Goal: Task Accomplishment & Management: Manage account settings

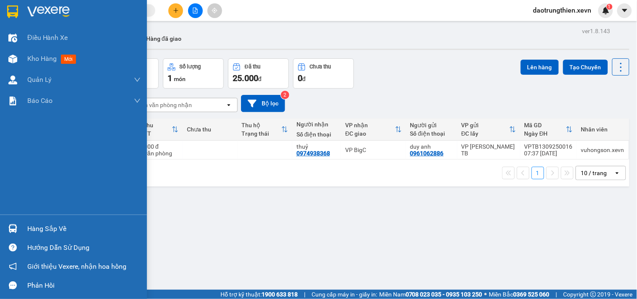
click at [26, 231] on div "Hàng sắp về" at bounding box center [73, 228] width 147 height 19
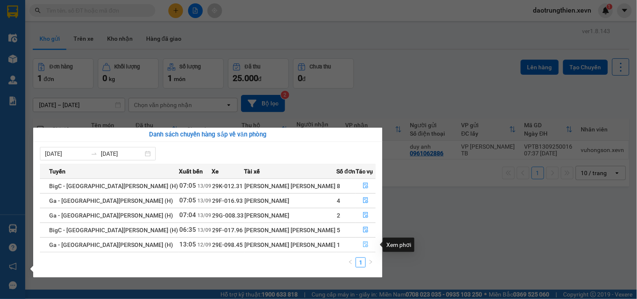
click at [363, 246] on icon "file-done" at bounding box center [366, 244] width 6 height 6
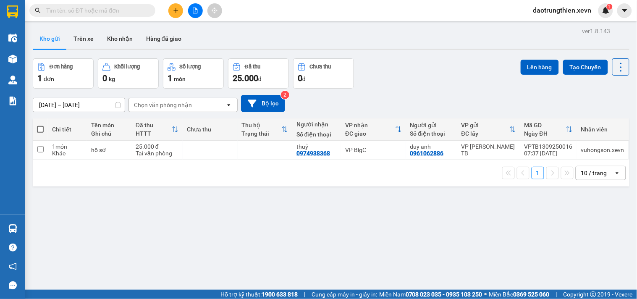
click at [179, 11] on button at bounding box center [175, 10] width 15 height 15
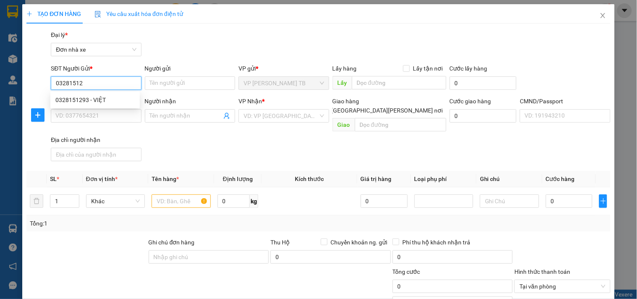
click at [128, 95] on div "0328151293 - VIỆT" at bounding box center [94, 99] width 79 height 9
type input "0328151293"
type input "VIỆT"
type input "0326804229"
type input "A THÀNH"
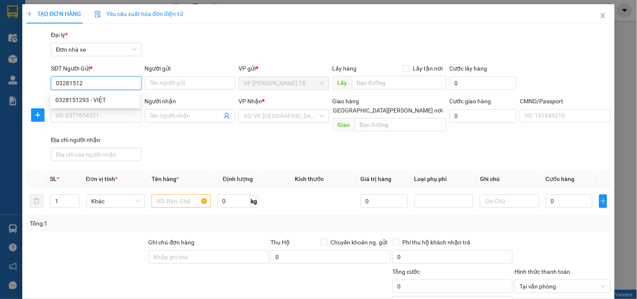
type input "183570662 hồ bá thành 1989"
type input "0328151293"
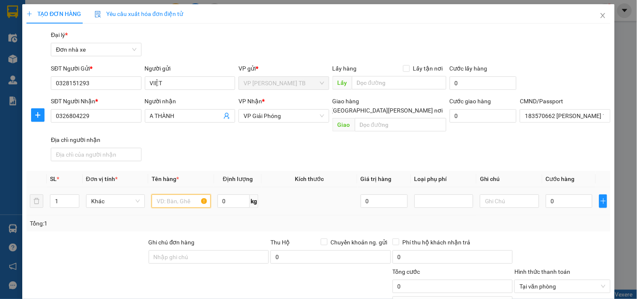
click at [168, 198] on input "text" at bounding box center [180, 200] width 59 height 13
type input "d"
type input "định vị"
click at [533, 187] on td at bounding box center [508, 201] width 65 height 28
click at [545, 198] on input "0" at bounding box center [568, 200] width 47 height 13
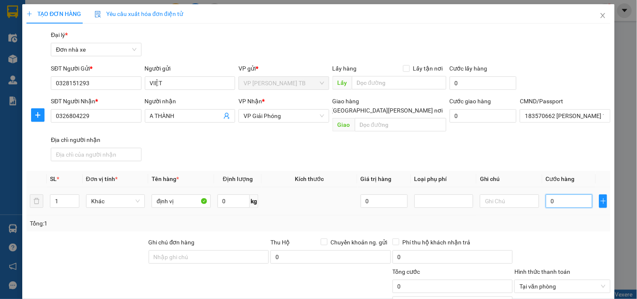
click at [551, 196] on input "0" at bounding box center [568, 200] width 47 height 13
click at [564, 197] on input "0" at bounding box center [568, 200] width 47 height 13
type input "02"
type input "2"
type input "025"
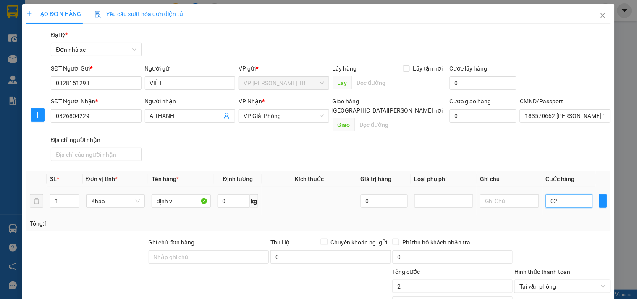
type input "25"
click at [447, 280] on input "25" at bounding box center [452, 285] width 120 height 13
type input "25.000"
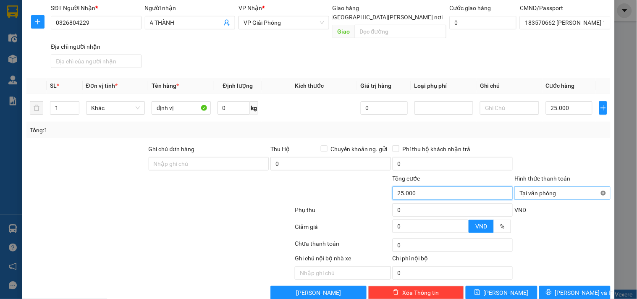
type input "25.000"
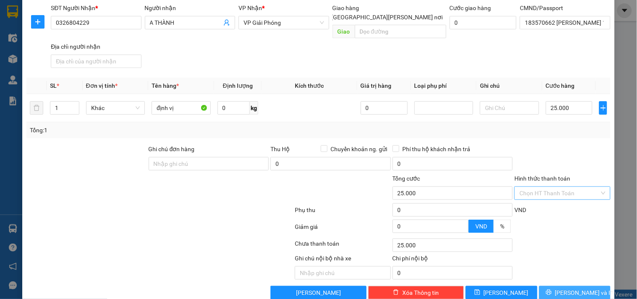
click at [584, 288] on span "[PERSON_NAME] và In" at bounding box center [584, 292] width 59 height 9
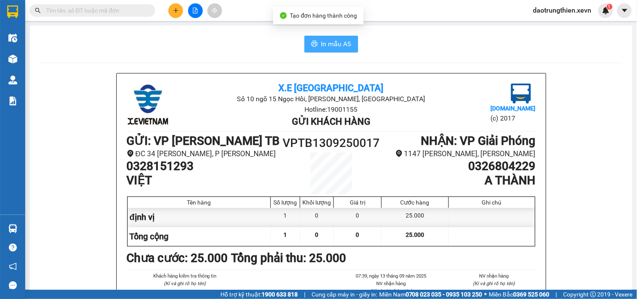
click at [338, 48] on span "In mẫu A5" at bounding box center [336, 44] width 30 height 10
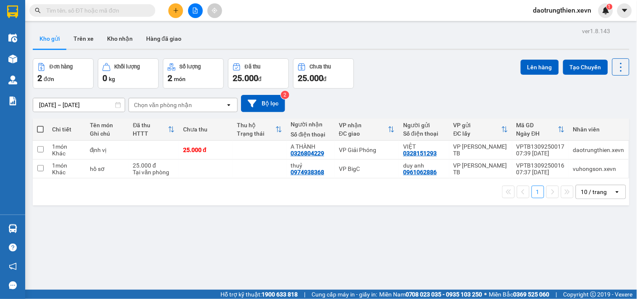
click at [118, 13] on input "text" at bounding box center [95, 10] width 99 height 9
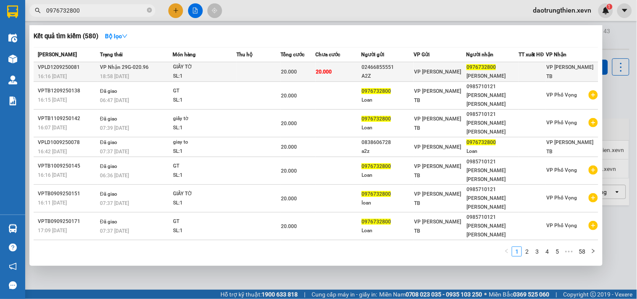
type input "0976732800"
click at [290, 72] on span "20.000" at bounding box center [289, 72] width 16 height 6
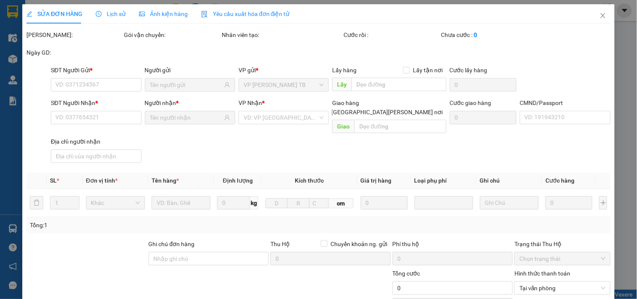
type input "02466855551"
type input "A2Z"
type input "0976732800"
type input "MS ÁNH"
type input "HOÀNG THỊ BÍCH LOAN"
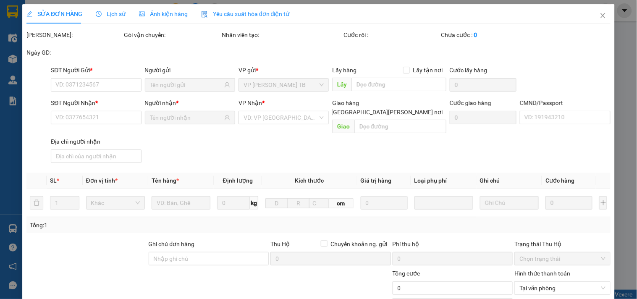
type input "ĐỖ THỊ DUYÊN NAM TOÀN NAM TRỰC NĐ"
type input "20.000"
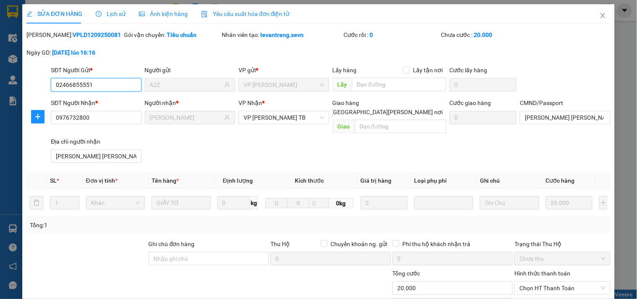
scroll to position [102, 0]
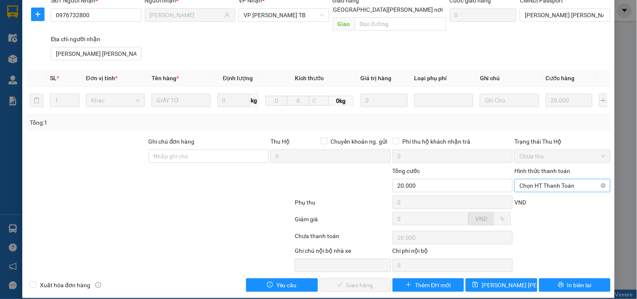
click at [585, 181] on span "Chọn HT Thanh Toán" at bounding box center [562, 185] width 86 height 13
click at [563, 194] on div "Tại văn phòng" at bounding box center [556, 192] width 85 height 9
type input "0"
click at [363, 280] on span "Giao hàng" at bounding box center [359, 284] width 27 height 9
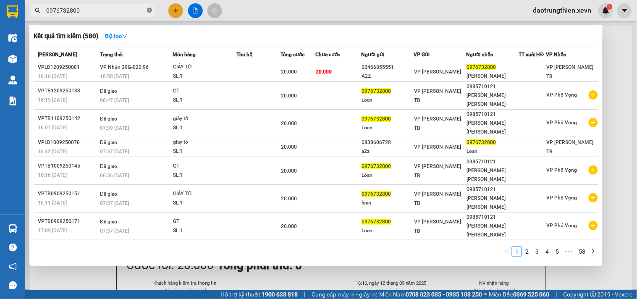
click at [150, 9] on icon "close-circle" at bounding box center [149, 10] width 5 height 5
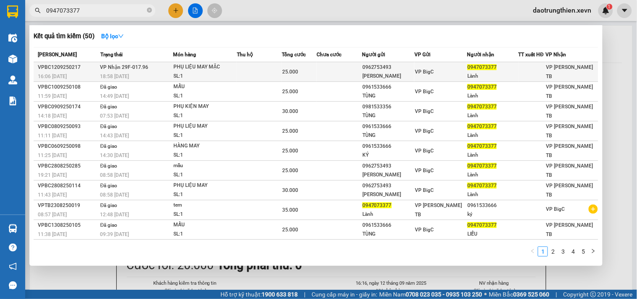
type input "0947073377"
click at [286, 74] on span "25.000" at bounding box center [290, 72] width 16 height 6
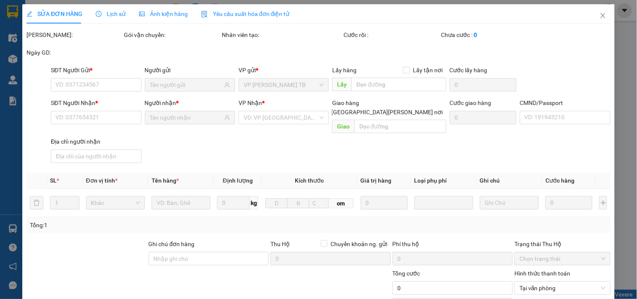
type input "0962753493"
type input "NGUYỄN THỊ THU"
type input "0947073377"
type input "Lành"
type input "cc"
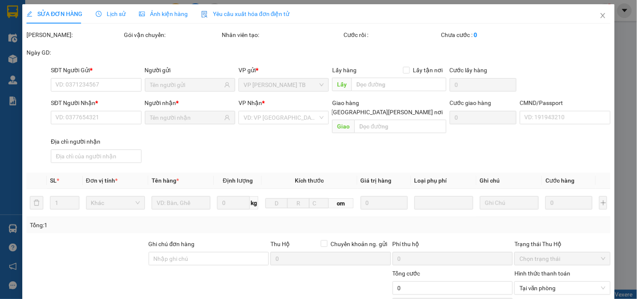
type input "25.000"
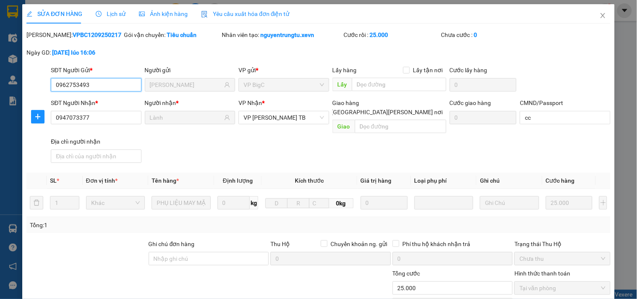
scroll to position [102, 0]
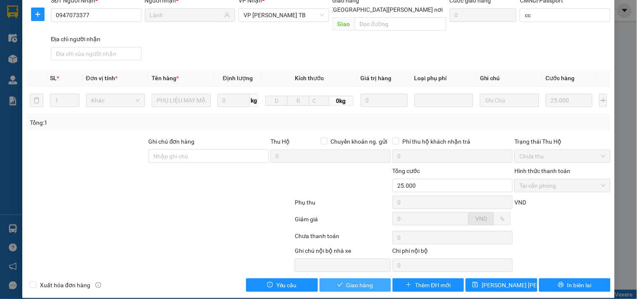
click at [352, 280] on span "Giao hàng" at bounding box center [359, 284] width 27 height 9
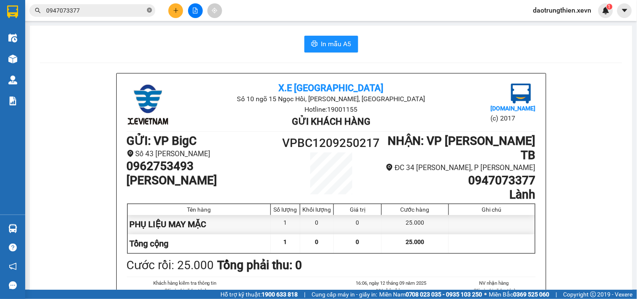
click at [149, 9] on icon "close-circle" at bounding box center [149, 10] width 5 height 5
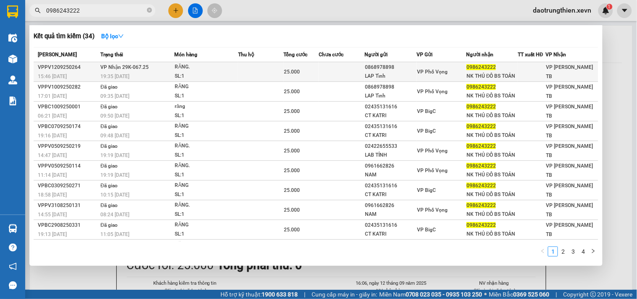
type input "0986243222"
click at [409, 65] on div "0868978898" at bounding box center [390, 67] width 51 height 9
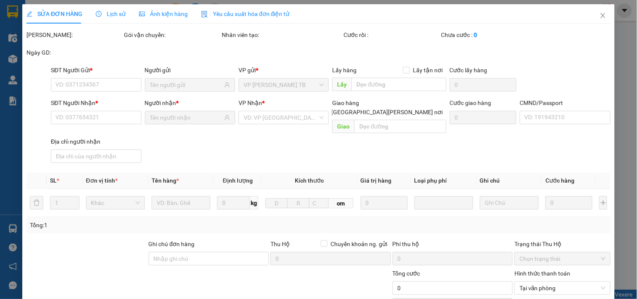
type input "0868978898"
type input "LAP Tỉnh"
type input "0986243222"
type input "NK THỦ ĐÔ BS TOẢN"
type input "NG THỊ HUẾ"
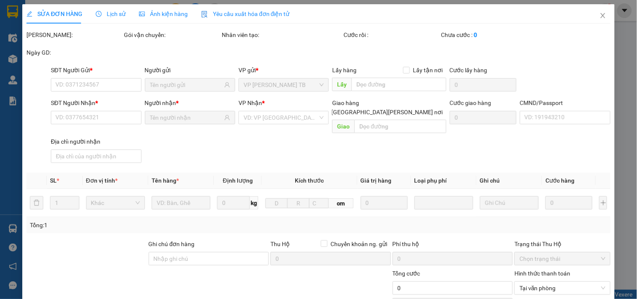
type input "25.000"
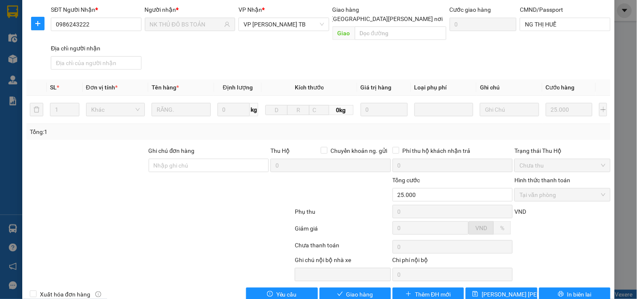
scroll to position [102, 0]
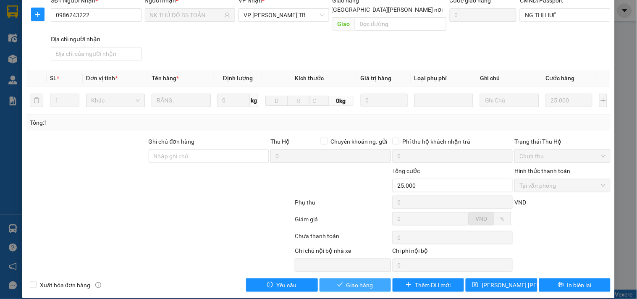
click at [347, 280] on span "Giao hàng" at bounding box center [359, 284] width 27 height 9
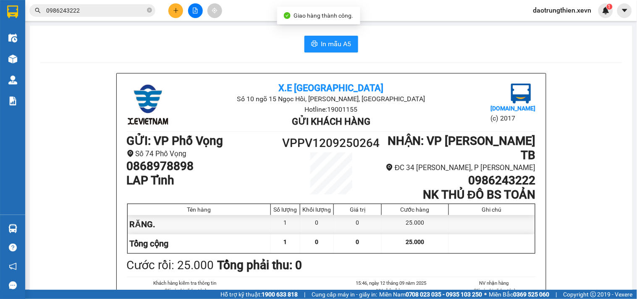
click at [146, 10] on span "0986243222" at bounding box center [92, 10] width 126 height 13
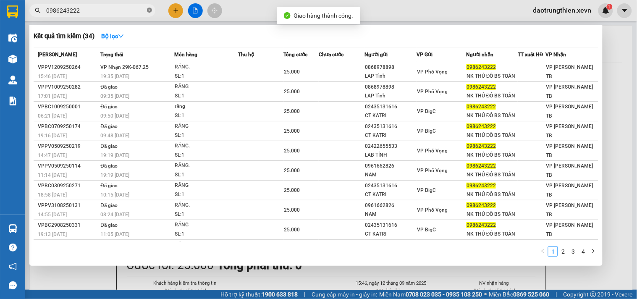
click at [149, 10] on icon "close-circle" at bounding box center [149, 10] width 5 height 5
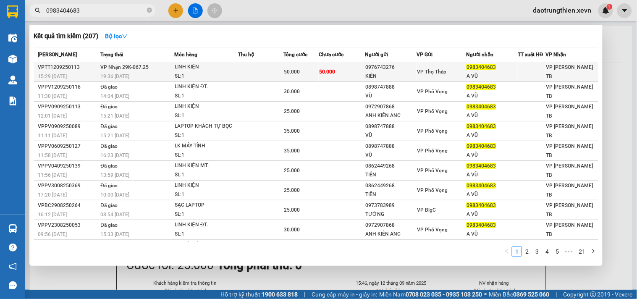
type input "0983404683"
click at [466, 76] on div "A VŨ" at bounding box center [491, 76] width 51 height 9
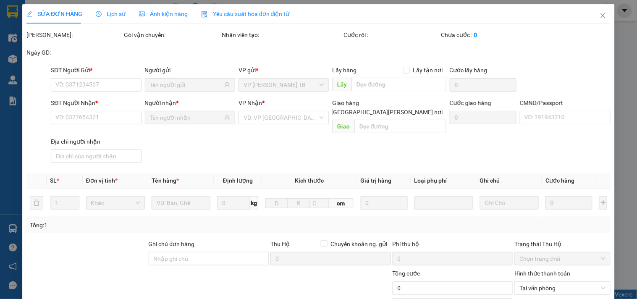
type input "0976743276"
type input "KIÊN"
type input "0983404683"
type input "A VŨ"
type input "037086012387 VŨ TRÍ LƯỢNG"
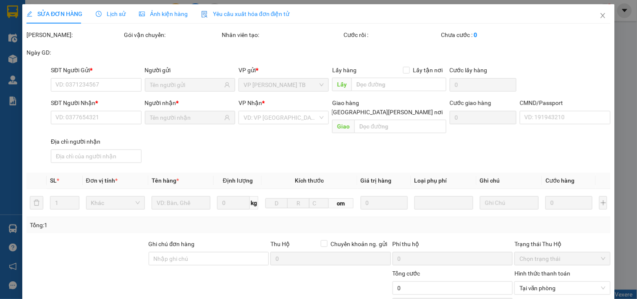
type input "50.000"
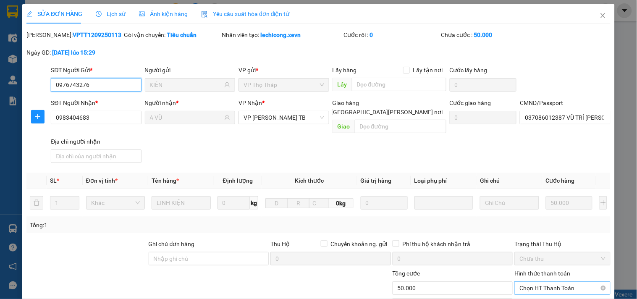
click at [560, 282] on span "Chọn HT Thanh Toán" at bounding box center [562, 288] width 86 height 13
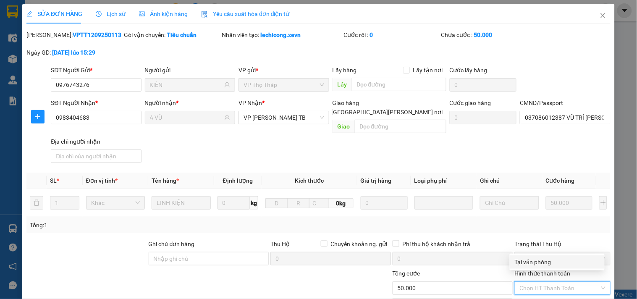
scroll to position [102, 0]
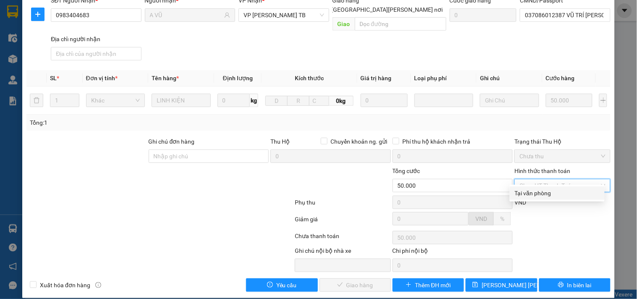
click at [537, 188] on div "Tại văn phòng" at bounding box center [556, 192] width 85 height 9
type input "0"
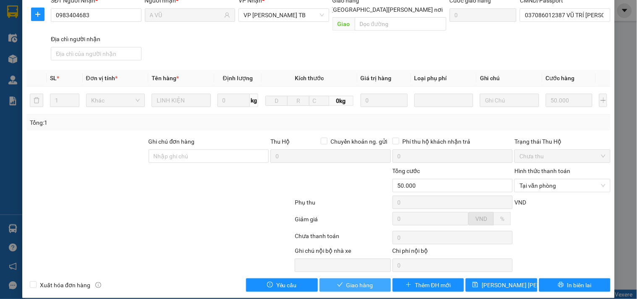
click at [353, 280] on span "Giao hàng" at bounding box center [359, 284] width 27 height 9
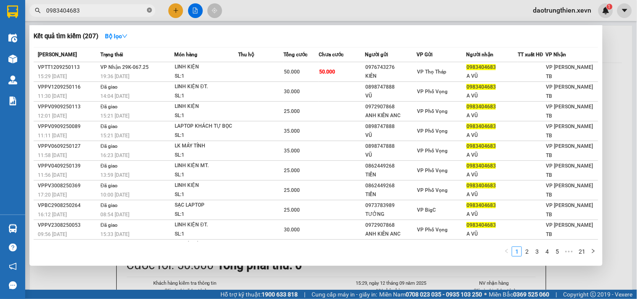
click at [148, 13] on icon "close-circle" at bounding box center [149, 10] width 5 height 5
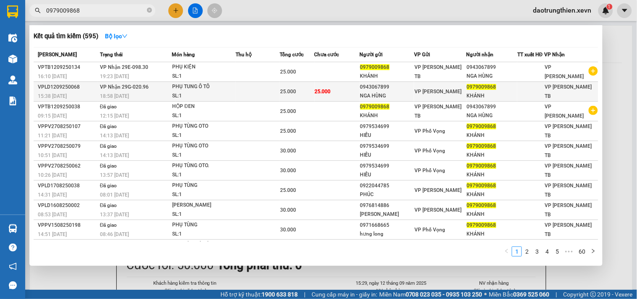
type input "0979009868"
click at [248, 93] on td at bounding box center [257, 92] width 44 height 20
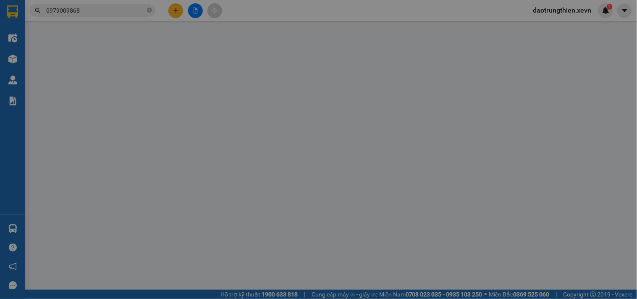
type input "0943067899"
type input "NGA HÙNG"
type input "0979009868"
type input "KHÁNH"
type input "PHAM XUÂN TRUNG 034094002759.SĐT 0978135699"
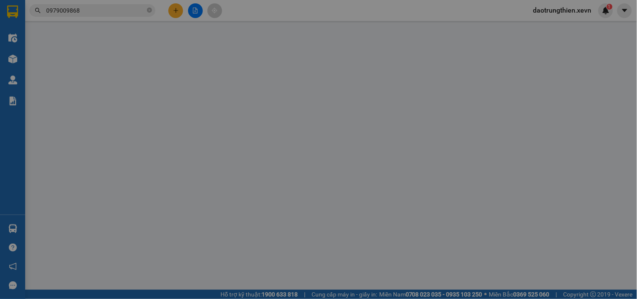
type input "25.000"
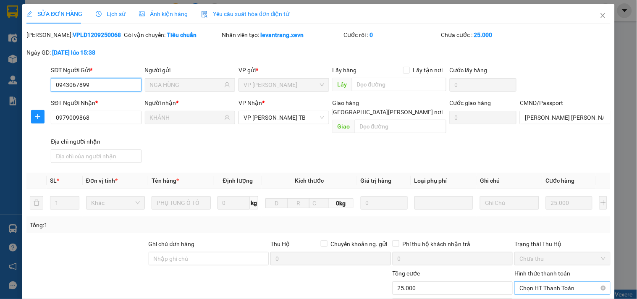
click at [535, 282] on span "Chọn HT Thanh Toán" at bounding box center [562, 288] width 86 height 13
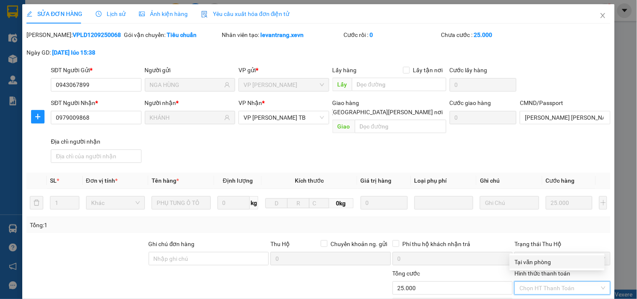
scroll to position [102, 0]
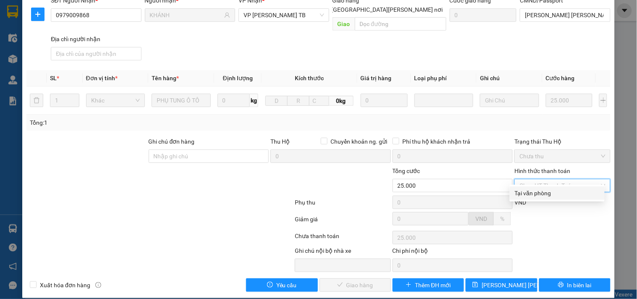
click at [544, 193] on div "Tại văn phòng" at bounding box center [556, 192] width 85 height 9
type input "0"
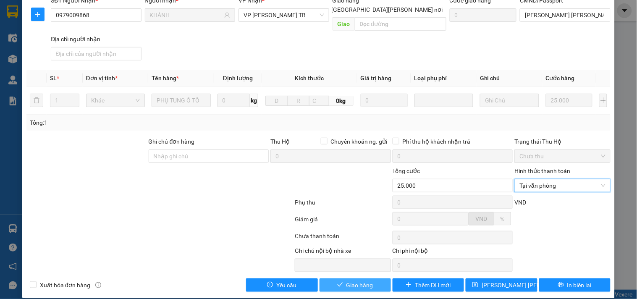
click at [350, 280] on span "Giao hàng" at bounding box center [359, 284] width 27 height 9
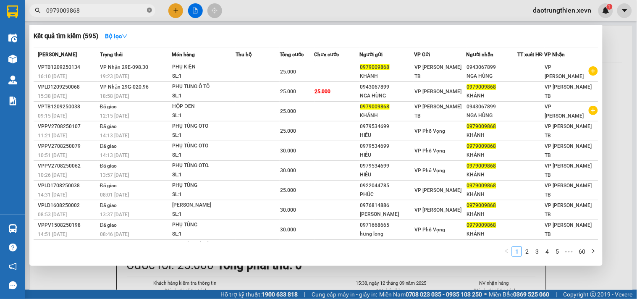
click at [150, 12] on icon "close-circle" at bounding box center [149, 10] width 5 height 5
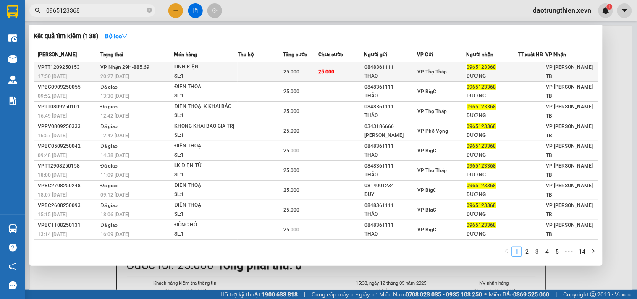
type input "0965123368"
click at [204, 69] on div "LINH KIỆN" at bounding box center [205, 67] width 63 height 9
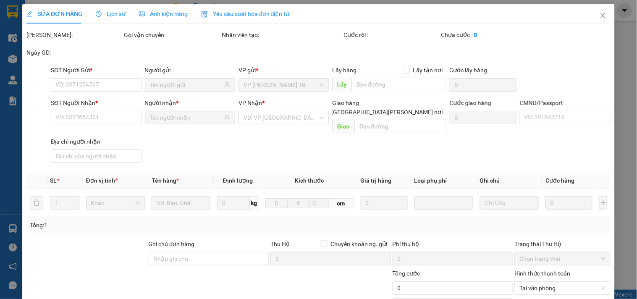
type input "0848361111"
type input "THẢO"
type input "0965123368"
type input "DƯƠNG"
type input "034087000948 TRƯỜNG 0976441285"
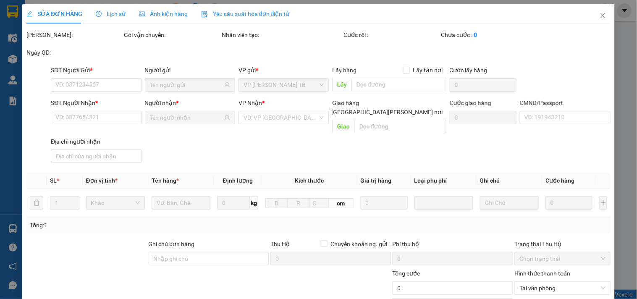
type input "25.000"
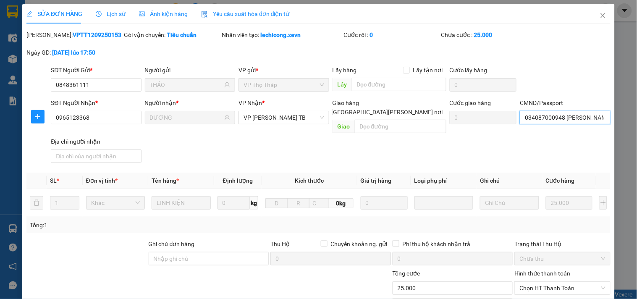
click at [565, 114] on input "034087000948 TRƯỜNG 0976441285" at bounding box center [564, 117] width 90 height 13
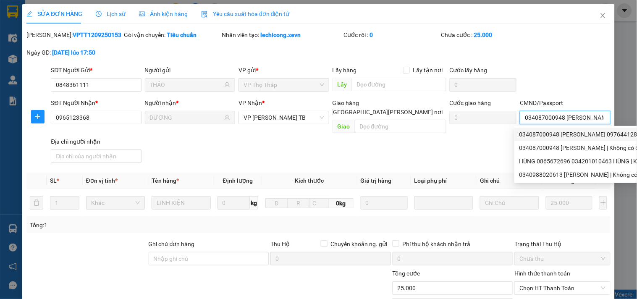
click at [567, 135] on div "034087000948 TRƯỜNG 0976441285 | Không có địa chỉ" at bounding box center [603, 134] width 168 height 9
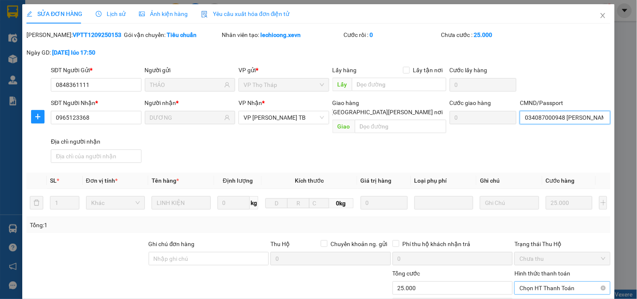
scroll to position [102, 0]
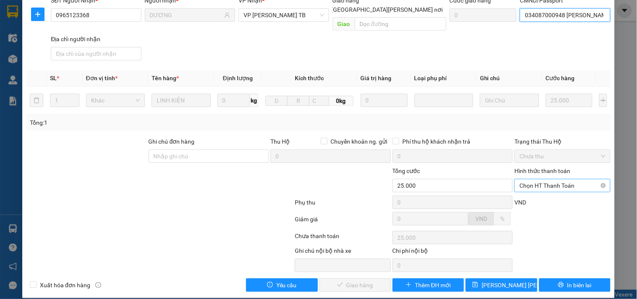
click at [559, 179] on span "Chọn HT Thanh Toán" at bounding box center [562, 185] width 86 height 13
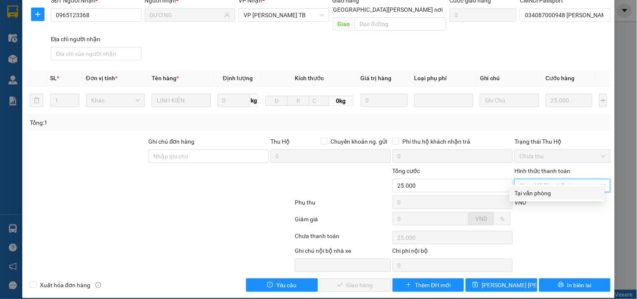
click at [555, 197] on div "Tại văn phòng" at bounding box center [556, 192] width 85 height 9
type input "0"
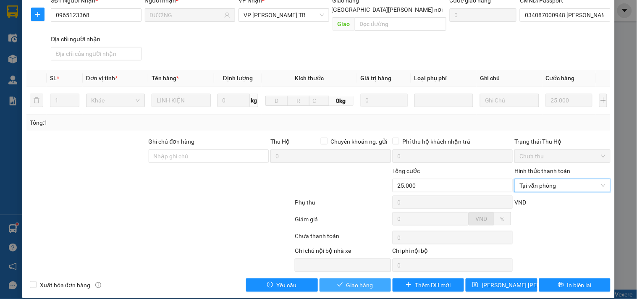
click at [363, 280] on span "Giao hàng" at bounding box center [359, 284] width 27 height 9
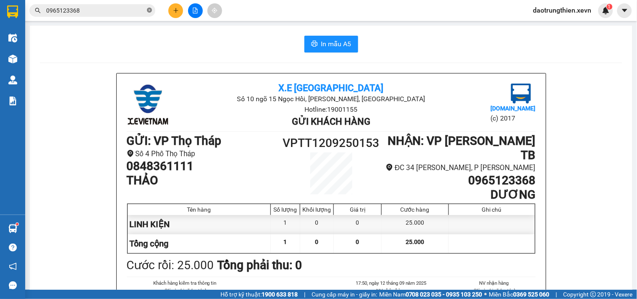
click at [149, 12] on icon "close-circle" at bounding box center [149, 10] width 5 height 5
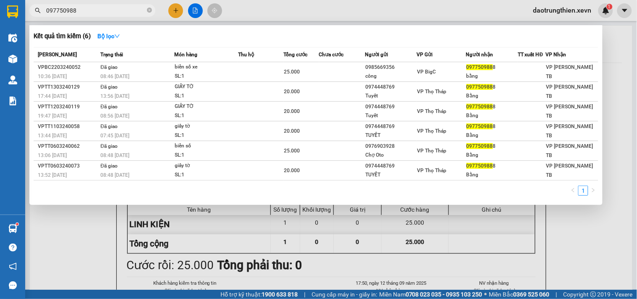
type input "097750988"
click at [98, 5] on span "097750988" at bounding box center [92, 10] width 126 height 13
click at [149, 10] on icon "close-circle" at bounding box center [149, 10] width 5 height 5
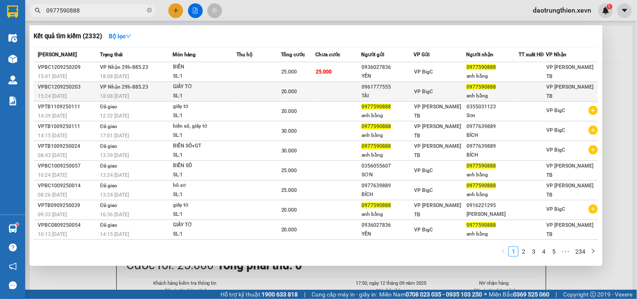
type input "0977590888"
click at [388, 89] on div "0961777555" at bounding box center [387, 87] width 52 height 9
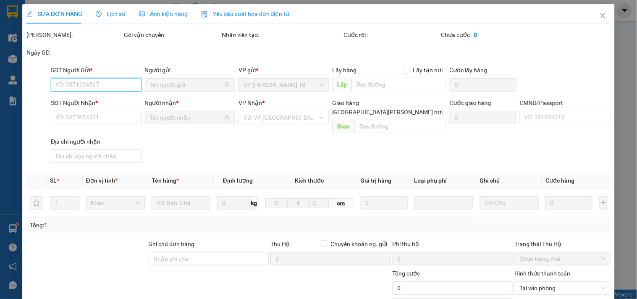
type input "0961777555"
type input "TÀI"
type input "0977590888"
type input "anh bằng"
type input "TRẦN XUÂN BẰNG 034077011778"
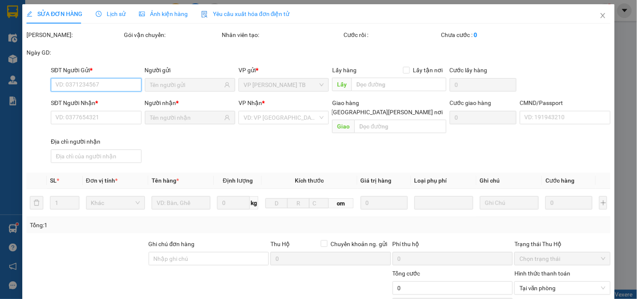
type input "20.000"
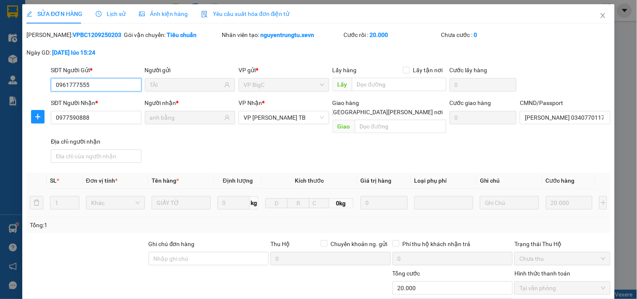
scroll to position [93, 0]
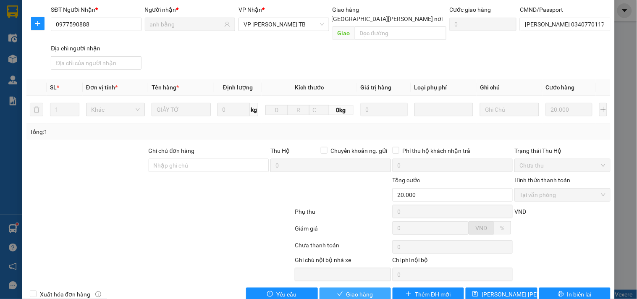
click at [365, 290] on span "Giao hàng" at bounding box center [359, 294] width 27 height 9
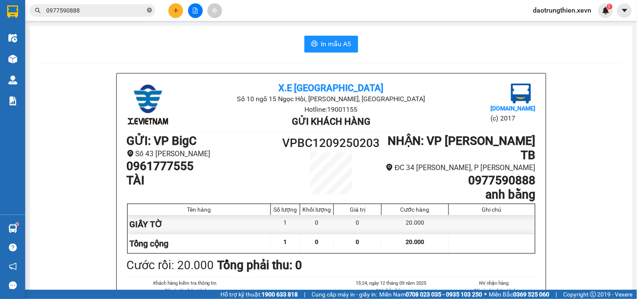
click at [150, 11] on icon "close-circle" at bounding box center [149, 10] width 5 height 5
click at [168, 12] on button at bounding box center [175, 10] width 15 height 15
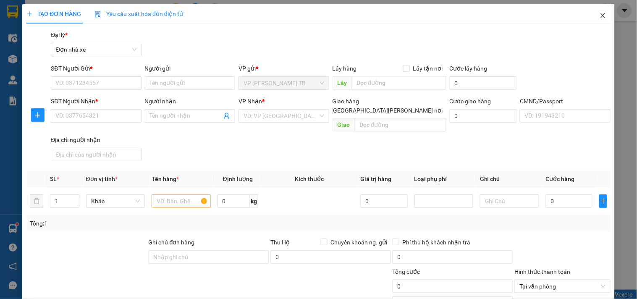
click at [599, 18] on icon "close" at bounding box center [602, 15] width 7 height 7
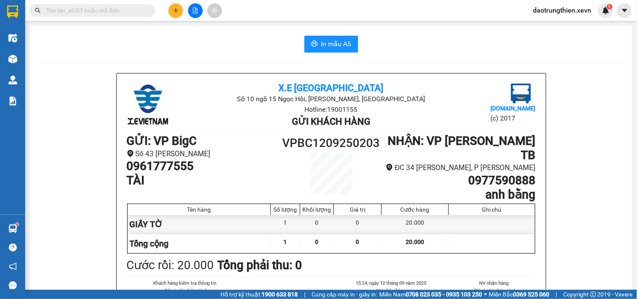
click at [121, 11] on input "text" at bounding box center [95, 10] width 99 height 9
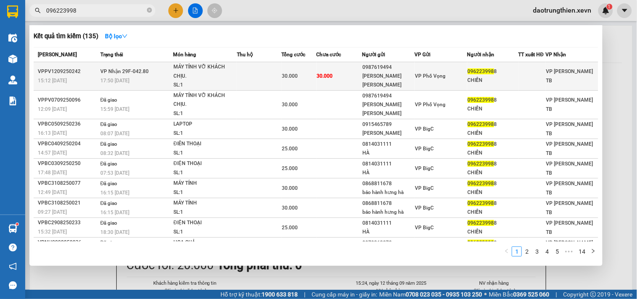
type input "096223998"
click at [220, 80] on div "MÁY TÍNH VỠ KHÁCH CHỊU." at bounding box center [204, 72] width 63 height 18
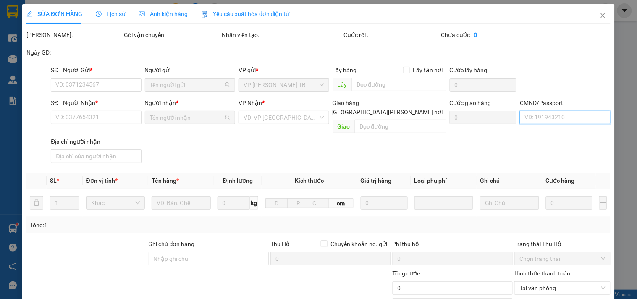
click at [578, 116] on input "CMND/Passport" at bounding box center [564, 117] width 90 height 13
type input "0987619494"
type input "TRẦN NGỌC TUYỂN"
type input "0962239988"
type input "CHIẾN"
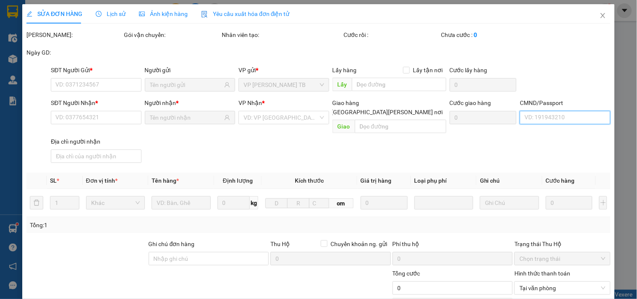
type input "thanh 0967766880"
type input "30.000"
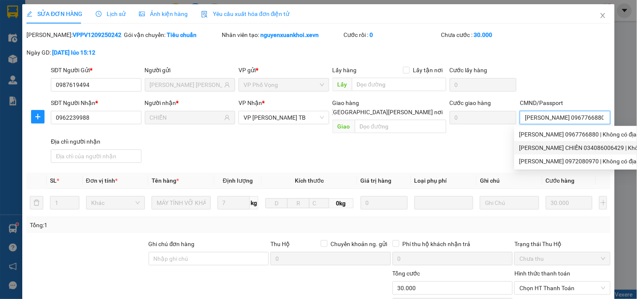
click at [575, 144] on div "TRẦN XUÂN CHIẾN 034086006429 | Không có địa chỉ" at bounding box center [594, 147] width 151 height 9
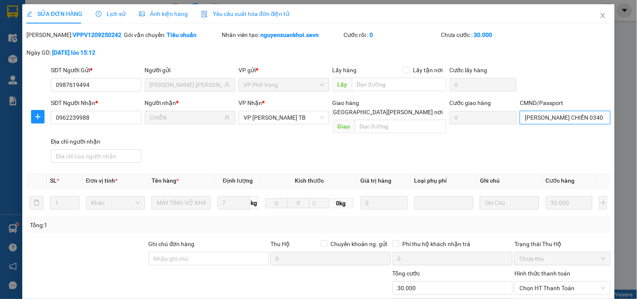
click at [586, 118] on input "TRẦN XUÂN CHIẾN 034086006429" at bounding box center [564, 117] width 90 height 13
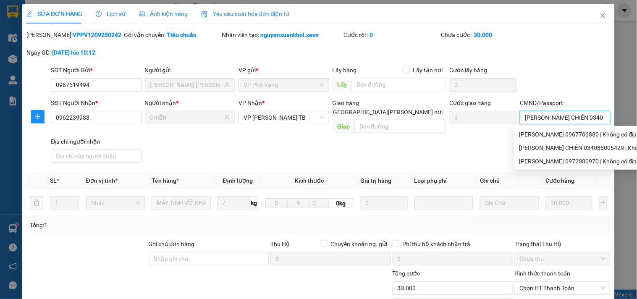
type input "TRẦN XUÂN CHIẾN 034086006429"
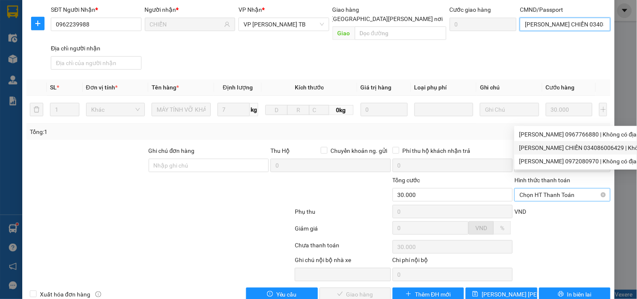
click at [555, 188] on span "Chọn HT Thanh Toán" at bounding box center [562, 194] width 86 height 13
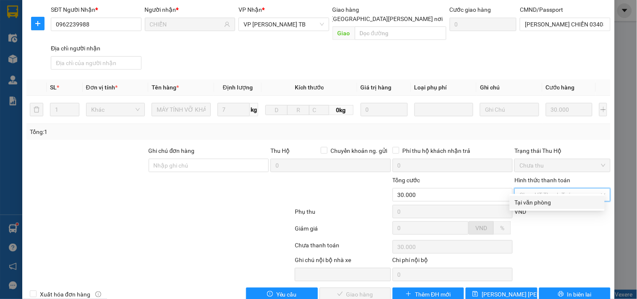
click at [552, 198] on div "Tại văn phòng" at bounding box center [556, 202] width 85 height 9
type input "0"
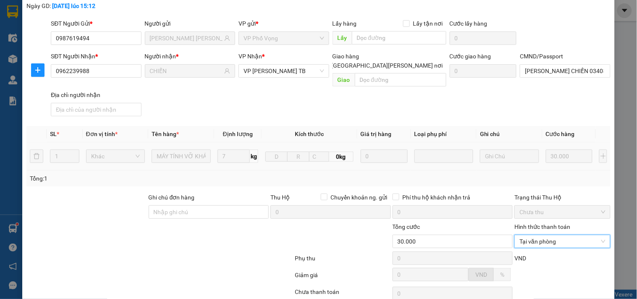
scroll to position [102, 0]
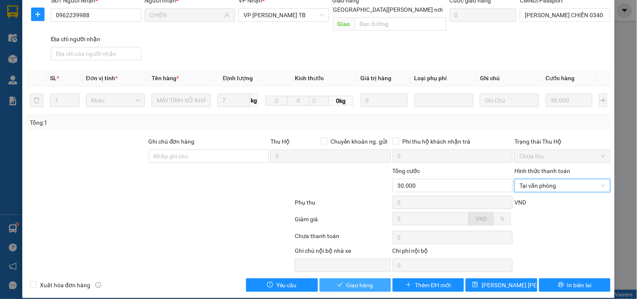
click at [353, 280] on span "Giao hàng" at bounding box center [359, 284] width 27 height 9
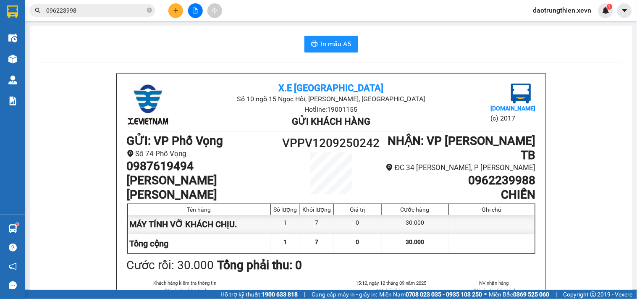
click at [165, 9] on div at bounding box center [195, 10] width 63 height 15
click at [170, 9] on button at bounding box center [175, 10] width 15 height 15
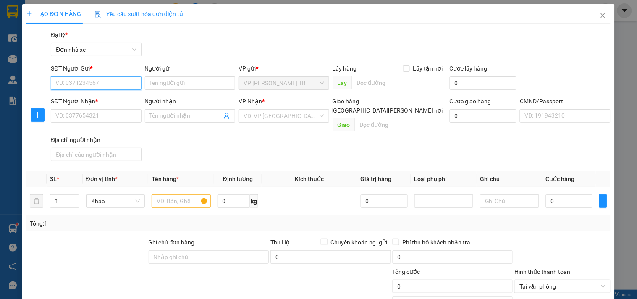
click at [118, 85] on input "SĐT Người Gửi *" at bounding box center [96, 82] width 90 height 13
click at [125, 83] on input "SĐT Người Gửi *" at bounding box center [96, 82] width 90 height 13
click at [195, 76] on div "Người gửi" at bounding box center [190, 70] width 90 height 13
click at [194, 87] on input "Người gửi" at bounding box center [190, 82] width 90 height 13
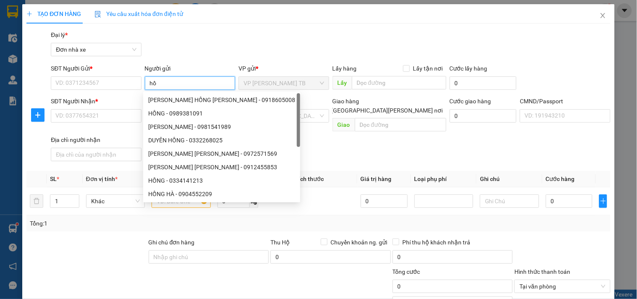
type input "h"
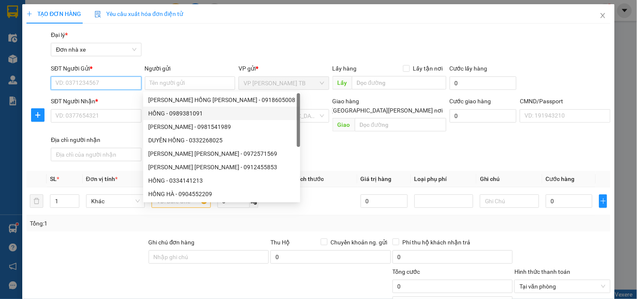
click at [105, 81] on input "SĐT Người Gửi *" at bounding box center [96, 82] width 90 height 13
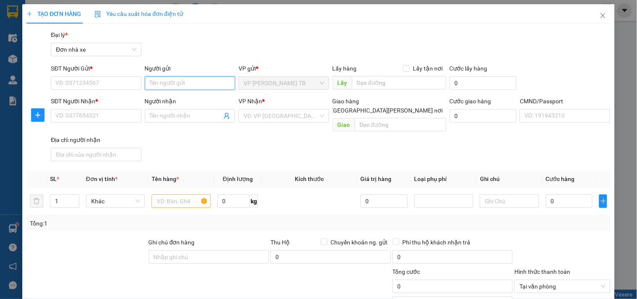
click at [170, 83] on input "Người gửi" at bounding box center [190, 82] width 90 height 13
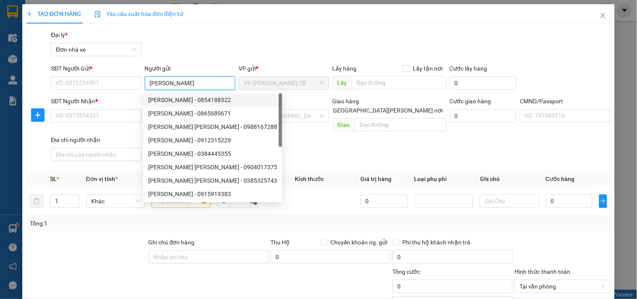
type input "bùi thị hồng"
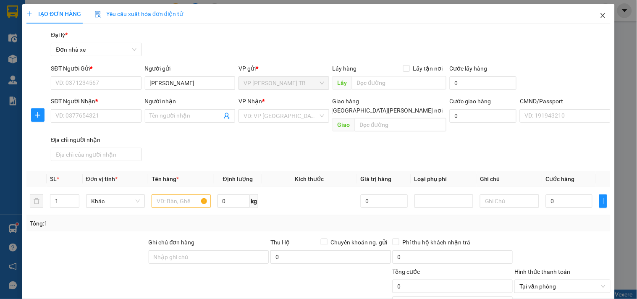
click at [599, 16] on icon "close" at bounding box center [602, 15] width 7 height 7
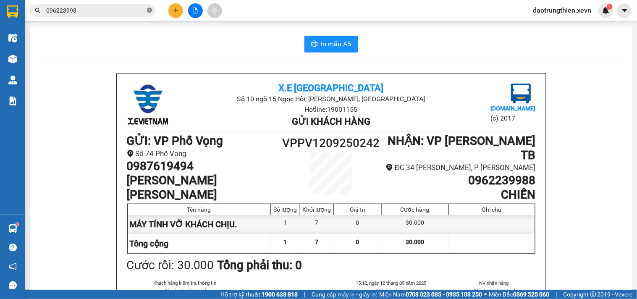
click at [151, 9] on icon "close-circle" at bounding box center [149, 10] width 5 height 5
click at [181, 7] on button at bounding box center [175, 10] width 15 height 15
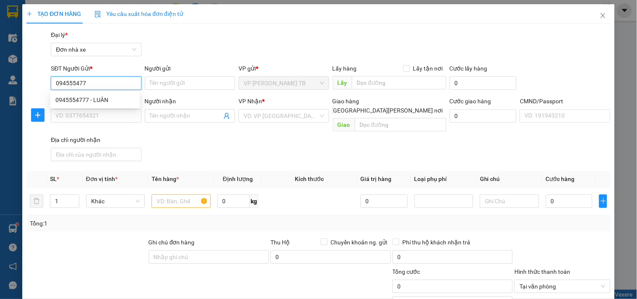
type input "0945554777"
click at [117, 99] on div "0945554777 - LUÂN" at bounding box center [94, 99] width 79 height 9
type input "LUÂN"
type input "0916102777"
type input "THẮNG"
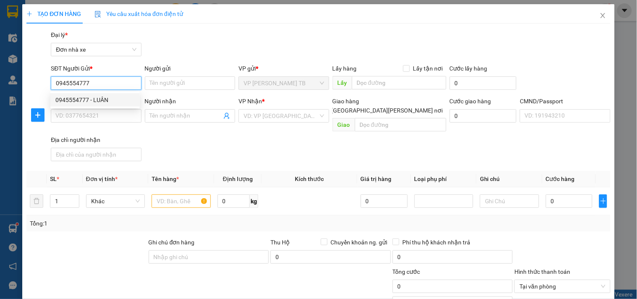
type input "015187014271 PHẠN THỊ NGỌC ANH"
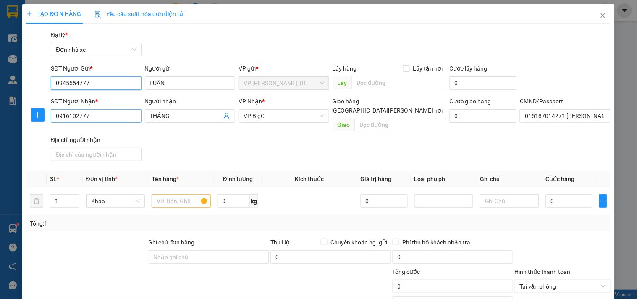
type input "0945554777"
drag, startPoint x: 91, startPoint y: 115, endPoint x: 34, endPoint y: 116, distance: 57.5
click at [34, 116] on div "SĐT Người Nhận * 0916102777 0916102777 Người nhận THẮNG VP Nhận * VP BigC Giao …" at bounding box center [318, 131] width 585 height 68
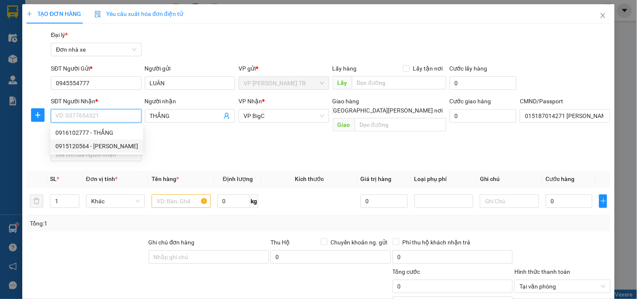
click at [111, 141] on div "0915120564 - NGỌC ANH" at bounding box center [96, 145] width 83 height 9
type input "0915120564"
type input "NGỌC ANH"
type input "ngọc anh"
type input "0915120564"
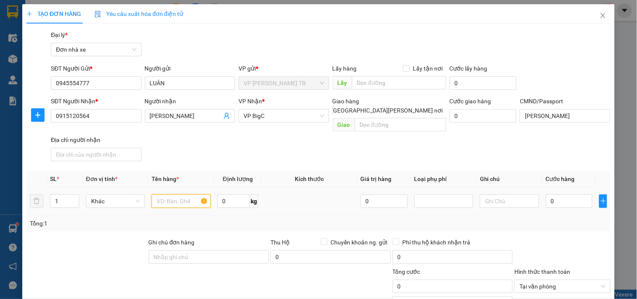
click at [168, 194] on input "text" at bounding box center [180, 200] width 59 height 13
type input "d"
type input "đồ ăn"
click at [232, 196] on input "0" at bounding box center [233, 200] width 33 height 13
type input "6"
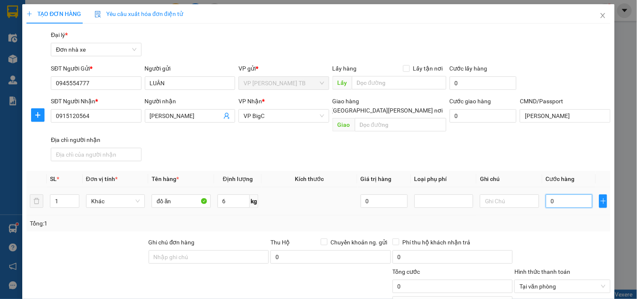
click at [552, 194] on input "0" at bounding box center [568, 200] width 47 height 13
type input "3"
type input "30"
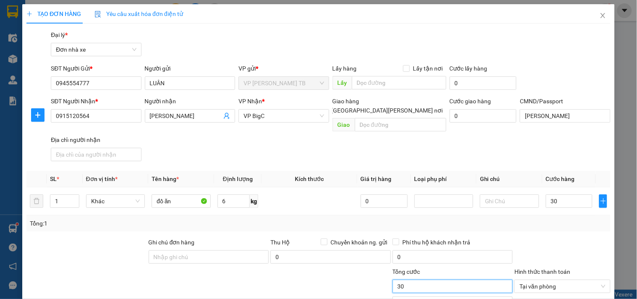
type input "30.000"
click at [447, 279] on input "30.000" at bounding box center [452, 285] width 120 height 13
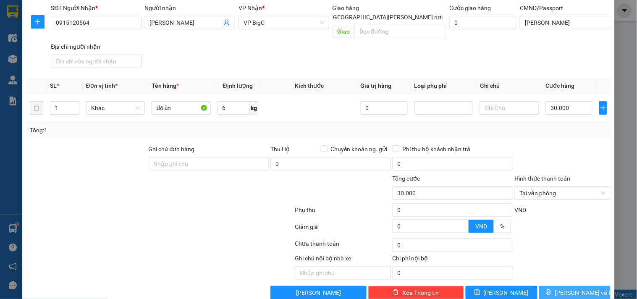
click at [579, 286] on button "[PERSON_NAME] và In" at bounding box center [574, 292] width 71 height 13
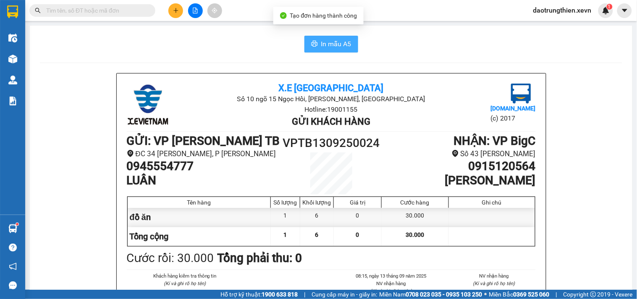
click at [321, 39] on span "In mẫu A5" at bounding box center [336, 44] width 30 height 10
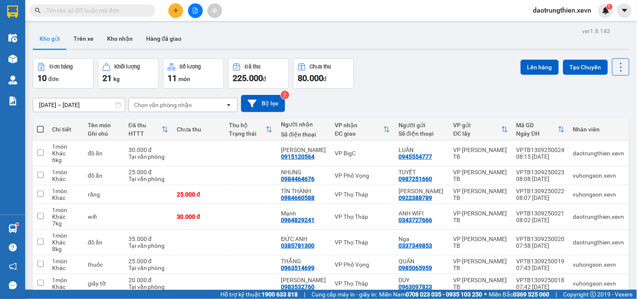
click at [171, 13] on button at bounding box center [175, 10] width 15 height 15
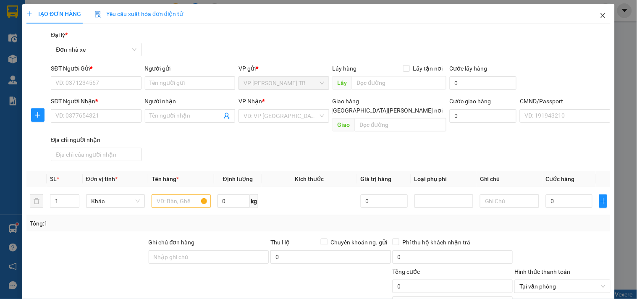
click at [599, 16] on icon "close" at bounding box center [602, 15] width 7 height 7
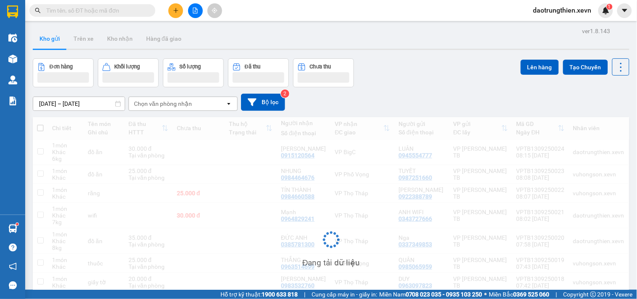
click at [134, 10] on input "text" at bounding box center [95, 10] width 99 height 9
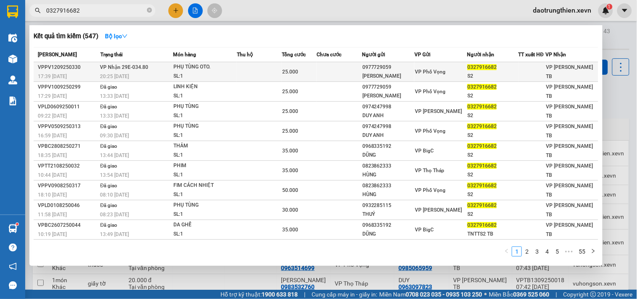
type input "0327916682"
click at [169, 65] on td "VP Nhận 29E-034.80 20:25 - 12/09" at bounding box center [135, 72] width 75 height 20
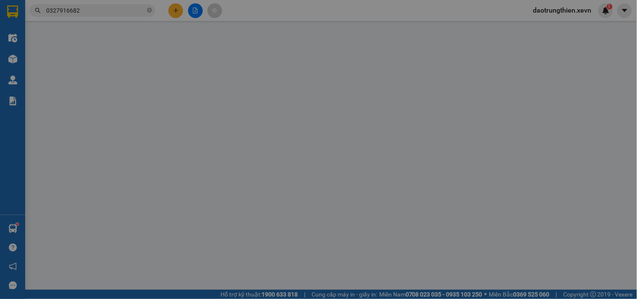
type input "0977729059"
type input "QUANG MINH"
type input "0327916682"
type input "S2"
type input "038183007911 NGUYỄN THỊ PHƯỢNG"
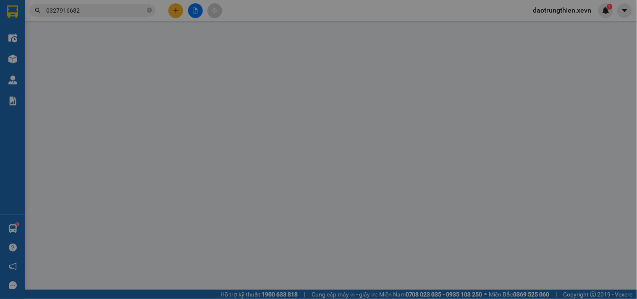
type input "25.000"
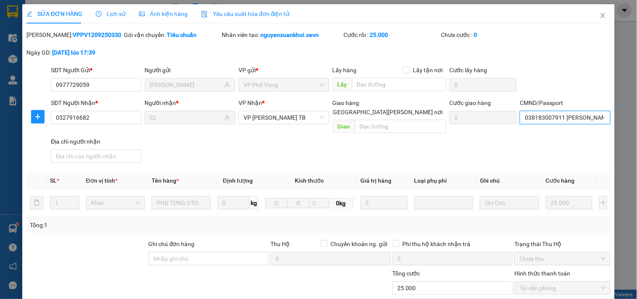
click at [581, 122] on input "038183007911 NGUYỄN THỊ PHƯỢNG" at bounding box center [564, 117] width 90 height 13
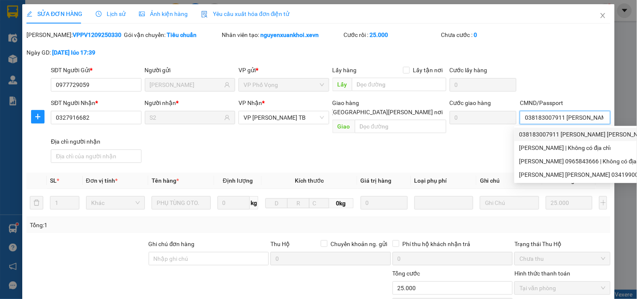
click at [608, 131] on div "038183007911 NGUYỄN THỊ PHƯỢNG | Không có địa chỉ" at bounding box center [632, 134] width 226 height 9
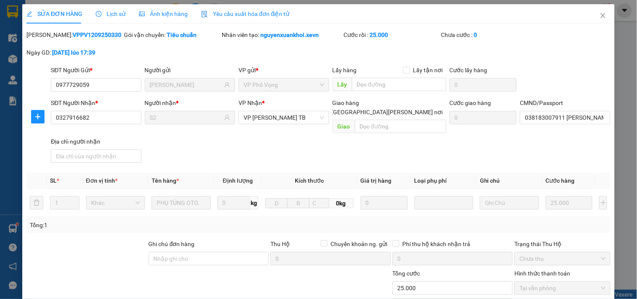
click at [610, 30] on div "SỬA ĐƠN HÀNG Lịch sử Ảnh kiện hàng Yêu cầu xuất hóa đơn điện tử Total Paid Fee …" at bounding box center [318, 149] width 637 height 299
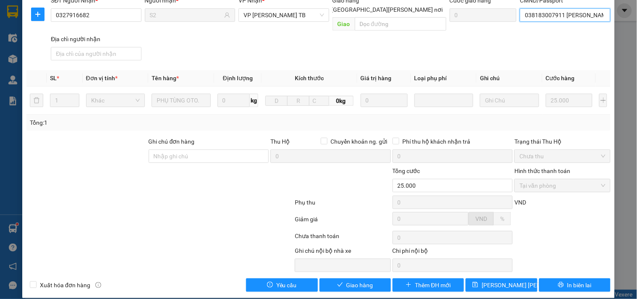
click at [594, 18] on input "038183007911 NGUYỄN THỊ PHƯỢNG" at bounding box center [564, 14] width 90 height 13
click at [609, 124] on div "SỬA ĐƠN HÀNG Lịch sử Ảnh kiện hàng Yêu cầu xuất hóa đơn điện tử Total Paid Fee …" at bounding box center [318, 149] width 637 height 299
click at [346, 280] on span "Giao hàng" at bounding box center [359, 284] width 27 height 9
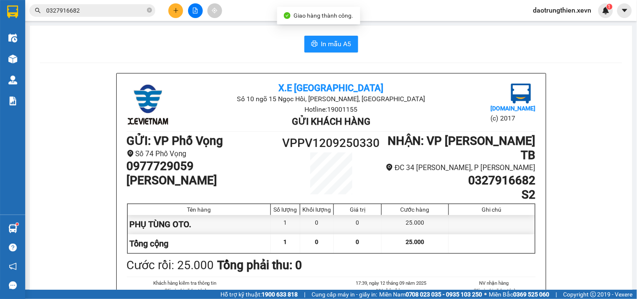
click at [115, 8] on input "0327916682" at bounding box center [95, 10] width 99 height 9
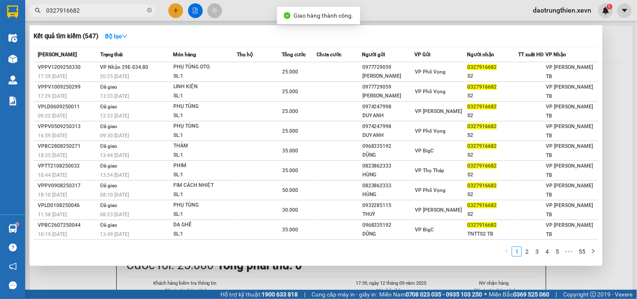
drag, startPoint x: 622, startPoint y: 104, endPoint x: 611, endPoint y: 107, distance: 11.8
click at [622, 104] on div at bounding box center [318, 149] width 637 height 299
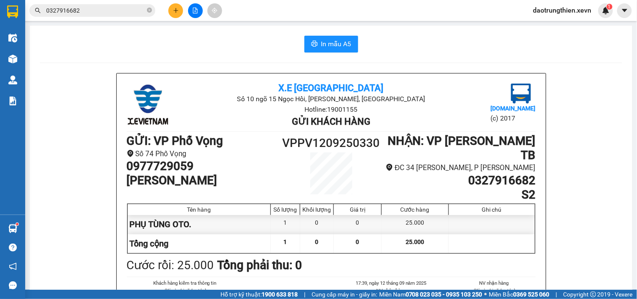
click at [124, 10] on input "0327916682" at bounding box center [95, 10] width 99 height 9
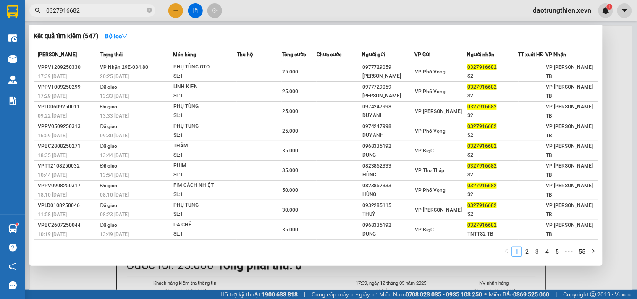
click at [627, 128] on div at bounding box center [318, 149] width 637 height 299
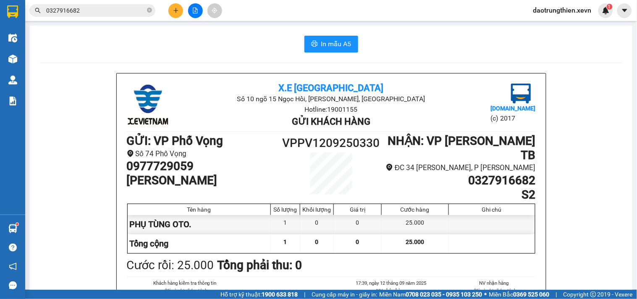
click at [110, 7] on input "0327916682" at bounding box center [95, 10] width 99 height 9
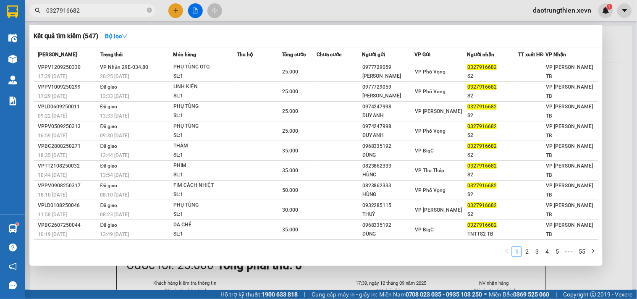
click at [616, 40] on div at bounding box center [318, 149] width 637 height 299
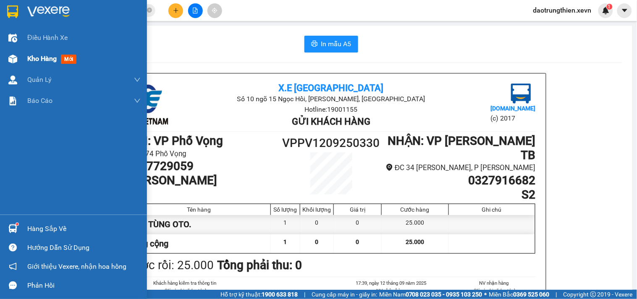
click at [17, 50] on div "Kho hàng mới" at bounding box center [73, 58] width 147 height 21
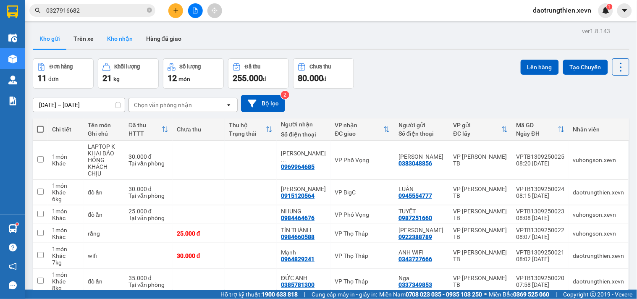
click at [120, 34] on button "Kho nhận" at bounding box center [119, 39] width 39 height 20
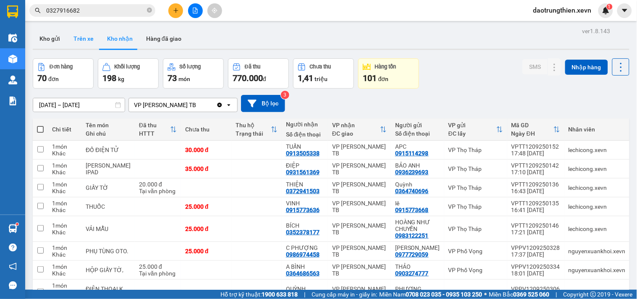
click at [80, 35] on button "Trên xe" at bounding box center [84, 39] width 34 height 20
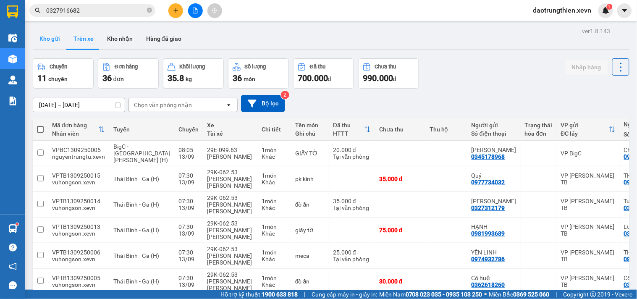
click at [56, 43] on button "Kho gửi" at bounding box center [50, 39] width 34 height 20
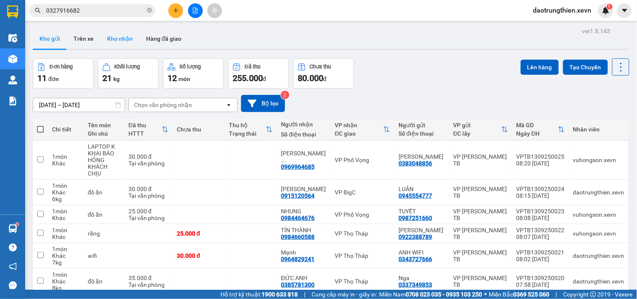
click at [111, 37] on button "Kho nhận" at bounding box center [119, 39] width 39 height 20
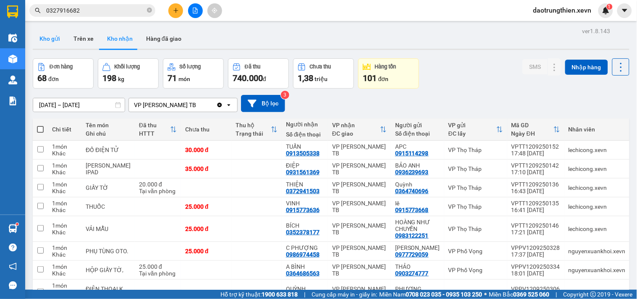
click at [42, 43] on button "Kho gửi" at bounding box center [50, 39] width 34 height 20
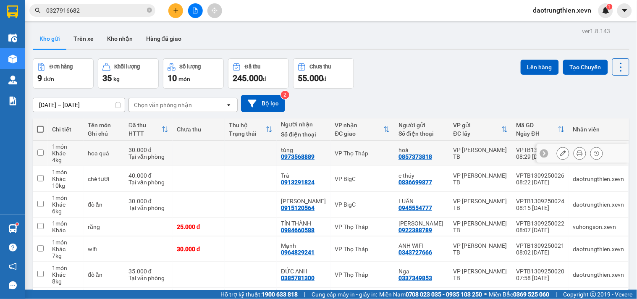
click at [560, 152] on button at bounding box center [563, 153] width 12 height 15
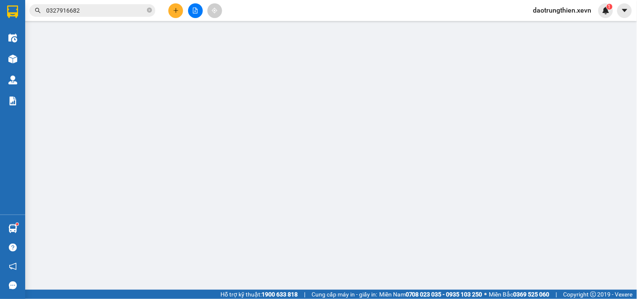
type input "0857373818"
type input "0973568889"
type input "30.000"
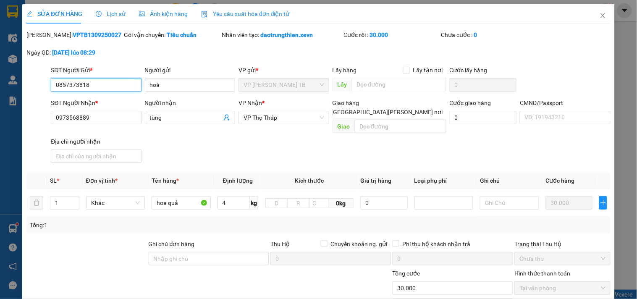
scroll to position [102, 0]
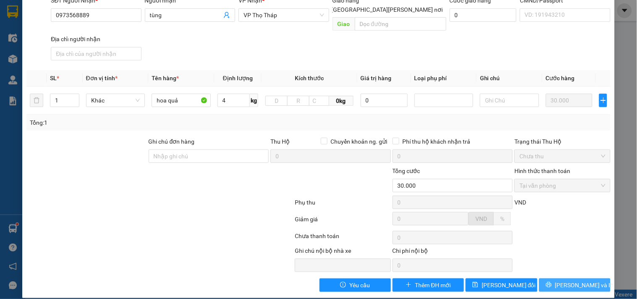
click at [576, 280] on span "[PERSON_NAME] và In" at bounding box center [584, 284] width 59 height 9
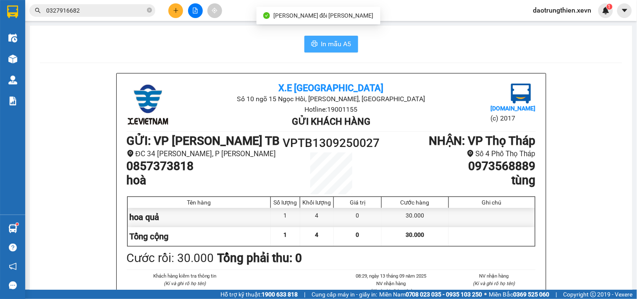
click at [342, 51] on button "In mẫu A5" at bounding box center [331, 44] width 54 height 17
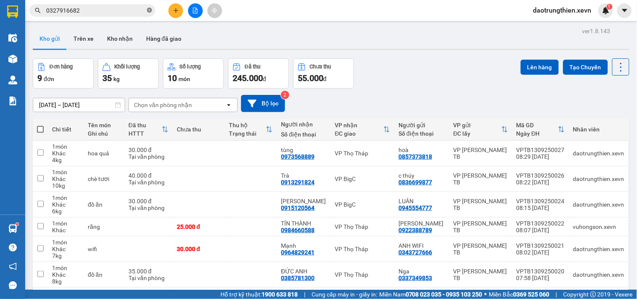
click at [149, 8] on icon "close-circle" at bounding box center [149, 10] width 5 height 5
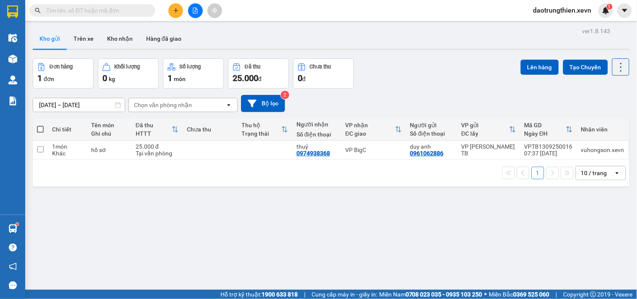
click at [110, 11] on input "text" at bounding box center [95, 10] width 99 height 9
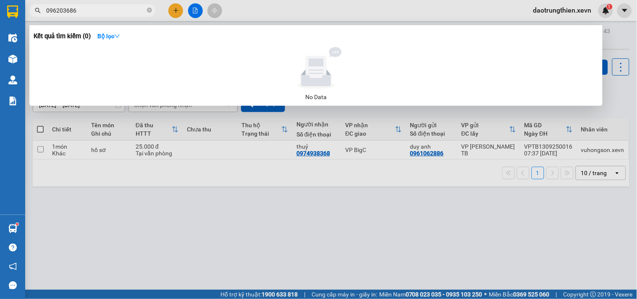
click at [87, 13] on input "096203686" at bounding box center [95, 10] width 99 height 9
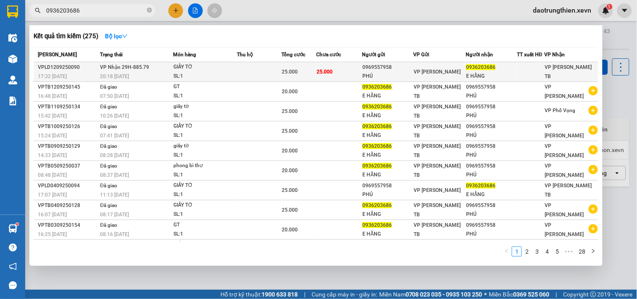
type input "0936203686"
click at [477, 67] on span "0936203686" at bounding box center [480, 67] width 29 height 6
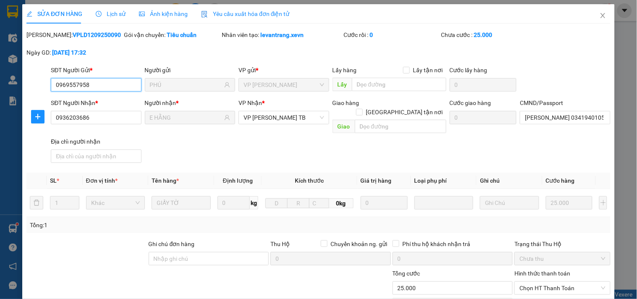
type input "0969557958"
type input "PHÚ"
type input "0936203686"
type input "E HẰNG"
type input "NGUYỄN THỊ HẰNG 034194010573"
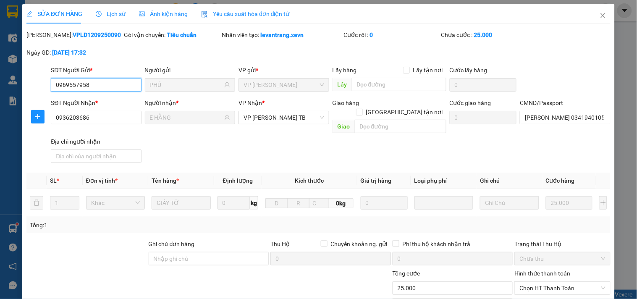
type input "25.000"
click at [572, 118] on input "NGUYỄN THỊ HẰNG 034194010573" at bounding box center [564, 117] width 90 height 13
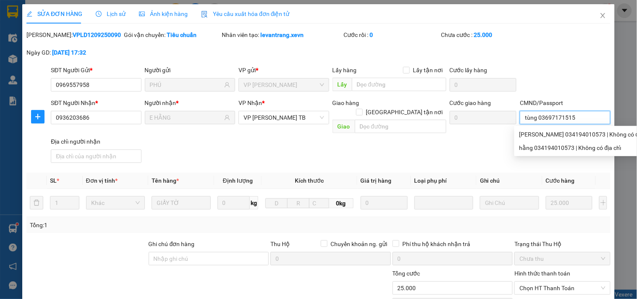
click at [559, 118] on input "tùng 03697171515" at bounding box center [564, 117] width 90 height 13
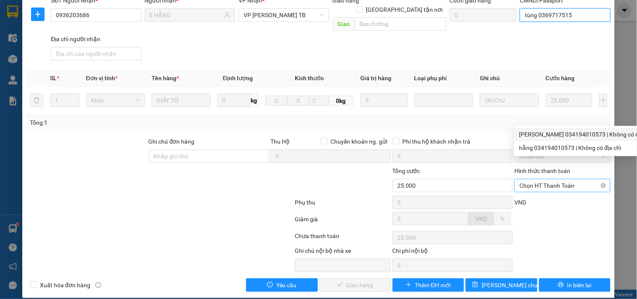
click at [552, 179] on span "Chọn HT Thanh Toán" at bounding box center [562, 185] width 86 height 13
type input "tùng 0369717515"
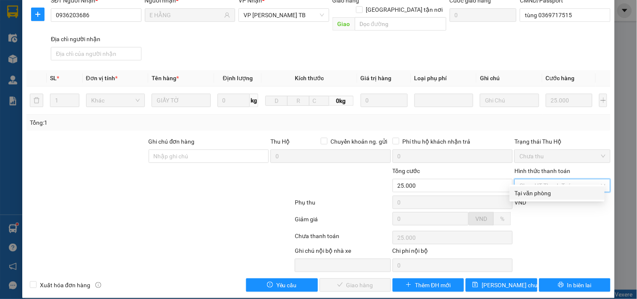
click at [556, 191] on div "Tại văn phòng" at bounding box center [556, 192] width 85 height 9
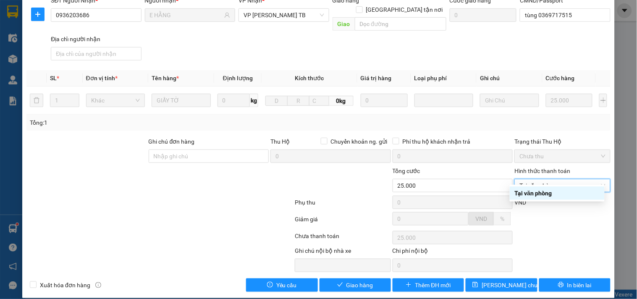
type input "0"
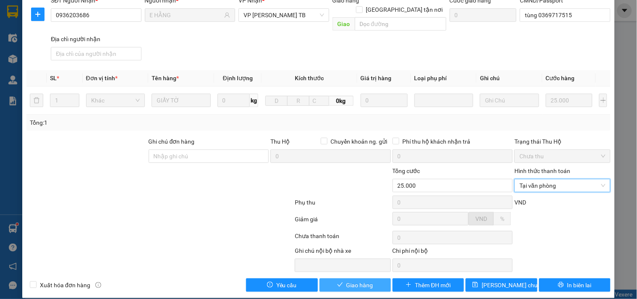
click at [371, 278] on button "Giao hàng" at bounding box center [354, 284] width 71 height 13
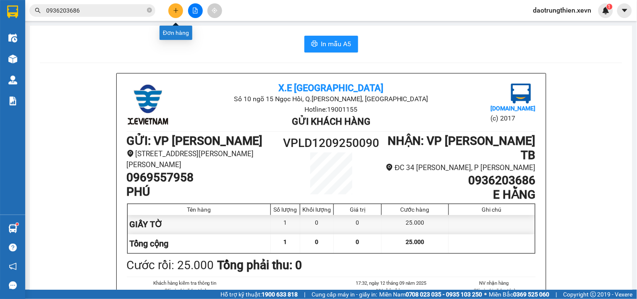
click at [172, 6] on button at bounding box center [175, 10] width 15 height 15
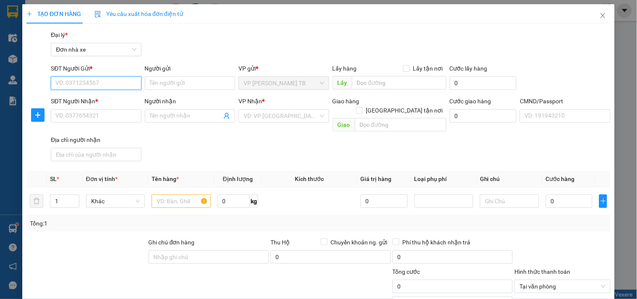
click at [120, 85] on input "SĐT Người Gửi *" at bounding box center [96, 82] width 90 height 13
type input "0337349853"
click at [117, 98] on div "0337349853 - Nga" at bounding box center [102, 99] width 94 height 9
type input "Nga"
type input "0385781300"
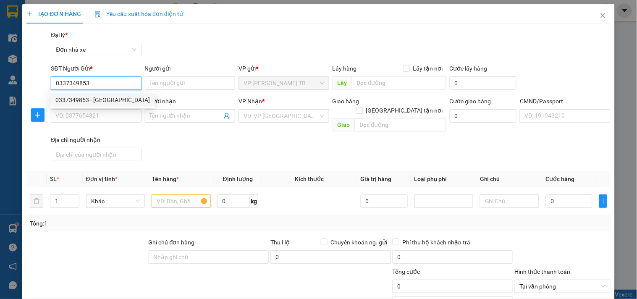
type input "ĐỨC ANH"
type input "034303000465 KHÚC THỤC QUYÊN"
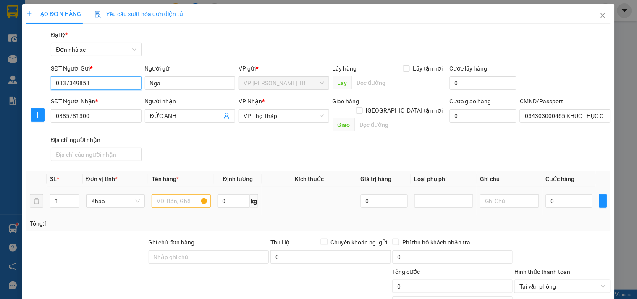
type input "0337349853"
click at [164, 194] on input "text" at bounding box center [180, 200] width 59 height 13
type input "d"
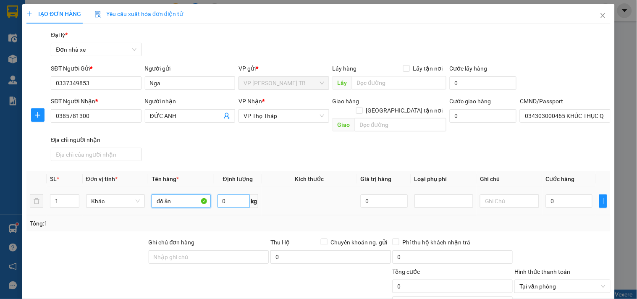
type input "đồ ăn"
click at [228, 194] on input "0" at bounding box center [233, 200] width 33 height 13
type input "8"
click at [550, 198] on input "0" at bounding box center [568, 200] width 47 height 13
type input "3"
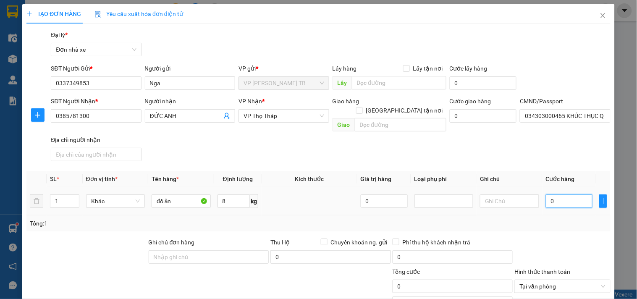
type input "3"
type input "35"
type input "35.000"
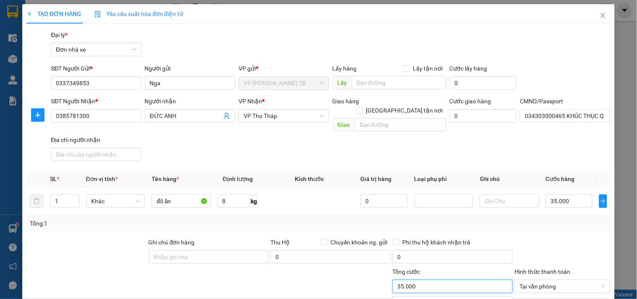
click at [412, 279] on input "35.000" at bounding box center [452, 285] width 120 height 13
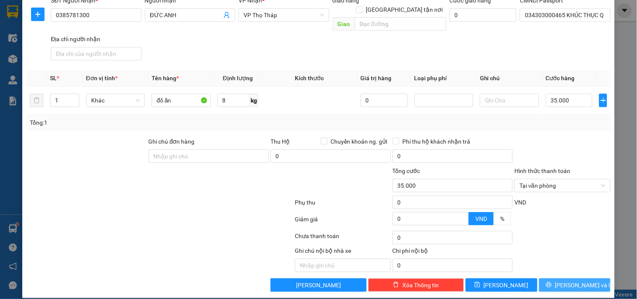
click at [564, 280] on span "[PERSON_NAME] và In" at bounding box center [584, 284] width 59 height 9
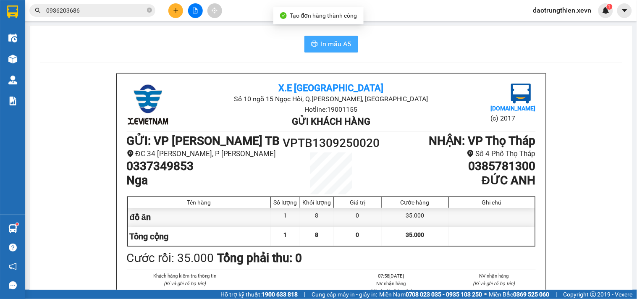
click at [326, 49] on button "In mẫu A5" at bounding box center [331, 44] width 54 height 17
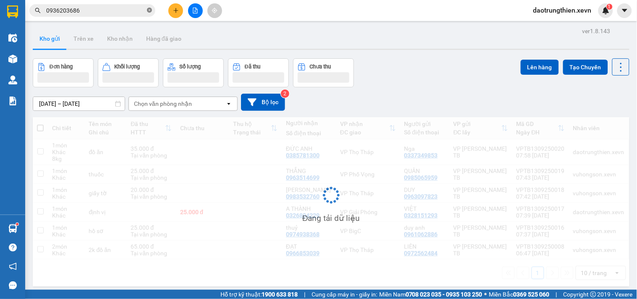
click at [149, 11] on icon "close-circle" at bounding box center [149, 10] width 5 height 5
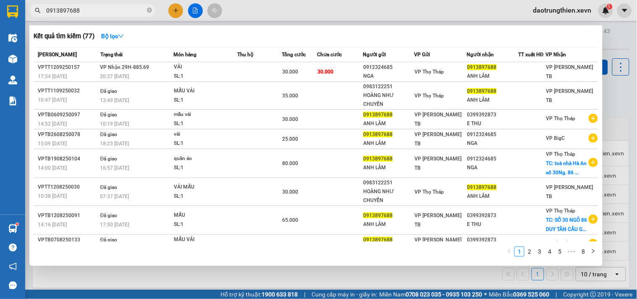
type input "0913897688"
click at [168, 50] on div "Trạng thái" at bounding box center [136, 54] width 73 height 9
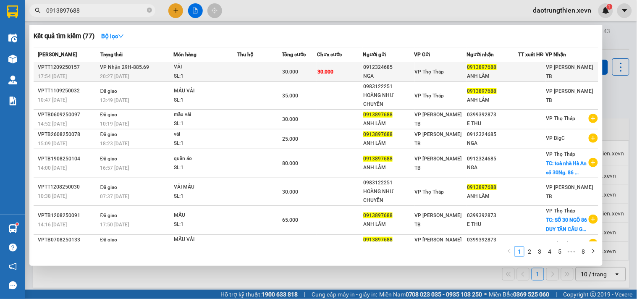
click at [187, 64] on div "VẢI" at bounding box center [205, 67] width 63 height 9
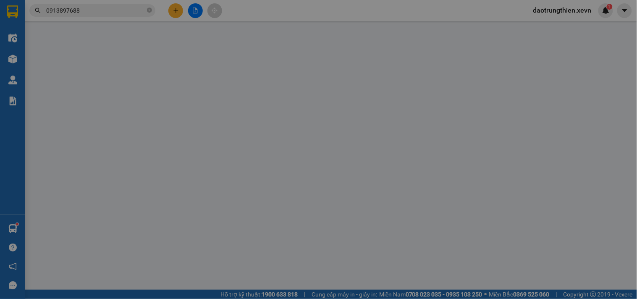
type input "0912324685"
type input "NGA"
type input "0913897688"
type input "ANH LÂM"
type input "đồng 0911139188"
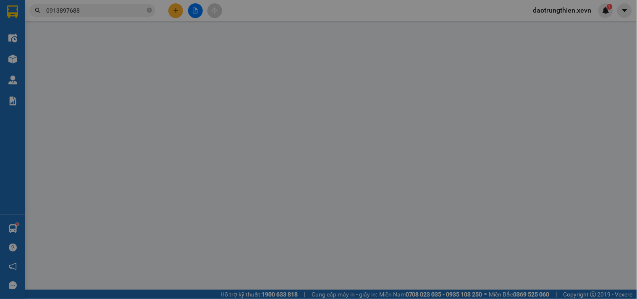
type input "30.000"
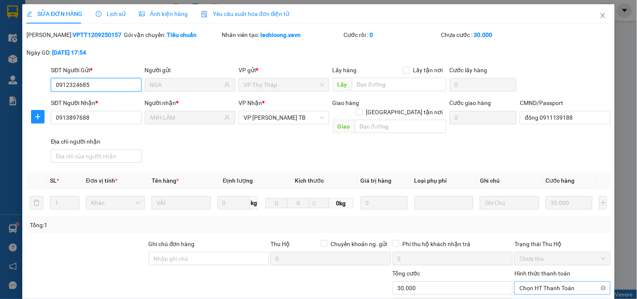
click at [540, 282] on span "Chọn HT Thanh Toán" at bounding box center [562, 288] width 86 height 13
click at [539, 291] on div "Tại văn phòng" at bounding box center [556, 295] width 85 height 9
type input "0"
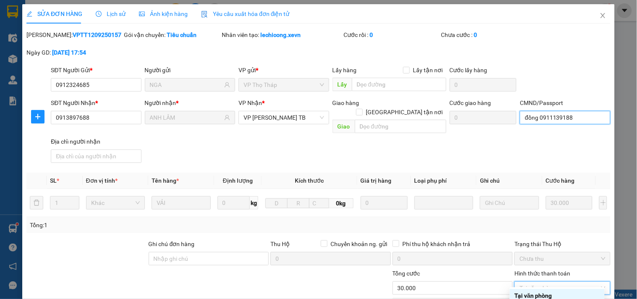
click at [582, 111] on input "đồng 0911139188" at bounding box center [564, 117] width 90 height 13
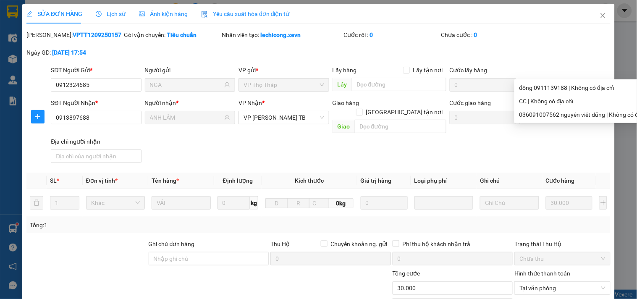
click at [591, 65] on div "SĐT Người Gửi * 0912324685 Người gửi NGA VP gửi * VP Thọ Tháp Lấy hàng Lấy tận …" at bounding box center [330, 79] width 563 height 29
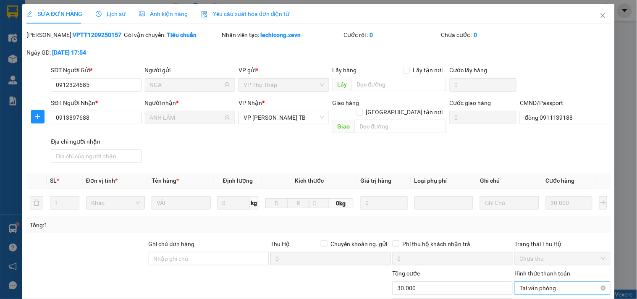
click at [573, 282] on span "Tại văn phòng" at bounding box center [562, 288] width 86 height 13
click at [549, 291] on div "Tại văn phòng" at bounding box center [556, 295] width 85 height 9
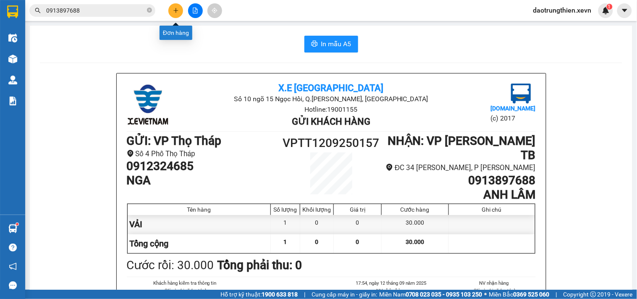
click at [173, 10] on icon "plus" at bounding box center [176, 11] width 6 height 6
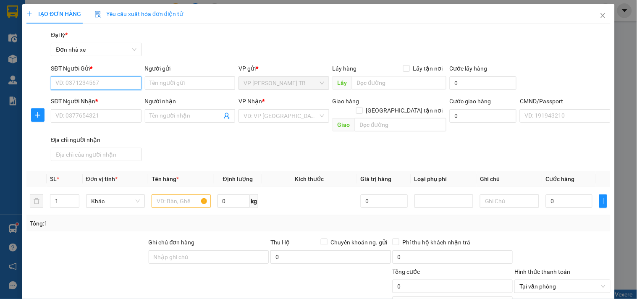
click at [87, 87] on input "SĐT Người Gửi *" at bounding box center [96, 82] width 90 height 13
type input "0343727666"
click at [112, 98] on div "0343727666 - ANH WIFI" at bounding box center [94, 99] width 79 height 9
type input "ANH WIFI"
type input "0978350565"
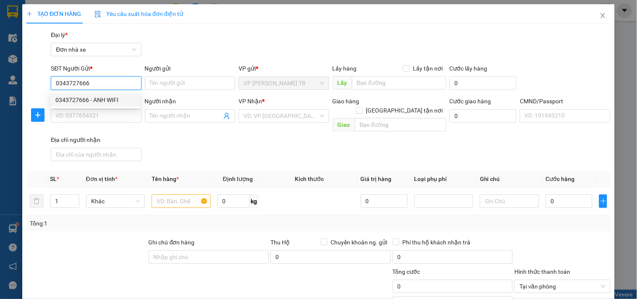
type input "LAI"
type input "024086016406 NGUYỄN TRUNG KIÊN 1986"
type input "Hồng An-Nam Hồng-NaM Trực NĐinh"
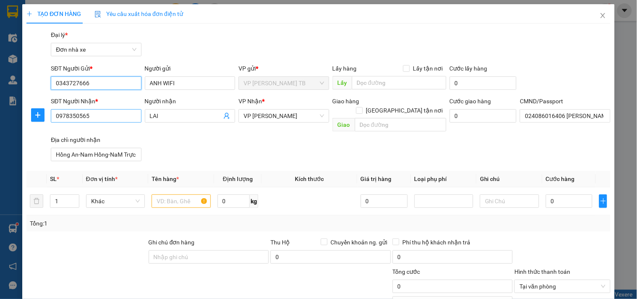
type input "0343727666"
drag, startPoint x: 81, startPoint y: 110, endPoint x: 32, endPoint y: 111, distance: 49.1
click at [32, 111] on div "SĐT Người Nhận * 0978350565 0978350565 Người nhận LAI VP Nhận * VP Lê Duẩn Giao…" at bounding box center [318, 131] width 585 height 68
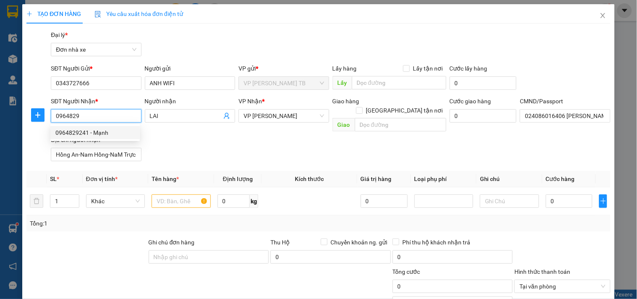
click at [120, 137] on div "0964829241 - Mạnh" at bounding box center [94, 132] width 79 height 9
type input "0964829241"
type input "Mạnh"
type input "030097002046 nguyễn mạnh quân"
type input "0964829241"
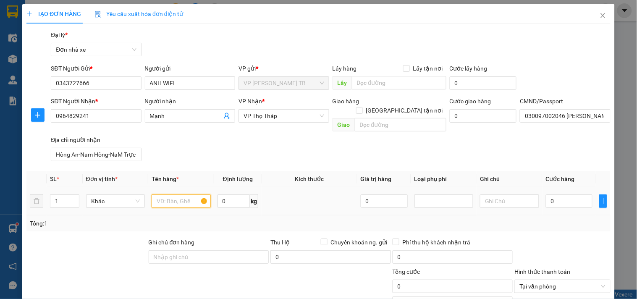
click at [166, 198] on input "text" at bounding box center [180, 200] width 59 height 13
click at [230, 194] on input "0" at bounding box center [233, 200] width 33 height 13
type input "7"
click at [175, 194] on input "text" at bounding box center [180, 200] width 59 height 13
type input "ư"
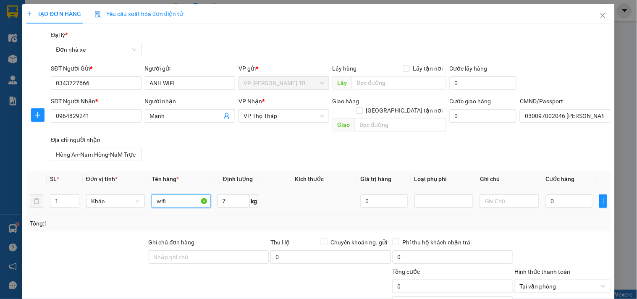
type input "wifi"
click at [557, 199] on div "0" at bounding box center [568, 201] width 47 height 17
click at [565, 194] on input "0" at bounding box center [568, 200] width 47 height 13
type input "3"
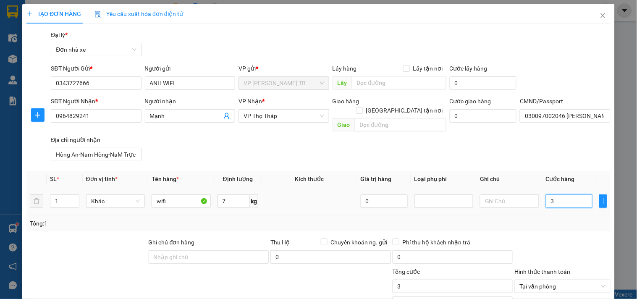
type input "30"
click at [493, 279] on input "30.000" at bounding box center [452, 285] width 120 height 13
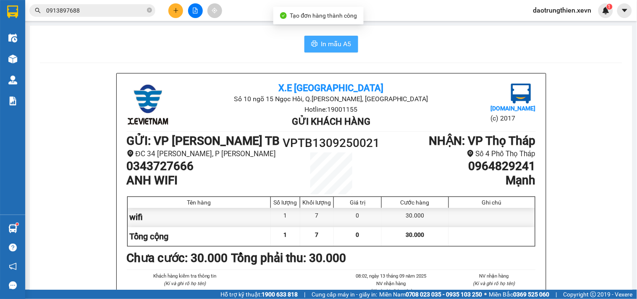
click at [344, 49] on span "In mẫu A5" at bounding box center [336, 44] width 30 height 10
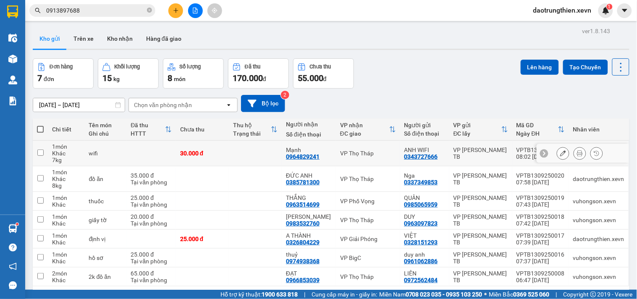
click at [560, 154] on icon at bounding box center [563, 153] width 6 height 6
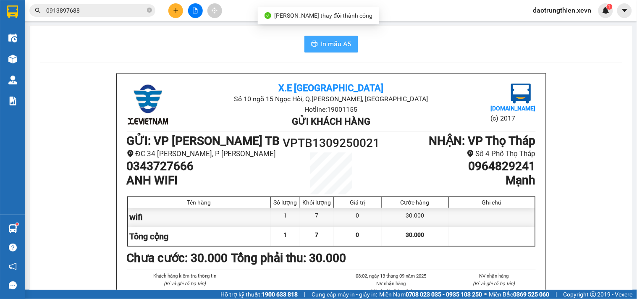
click at [345, 49] on button "In mẫu A5" at bounding box center [331, 44] width 54 height 17
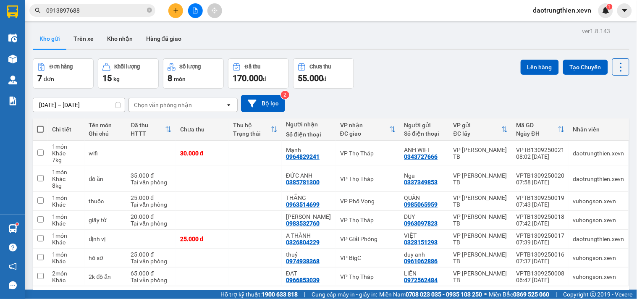
click at [181, 11] on button at bounding box center [175, 10] width 15 height 15
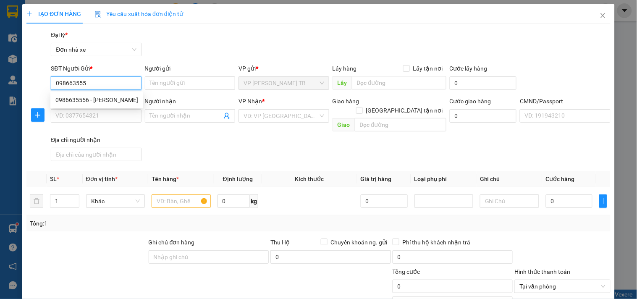
type input "0986635556"
click at [118, 99] on div "0986635556 - [PERSON_NAME]" at bounding box center [96, 99] width 83 height 9
type input "[PERSON_NAME]"
type input "0986635556"
type input "[PERSON_NAME]"
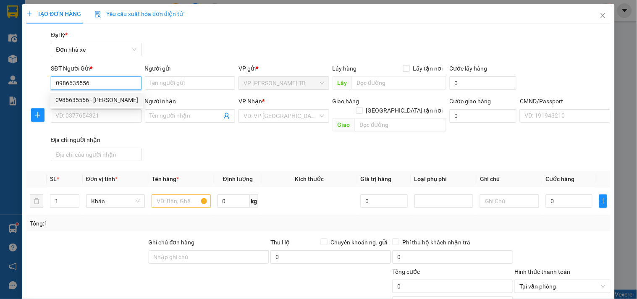
type input "034307016016"
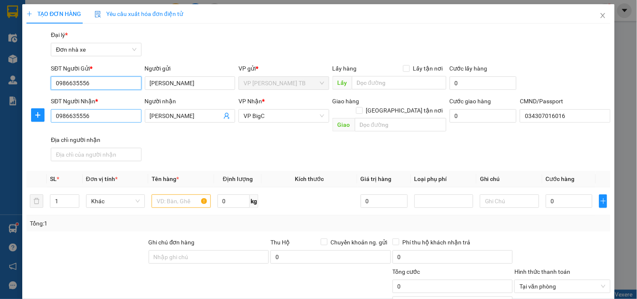
type input "0986635556"
drag, startPoint x: 122, startPoint y: 116, endPoint x: 31, endPoint y: 125, distance: 90.6
click at [31, 125] on div "SĐT Người Nhận * 0986635556 Người nhận Bùi Thị Hồng VP Nhận * VP BigC Giao hàng…" at bounding box center [318, 131] width 585 height 68
type input "0394293284"
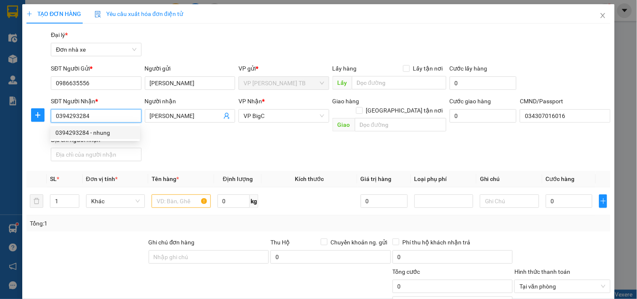
click at [78, 133] on div "0394293284 - nhung" at bounding box center [94, 132] width 79 height 9
type input "nhung"
type input "034181000057 [PERSON_NAME]"
type input "0394293284"
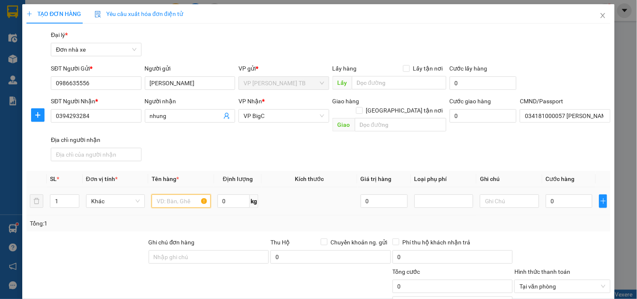
click at [185, 194] on input "text" at bounding box center [180, 200] width 59 height 13
type input "d"
type input "đồ ăn"
click at [222, 194] on input "0" at bounding box center [233, 200] width 33 height 13
type input "5"
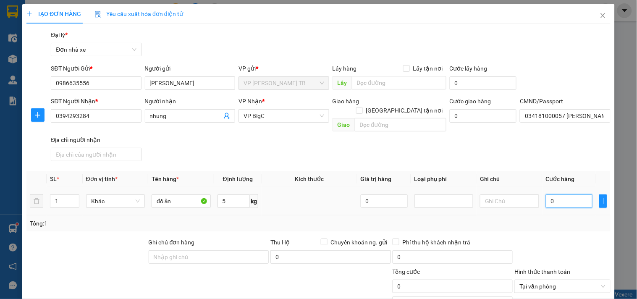
click at [559, 194] on input "0" at bounding box center [568, 200] width 47 height 13
type input "3"
type input "30"
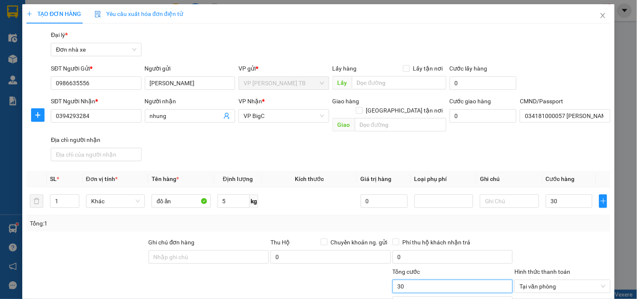
click at [479, 279] on input "30" at bounding box center [452, 285] width 120 height 13
type input "30.000"
click at [599, 19] on icon "close" at bounding box center [602, 15] width 7 height 7
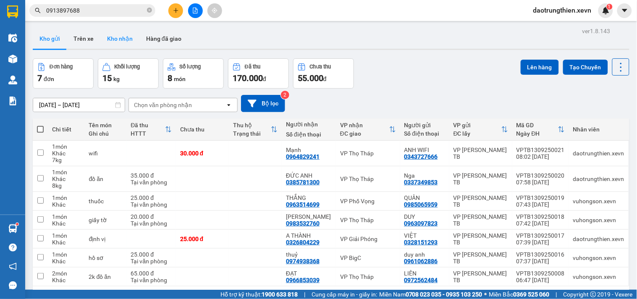
click at [113, 29] on button "Kho nhận" at bounding box center [119, 39] width 39 height 20
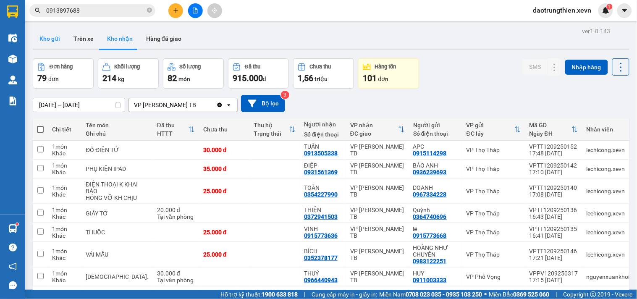
click at [61, 43] on button "Kho gửi" at bounding box center [50, 39] width 34 height 20
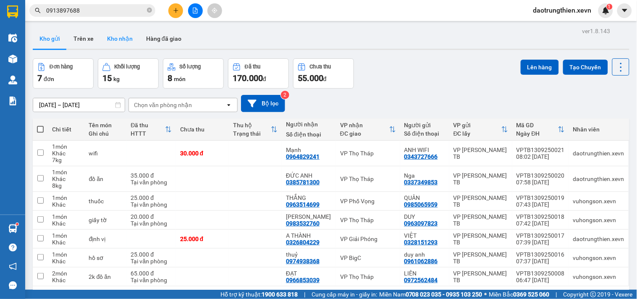
click at [114, 42] on button "Kho nhận" at bounding box center [119, 39] width 39 height 20
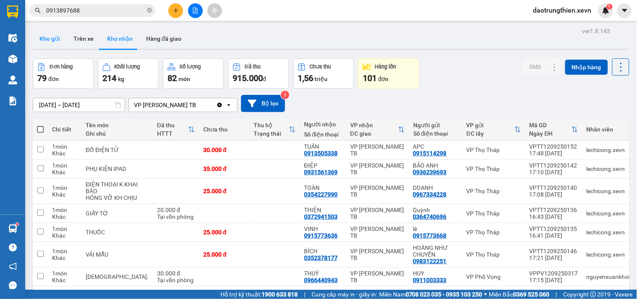
click at [56, 45] on button "Kho gửi" at bounding box center [50, 39] width 34 height 20
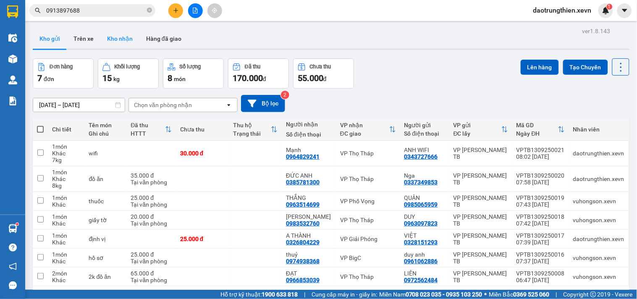
click at [122, 38] on button "Kho nhận" at bounding box center [119, 39] width 39 height 20
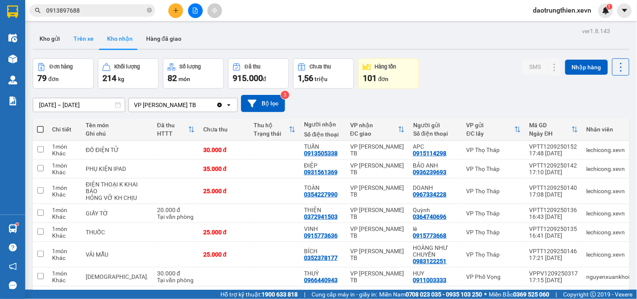
click at [82, 44] on button "Trên xe" at bounding box center [84, 39] width 34 height 20
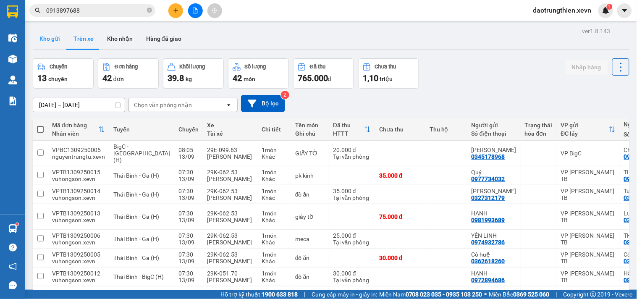
click at [51, 45] on button "Kho gửi" at bounding box center [50, 39] width 34 height 20
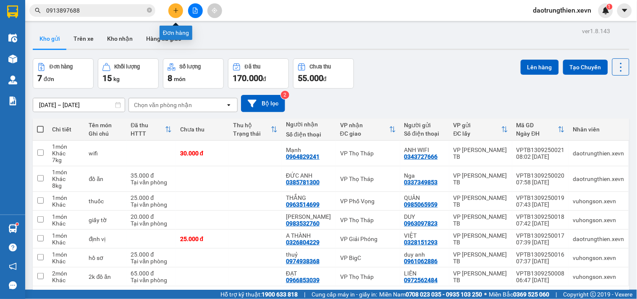
click at [175, 13] on icon "plus" at bounding box center [175, 10] width 0 height 5
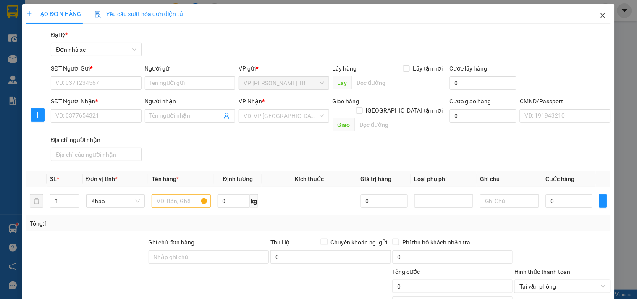
click at [599, 21] on span "Close" at bounding box center [602, 15] width 23 height 23
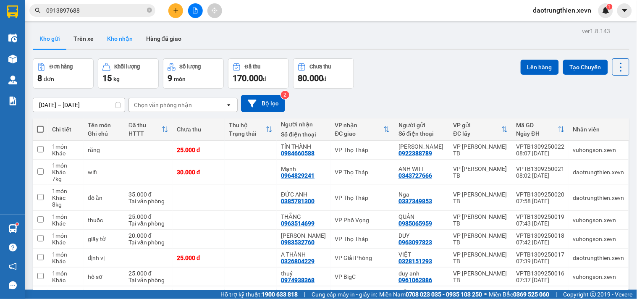
click at [114, 35] on button "Kho nhận" at bounding box center [119, 39] width 39 height 20
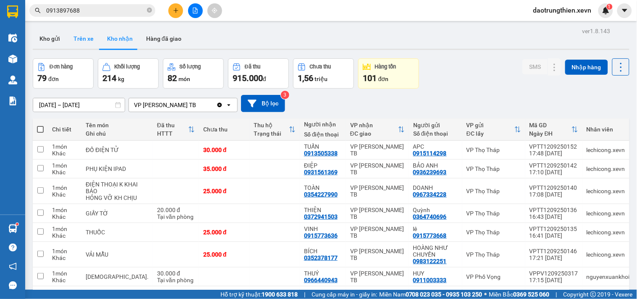
click at [82, 48] on button "Trên xe" at bounding box center [84, 39] width 34 height 20
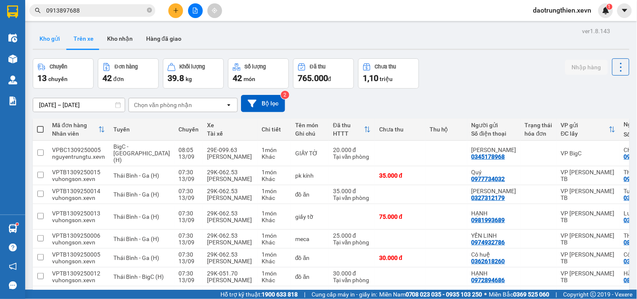
click at [44, 42] on button "Kho gửi" at bounding box center [50, 39] width 34 height 20
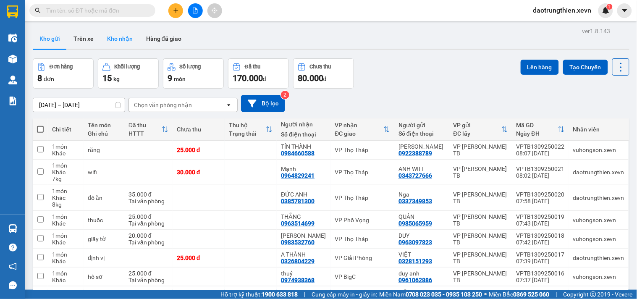
click at [126, 39] on button "Kho nhận" at bounding box center [119, 39] width 39 height 20
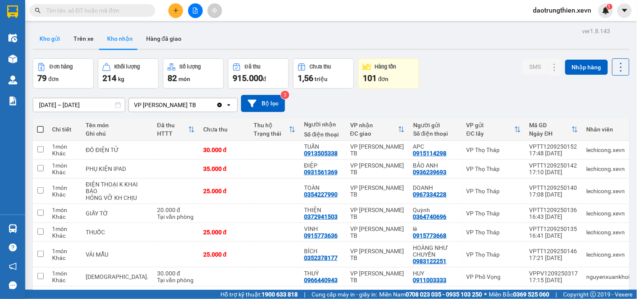
click at [56, 45] on button "Kho gửi" at bounding box center [50, 39] width 34 height 20
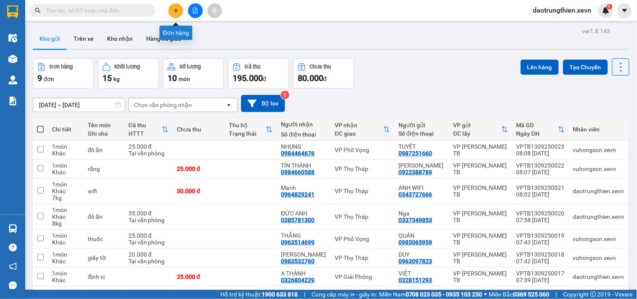
click at [177, 15] on button at bounding box center [175, 10] width 15 height 15
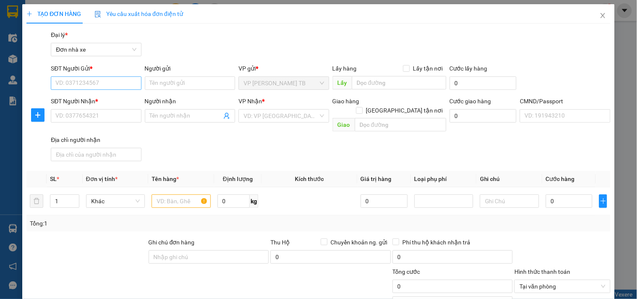
click at [112, 77] on div "SĐT Người Gửi * VD: 0371234567" at bounding box center [96, 78] width 90 height 29
click at [113, 82] on input "SĐT Người Gửi *" at bounding box center [96, 82] width 90 height 13
click at [183, 86] on input "Người gửi" at bounding box center [190, 82] width 90 height 13
type input "hồng"
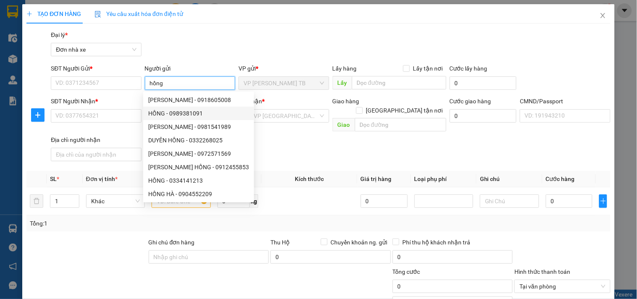
scroll to position [27, 0]
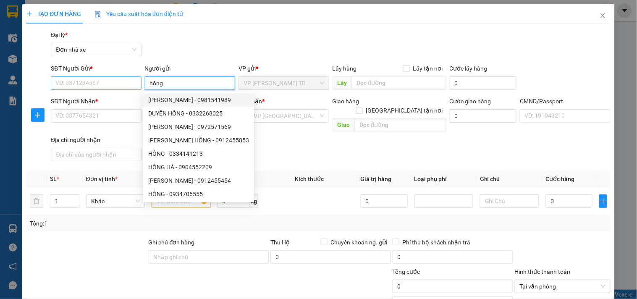
drag, startPoint x: 194, startPoint y: 83, endPoint x: 135, endPoint y: 76, distance: 60.0
click at [135, 76] on div "SĐT Người Gửi * VD: 0371234567 Người gửi hồng VP gửi * VP Trần Phú TB Lấy hàng …" at bounding box center [330, 78] width 563 height 29
click at [115, 80] on input "SĐT Người Gửi *" at bounding box center [96, 82] width 90 height 13
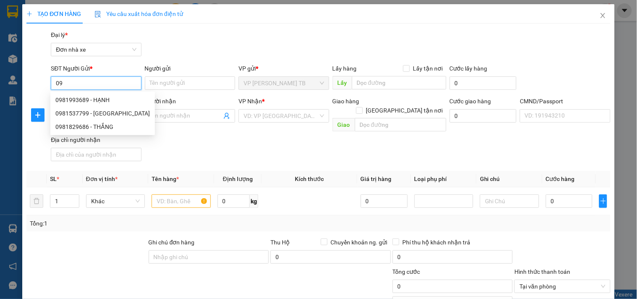
type input "0"
click at [164, 83] on input "Người gửi" at bounding box center [190, 82] width 90 height 13
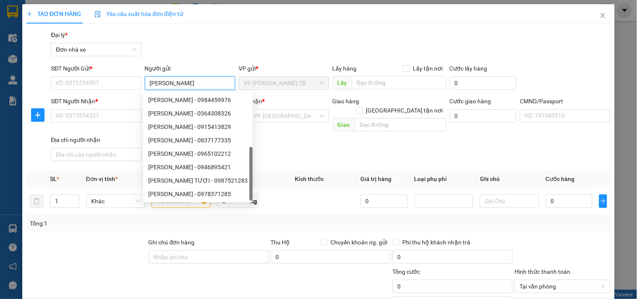
type input "bùi thị hồng"
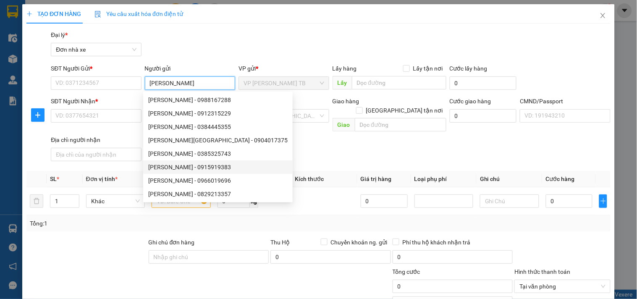
click at [212, 164] on div "BÙI THỊ HỒNG - 0915919383" at bounding box center [217, 166] width 139 height 9
type input "0915919383"
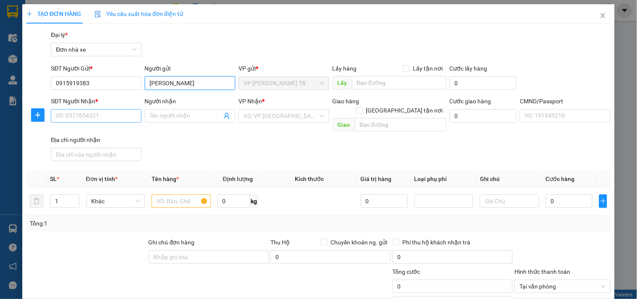
type input "BÙI THỊ HỒNG"
click at [118, 117] on input "SĐT Người Nhận *" at bounding box center [96, 115] width 90 height 13
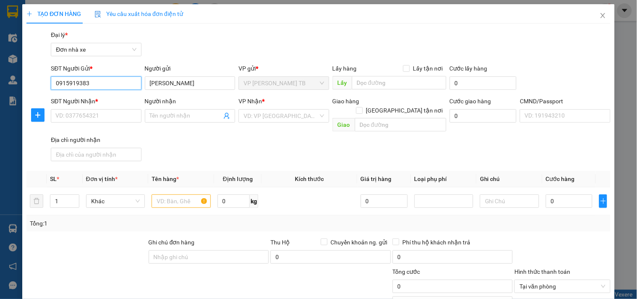
drag, startPoint x: 114, startPoint y: 83, endPoint x: 38, endPoint y: 88, distance: 75.7
click at [38, 88] on div "SĐT Người Gửi * 0915919383 0915919383 Người gửi BÙI THỊ HỒNG VP gửi * VP Trần P…" at bounding box center [318, 78] width 585 height 29
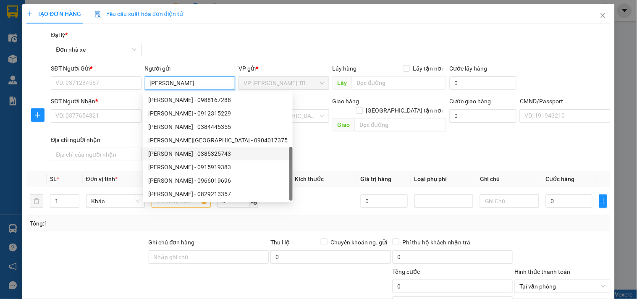
drag, startPoint x: 214, startPoint y: 87, endPoint x: 149, endPoint y: 87, distance: 65.5
click at [149, 87] on input "BÙI THỊ HỒNG" at bounding box center [190, 82] width 90 height 13
click at [228, 125] on div "BÙI THỊ HỒNG - 0384445355" at bounding box center [217, 126] width 139 height 9
type input "0384445355"
type input "BÙI THỊ HỒNG"
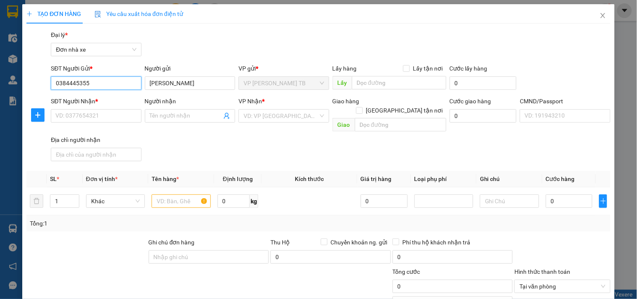
drag, startPoint x: 105, startPoint y: 85, endPoint x: 53, endPoint y: 91, distance: 52.4
click at [53, 91] on div "SĐT Người Gửi * 0384445355 0384445355" at bounding box center [96, 78] width 90 height 29
click at [218, 44] on div "Gói vận chuyển * Tiêu chuẩn Đại lý * Đơn nhà xe" at bounding box center [330, 44] width 563 height 29
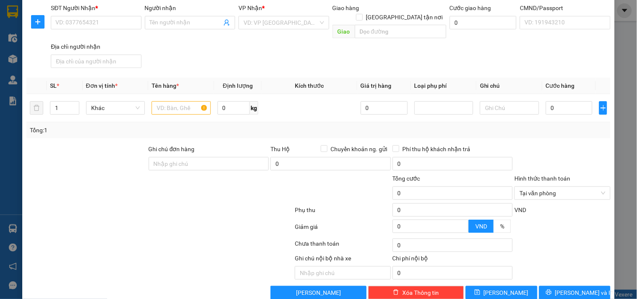
scroll to position [0, 0]
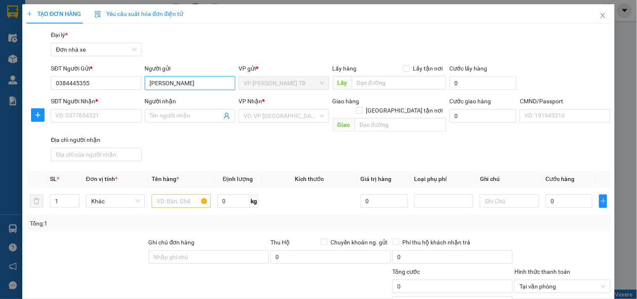
click at [202, 86] on input "BÙI THỊ HỒNG" at bounding box center [190, 82] width 90 height 13
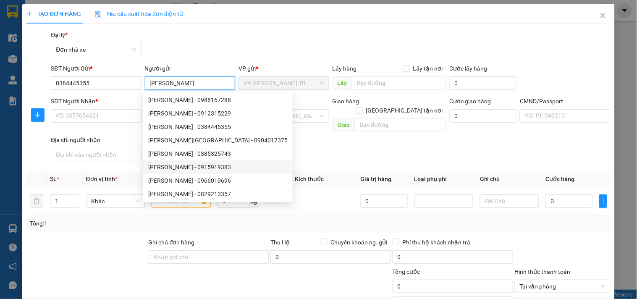
click at [234, 165] on div "BÙI THỊ HỒNG - 0915919383" at bounding box center [217, 166] width 139 height 9
type input "0915919383"
type input "BÙI THỊ HỒNG"
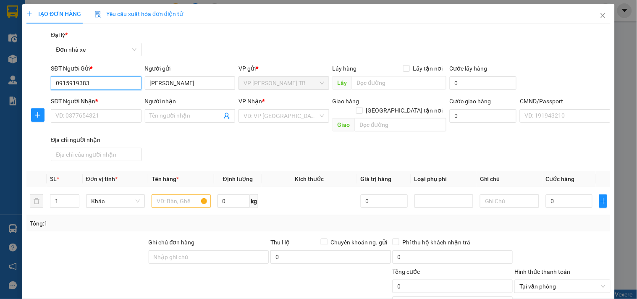
drag, startPoint x: 104, startPoint y: 83, endPoint x: 7, endPoint y: 85, distance: 96.9
click at [7, 85] on div "TẠO ĐƠN HÀNG Yêu cầu xuất hóa đơn điện tử Transit Pickup Surcharge Ids Transit …" at bounding box center [318, 149] width 637 height 299
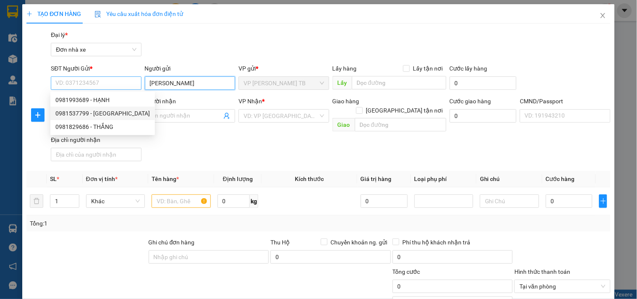
drag, startPoint x: 202, startPoint y: 86, endPoint x: 116, endPoint y: 85, distance: 86.0
click at [119, 85] on div "SĐT Người Gửi * VD: 0371234567 Người gửi BÙI THỊ HỒNG BÙI THỊ HỒNG VP gửi * VP …" at bounding box center [330, 78] width 563 height 29
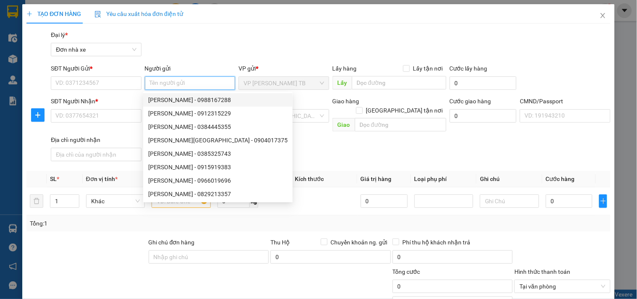
click at [195, 81] on input "Người gửi" at bounding box center [190, 82] width 90 height 13
type input "hôn"
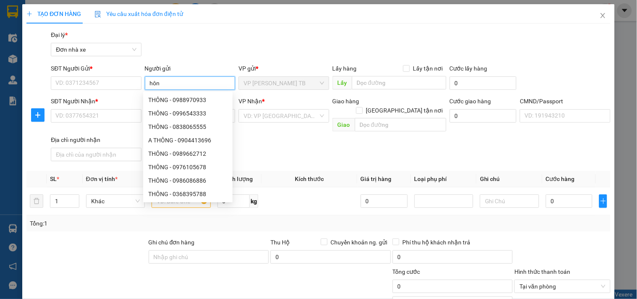
drag, startPoint x: 195, startPoint y: 81, endPoint x: 115, endPoint y: 73, distance: 79.7
click at [115, 73] on div "SĐT Người Gửi * VD: 0371234567 Người gửi hôn VP gửi * VP Trần Phú TB Lấy hàng L…" at bounding box center [330, 78] width 563 height 29
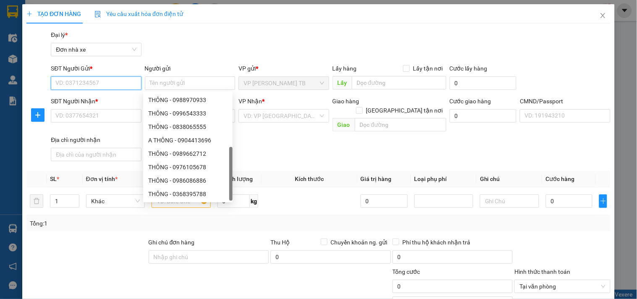
click at [81, 80] on input "SĐT Người Gửi *" at bounding box center [96, 82] width 90 height 13
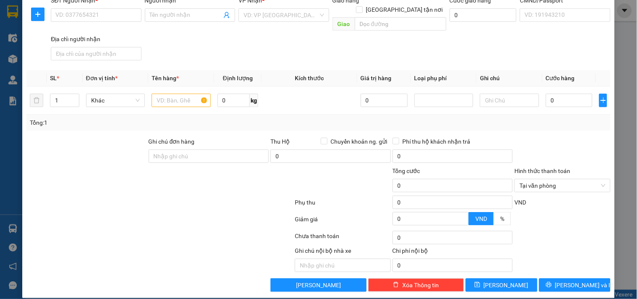
scroll to position [7, 0]
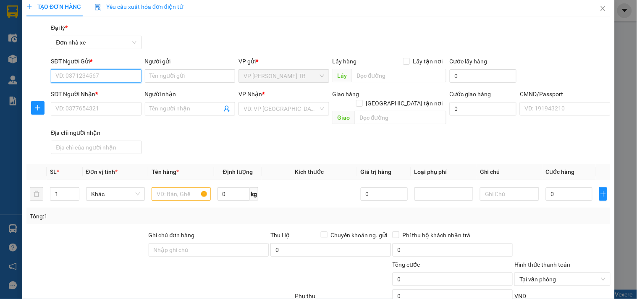
click at [123, 76] on input "SĐT Người Gửi *" at bounding box center [96, 75] width 90 height 13
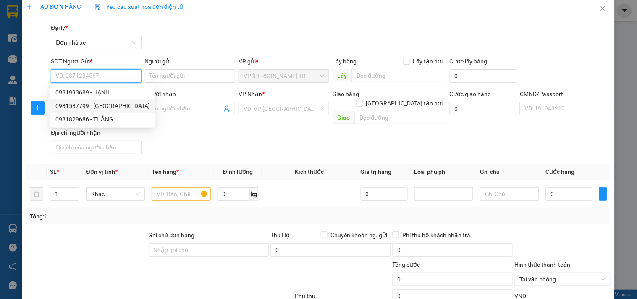
click at [111, 78] on input "SĐT Người Gửi *" at bounding box center [96, 75] width 90 height 13
click at [116, 74] on input "SĐT Người Gửi *" at bounding box center [96, 75] width 90 height 13
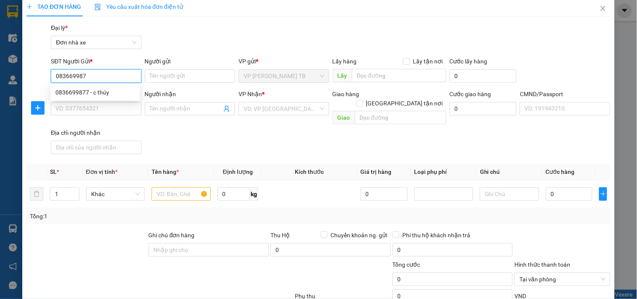
type input "0836699877"
click at [89, 95] on div "0836699877 - c thúy" at bounding box center [94, 92] width 79 height 9
type input "c thúy"
type input "0913291824"
type input "Trà"
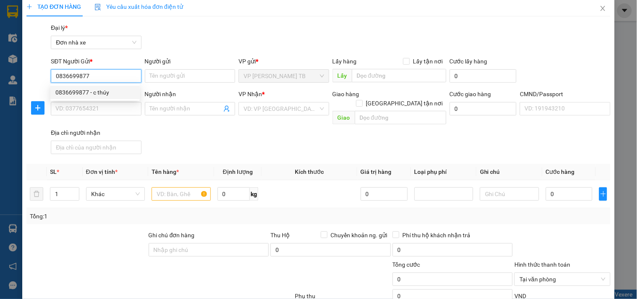
type input "034181003674 Hương"
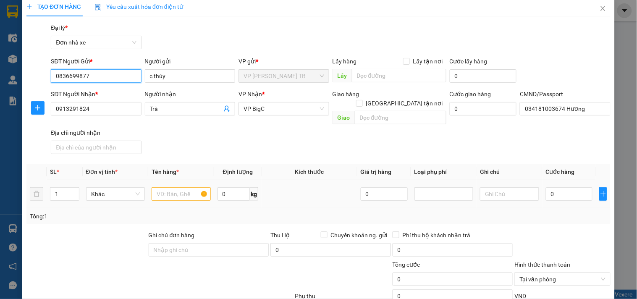
type input "0836699877"
click at [175, 187] on input "text" at bounding box center [180, 193] width 59 height 13
type input "d"
type input "đ"
type input "d"
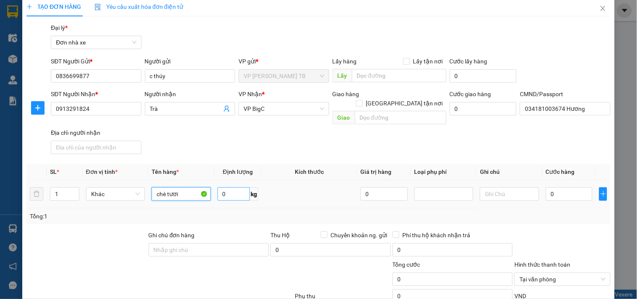
type input "chè tươi"
click at [234, 187] on input "0" at bounding box center [233, 193] width 33 height 13
type input "10"
click at [557, 187] on input "0" at bounding box center [568, 193] width 47 height 13
type input "4"
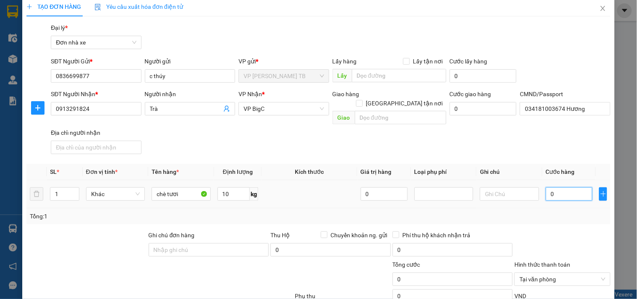
type input "4"
type input "40"
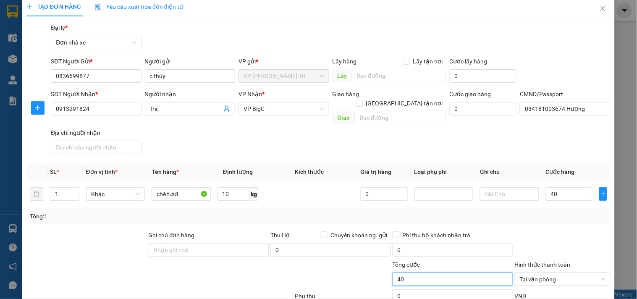
type input "40.000"
click at [446, 272] on input "40.000" at bounding box center [452, 278] width 120 height 13
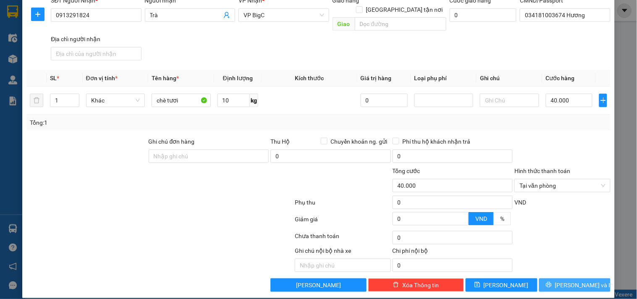
click at [551, 282] on icon "printer" at bounding box center [548, 285] width 6 height 6
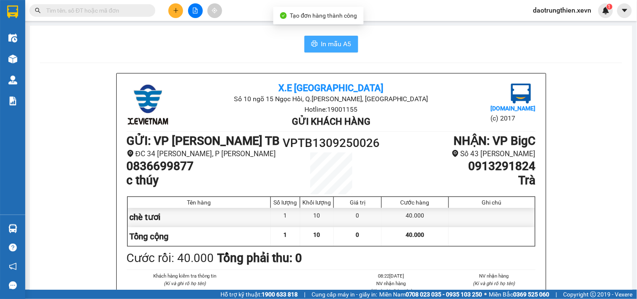
click at [324, 39] on span "In mẫu A5" at bounding box center [336, 44] width 30 height 10
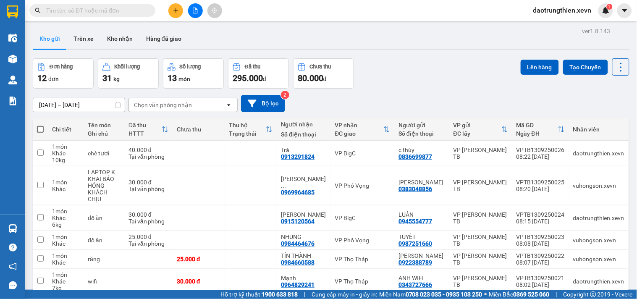
click at [123, 9] on input "text" at bounding box center [95, 10] width 99 height 9
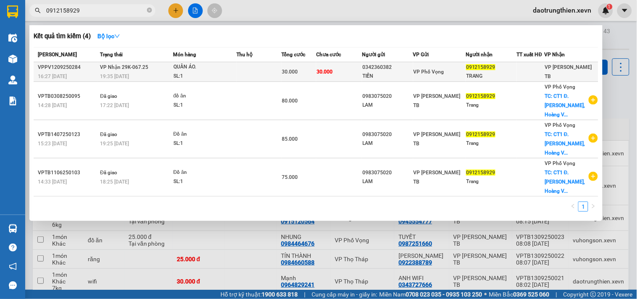
type input "0912158929"
click at [240, 76] on td at bounding box center [259, 72] width 44 height 20
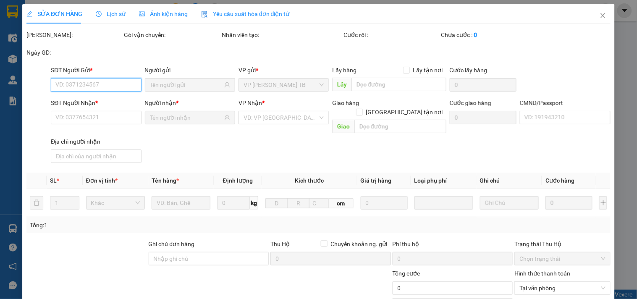
type input "0342360382"
type input "TIẾN"
type input "0912158929"
type input "TRANG"
type input "30.000"
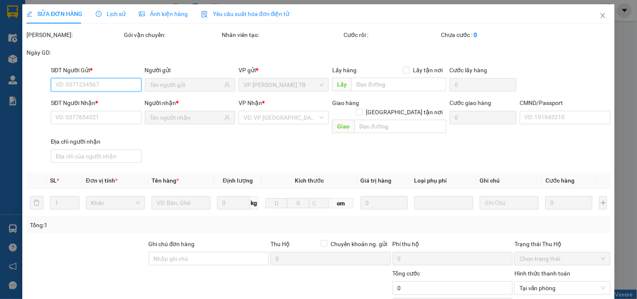
type input "30.000"
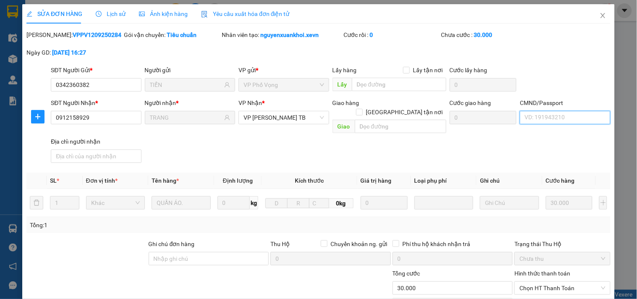
click at [573, 115] on input "CMND/Passport" at bounding box center [564, 117] width 90 height 13
click at [547, 132] on div "1 | Không có địa chỉ" at bounding box center [558, 134] width 79 height 9
type input "1"
click at [308, 32] on b "nguyenxuankhoi.xevn" at bounding box center [289, 34] width 58 height 7
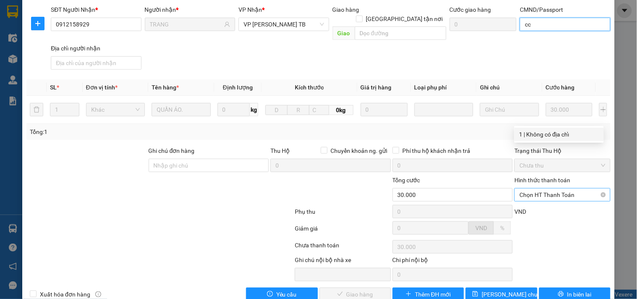
click at [567, 188] on span "Chọn HT Thanh Toán" at bounding box center [562, 194] width 86 height 13
type input "cc"
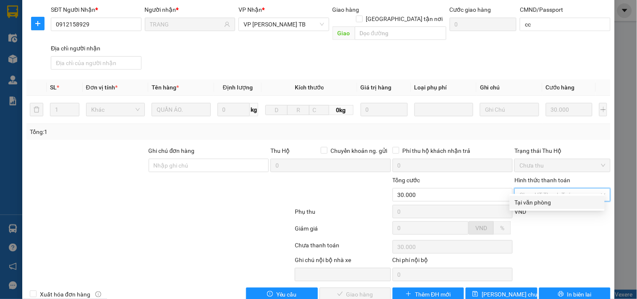
click at [553, 206] on div "Tại văn phòng" at bounding box center [556, 202] width 85 height 9
type input "0"
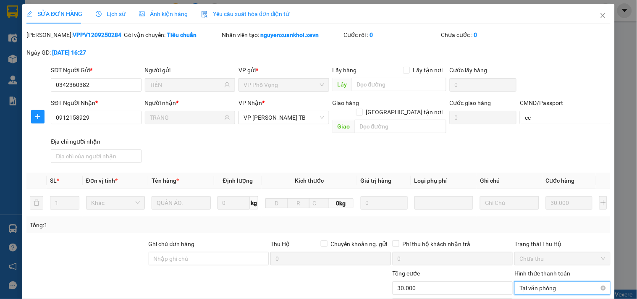
scroll to position [102, 0]
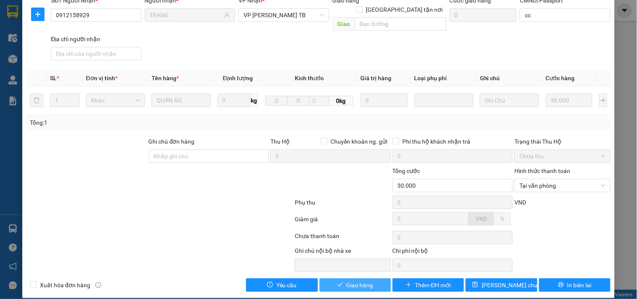
click at [330, 278] on button "Giao hàng" at bounding box center [354, 284] width 71 height 13
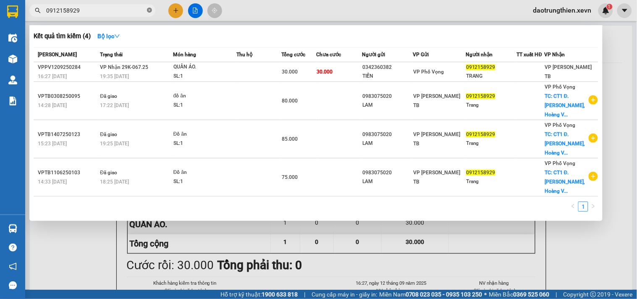
click at [149, 10] on icon "close-circle" at bounding box center [149, 10] width 5 height 5
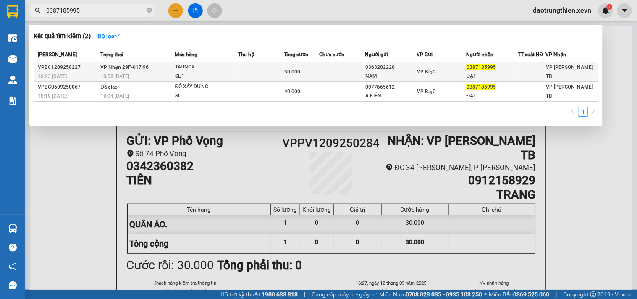
type input "0387185995"
click at [236, 62] on td "TAI INOX SL: 1" at bounding box center [207, 72] width 64 height 20
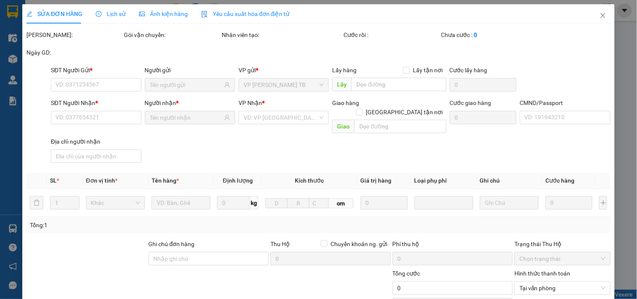
type input "0363202220"
type input "NAM"
type input "0387185995"
type input "ĐẠT"
type input "ĐẠT CHÍNH CHỦ"
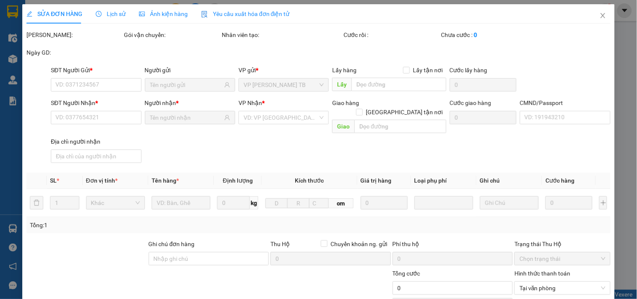
type input "30.000"
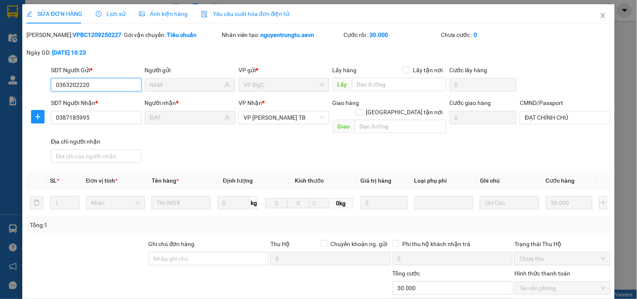
scroll to position [102, 0]
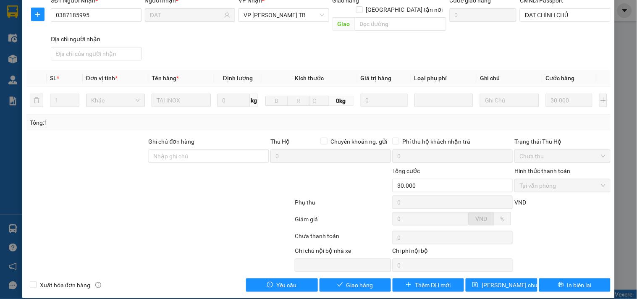
click at [351, 283] on div "SỬA ĐƠN HÀNG Lịch sử Ảnh kiện hàng Yêu cầu xuất hóa đơn điện tử Total Paid Fee …" at bounding box center [318, 100] width 592 height 396
click at [357, 280] on button "Giao hàng" at bounding box center [354, 284] width 71 height 13
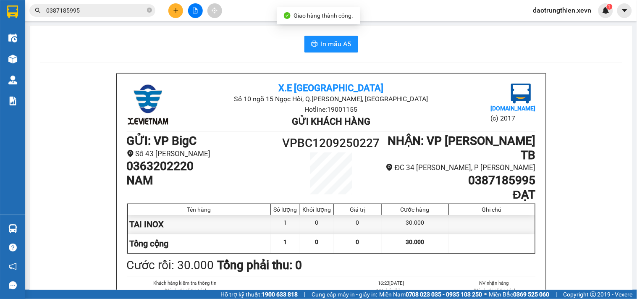
click at [103, 11] on input "0387185995" at bounding box center [95, 10] width 99 height 9
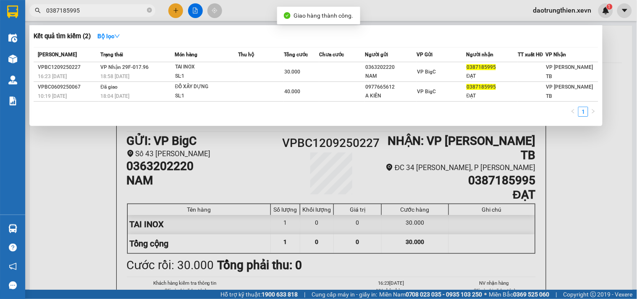
click at [44, 188] on div at bounding box center [318, 149] width 637 height 299
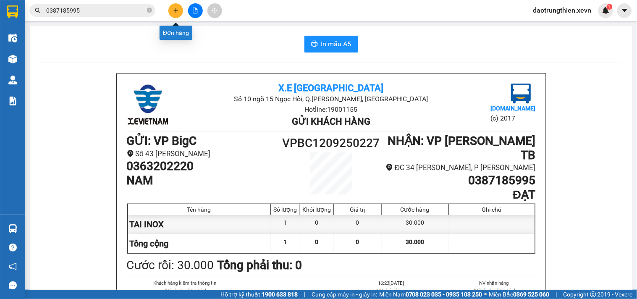
click at [179, 13] on button at bounding box center [175, 10] width 15 height 15
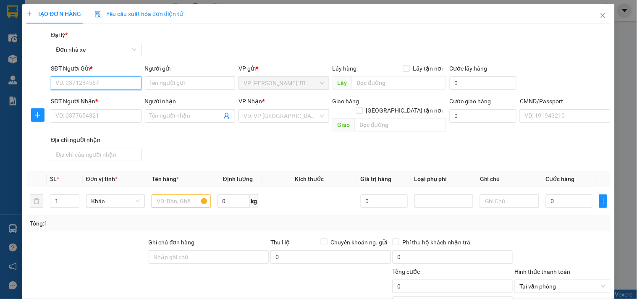
click at [98, 86] on input "SĐT Người Gửi *" at bounding box center [96, 82] width 90 height 13
click at [121, 85] on input "SĐT Người Gửi *" at bounding box center [96, 82] width 90 height 13
click at [108, 86] on input "0857373818" at bounding box center [96, 82] width 90 height 13
type input "0857373818"
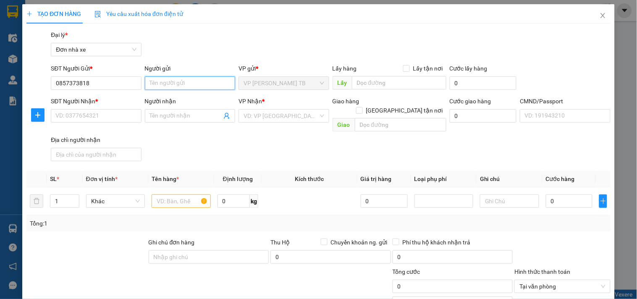
click at [202, 83] on input "Người gửi" at bounding box center [190, 82] width 90 height 13
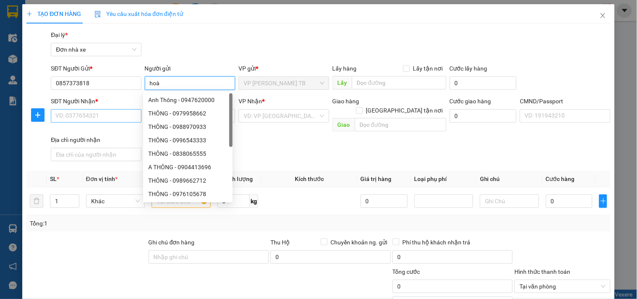
type input "hoà"
click at [112, 119] on input "SĐT Người Nhận *" at bounding box center [96, 115] width 90 height 13
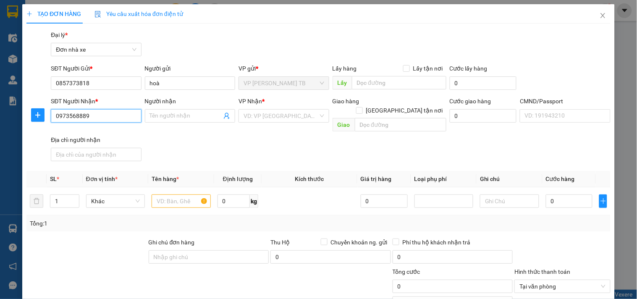
click at [107, 114] on input "0973568889" at bounding box center [96, 115] width 90 height 13
type input "0973568889"
click at [156, 116] on input "Người nhận" at bounding box center [186, 115] width 72 height 9
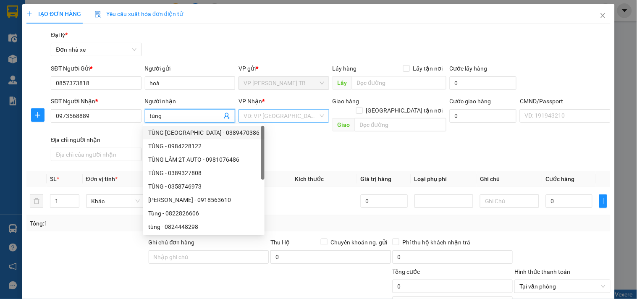
type input "tùng"
click at [298, 112] on input "search" at bounding box center [280, 116] width 74 height 13
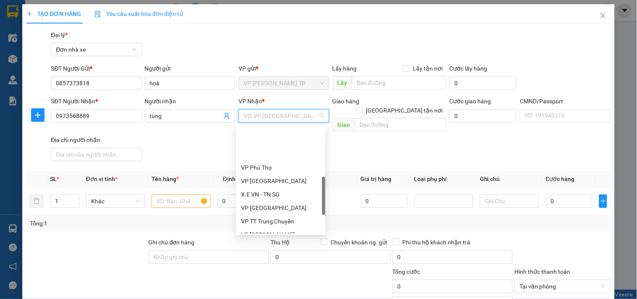
scroll to position [233, 0]
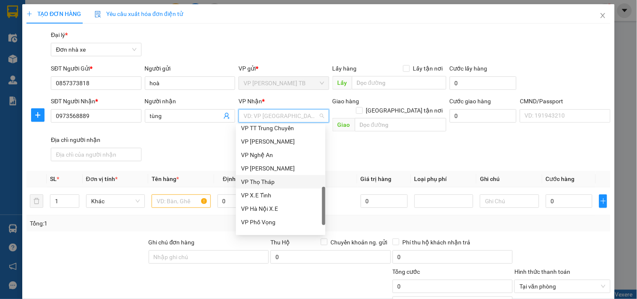
click at [276, 185] on div "VP Thọ Tháp" at bounding box center [280, 181] width 79 height 9
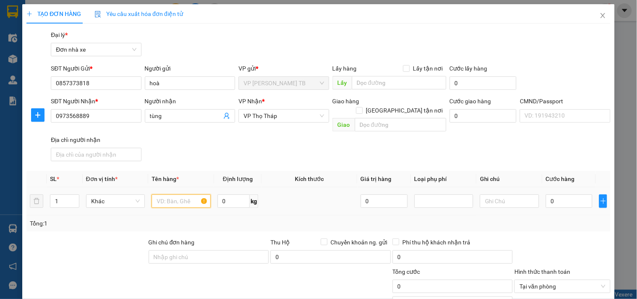
click at [154, 194] on input "text" at bounding box center [180, 200] width 59 height 13
type input "hoa quả"
click at [233, 194] on input "0" at bounding box center [233, 200] width 33 height 13
type input "4"
click at [568, 194] on input "0" at bounding box center [568, 200] width 47 height 13
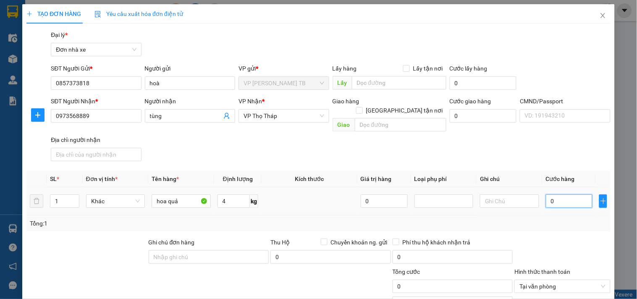
type input "3"
type input "30"
type input "30.000"
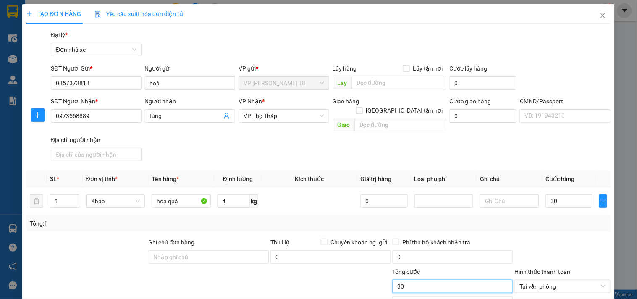
type input "30.000"
click at [450, 279] on input "30.000" at bounding box center [452, 285] width 120 height 13
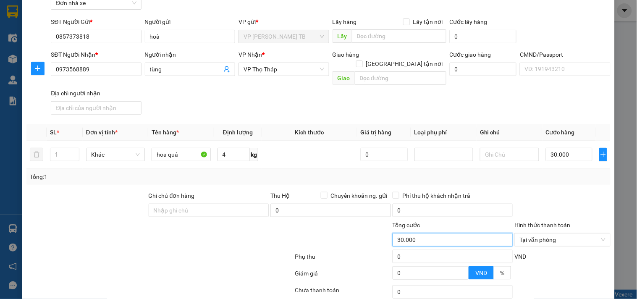
scroll to position [101, 0]
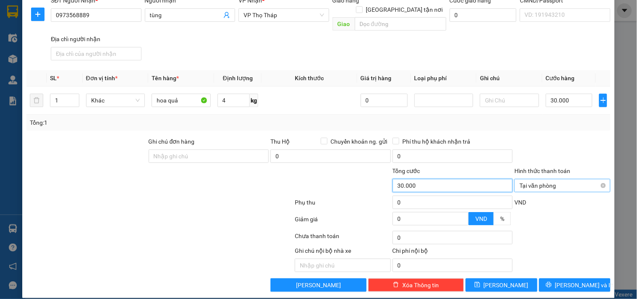
click at [599, 179] on div "Tại văn phòng" at bounding box center [562, 185] width 96 height 13
click at [592, 143] on div at bounding box center [561, 151] width 97 height 29
click at [553, 179] on input "Hình thức thanh toán" at bounding box center [559, 185] width 80 height 13
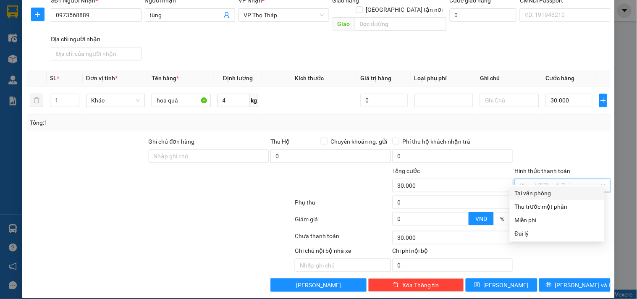
click at [551, 195] on div "Tại văn phòng" at bounding box center [556, 192] width 85 height 9
type input "0"
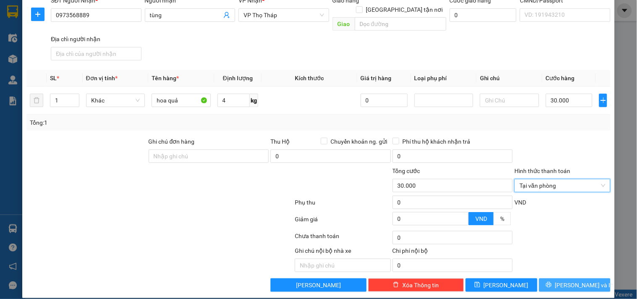
click at [579, 281] on button "[PERSON_NAME] và In" at bounding box center [574, 284] width 71 height 13
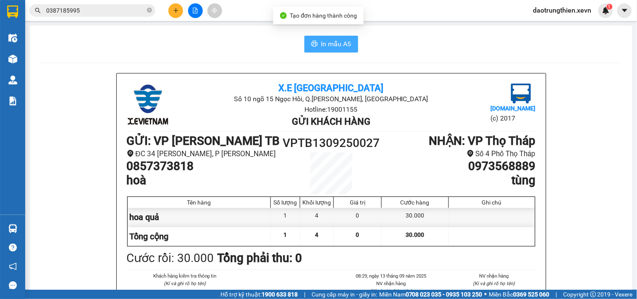
click at [326, 40] on span "In mẫu A5" at bounding box center [336, 44] width 30 height 10
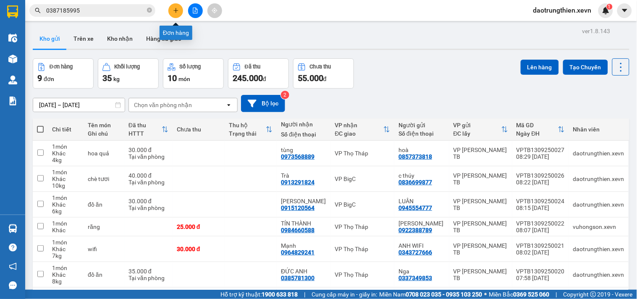
click at [174, 11] on icon "plus" at bounding box center [176, 11] width 6 height 6
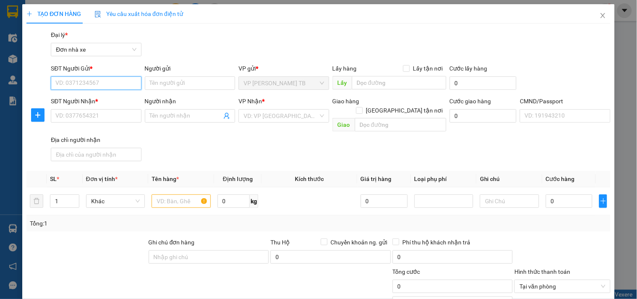
click at [99, 77] on input "SĐT Người Gửi *" at bounding box center [96, 82] width 90 height 13
type input "0975839879"
click at [126, 99] on div "0975839879 - NHUNG PHỤNG" at bounding box center [95, 99] width 80 height 9
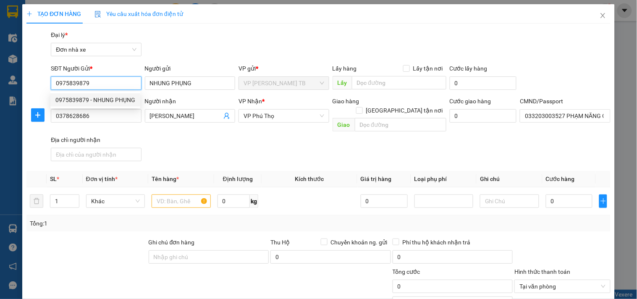
type input "NHUNG PHỤNG"
type input "0378628686"
type input "ĐỖ HUY"
type input "033203003527 PHẠM NĂNG CHIẾN"
type input "0975839879"
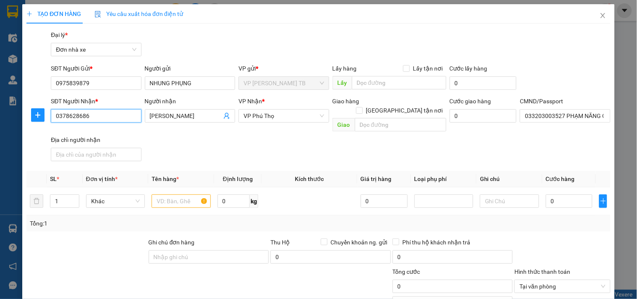
drag, startPoint x: 101, startPoint y: 120, endPoint x: 72, endPoint y: 121, distance: 29.0
click at [72, 121] on input "0378628686" at bounding box center [96, 115] width 90 height 13
click at [94, 117] on input "0378628686" at bounding box center [96, 115] width 90 height 13
drag, startPoint x: 106, startPoint y: 116, endPoint x: 23, endPoint y: 116, distance: 83.5
click at [23, 116] on div "TẠO ĐƠN HÀNG Yêu cầu xuất hóa đơn điện tử Transit Pickup Surcharge Ids Transit …" at bounding box center [318, 201] width 592 height 394
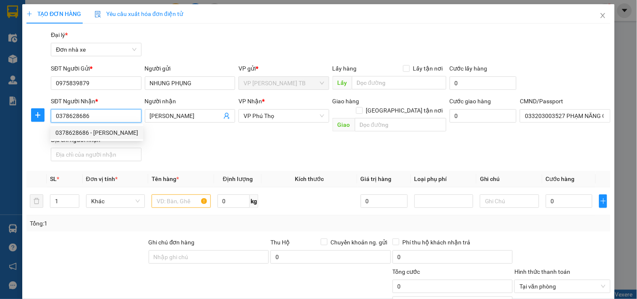
click at [130, 114] on input "0378628686" at bounding box center [96, 115] width 90 height 13
drag, startPoint x: 43, startPoint y: 121, endPoint x: 18, endPoint y: 125, distance: 25.0
click at [18, 125] on div "TẠO ĐƠN HÀNG Yêu cầu xuất hóa đơn điện tử Transit Pickup Surcharge Ids Transit …" at bounding box center [318, 149] width 637 height 299
type input "0984061529"
click at [127, 129] on div "0984061529 - trí" at bounding box center [94, 132] width 79 height 9
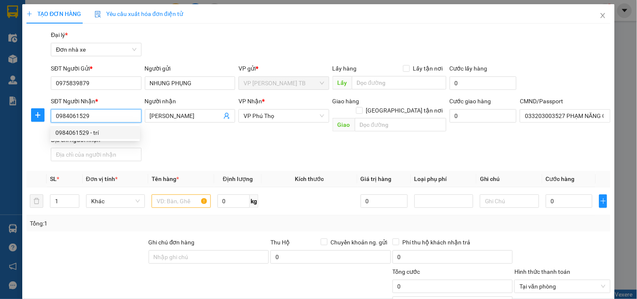
type input "trí"
type input "066099000055 NGUYỄN VĂN NAM"
type input "0984061529"
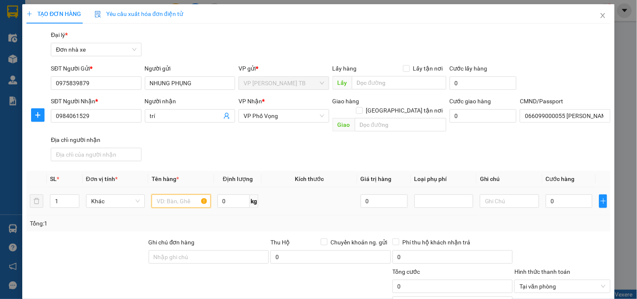
click at [166, 194] on input "text" at bounding box center [180, 200] width 59 height 13
type input "d"
type input "điện thoại không khai báo giá trị"
click at [557, 194] on input "0" at bounding box center [568, 200] width 47 height 13
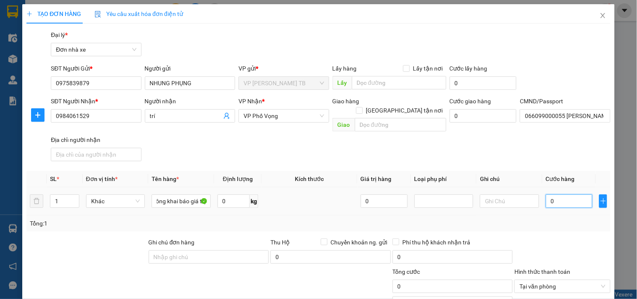
scroll to position [0, 0]
type input "2"
type input "25"
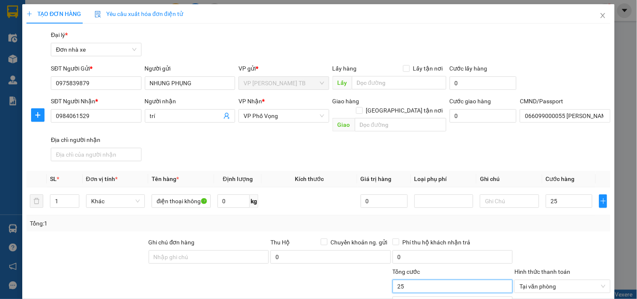
type input "25.000"
click at [422, 279] on input "25.000" at bounding box center [452, 285] width 120 height 13
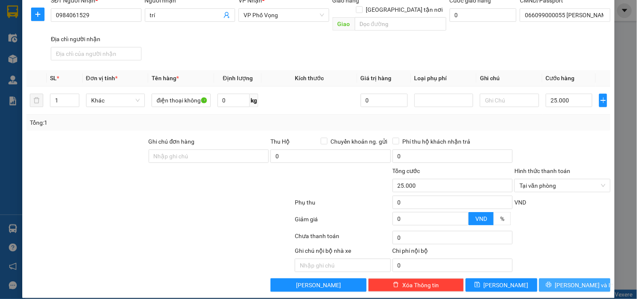
click at [551, 282] on icon "printer" at bounding box center [548, 285] width 6 height 6
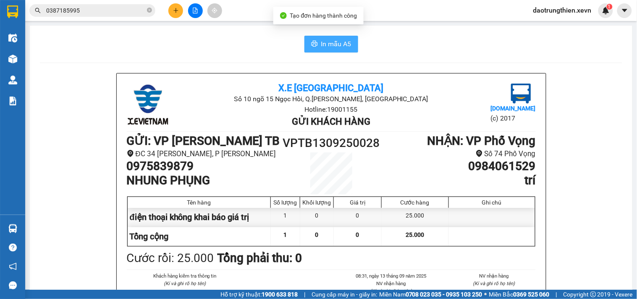
click at [334, 41] on span "In mẫu A5" at bounding box center [336, 44] width 30 height 10
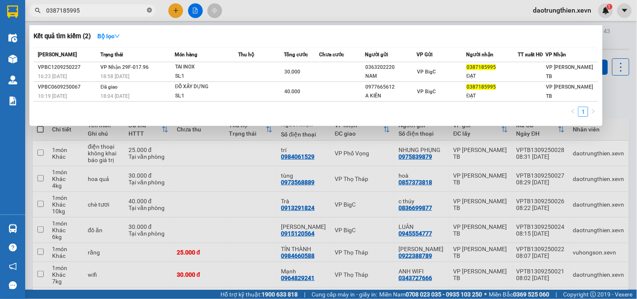
click at [149, 8] on icon "close-circle" at bounding box center [149, 10] width 5 height 5
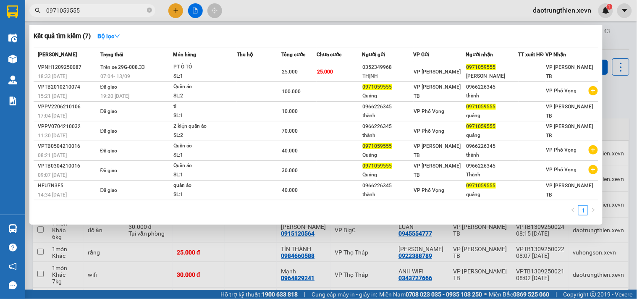
type input "0971059555"
click at [177, 8] on div at bounding box center [318, 149] width 637 height 299
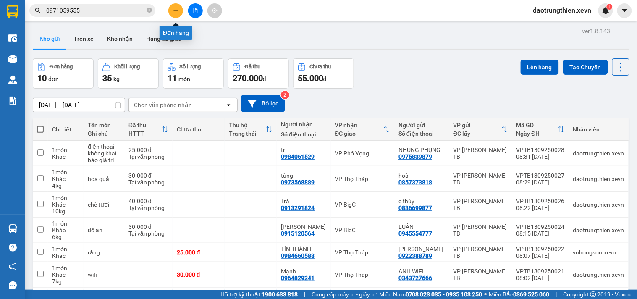
click at [176, 10] on icon "plus" at bounding box center [175, 10] width 5 height 0
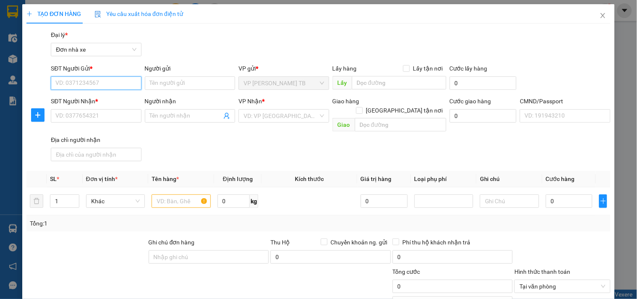
click at [114, 88] on input "SĐT Người Gửi *" at bounding box center [96, 82] width 90 height 13
click at [87, 78] on input "SĐT Người Gửi *" at bounding box center [96, 82] width 90 height 13
click at [127, 95] on div "0944718777 - HOÀNG" at bounding box center [94, 99] width 79 height 9
type input "0944718777"
type input "HOÀNG"
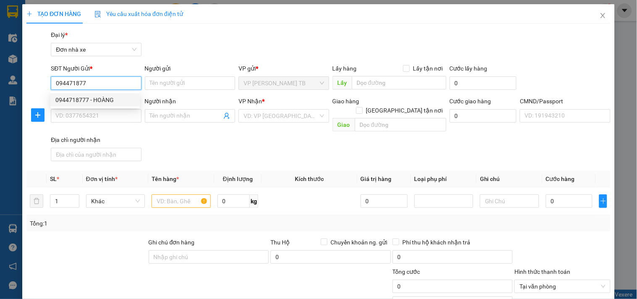
type input "0944120999"
type input "QUÂN"
type input "03408201694"
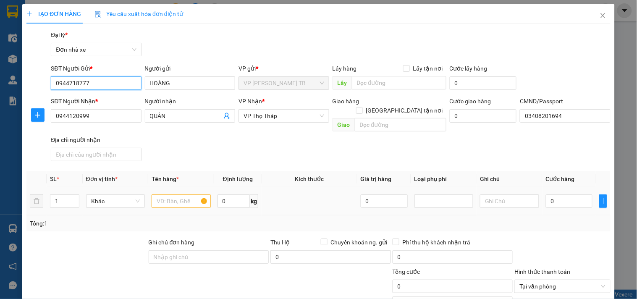
type input "0944718777"
click at [182, 194] on input "text" at bounding box center [180, 200] width 59 height 13
click at [173, 196] on input "text" at bounding box center [180, 200] width 59 height 13
click at [170, 196] on input "text" at bounding box center [180, 200] width 59 height 13
click at [174, 194] on input "text" at bounding box center [180, 200] width 59 height 13
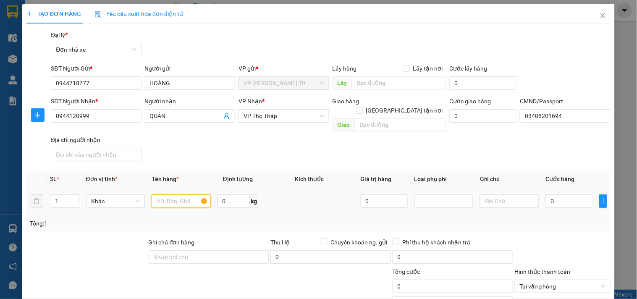
click at [172, 194] on input "text" at bounding box center [180, 200] width 59 height 13
click at [171, 194] on input "text" at bounding box center [180, 200] width 59 height 13
type input "d"
type input "đồ ăn"
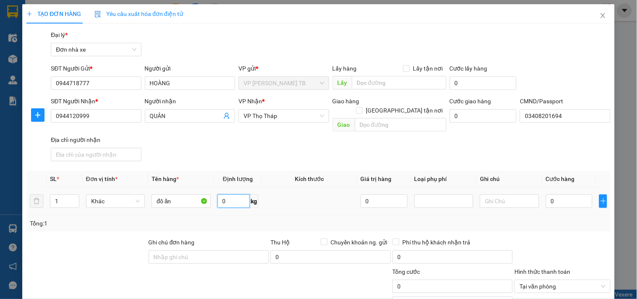
click at [236, 194] on input "0" at bounding box center [233, 200] width 33 height 13
type input "7"
click at [559, 194] on input "0" at bounding box center [568, 200] width 47 height 13
type input "3"
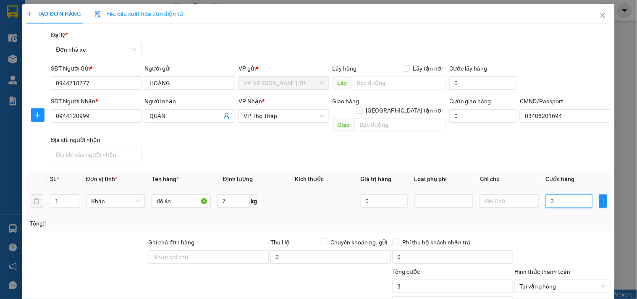
type input "30"
type input "30.000"
click at [497, 279] on input "30.000" at bounding box center [452, 285] width 120 height 13
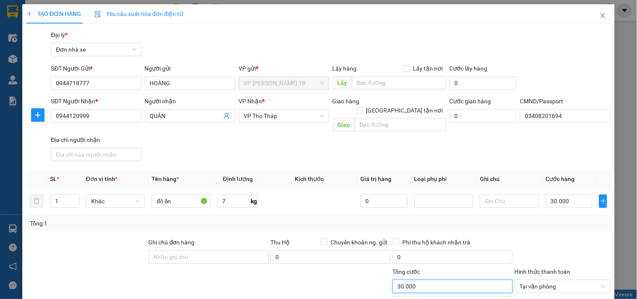
scroll to position [101, 0]
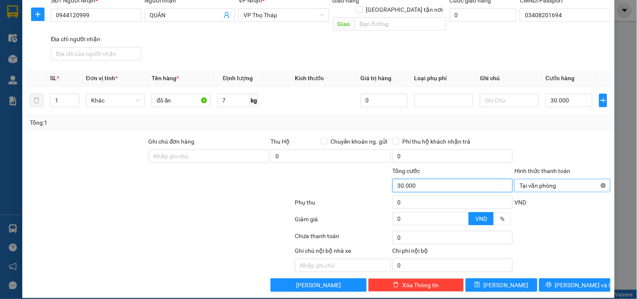
type input "30.000"
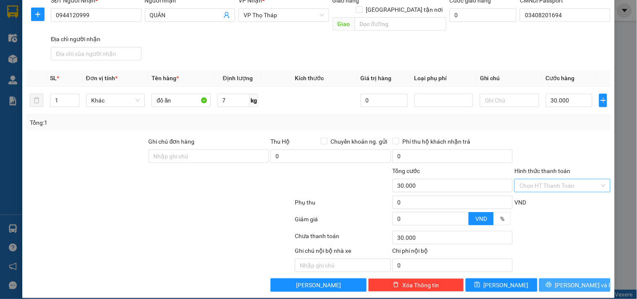
click at [586, 278] on button "[PERSON_NAME] và In" at bounding box center [574, 284] width 71 height 13
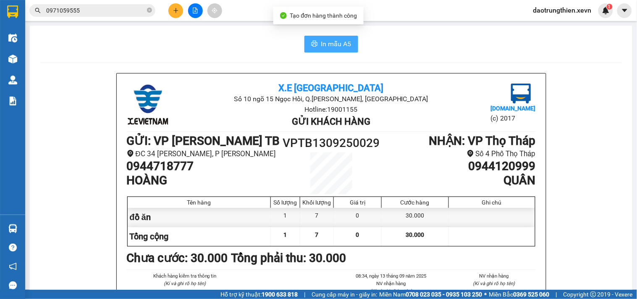
click at [312, 42] on icon "printer" at bounding box center [314, 44] width 6 height 6
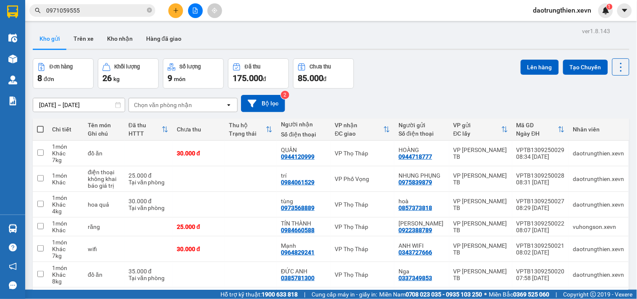
click at [172, 10] on button at bounding box center [175, 10] width 15 height 15
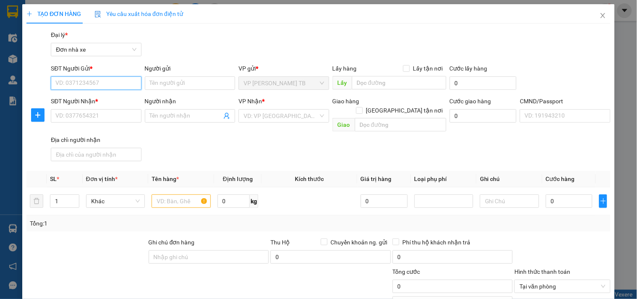
click at [110, 83] on input "SĐT Người Gửi *" at bounding box center [96, 82] width 90 height 13
type input "0978258789"
click at [123, 100] on div "0978258789 - Xoan" at bounding box center [94, 99] width 79 height 9
type input "Xoan"
type input "0976214146"
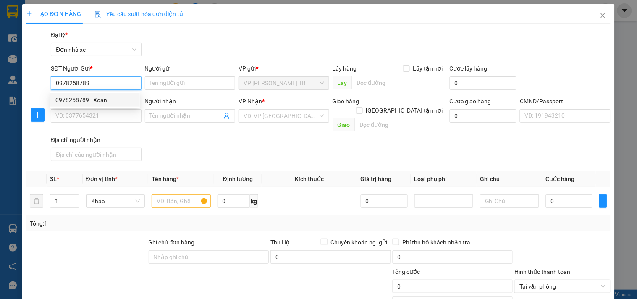
type input "MẠNH"
type input "123"
type input "0978258789"
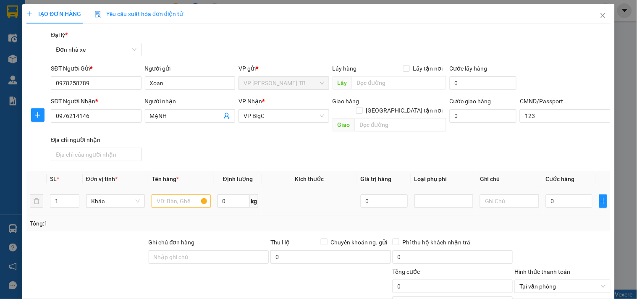
click at [169, 198] on div at bounding box center [180, 201] width 59 height 17
click at [179, 194] on input "text" at bounding box center [180, 200] width 59 height 13
type input "d"
type input "đồ ăn"
click at [224, 194] on input "0" at bounding box center [233, 200] width 33 height 13
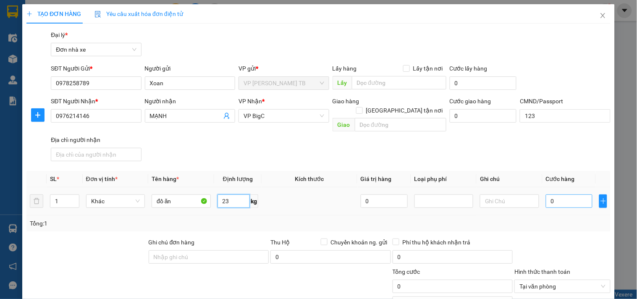
type input "23"
click at [560, 194] on input "0" at bounding box center [568, 200] width 47 height 13
type input "4"
type input "45"
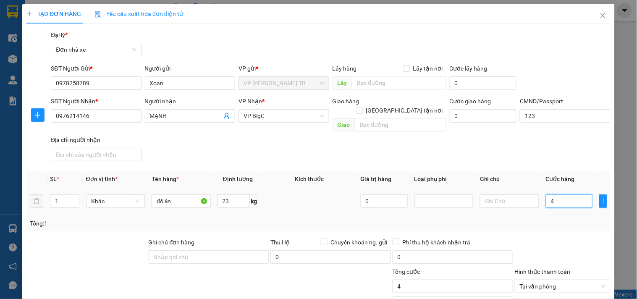
type input "45"
type input "45.000"
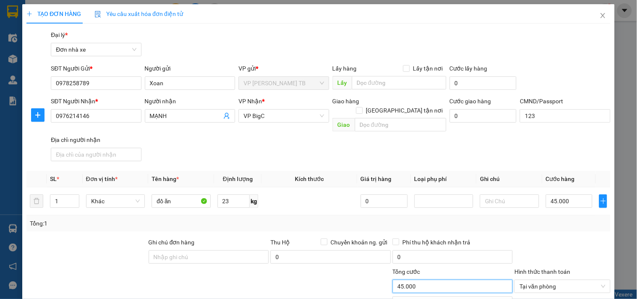
click at [433, 279] on input "45.000" at bounding box center [452, 285] width 120 height 13
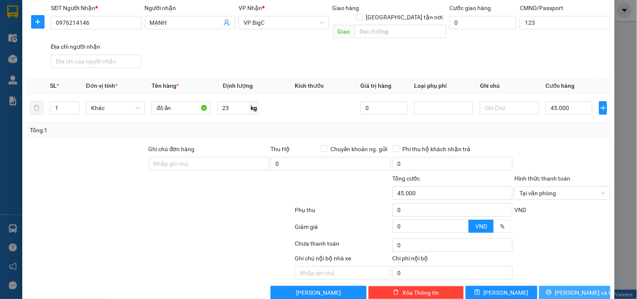
click at [561, 288] on span "[PERSON_NAME] và In" at bounding box center [584, 292] width 59 height 9
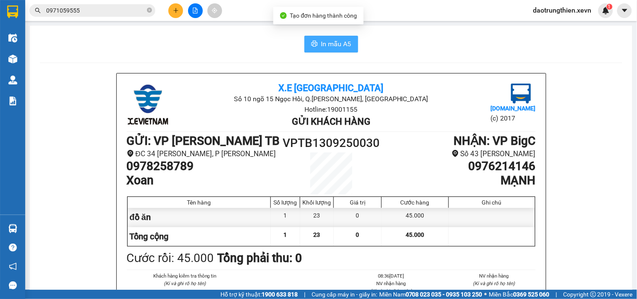
click at [328, 39] on span "In mẫu A5" at bounding box center [336, 44] width 30 height 10
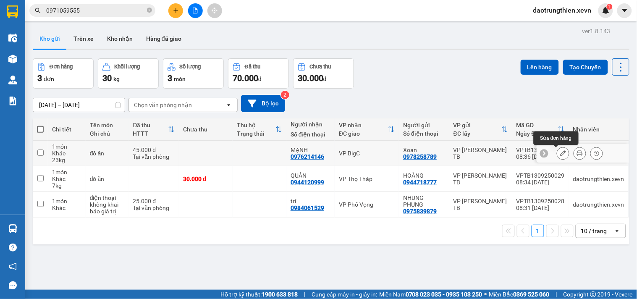
click at [557, 154] on button at bounding box center [563, 153] width 12 height 15
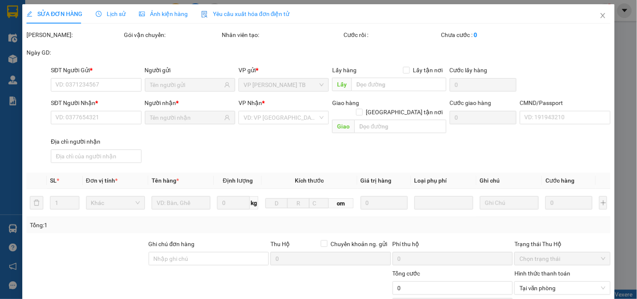
type input "0978258789"
type input "0976214146"
type input "123"
type input "45.000"
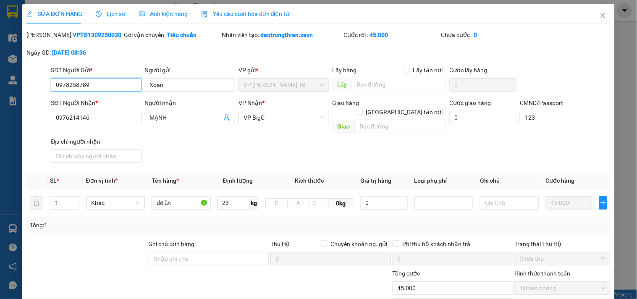
scroll to position [102, 0]
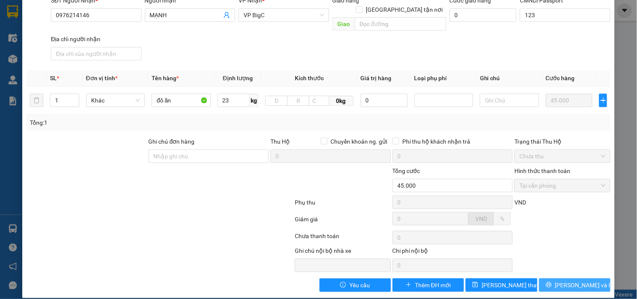
click at [575, 280] on span "[PERSON_NAME] và In" at bounding box center [584, 284] width 59 height 9
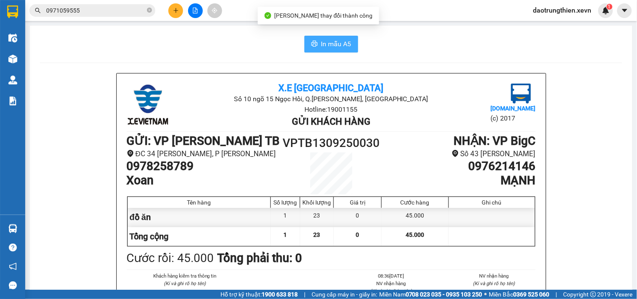
click at [340, 43] on span "In mẫu A5" at bounding box center [336, 44] width 30 height 10
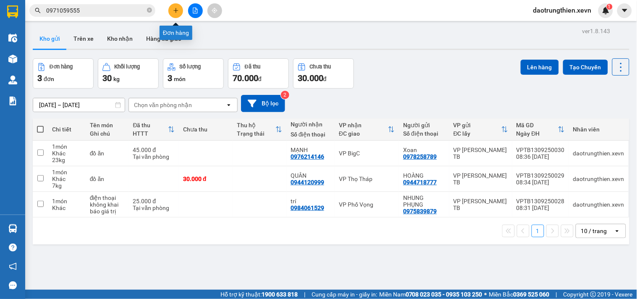
click at [176, 13] on icon "plus" at bounding box center [176, 11] width 6 height 6
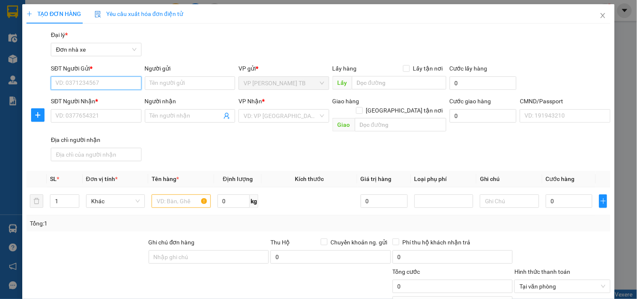
click at [94, 76] on input "SĐT Người Gửi *" at bounding box center [96, 82] width 90 height 13
click at [104, 81] on input "SĐT Người Gửi *" at bounding box center [96, 82] width 90 height 13
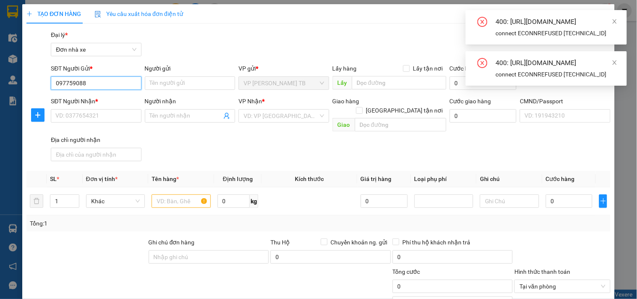
click at [107, 83] on input "097759088" at bounding box center [96, 82] width 90 height 13
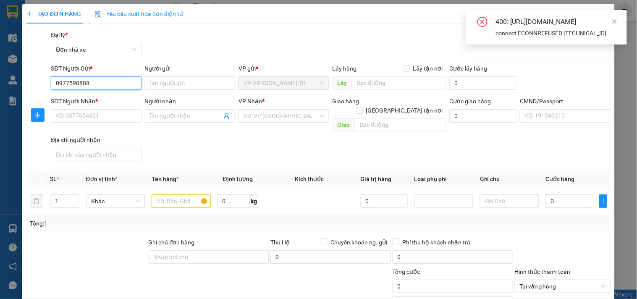
type input "0977590888"
click at [375, 38] on div "Gói vận chuyển * Tiêu chuẩn Đại lý * Đơn nhà xe" at bounding box center [330, 44] width 563 height 29
click at [614, 21] on icon "close" at bounding box center [614, 21] width 4 height 4
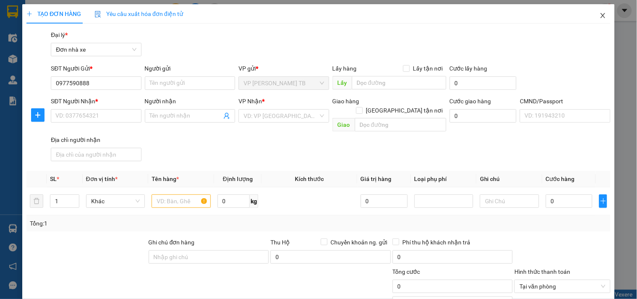
click at [599, 18] on span "Close" at bounding box center [602, 15] width 23 height 23
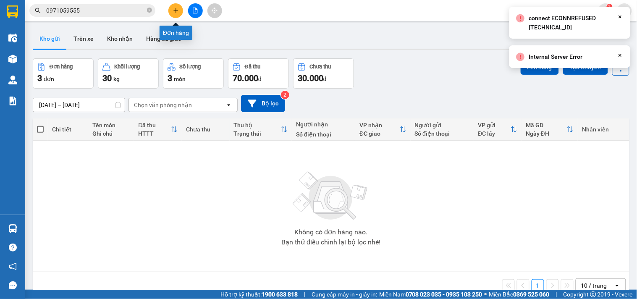
click at [174, 10] on icon "plus" at bounding box center [176, 11] width 6 height 6
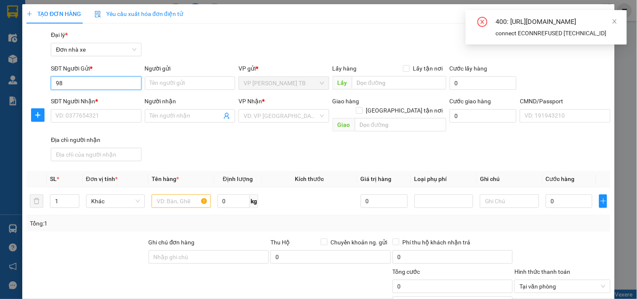
type input "9"
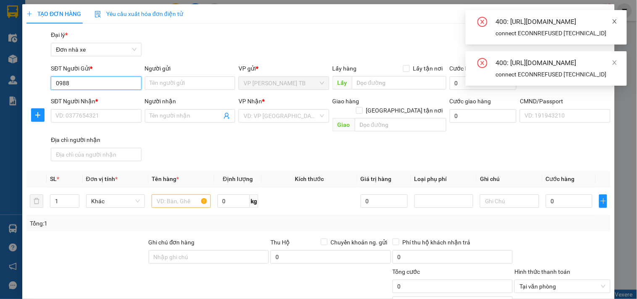
type input "0988"
click at [612, 18] on icon "close" at bounding box center [614, 21] width 6 height 6
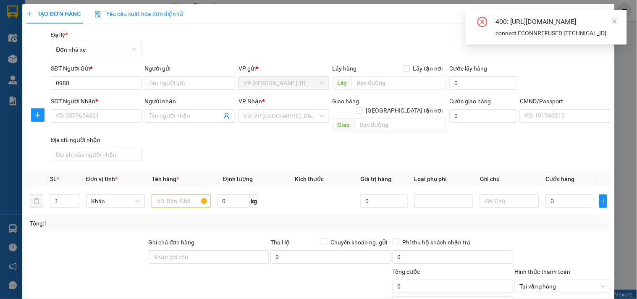
click at [611, 20] on div "400: https://gms-api.vexere.com/order/autocomplete?where%5Bfield%5D=sender_phon…" at bounding box center [556, 22] width 121 height 10
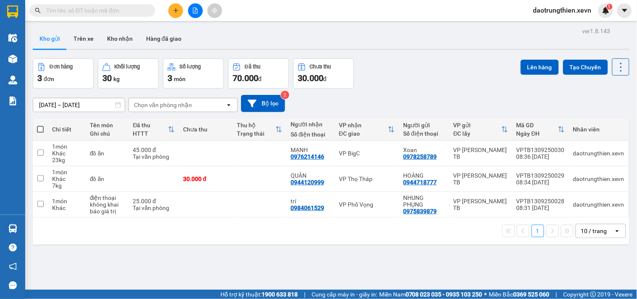
click at [177, 14] on button at bounding box center [175, 10] width 15 height 15
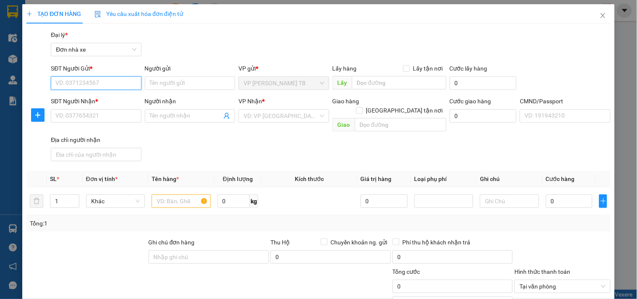
click at [120, 84] on input "SĐT Người Gửi *" at bounding box center [96, 82] width 90 height 13
click at [102, 99] on div "0977590888 - anh bằng" at bounding box center [94, 99] width 79 height 9
type input "0977590888"
type input "anh bằng"
type input "0355031123"
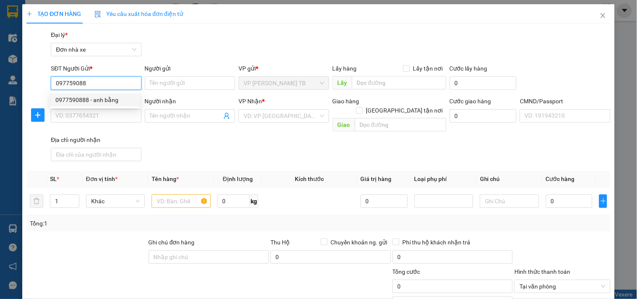
type input "Sơn"
type input "0942067289 TÙNG"
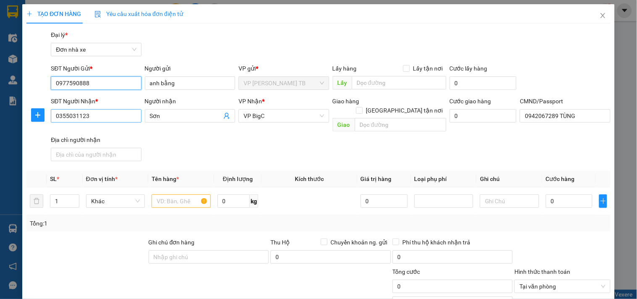
type input "0977590888"
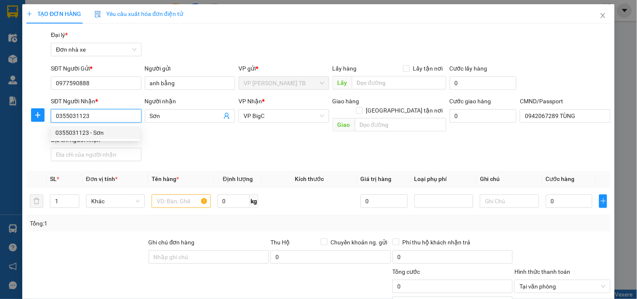
drag, startPoint x: 104, startPoint y: 113, endPoint x: 14, endPoint y: 111, distance: 90.2
click at [16, 111] on div "TẠO ĐƠN HÀNG Yêu cầu xuất hóa đơn điện tử Transit Pickup Surcharge Ids Transit …" at bounding box center [318, 149] width 637 height 299
type input "0961777555"
click at [122, 139] on div "0961777555 0961777555 - TÀI" at bounding box center [94, 132] width 89 height 17
click at [119, 116] on input "0961777555" at bounding box center [96, 115] width 90 height 13
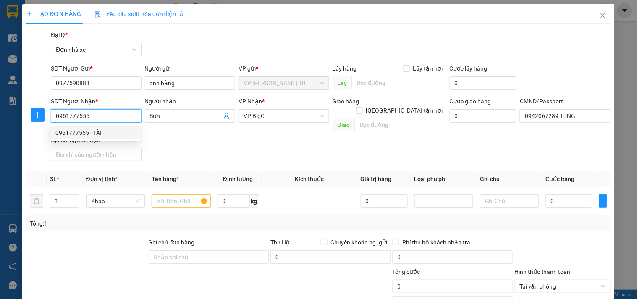
click at [112, 135] on div "0961777555 - TÀI" at bounding box center [94, 132] width 79 height 9
type input "TÀI"
type input "001089000701"
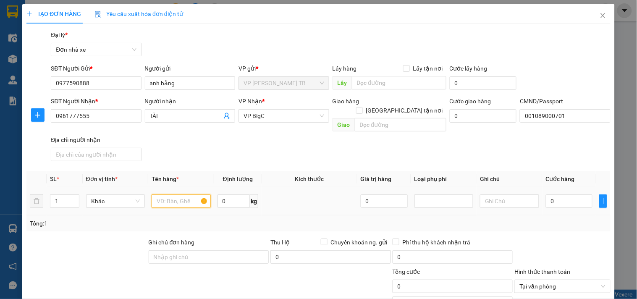
click at [168, 196] on input "text" at bounding box center [180, 200] width 59 height 13
type input "biển số"
click at [546, 194] on input "0" at bounding box center [568, 200] width 47 height 13
type input "3"
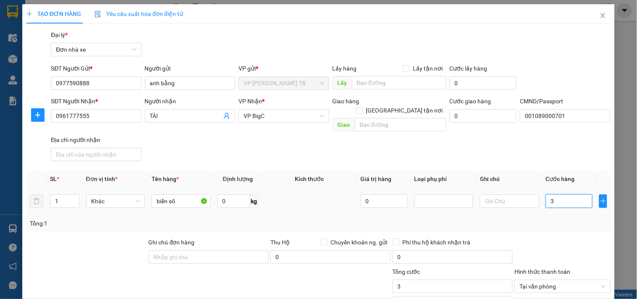
type input "30"
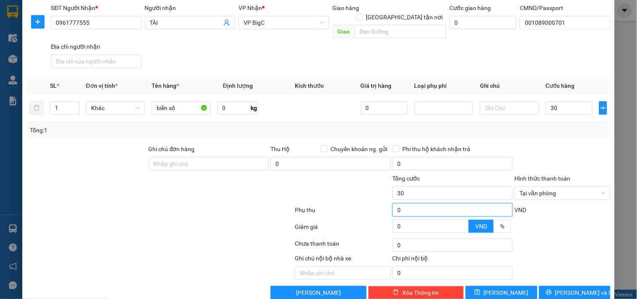
type input "30.000"
click at [454, 203] on input "0" at bounding box center [452, 209] width 120 height 13
type input "30.000"
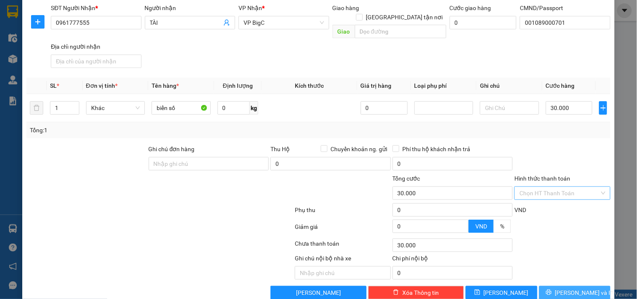
click at [577, 288] on span "[PERSON_NAME] và In" at bounding box center [584, 292] width 59 height 9
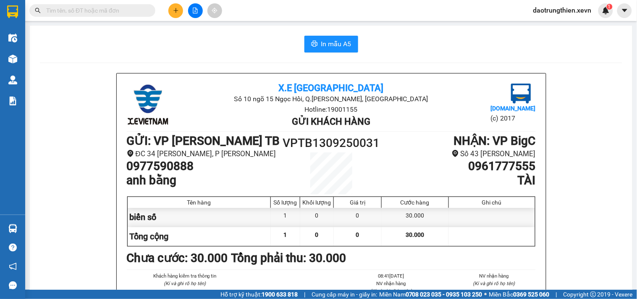
click at [326, 51] on button "In mẫu A5" at bounding box center [331, 44] width 54 height 17
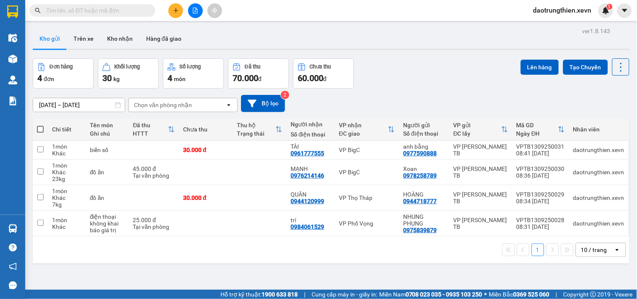
click at [128, 6] on input "text" at bounding box center [95, 10] width 99 height 9
click at [129, 7] on input "text" at bounding box center [95, 10] width 99 height 9
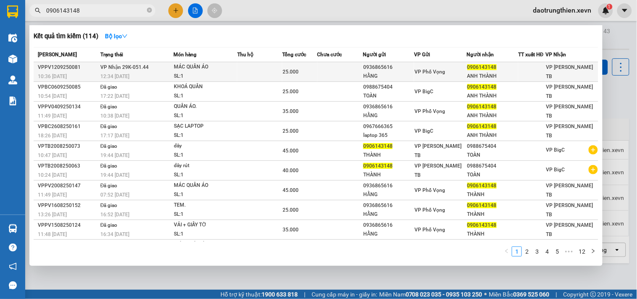
type input "0906143148"
click at [339, 70] on td at bounding box center [339, 72] width 45 height 20
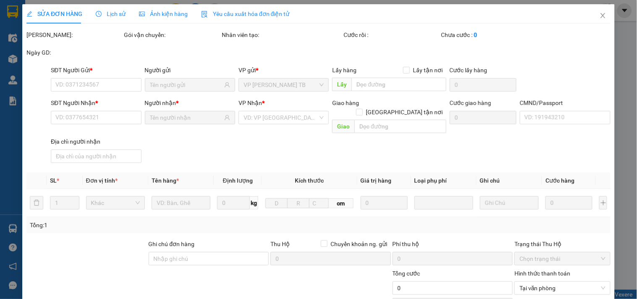
type input "0936865616"
type input "HẰNG"
type input "0906143148"
type input "ANH THÀNH"
type input "nhật 0388863555"
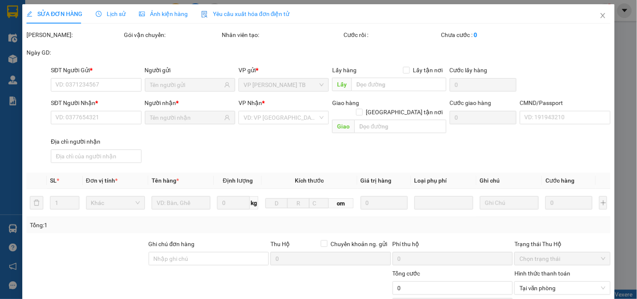
type input "25.000"
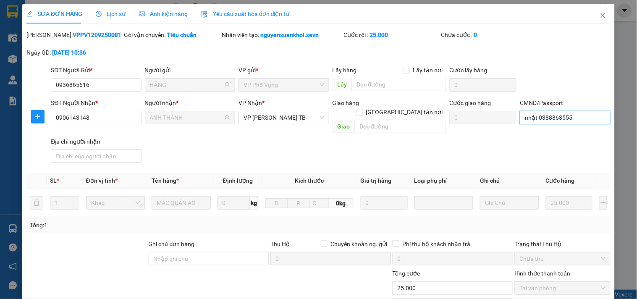
click at [577, 114] on input "nhật 0388863555" at bounding box center [564, 117] width 90 height 13
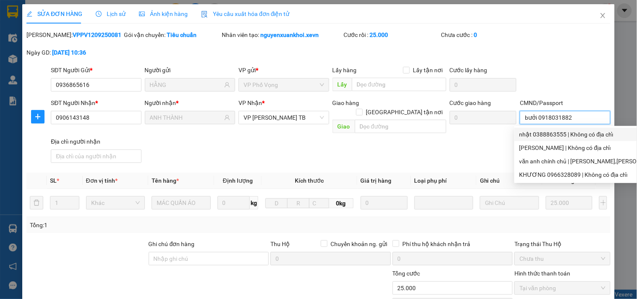
type input "bưởi 0918031882"
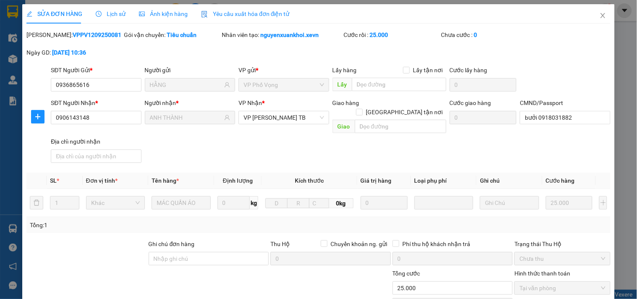
click at [584, 74] on div "SĐT Người Gửi * 0936865616 Người gửi HẰNG VP gửi * VP Phố Vọng Lấy hàng Lấy tận…" at bounding box center [330, 79] width 563 height 29
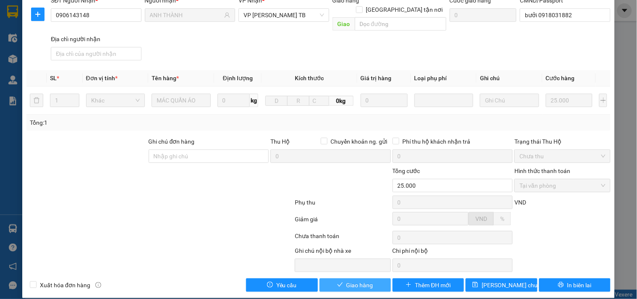
click at [352, 280] on span "Giao hàng" at bounding box center [359, 284] width 27 height 9
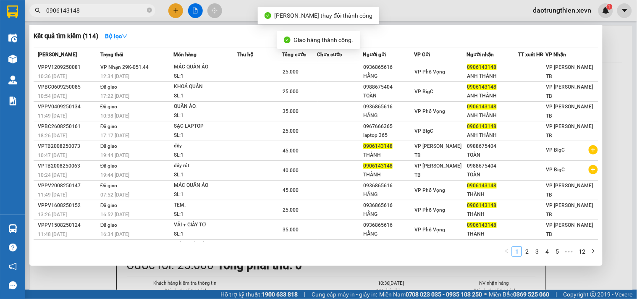
click at [114, 8] on input "0906143148" at bounding box center [95, 10] width 99 height 9
click at [308, 271] on div at bounding box center [318, 149] width 637 height 299
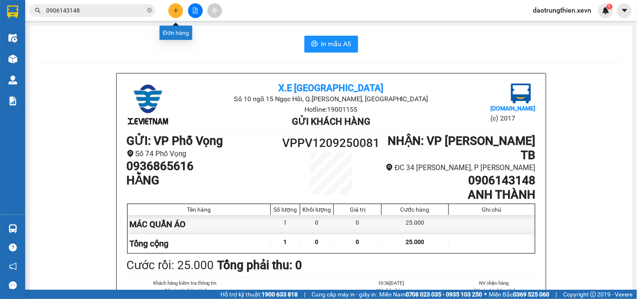
click at [175, 6] on button at bounding box center [175, 10] width 15 height 15
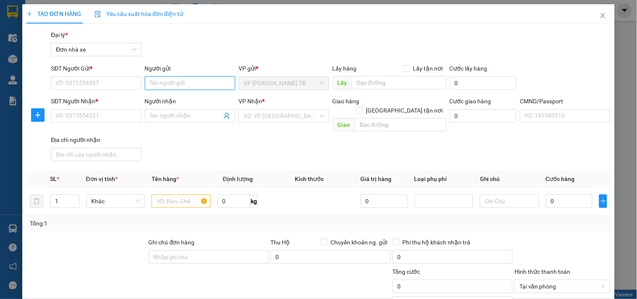
click at [182, 87] on input "Người gửi" at bounding box center [190, 82] width 90 height 13
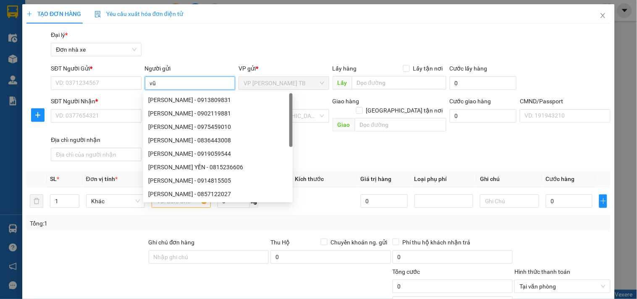
type input "v"
click at [190, 48] on div "Gói vận chuyển * Tiêu chuẩn Đại lý * Đơn nhà xe" at bounding box center [330, 44] width 563 height 29
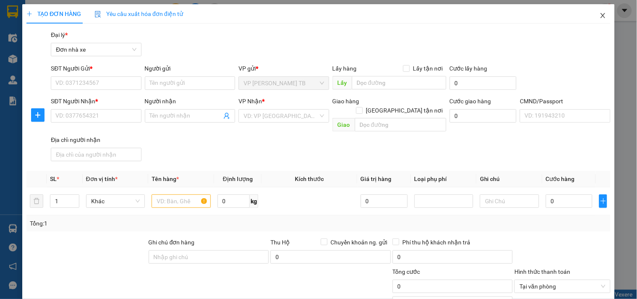
click at [604, 20] on span "Close" at bounding box center [602, 15] width 23 height 23
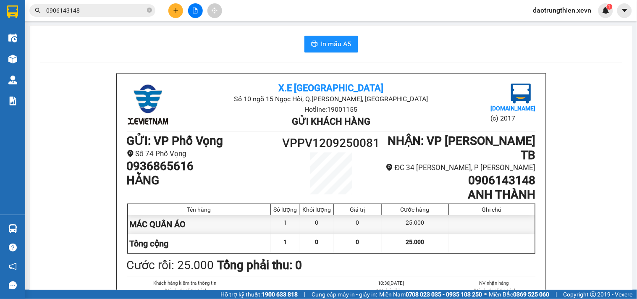
click at [152, 11] on span "0906143148" at bounding box center [92, 10] width 126 height 13
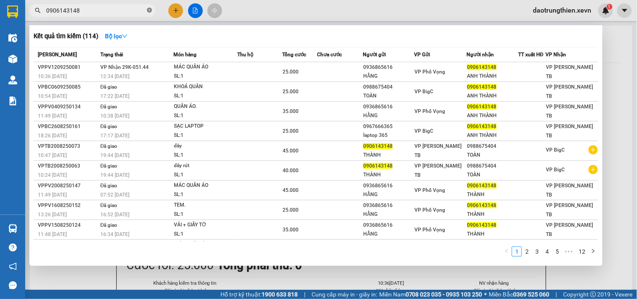
click at [151, 11] on icon "close-circle" at bounding box center [149, 10] width 5 height 5
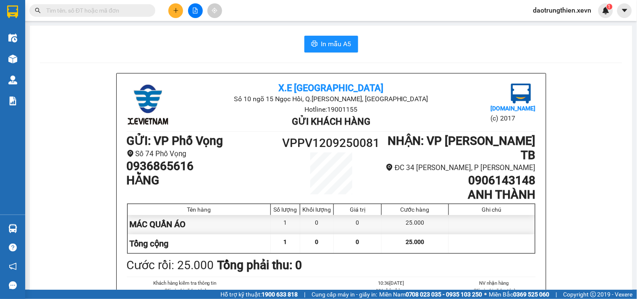
click at [131, 14] on input "text" at bounding box center [95, 10] width 99 height 9
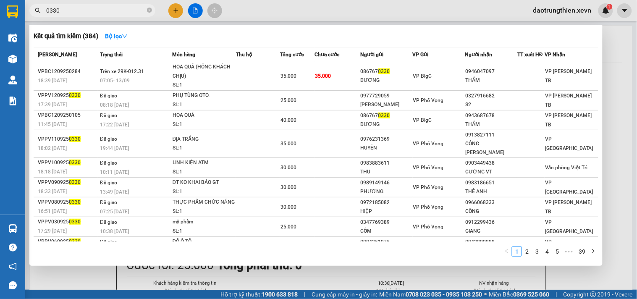
type input "0330"
click at [171, 7] on div at bounding box center [318, 149] width 637 height 299
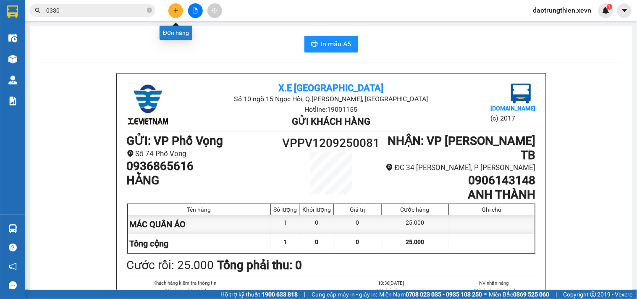
click at [171, 7] on button at bounding box center [175, 10] width 15 height 15
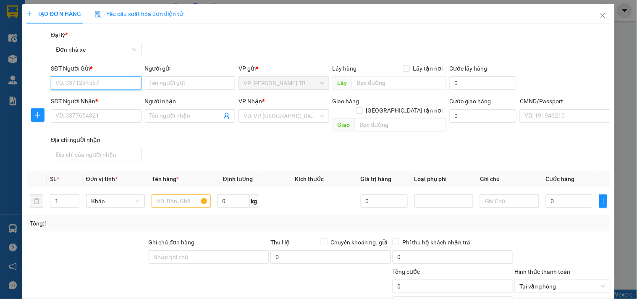
click at [124, 83] on input "SĐT Người Gửi *" at bounding box center [96, 82] width 90 height 13
type input "0395774702"
click at [119, 93] on div "0395774702 - TUYẾN" at bounding box center [94, 99] width 89 height 13
type input "TUYẾN"
type input "0332366223"
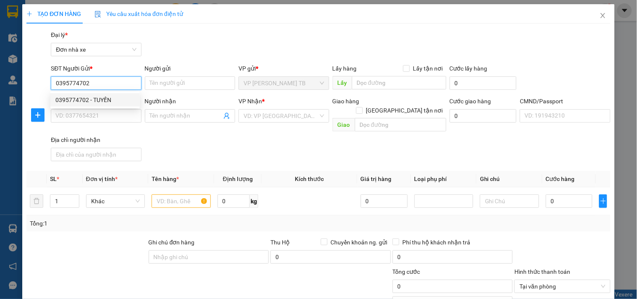
type input "THIỆN"
type input "034204000734"
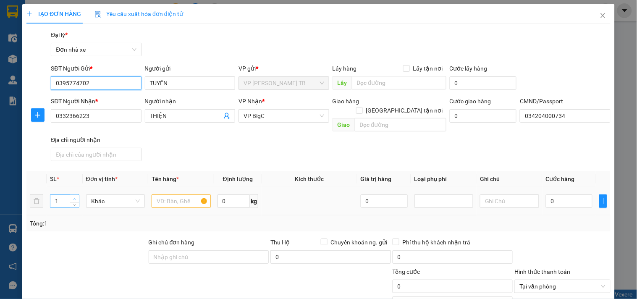
type input "0395774702"
type input "2"
click at [74, 198] on icon "up" at bounding box center [74, 199] width 3 height 3
click at [176, 194] on input "text" at bounding box center [180, 200] width 59 height 13
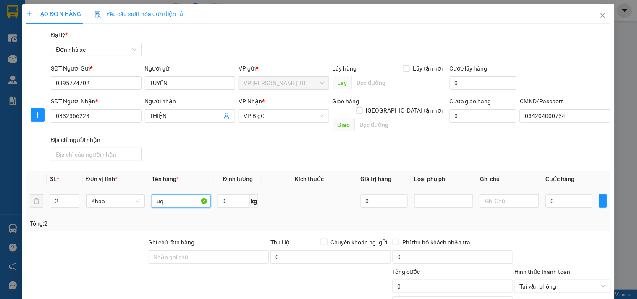
type input "u"
type input "quần áo"
click at [232, 194] on input "0" at bounding box center [233, 200] width 33 height 13
type input "50"
click at [559, 194] on input "0" at bounding box center [568, 200] width 47 height 13
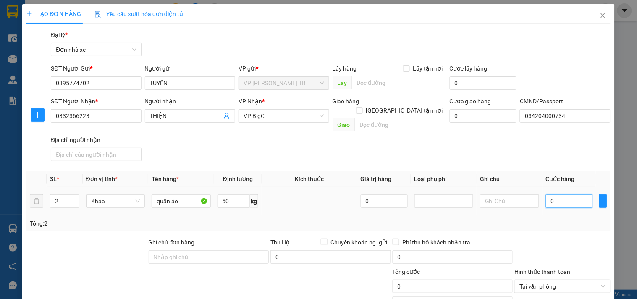
type input "9"
type input "90"
type input "90.000"
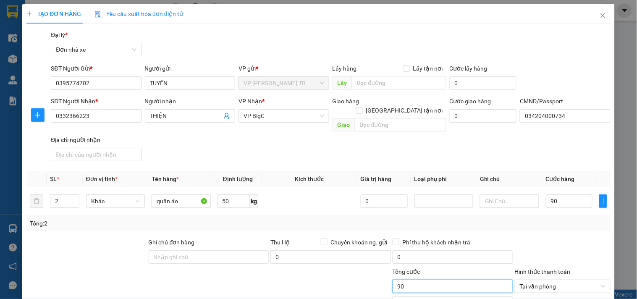
type input "90.000"
click at [454, 279] on input "90.000" at bounding box center [452, 285] width 120 height 13
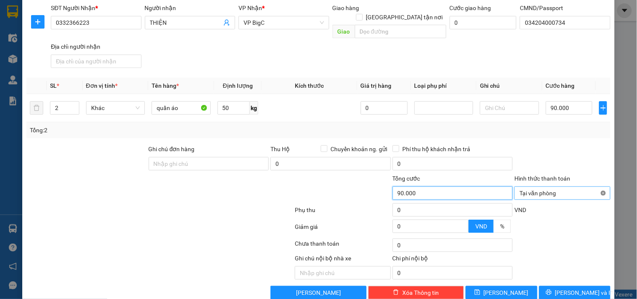
type input "90.000"
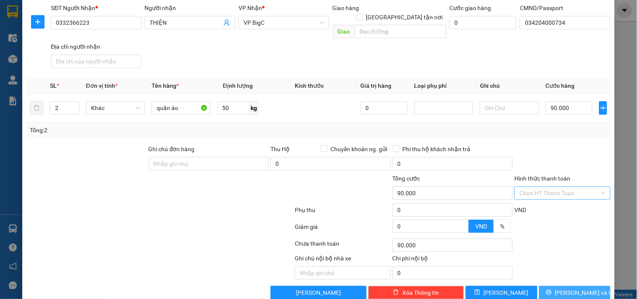
click at [561, 288] on span "[PERSON_NAME] và In" at bounding box center [584, 292] width 59 height 9
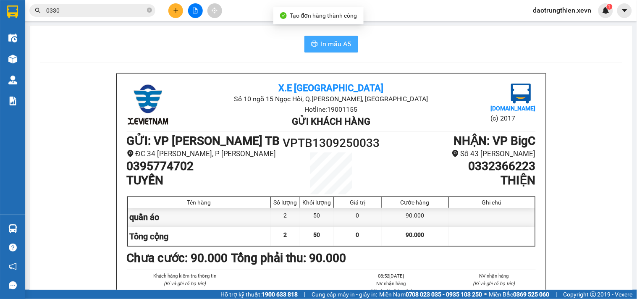
click at [331, 40] on span "In mẫu A5" at bounding box center [336, 44] width 30 height 10
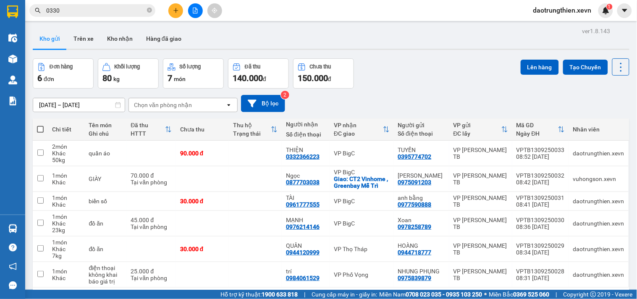
click at [171, 9] on button at bounding box center [175, 10] width 15 height 15
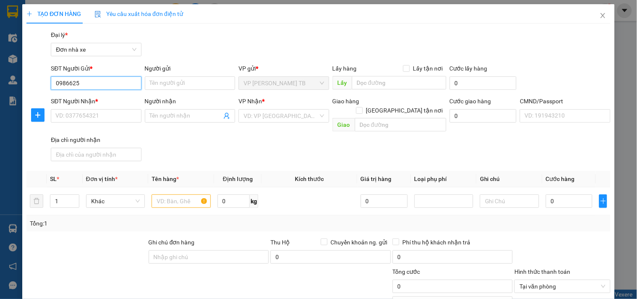
click at [99, 84] on input "0986625" at bounding box center [96, 82] width 90 height 13
type input "0986"
click at [196, 86] on input "Người gửi" at bounding box center [190, 82] width 90 height 13
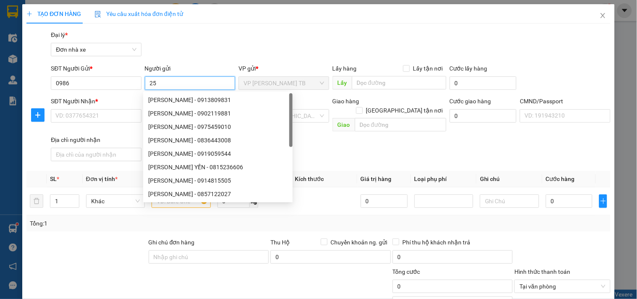
type input "2"
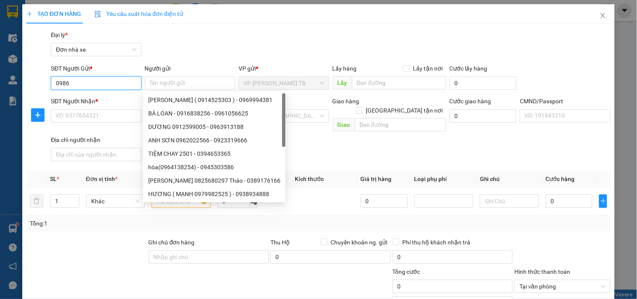
click at [94, 83] on input "0986" at bounding box center [96, 82] width 90 height 13
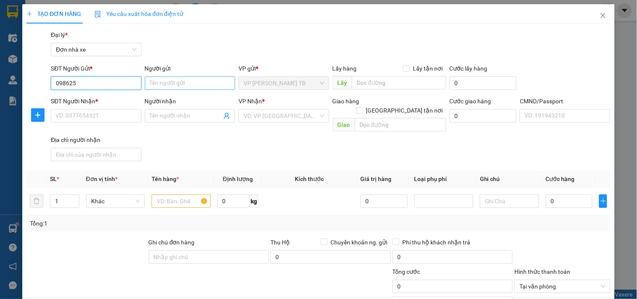
type input "098625"
click at [161, 85] on input "Người gửi" at bounding box center [190, 82] width 90 height 13
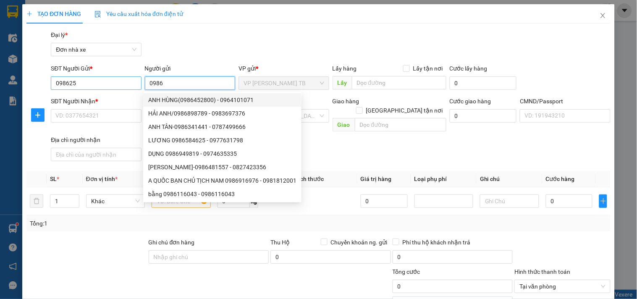
type input "0986"
click at [93, 85] on input "098625" at bounding box center [96, 82] width 90 height 13
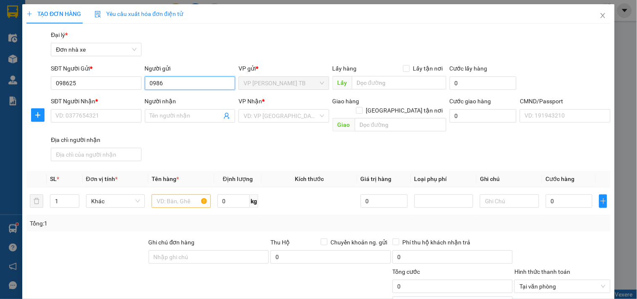
click at [172, 87] on input "0986" at bounding box center [190, 82] width 90 height 13
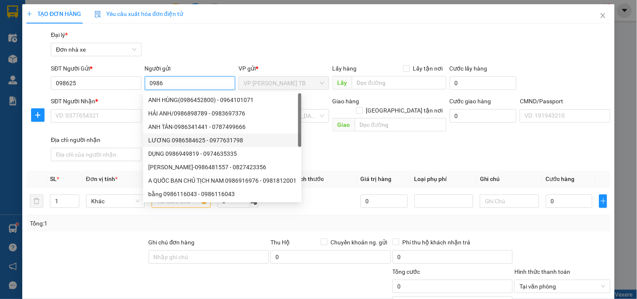
scroll to position [27, 0]
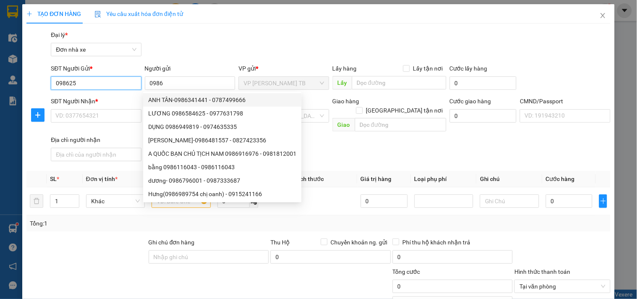
click at [119, 87] on input "098625" at bounding box center [96, 82] width 90 height 13
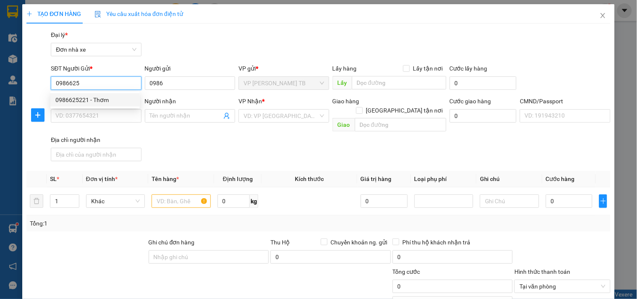
click at [107, 100] on div "0986625221 - Thơm" at bounding box center [94, 99] width 79 height 9
type input "0986625221"
type input "Thơm"
type input "0378562020"
type input "Danh"
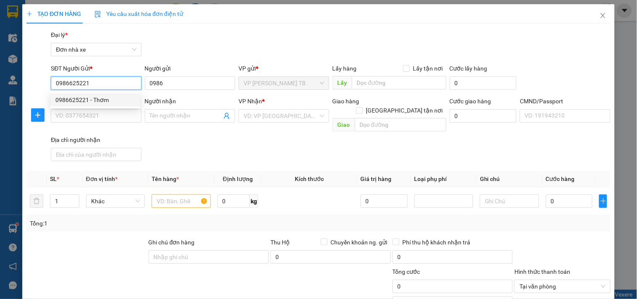
type input "034098010638 [PERSON_NAME]"
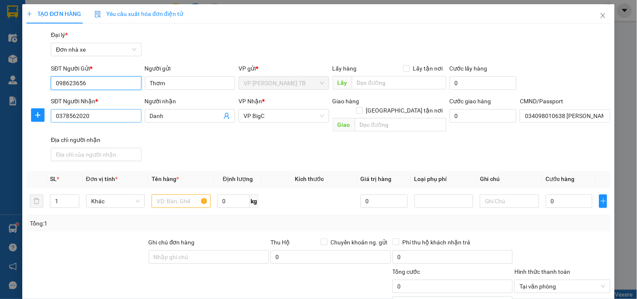
type input "098623656"
drag, startPoint x: 101, startPoint y: 115, endPoint x: 34, endPoint y: 132, distance: 68.6
click at [34, 132] on div "SĐT Người Nhận * 0378562020 0378562020 Người nhận Danh VP Nhận * VP BigC Giao h…" at bounding box center [318, 131] width 585 height 68
type input "0"
click at [95, 115] on input "SĐT Người Nhận *" at bounding box center [96, 115] width 90 height 13
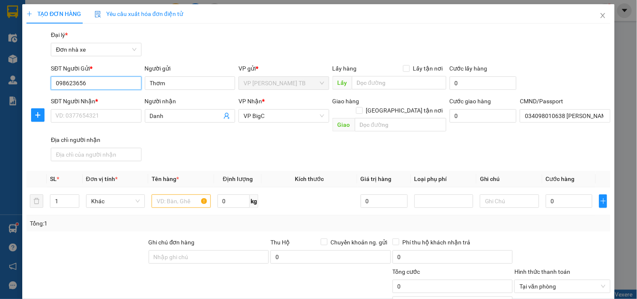
click at [79, 82] on input "098623656" at bounding box center [96, 82] width 90 height 13
click at [94, 83] on input "098623626" at bounding box center [96, 82] width 90 height 13
type input "098623626"
click at [115, 120] on input "SĐT Người Nhận *" at bounding box center [96, 115] width 90 height 13
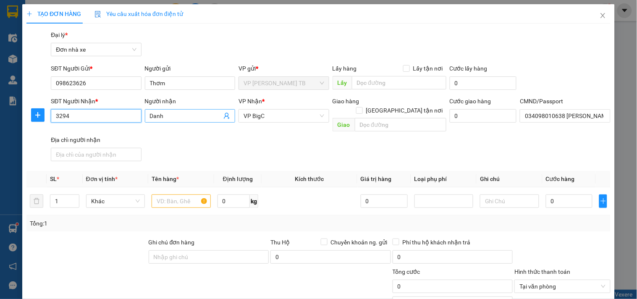
type input "3294"
drag, startPoint x: 196, startPoint y: 113, endPoint x: 154, endPoint y: 117, distance: 42.1
click at [154, 117] on input "Danh" at bounding box center [186, 115] width 72 height 9
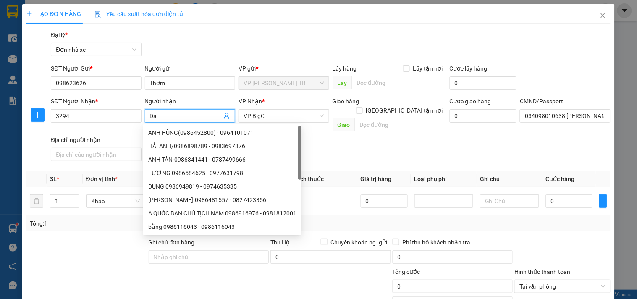
type input "D"
click at [91, 118] on input "3294" at bounding box center [96, 115] width 90 height 13
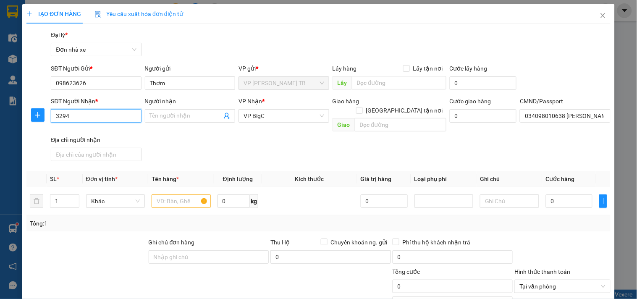
click at [109, 112] on input "3294" at bounding box center [96, 115] width 90 height 13
type input "3"
type input "3294"
click at [82, 117] on input "3294" at bounding box center [96, 115] width 90 height 13
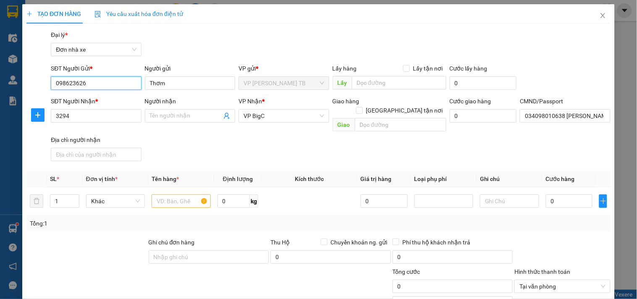
click at [124, 85] on input "098623626" at bounding box center [96, 82] width 90 height 13
type input "0986"
drag, startPoint x: 179, startPoint y: 81, endPoint x: 138, endPoint y: 91, distance: 42.6
click at [138, 91] on div "SĐT Người Gửi * 0986 Người gửi Thơm VP gửi * VP [PERSON_NAME] TB Lấy hàng Lấy t…" at bounding box center [330, 78] width 563 height 29
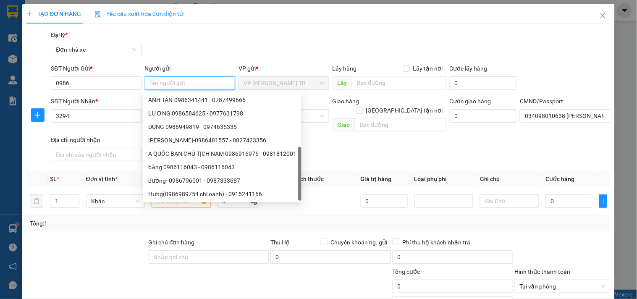
click at [178, 81] on input "Người gửi" at bounding box center [190, 82] width 90 height 13
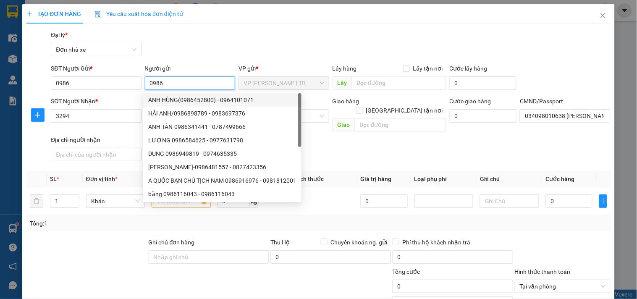
click at [183, 86] on input "0986" at bounding box center [190, 82] width 90 height 13
type input "0986"
click at [91, 85] on input "0986" at bounding box center [96, 82] width 90 height 13
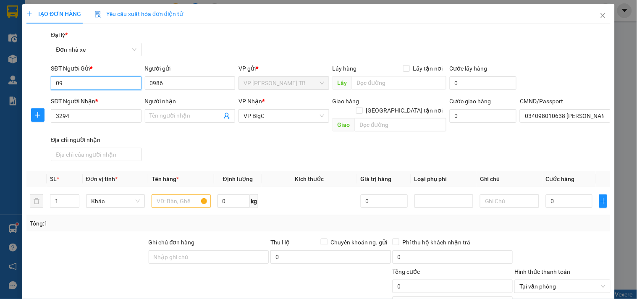
type input "0"
type input "555"
drag, startPoint x: 98, startPoint y: 87, endPoint x: 46, endPoint y: 87, distance: 52.0
click at [46, 87] on div "SĐT Người Gửi * 555 Người gửi 0986 VP gửi * VP [PERSON_NAME] TB Lấy hàng Lấy tậ…" at bounding box center [318, 78] width 585 height 29
type input "0986"
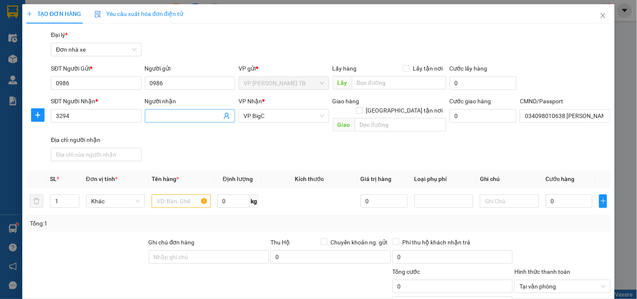
click at [181, 114] on input "Người nhận" at bounding box center [186, 115] width 72 height 9
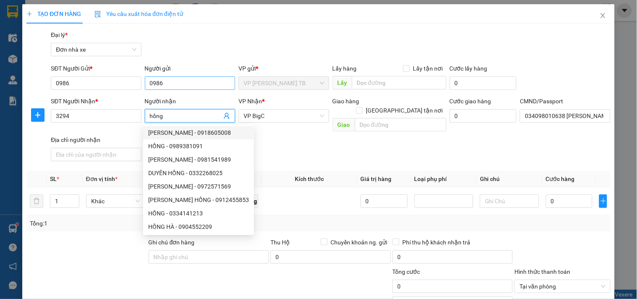
type input "hồng"
drag, startPoint x: 185, startPoint y: 84, endPoint x: 156, endPoint y: 81, distance: 30.0
click at [156, 81] on input "0986" at bounding box center [190, 82] width 90 height 13
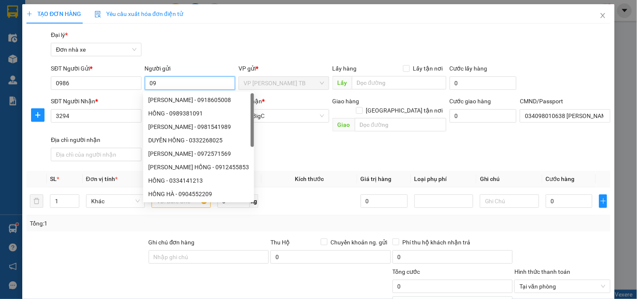
click at [162, 80] on input "09" at bounding box center [190, 82] width 90 height 13
type input "0"
click at [162, 80] on input "Người gửi" at bounding box center [190, 82] width 90 height 13
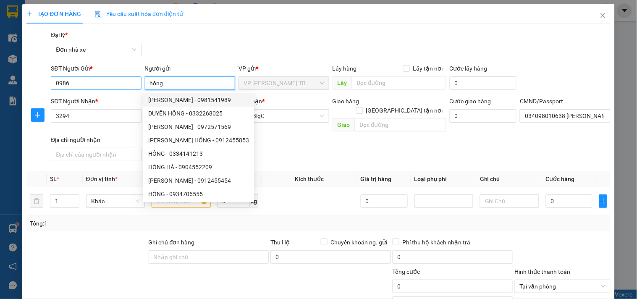
type input "hồng"
click at [91, 89] on input "0986" at bounding box center [96, 82] width 90 height 13
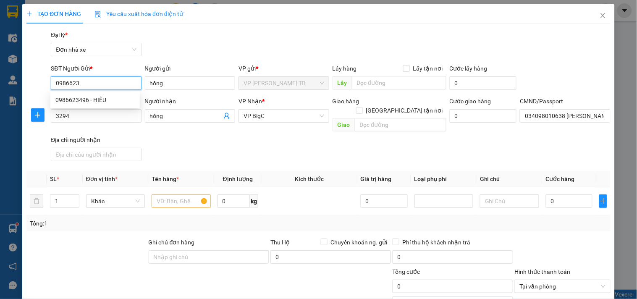
type input "0986623"
drag, startPoint x: 119, startPoint y: 86, endPoint x: 34, endPoint y: 92, distance: 85.8
click at [34, 92] on div "SĐT Người Gửi * 0986623 Người gửi hồng VP gửi * VP [PERSON_NAME] TB Lấy hàng Lấ…" at bounding box center [318, 78] width 585 height 29
click at [71, 104] on div "0972872006 - [PERSON_NAME]" at bounding box center [96, 99] width 83 height 9
type input "0972872006"
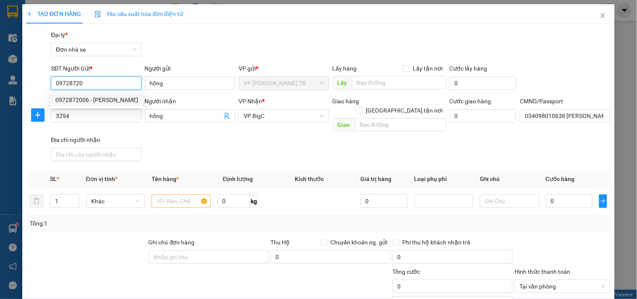
type input "[PERSON_NAME]"
type input "0972872006"
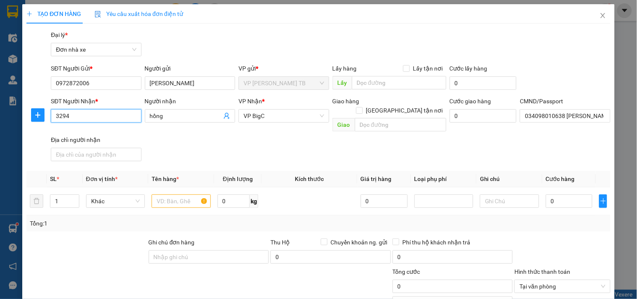
drag, startPoint x: 100, startPoint y: 116, endPoint x: 30, endPoint y: 115, distance: 70.1
click at [30, 115] on div "SĐT Người Nhận * 3294 3294 Người nhận hồng VP Nhận * VP BigC Giao hàng Giao tận…" at bounding box center [318, 131] width 585 height 68
click at [116, 133] on div "0972872006 - [PERSON_NAME]" at bounding box center [96, 132] width 83 height 9
type input "0972872006"
type input "[PERSON_NAME]"
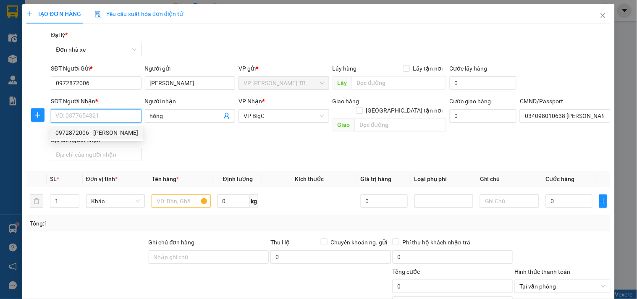
type input "1CC"
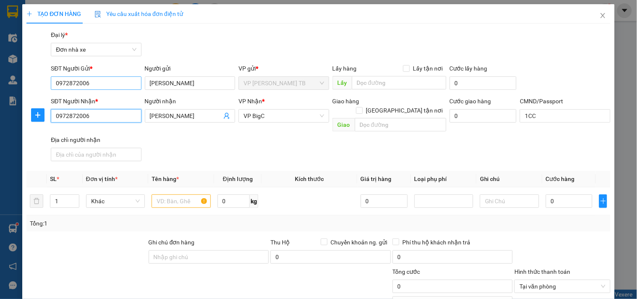
type input "0972872006"
drag, startPoint x: 122, startPoint y: 83, endPoint x: 24, endPoint y: 93, distance: 97.9
click at [24, 93] on div "TẠO ĐƠN HÀNG Yêu cầu xuất hóa đơn điện tử Transit Pickup Surcharge Ids Transit …" at bounding box center [318, 201] width 592 height 394
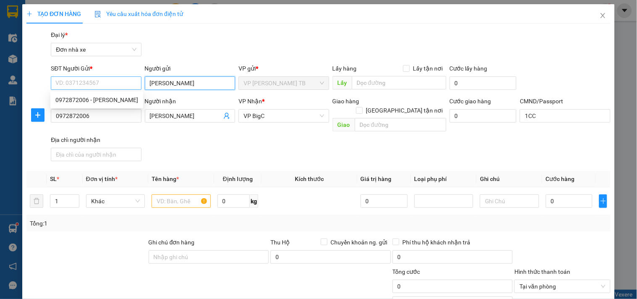
drag, startPoint x: 186, startPoint y: 81, endPoint x: 128, endPoint y: 81, distance: 58.3
click at [128, 81] on div "SĐT Người Gửi * VD: 0371234567 Người gửi minh vũ minh vũ VP gửi * VP Trần Phú T…" at bounding box center [330, 78] width 563 height 29
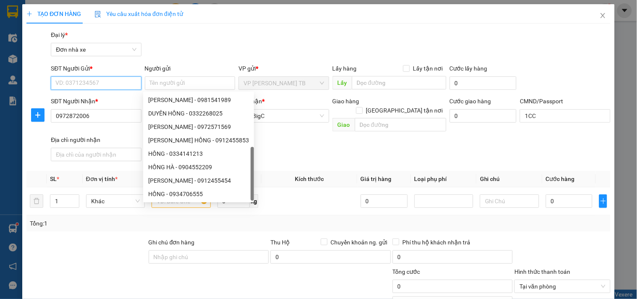
click at [76, 78] on input "SĐT Người Gửi *" at bounding box center [96, 82] width 90 height 13
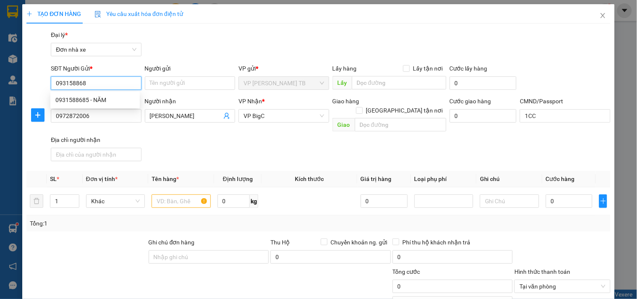
type input "0931588685"
click at [97, 102] on div "0931588685 - NĂM" at bounding box center [94, 99] width 79 height 9
type input "NĂM"
type input "0931588685"
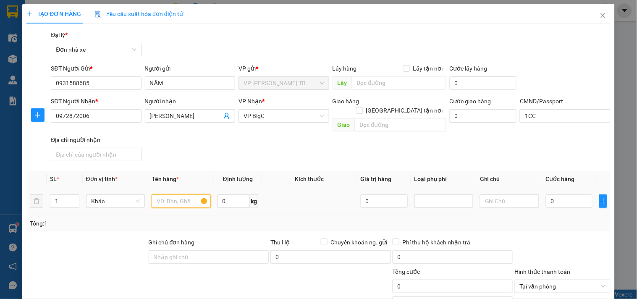
click at [190, 195] on input "text" at bounding box center [180, 200] width 59 height 13
type input "hoa quả"
click at [556, 194] on input "0" at bounding box center [568, 200] width 47 height 13
type input "2"
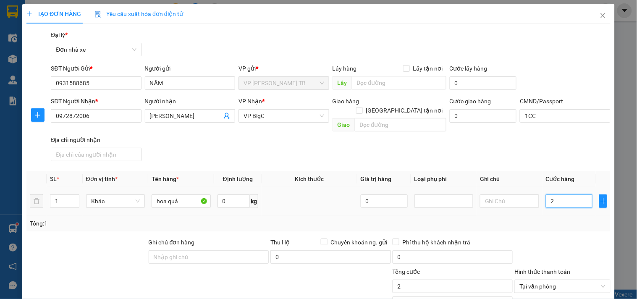
type input "25"
type input "25.000"
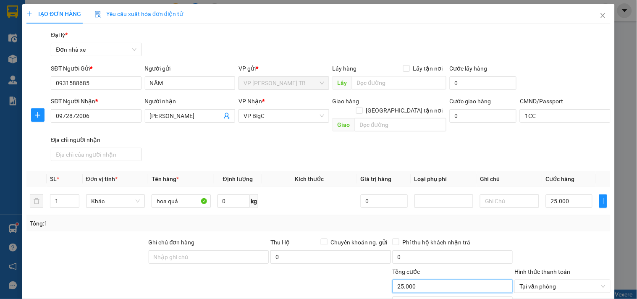
click at [463, 279] on input "25.000" at bounding box center [452, 285] width 120 height 13
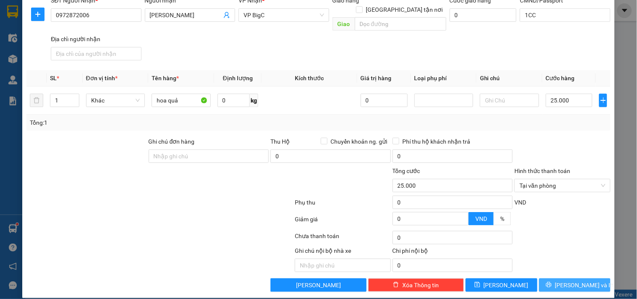
click at [587, 281] on button "[PERSON_NAME] và In" at bounding box center [574, 284] width 71 height 13
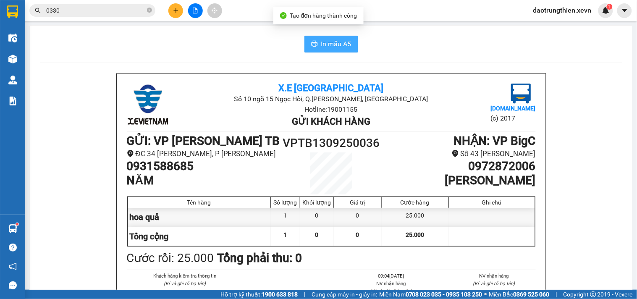
click at [332, 41] on span "In mẫu A5" at bounding box center [336, 44] width 30 height 10
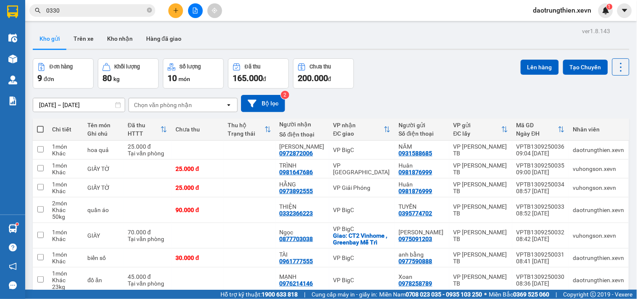
click at [72, 5] on span "0330" at bounding box center [92, 10] width 126 height 13
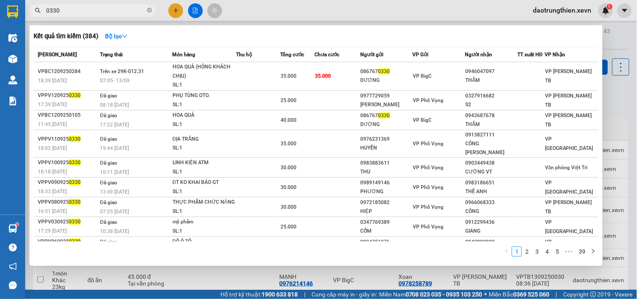
click at [70, 8] on input "0330" at bounding box center [95, 10] width 99 height 9
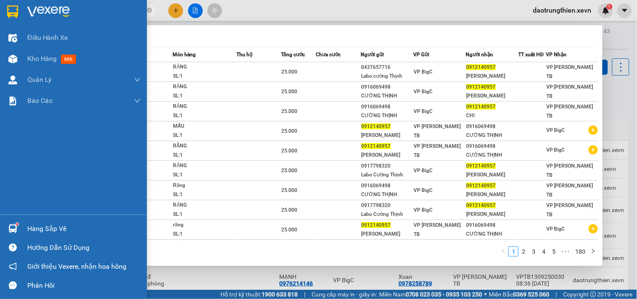
type input "0912140957"
click at [42, 226] on div "Hàng sắp về" at bounding box center [83, 228] width 113 height 13
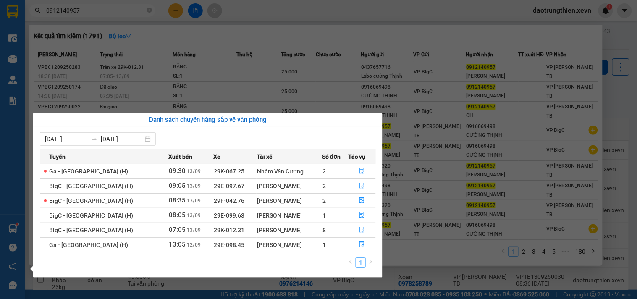
click at [116, 83] on section "Kết quả tìm kiếm ( 1791 ) Bộ lọc Mã ĐH Trạng thái Món hàng Thu hộ Tổng cước Chư…" at bounding box center [318, 149] width 637 height 299
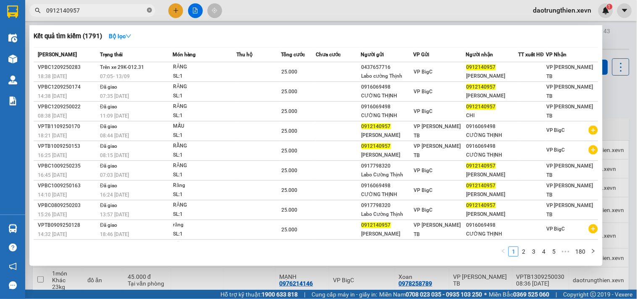
click at [150, 9] on icon "close-circle" at bounding box center [149, 10] width 5 height 5
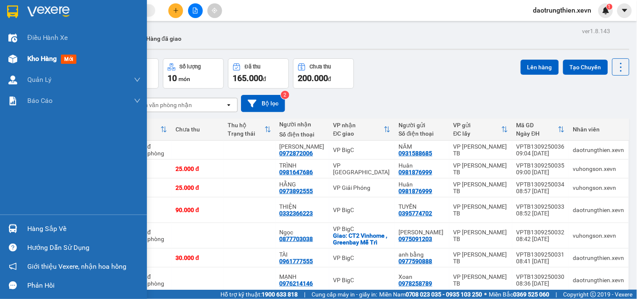
click at [15, 60] on img at bounding box center [12, 59] width 9 height 9
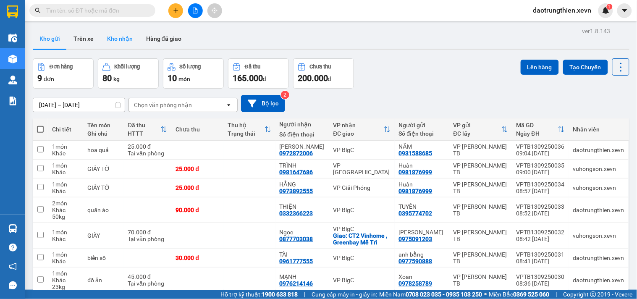
click at [127, 39] on button "Kho nhận" at bounding box center [119, 39] width 39 height 20
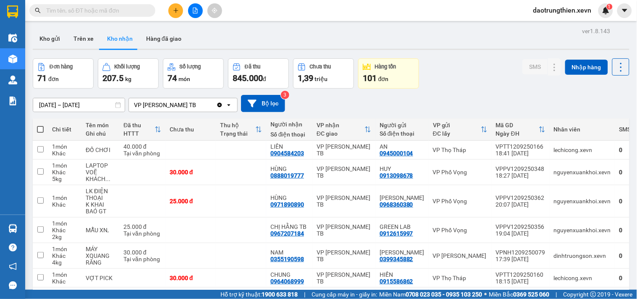
click at [40, 125] on label at bounding box center [40, 129] width 7 height 8
click at [40, 125] on input "checkbox" at bounding box center [40, 125] width 0 height 0
checkbox input "true"
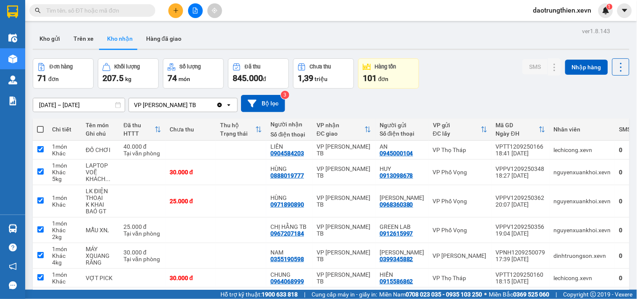
checkbox input "true"
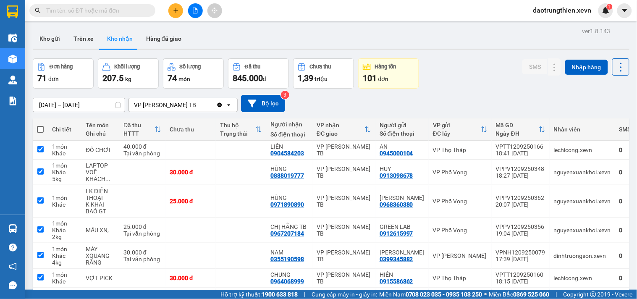
checkbox input "true"
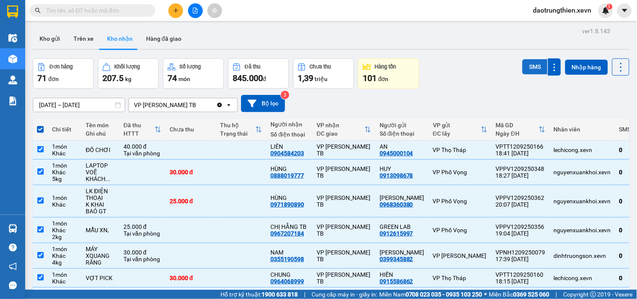
click at [534, 65] on button "SMS" at bounding box center [534, 66] width 25 height 15
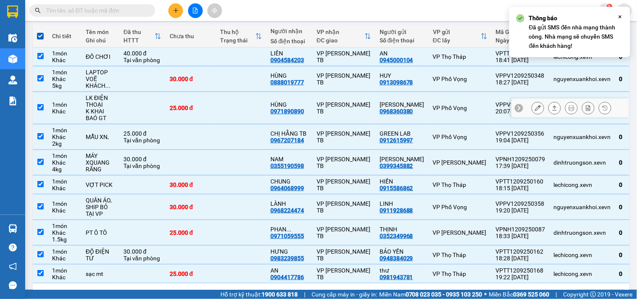
scroll to position [94, 0]
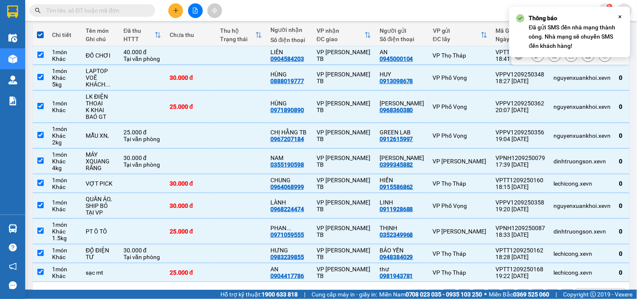
click at [245, 56] on td at bounding box center [241, 55] width 50 height 19
checkbox input "false"
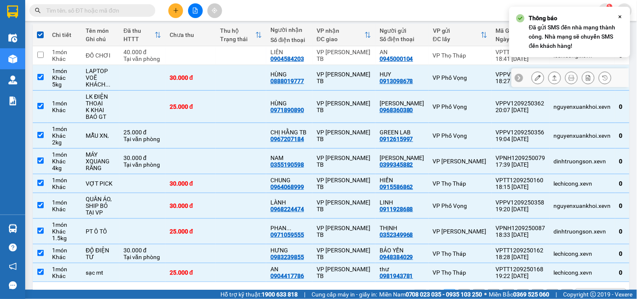
click at [227, 81] on td at bounding box center [241, 78] width 50 height 26
checkbox input "false"
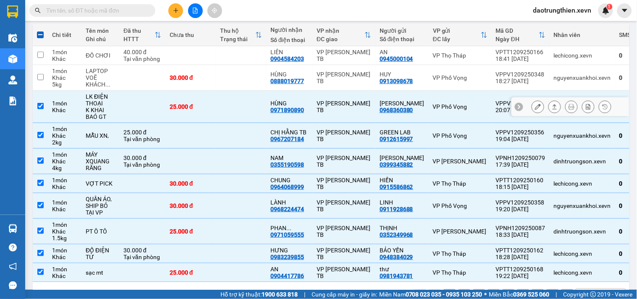
click at [231, 106] on td at bounding box center [241, 107] width 50 height 32
checkbox input "false"
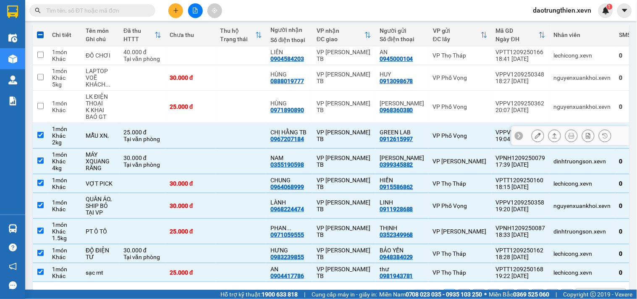
click at [240, 140] on td at bounding box center [241, 136] width 50 height 26
checkbox input "false"
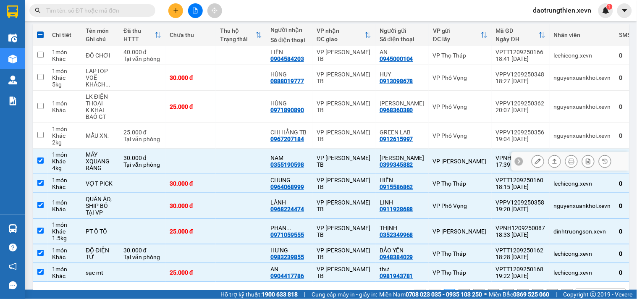
click at [241, 157] on td at bounding box center [241, 162] width 50 height 26
checkbox input "false"
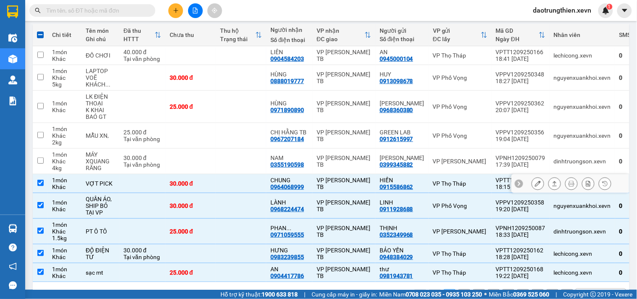
click at [248, 184] on td at bounding box center [241, 183] width 50 height 19
checkbox input "false"
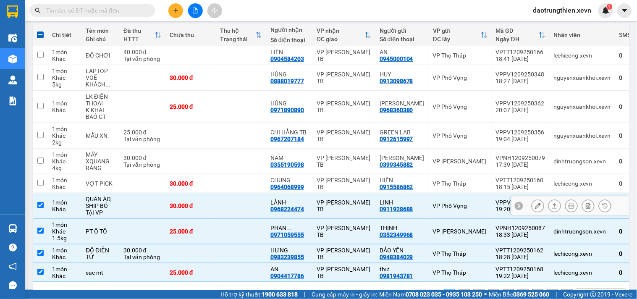
click at [246, 203] on td at bounding box center [241, 206] width 50 height 26
checkbox input "false"
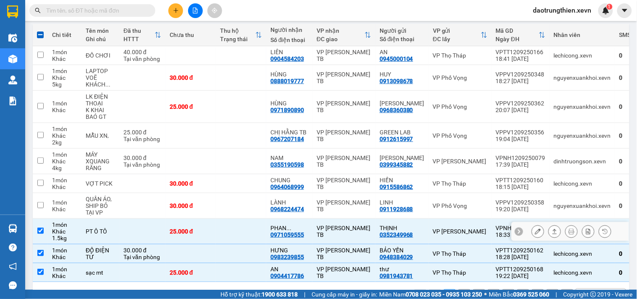
click at [252, 231] on td at bounding box center [241, 232] width 50 height 26
checkbox input "false"
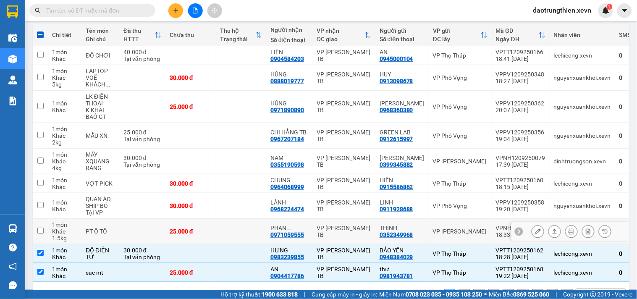
scroll to position [125, 0]
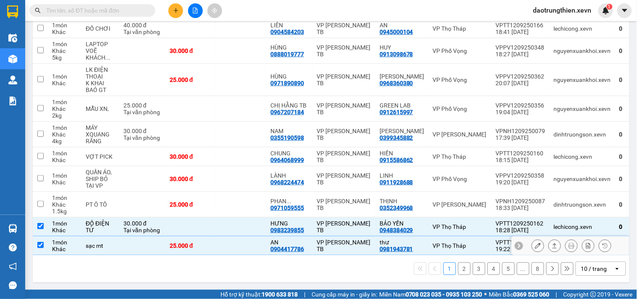
click at [439, 243] on div "VP Thọ Tháp" at bounding box center [460, 245] width 55 height 7
checkbox input "false"
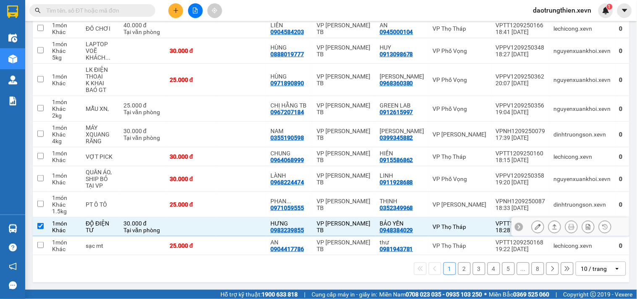
click at [428, 217] on td "VP Thọ Tháp" at bounding box center [459, 226] width 63 height 19
checkbox input "false"
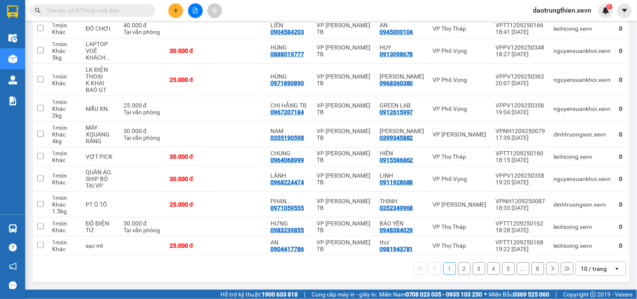
click at [458, 266] on button "2" at bounding box center [464, 268] width 13 height 13
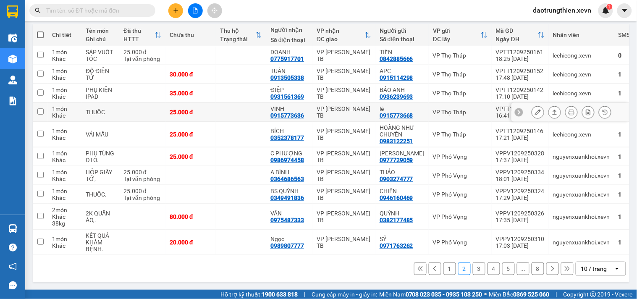
scroll to position [98, 0]
click at [462, 52] on div "VP Thọ Tháp" at bounding box center [460, 55] width 55 height 7
checkbox input "true"
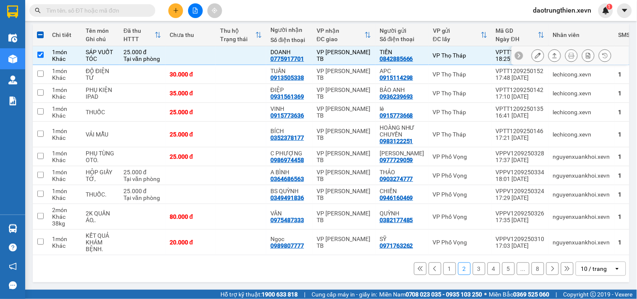
scroll to position [0, 0]
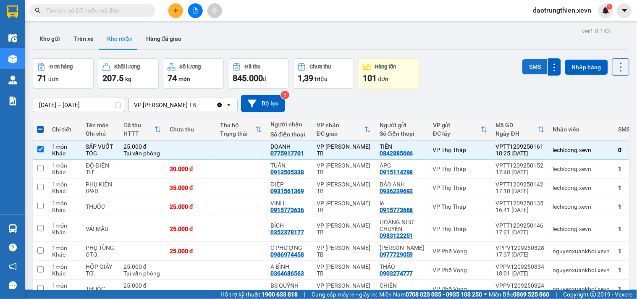
click at [532, 68] on button "SMS" at bounding box center [534, 66] width 25 height 15
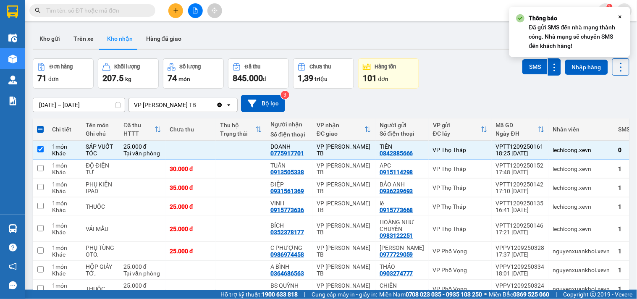
click at [454, 57] on div "ver 1.8.143 Kho gửi Trên xe Kho nhận Hàng đã giao Đơn hàng 71 đơn Khối lượng 20…" at bounding box center [330, 202] width 603 height 355
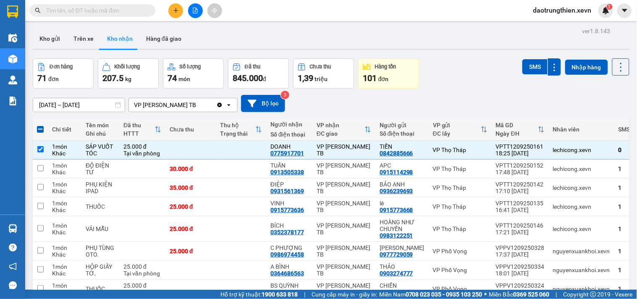
click at [143, 13] on input "text" at bounding box center [95, 10] width 99 height 9
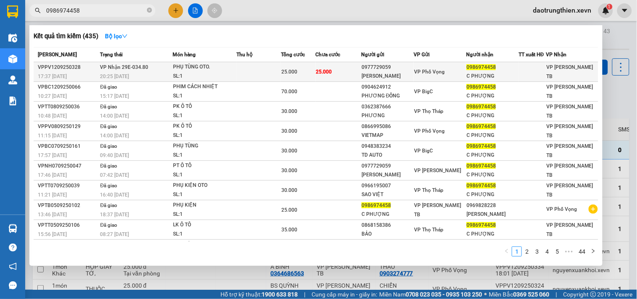
type input "0986974458"
click at [222, 72] on div "SL: 1" at bounding box center [204, 76] width 63 height 9
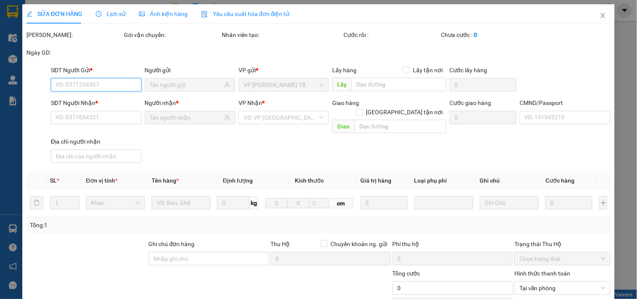
type input "0977729059"
type input "QUANG MINH"
type input "0986974458"
type input "C PHƯỢNG"
type input "bùi xuân hùng 0985082224"
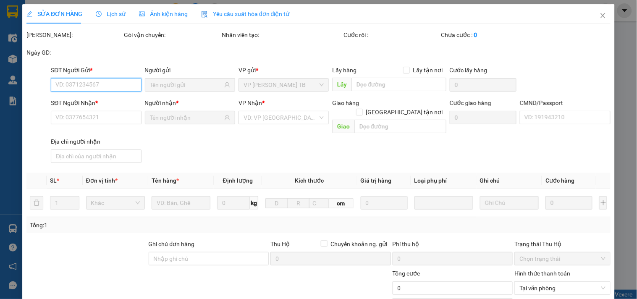
type input "25.000"
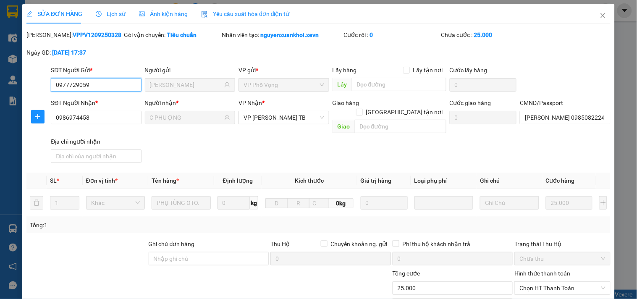
scroll to position [102, 0]
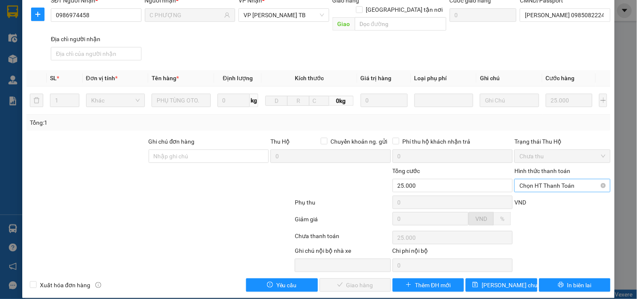
click at [547, 181] on span "Chọn HT Thanh Toán" at bounding box center [562, 185] width 86 height 13
click at [541, 197] on div "Tại văn phòng" at bounding box center [556, 192] width 85 height 9
type input "0"
click at [367, 280] on span "Giao hàng" at bounding box center [359, 284] width 27 height 9
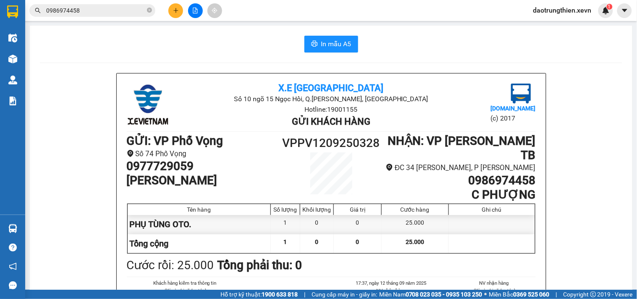
click at [114, 12] on input "0986974458" at bounding box center [95, 10] width 99 height 9
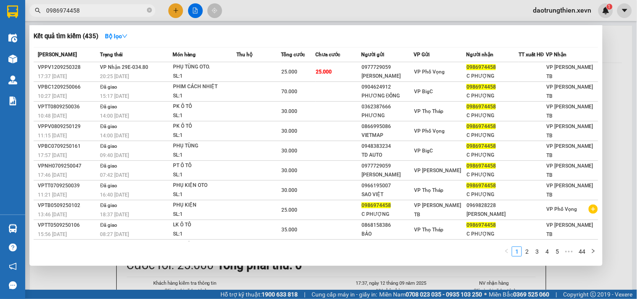
click at [114, 12] on input "0986974458" at bounding box center [95, 10] width 99 height 9
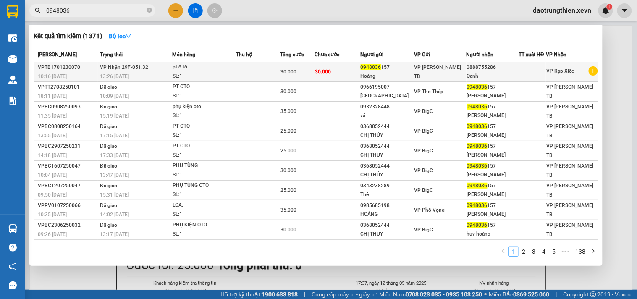
type input "0948036"
click at [219, 66] on div "pt ô tô" at bounding box center [203, 67] width 63 height 9
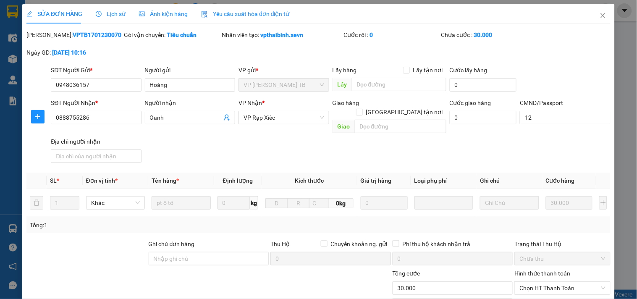
type input "0948036157"
type input "0888755286"
type input "12"
type input "30.000"
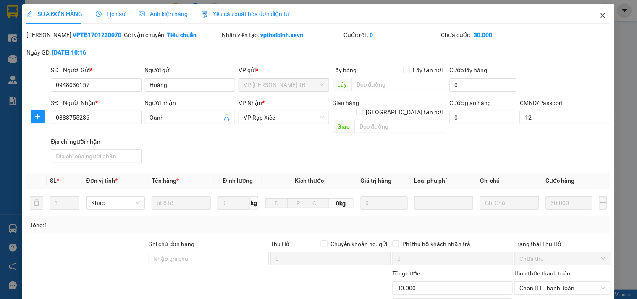
click at [591, 13] on span "Close" at bounding box center [602, 15] width 23 height 23
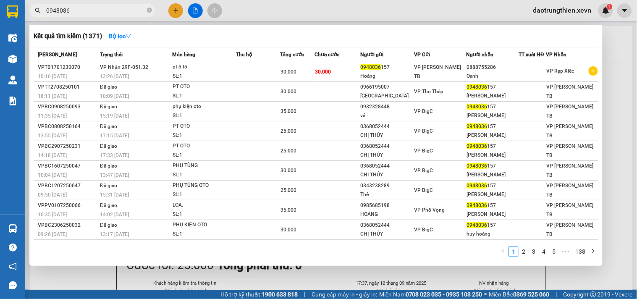
click at [84, 14] on input "0948036" at bounding box center [95, 10] width 99 height 9
click at [148, 10] on icon "close-circle" at bounding box center [149, 10] width 5 height 5
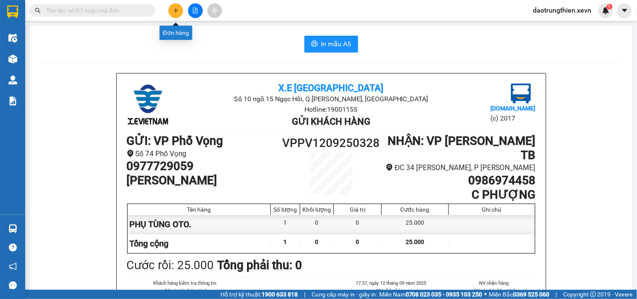
click at [178, 8] on icon "plus" at bounding box center [176, 11] width 6 height 6
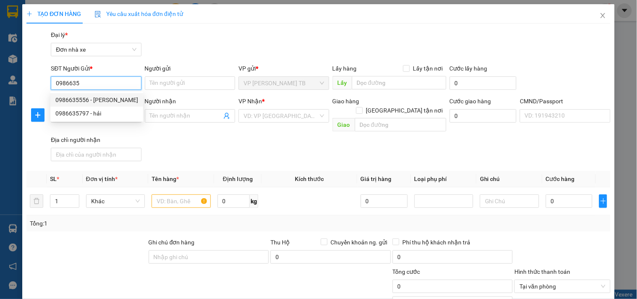
click at [95, 94] on div "0986635556 - [PERSON_NAME]" at bounding box center [96, 99] width 93 height 13
type input "0986635556"
type input "Bùi Thị Hồng"
type input "0986635556"
type input "Bùi Thị Hồng"
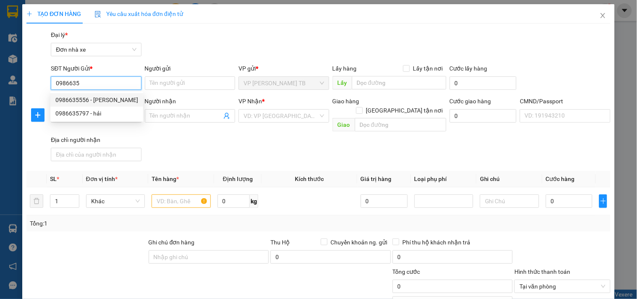
type input "034307016016"
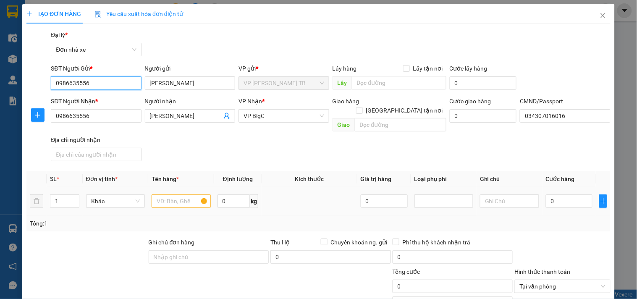
type input "0986635556"
click at [174, 194] on input "text" at bounding box center [180, 200] width 59 height 13
type input "d"
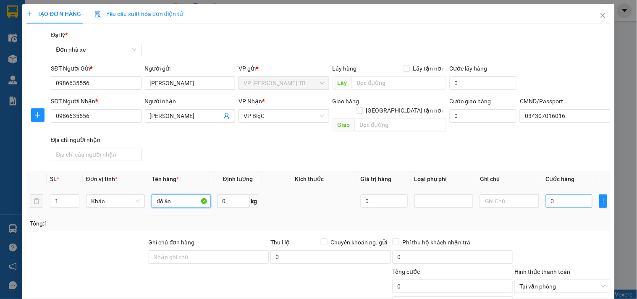
type input "đồ ăn"
click at [570, 194] on input "0" at bounding box center [568, 200] width 47 height 13
type input "3"
type input "30"
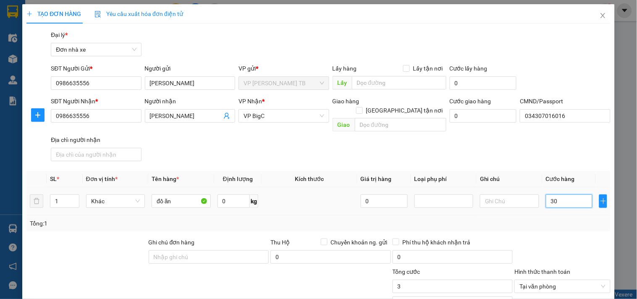
type input "30"
type input "30.000"
click at [544, 237] on div at bounding box center [561, 251] width 97 height 29
click at [99, 116] on input "0986635556" at bounding box center [96, 115] width 90 height 13
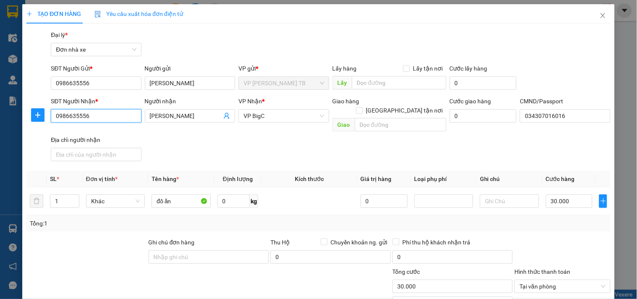
click at [99, 116] on input "0986635556" at bounding box center [96, 115] width 90 height 13
type input "0394293284"
click at [97, 128] on div "0394293284 - nhung" at bounding box center [94, 132] width 79 height 9
type input "nhung"
type input "034181000057 BÙI THỊ HƯƠNG"
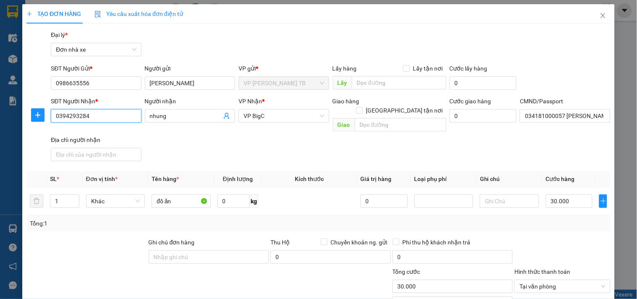
type input "0394293284"
click at [203, 133] on div "SĐT Người Nhận * 0394293284 0394293284 Người nhận nhung VP Nhận * VP BigC Giao …" at bounding box center [330, 131] width 563 height 68
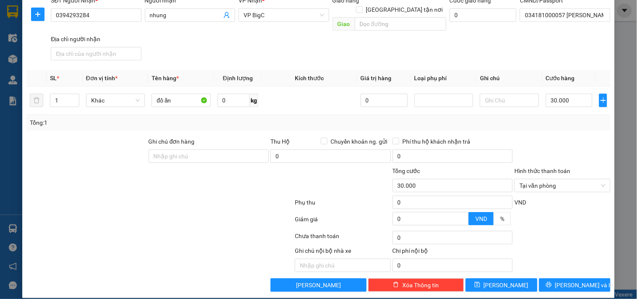
click at [552, 229] on div "Chọn HT Thanh Toán" at bounding box center [561, 237] width 97 height 17
click at [547, 141] on div at bounding box center [561, 151] width 97 height 29
click at [315, 115] on div "Tổng: 1" at bounding box center [318, 123] width 584 height 16
click at [322, 38] on div "SĐT Người Nhận * 0394293284 Người nhận nhung VP Nhận * VP BigC Giao hàng Giao t…" at bounding box center [330, 30] width 563 height 68
click at [551, 278] on button "[PERSON_NAME] và In" at bounding box center [574, 284] width 71 height 13
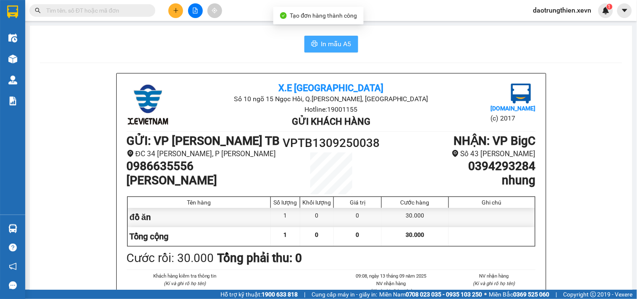
click at [353, 42] on button "In mẫu A5" at bounding box center [331, 44] width 54 height 17
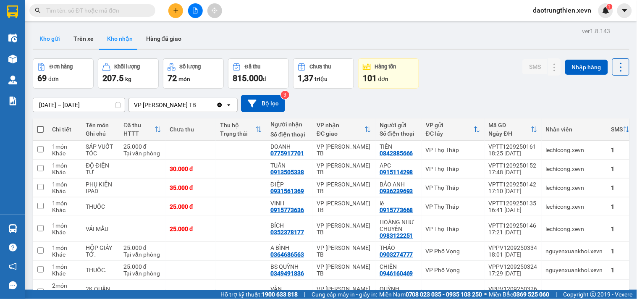
click at [60, 46] on button "Kho gửi" at bounding box center [50, 39] width 34 height 20
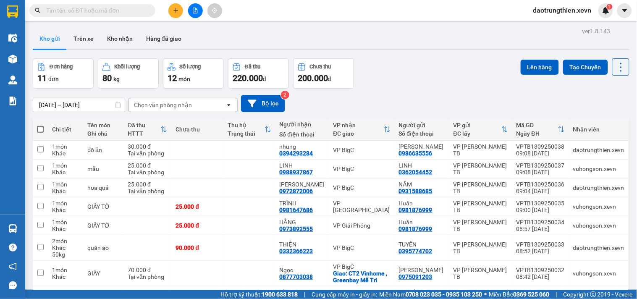
click at [133, 9] on input "text" at bounding box center [95, 10] width 99 height 9
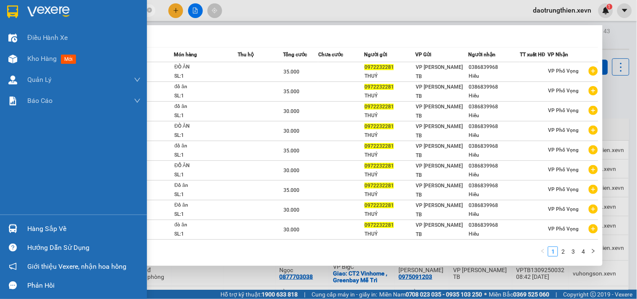
drag, startPoint x: 93, startPoint y: 6, endPoint x: 0, endPoint y: 15, distance: 93.6
click at [0, 15] on section "Kết quả tìm kiếm ( 36 ) Bộ lọc Mã ĐH Trạng thái Món hàng Thu hộ Tổng cước Chưa …" at bounding box center [318, 149] width 637 height 299
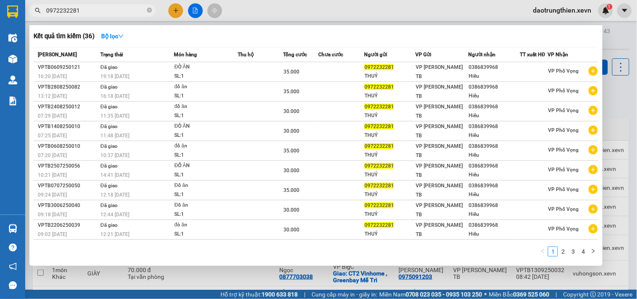
type input "0972232281"
click at [174, 8] on div at bounding box center [318, 149] width 637 height 299
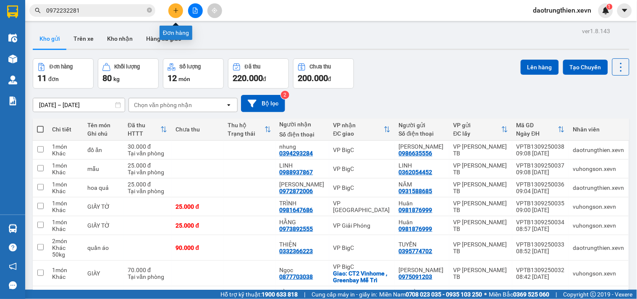
click at [173, 9] on icon "plus" at bounding box center [176, 11] width 6 height 6
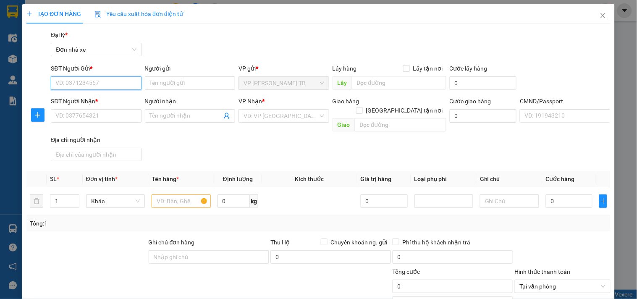
paste input "0972232281"
type input "0972232281"
click at [96, 97] on div "0972232281 - THUÝ" at bounding box center [94, 99] width 79 height 9
type input "THUÝ"
type input "0386839968"
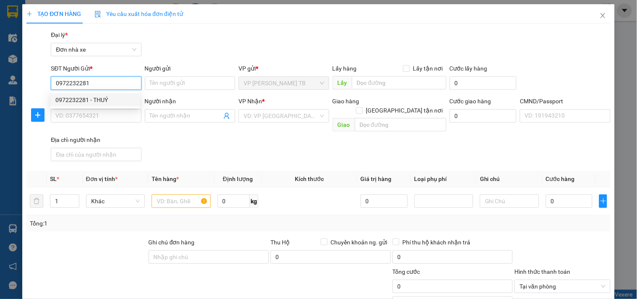
type input "Hiếu"
type input "034205000300 ĐẶNG MINH HIẾU 2004"
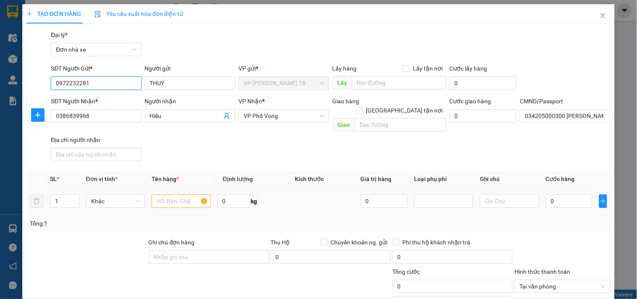
type input "0972232281"
click at [174, 193] on div at bounding box center [180, 201] width 59 height 17
click at [172, 194] on input "text" at bounding box center [180, 200] width 59 height 13
type input "d"
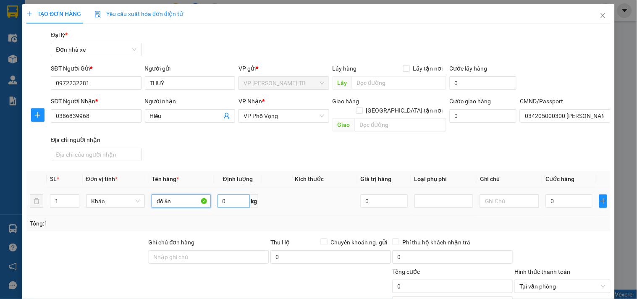
type input "đồ ăn"
click at [235, 194] on input "0" at bounding box center [233, 200] width 33 height 13
type input "10"
click at [572, 194] on input "0" at bounding box center [568, 200] width 47 height 13
type input "3"
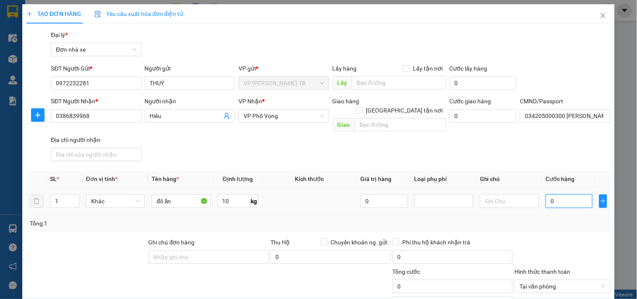
type input "3"
type input "35"
type input "35.000"
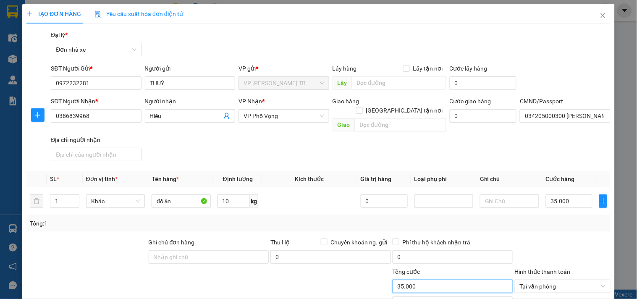
click at [480, 279] on input "35.000" at bounding box center [452, 285] width 120 height 13
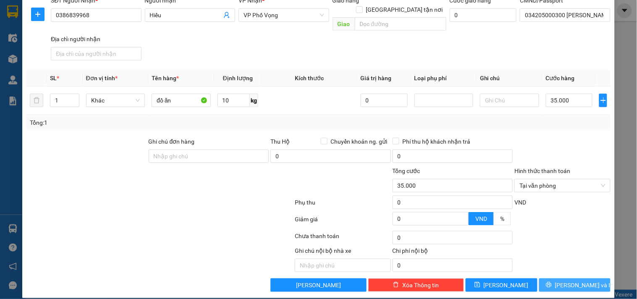
click at [565, 280] on span "[PERSON_NAME] và In" at bounding box center [584, 284] width 59 height 9
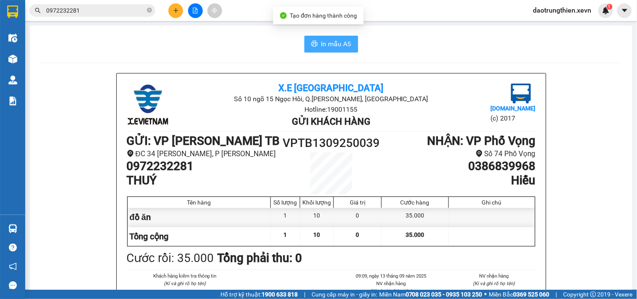
click at [328, 42] on span "In mẫu A5" at bounding box center [336, 44] width 30 height 10
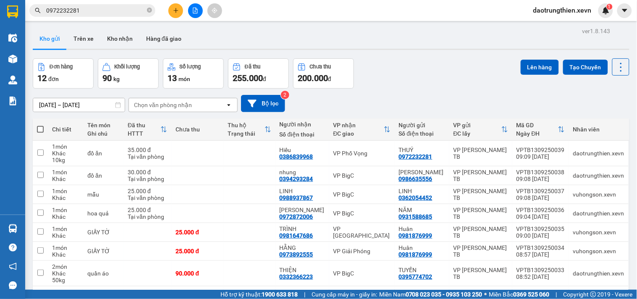
click at [172, 10] on button at bounding box center [175, 10] width 15 height 15
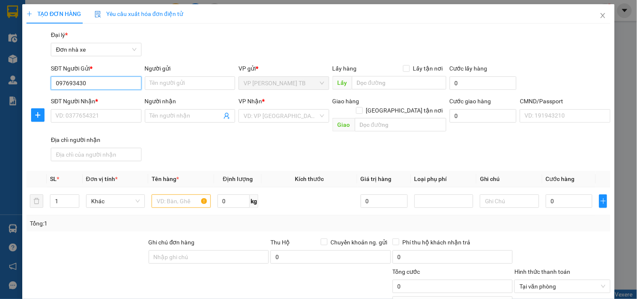
type input "0976934300"
click at [123, 95] on div "0976934300 - HƯƠNG" at bounding box center [94, 99] width 79 height 9
type input "HƯƠNG"
type input "0389030500"
type input "TRANG"
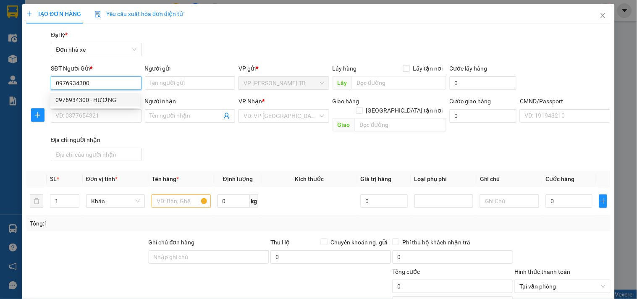
type input "0335288998 ship"
type input "0976934300"
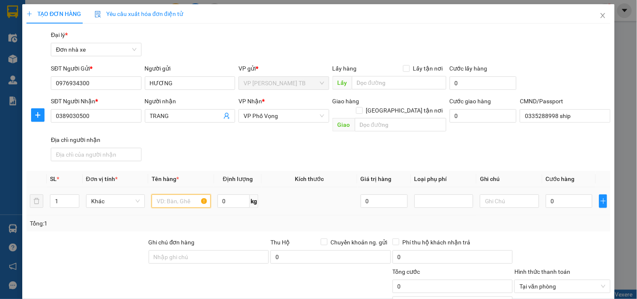
click at [169, 194] on input "text" at bounding box center [180, 200] width 59 height 13
type input "m"
type input "nơ"
click at [565, 196] on input "0" at bounding box center [568, 200] width 47 height 13
type input "2"
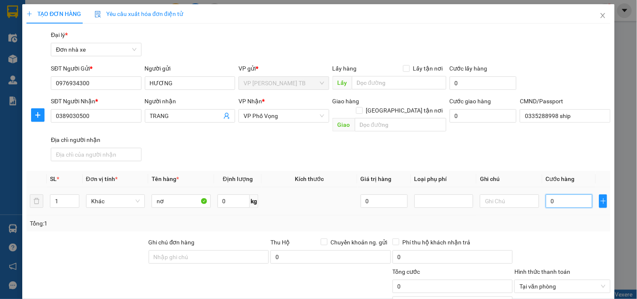
type input "2"
type input "25"
type input "25.000"
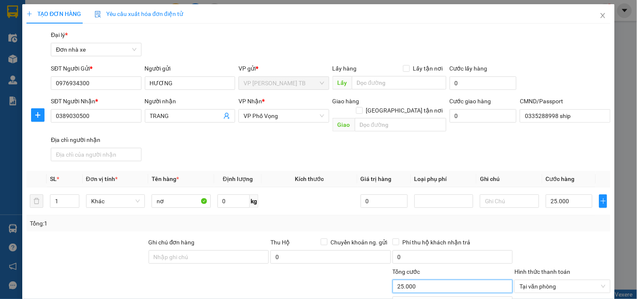
click at [400, 279] on input "25.000" at bounding box center [452, 285] width 120 height 13
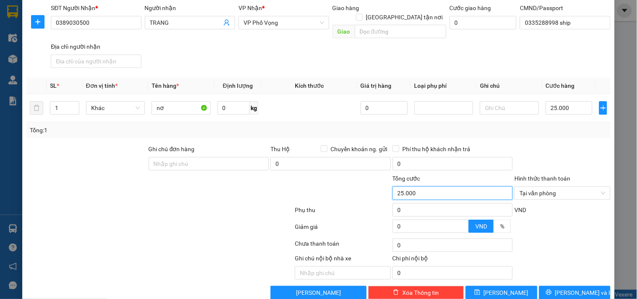
scroll to position [101, 0]
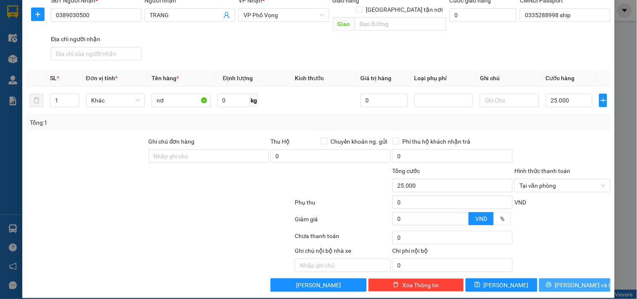
click at [579, 280] on span "[PERSON_NAME] và In" at bounding box center [584, 284] width 59 height 9
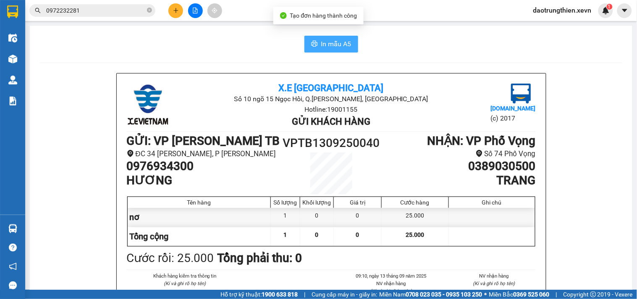
click at [313, 39] on button "In mẫu A5" at bounding box center [331, 44] width 54 height 17
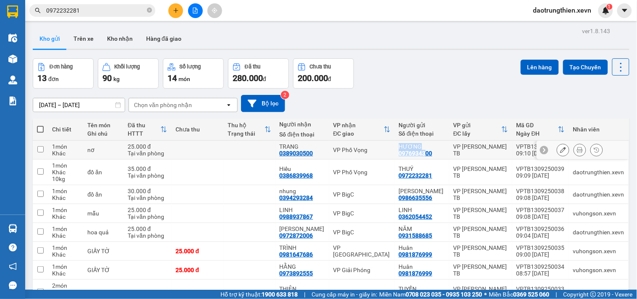
drag, startPoint x: 428, startPoint y: 154, endPoint x: 392, endPoint y: 156, distance: 35.7
click at [392, 156] on tr "1 món Khác nơ 25.000 đ Tại văn phòng TRANG 0389030500 VP Phố Vọng HƯƠNG 0976934…" at bounding box center [331, 150] width 596 height 19
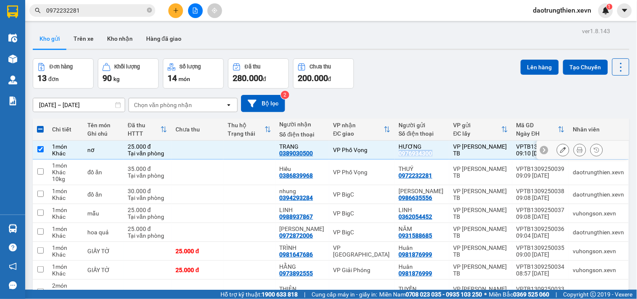
drag, startPoint x: 433, startPoint y: 152, endPoint x: 397, endPoint y: 156, distance: 37.1
click at [397, 156] on td "HƯƠNG 0976934300" at bounding box center [421, 150] width 55 height 19
checkbox input "false"
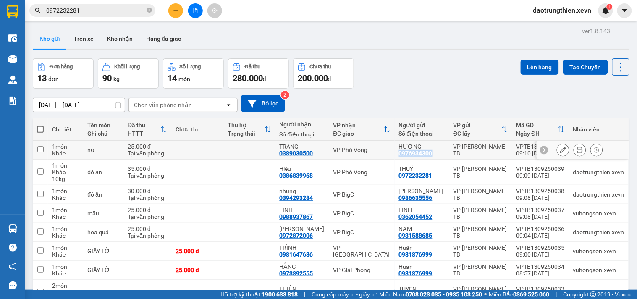
copy div "0976934300"
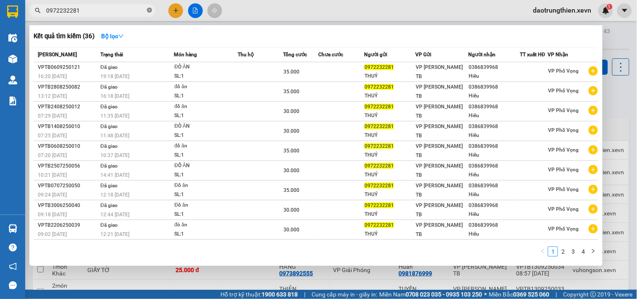
click at [150, 13] on span at bounding box center [149, 11] width 5 height 8
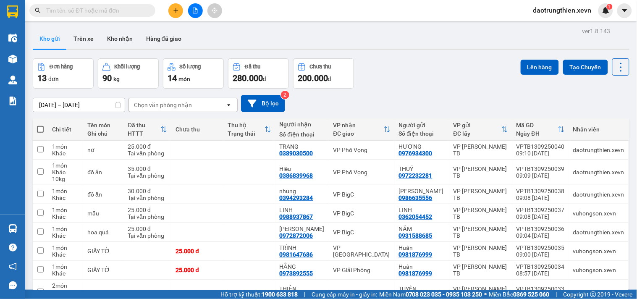
click at [133, 10] on input "text" at bounding box center [95, 10] width 99 height 9
paste input "0976934300"
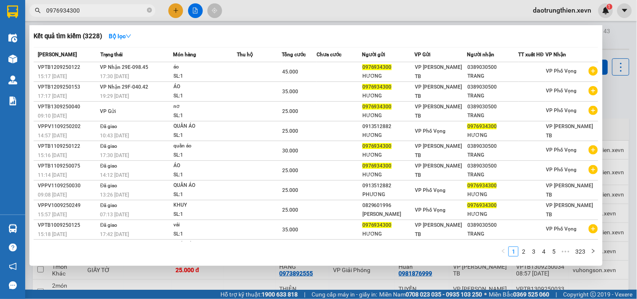
type input "0976934300"
click at [174, 9] on div at bounding box center [318, 149] width 637 height 299
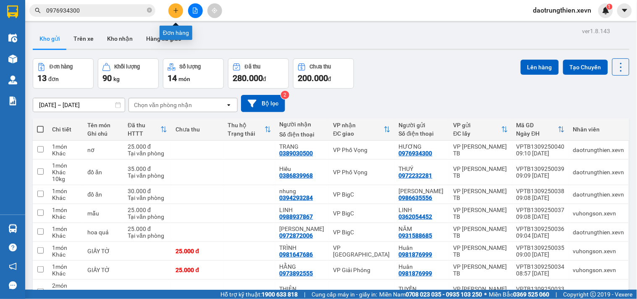
click at [173, 12] on icon "plus" at bounding box center [176, 11] width 6 height 6
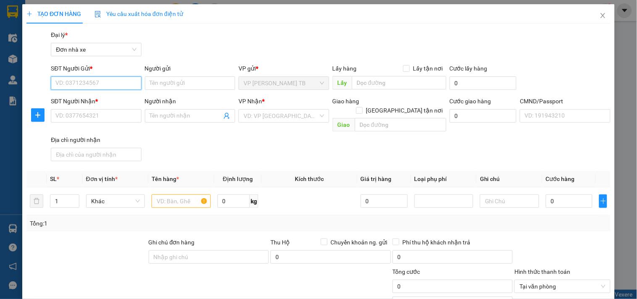
click at [102, 84] on input "SĐT Người Gửi *" at bounding box center [96, 82] width 90 height 13
type input "0904094010"
click at [120, 102] on div "0904094010 - BÌNH" at bounding box center [94, 99] width 79 height 9
type input "BÌNH"
type input "0978701798"
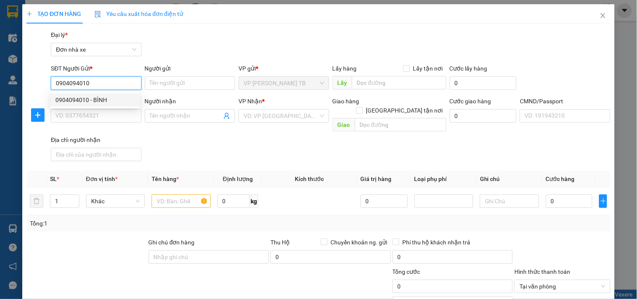
type input "CHIẾN"
type input "040084036151 hồ sỹ chiến"
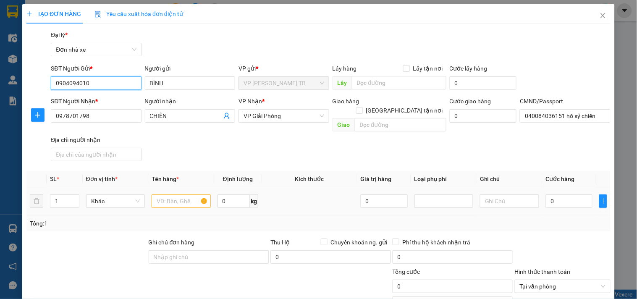
type input "0904094010"
click at [173, 196] on input "text" at bounding box center [180, 200] width 59 height 13
type input "d"
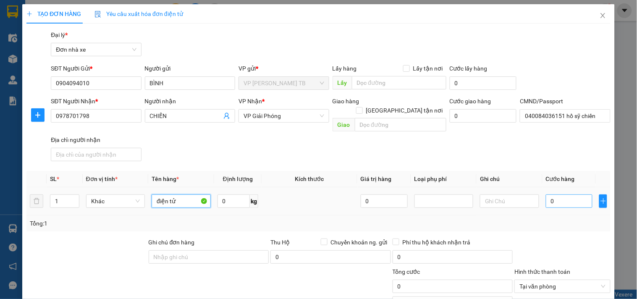
type input "điện tử"
click at [557, 194] on input "0" at bounding box center [568, 200] width 47 height 13
type input "3"
type input "30"
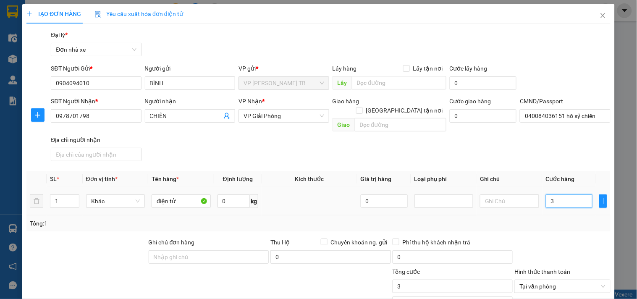
type input "30"
type input "30.000"
click at [456, 279] on input "30.000" at bounding box center [452, 285] width 120 height 13
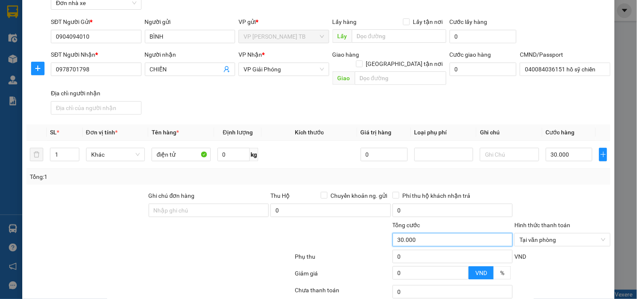
scroll to position [101, 0]
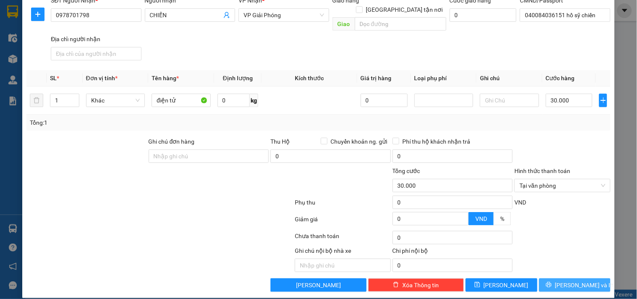
click at [580, 280] on span "[PERSON_NAME] và In" at bounding box center [584, 284] width 59 height 9
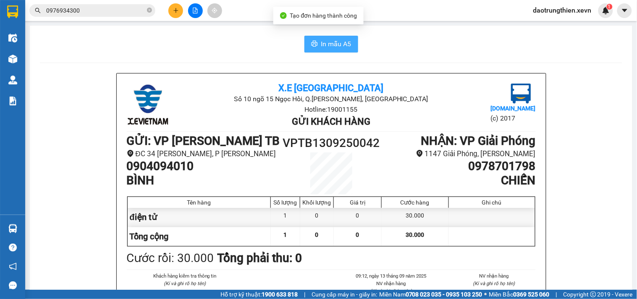
click at [331, 45] on span "In mẫu A5" at bounding box center [336, 44] width 30 height 10
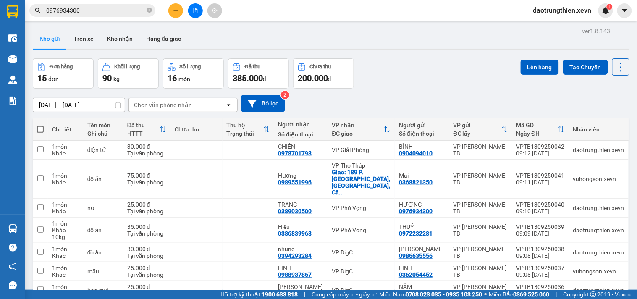
click at [170, 7] on button at bounding box center [175, 10] width 15 height 15
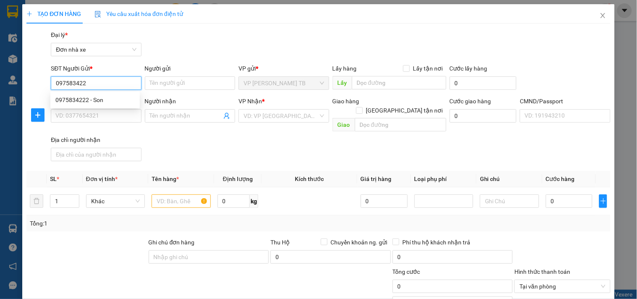
type input "0975834222"
click at [119, 96] on div "0975834222 - Son" at bounding box center [94, 99] width 79 height 9
type input "Son"
type input "0392760897"
type input "LINH"
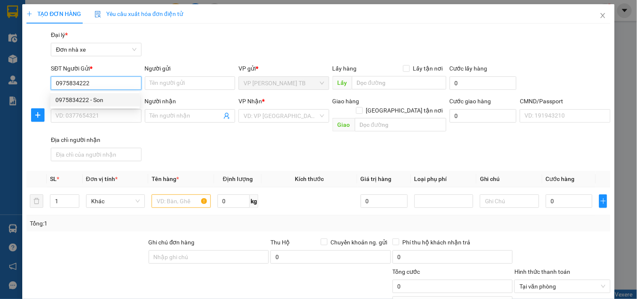
type input "ship 0377273315 cương"
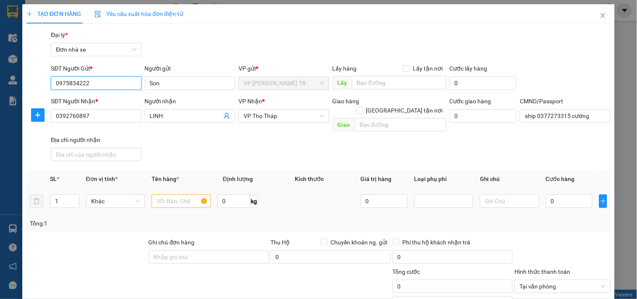
type input "0975834222"
click at [170, 194] on input "text" at bounding box center [180, 200] width 59 height 13
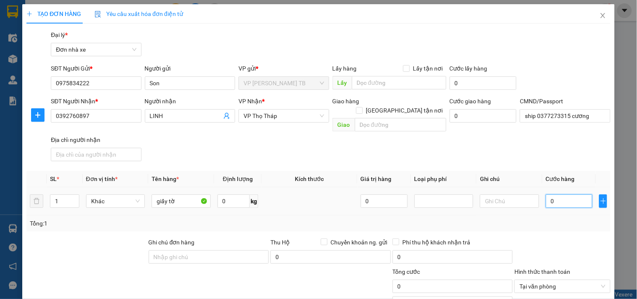
click at [560, 196] on input "0" at bounding box center [568, 200] width 47 height 13
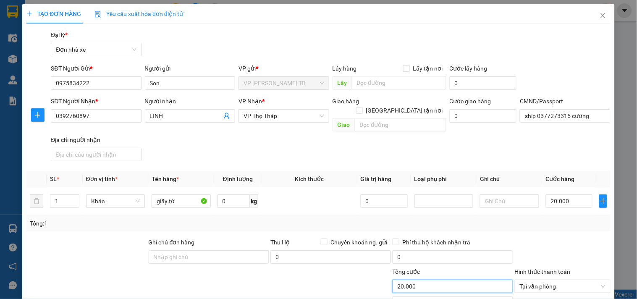
click at [450, 279] on input "20.000" at bounding box center [452, 285] width 120 height 13
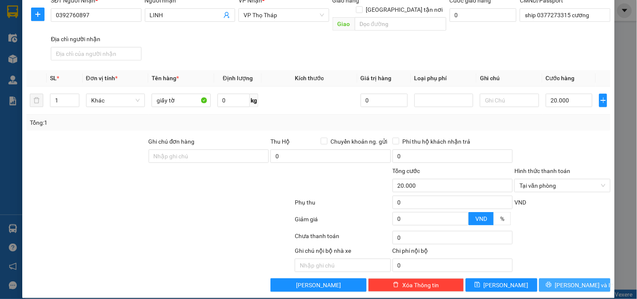
click at [564, 280] on span "[PERSON_NAME] và In" at bounding box center [584, 284] width 59 height 9
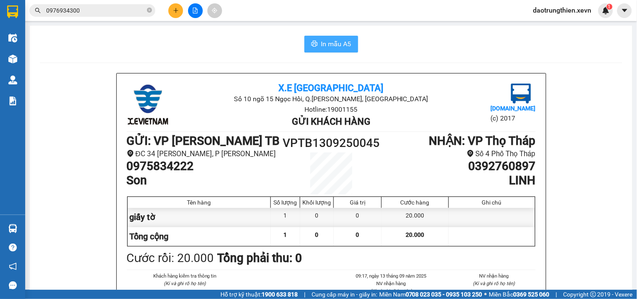
click at [326, 41] on span "In mẫu A5" at bounding box center [336, 44] width 30 height 10
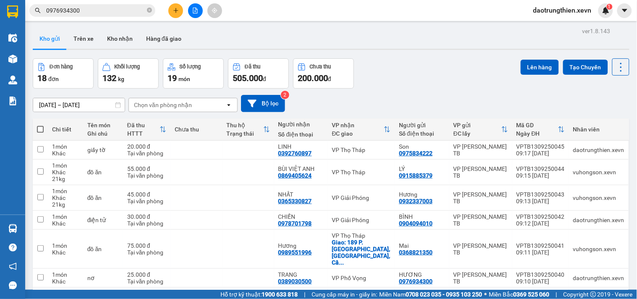
click at [170, 15] on div at bounding box center [195, 10] width 63 height 15
click at [174, 8] on icon "plus" at bounding box center [176, 11] width 6 height 6
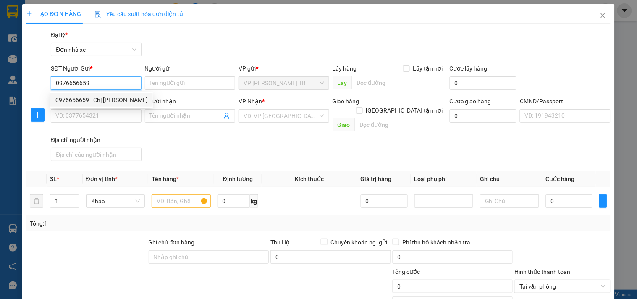
click at [124, 102] on div "0976656659 - Chị Đào" at bounding box center [101, 99] width 92 height 9
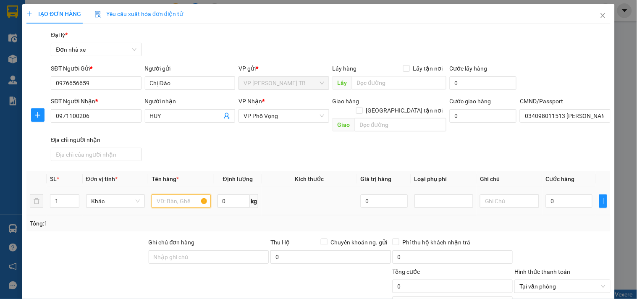
click at [175, 194] on input "text" at bounding box center [180, 200] width 59 height 13
click at [223, 194] on input "0" at bounding box center [233, 200] width 33 height 13
click at [573, 194] on input "0" at bounding box center [568, 200] width 47 height 13
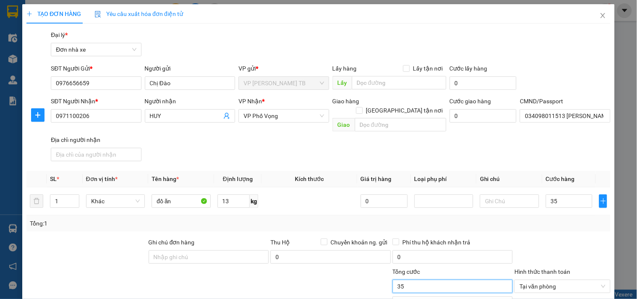
click at [444, 279] on input "35" at bounding box center [452, 285] width 120 height 13
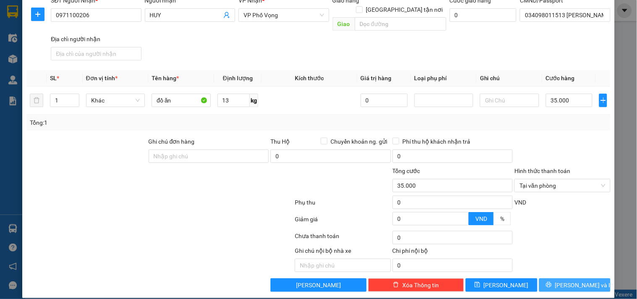
click at [583, 280] on span "[PERSON_NAME] và In" at bounding box center [584, 284] width 59 height 9
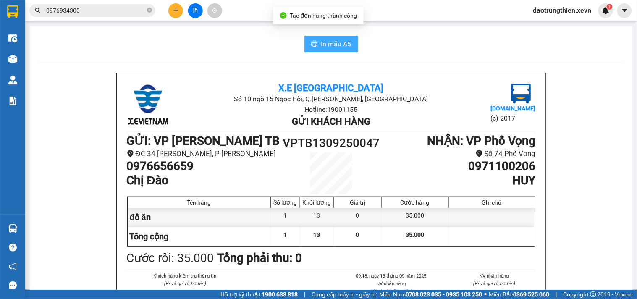
click at [324, 40] on span "In mẫu A5" at bounding box center [336, 44] width 30 height 10
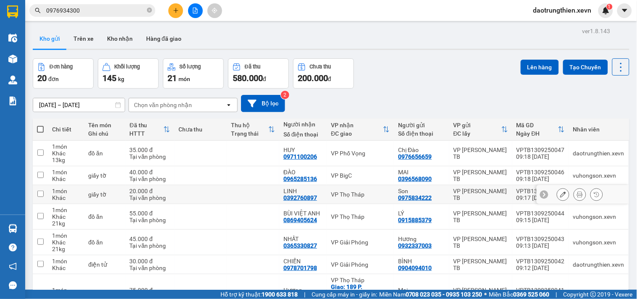
click at [559, 196] on button at bounding box center [563, 194] width 12 height 15
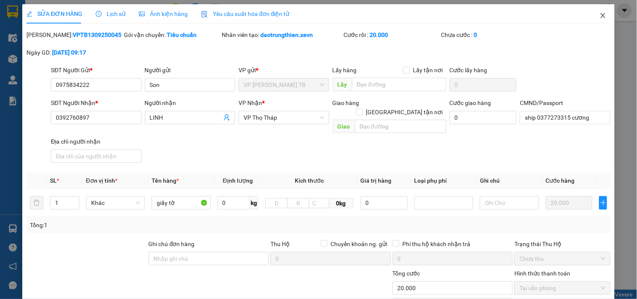
click at [600, 18] on icon "close" at bounding box center [602, 15] width 5 height 5
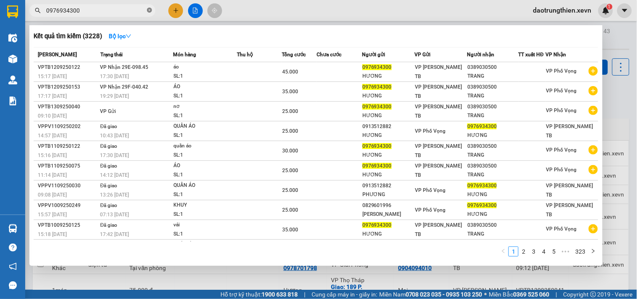
click at [151, 9] on icon "close-circle" at bounding box center [149, 10] width 5 height 5
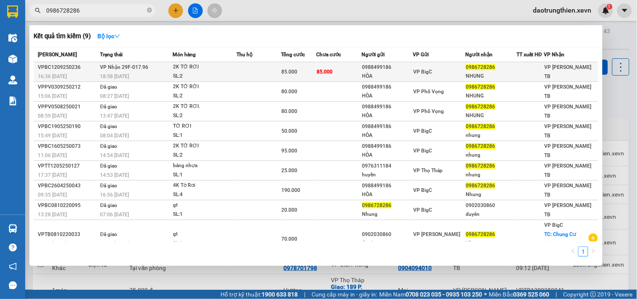
click at [414, 70] on td "VP BigC" at bounding box center [439, 72] width 52 height 20
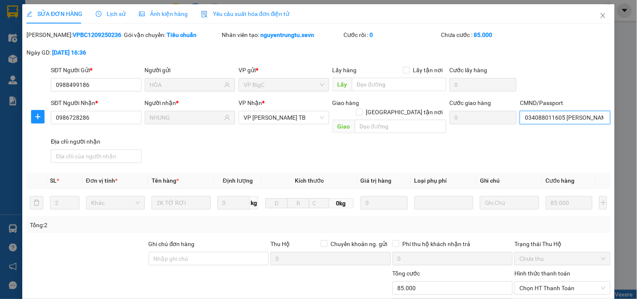
click at [575, 115] on input "034088011605 PHẠM TRUNG KIÊN" at bounding box center [564, 117] width 90 height 13
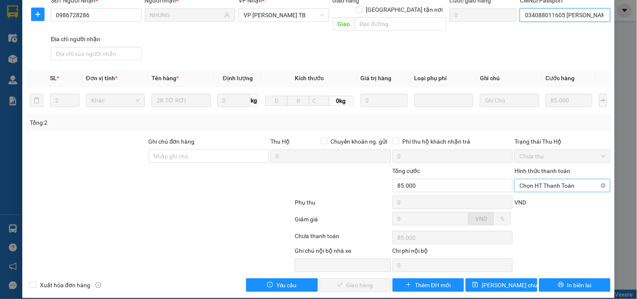
click at [566, 179] on span "Chọn HT Thanh Toán" at bounding box center [562, 185] width 86 height 13
click at [560, 200] on div "Total Paid Fee 0 Total UnPaid Fee 85.000 Cash Collection Total Fee Mã ĐH: VPBC1…" at bounding box center [318, 110] width 584 height 364
click at [542, 179] on span "Chọn HT Thanh Toán" at bounding box center [562, 185] width 86 height 13
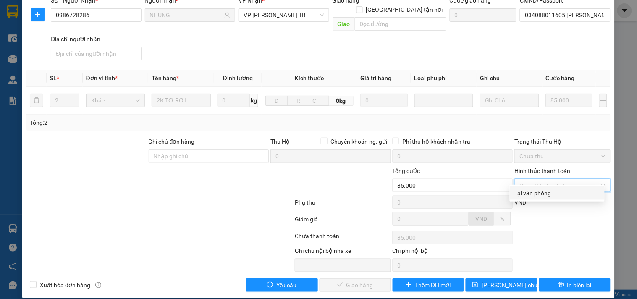
click at [546, 198] on div "Tại văn phòng" at bounding box center [556, 192] width 95 height 13
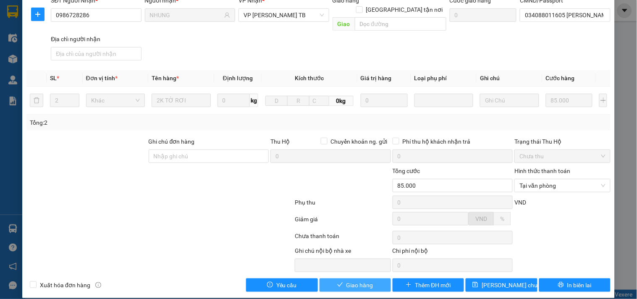
click at [366, 280] on span "Giao hàng" at bounding box center [359, 284] width 27 height 9
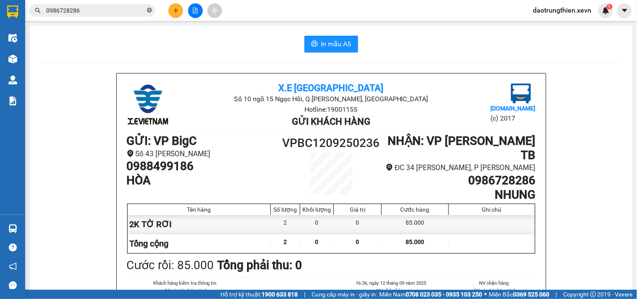
click at [148, 12] on icon "close-circle" at bounding box center [149, 10] width 5 height 5
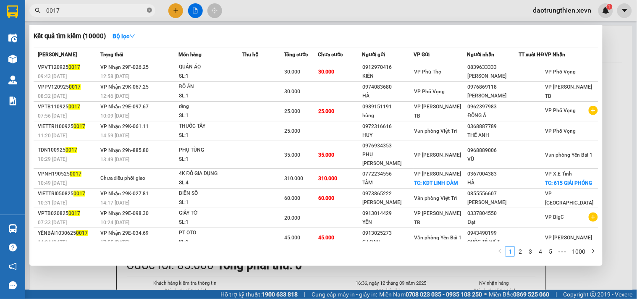
click at [150, 10] on icon "close-circle" at bounding box center [149, 10] width 5 height 5
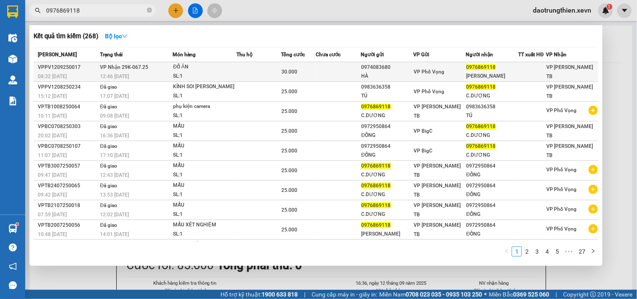
click at [481, 70] on span "0976869118" at bounding box center [480, 67] width 29 height 6
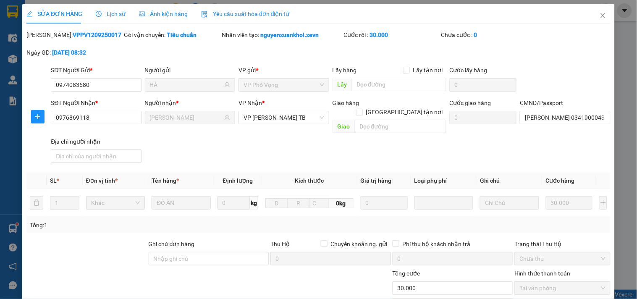
click at [553, 125] on div "CMND/Passport ĐÀO THỊ DƯƠNG 034190004329." at bounding box center [564, 112] width 90 height 29
click at [561, 120] on input "ĐÀO THỊ DƯƠNG 034190004329." at bounding box center [564, 117] width 90 height 13
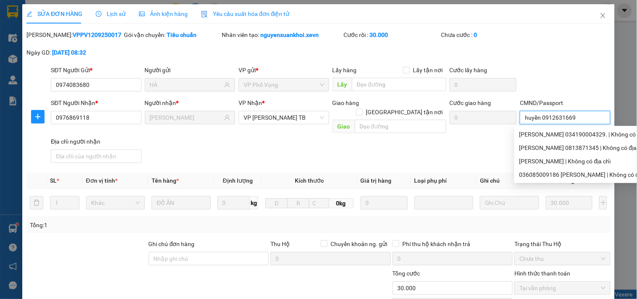
scroll to position [102, 0]
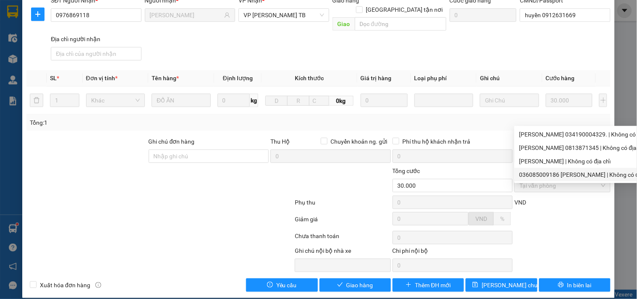
click at [532, 201] on div "VND" at bounding box center [561, 205] width 97 height 15
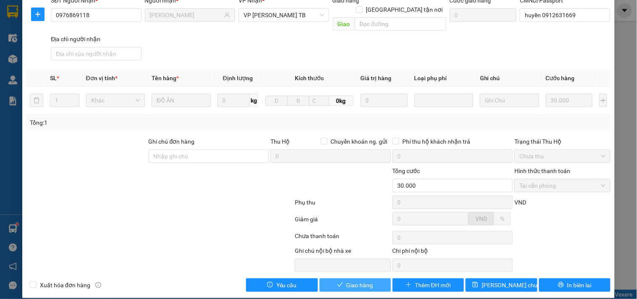
click at [346, 280] on span "Giao hàng" at bounding box center [359, 284] width 27 height 9
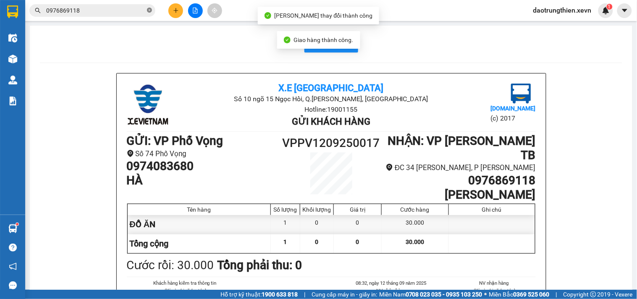
click at [147, 9] on icon "close-circle" at bounding box center [149, 10] width 5 height 5
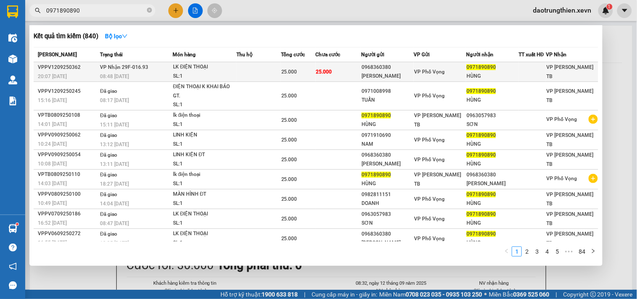
click at [284, 66] on td "25.000" at bounding box center [298, 72] width 35 height 20
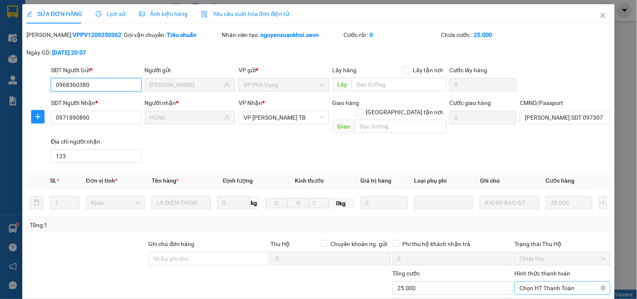
scroll to position [102, 0]
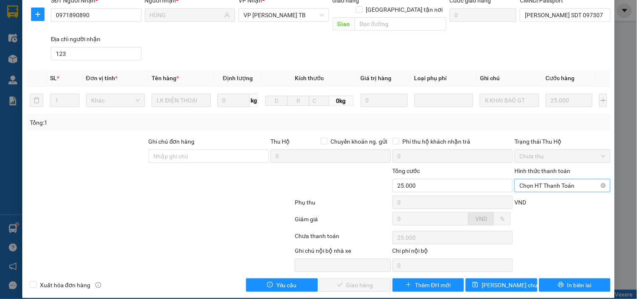
click at [544, 179] on span "Chọn HT Thanh Toán" at bounding box center [562, 185] width 86 height 13
click at [546, 198] on div "Tại văn phòng" at bounding box center [556, 192] width 95 height 13
click at [346, 283] on div "SỬA ĐƠN HÀNG Lịch sử Ảnh kiện hàng Yêu cầu xuất hóa đơn điện tử Total Paid Fee …" at bounding box center [318, 100] width 592 height 396
click at [352, 280] on span "Giao hàng" at bounding box center [359, 284] width 27 height 9
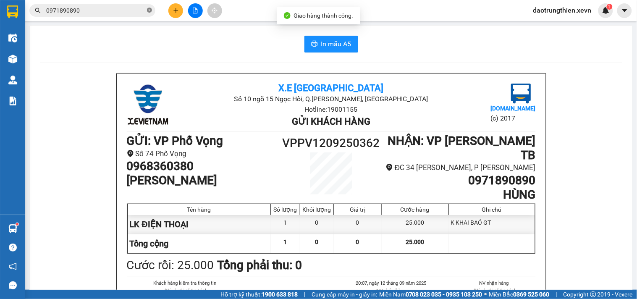
click at [150, 12] on icon "close-circle" at bounding box center [149, 10] width 5 height 5
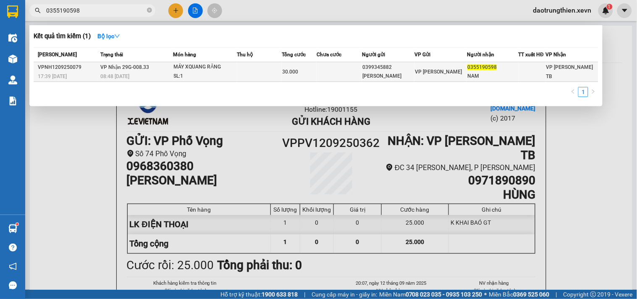
click at [262, 68] on td at bounding box center [259, 72] width 45 height 20
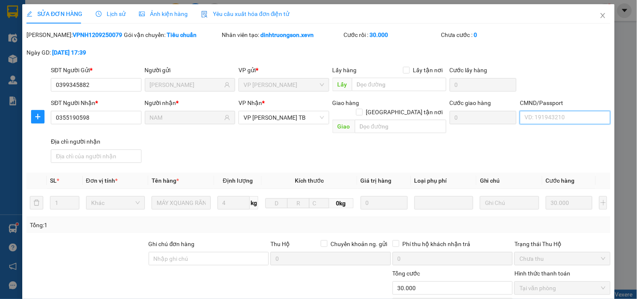
click at [551, 114] on input "CMND/Passport" at bounding box center [564, 117] width 90 height 13
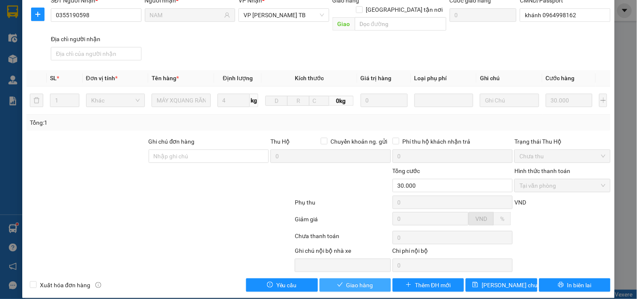
click at [361, 280] on span "Giao hàng" at bounding box center [359, 284] width 27 height 9
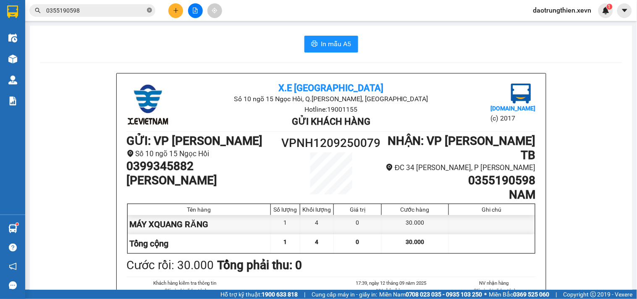
click at [149, 10] on icon "close-circle" at bounding box center [149, 10] width 5 height 5
click at [174, 14] on button at bounding box center [175, 10] width 15 height 15
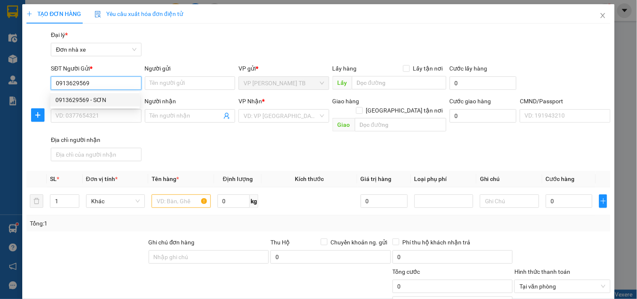
click at [107, 95] on div "0913629569 - SƠN" at bounding box center [94, 99] width 79 height 9
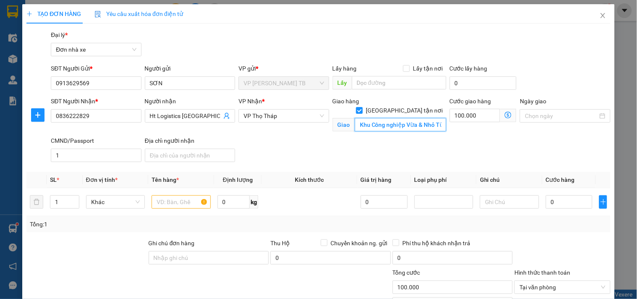
click at [392, 118] on input "Khu Công nghiệp Vừa & Nhỏ Từ Liêm, 2PXR+MFF, Đ. CN 3, Minh Khai, Bắc Từ Liêm, H…" at bounding box center [400, 124] width 91 height 13
click at [427, 134] on div "Giao hàng Giao tận nơi Giao Khu Công nghiệp Vừa & Nhỏ Từ Liêm, 2PXR+MFF, Đ. CN …" at bounding box center [389, 116] width 117 height 39
click at [459, 119] on input "100.000" at bounding box center [474, 115] width 51 height 13
click at [529, 144] on div "SĐT Người Nhận * 0836222829 Người nhận Ht Logistics HÀN QUỐC VP Nhận * VP Thọ T…" at bounding box center [330, 131] width 563 height 69
click at [561, 110] on div at bounding box center [564, 115] width 90 height 13
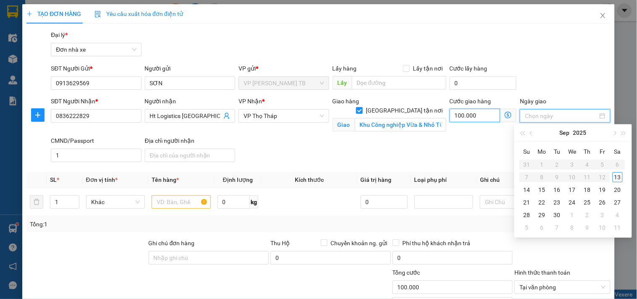
click at [483, 120] on input "100.000" at bounding box center [474, 115] width 51 height 13
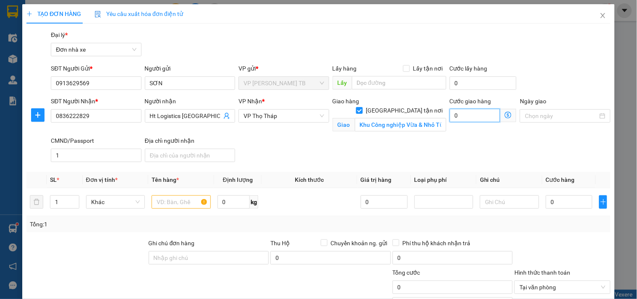
click at [458, 112] on input "0" at bounding box center [474, 115] width 51 height 13
click at [557, 115] on input "Ngày giao" at bounding box center [560, 115] width 73 height 9
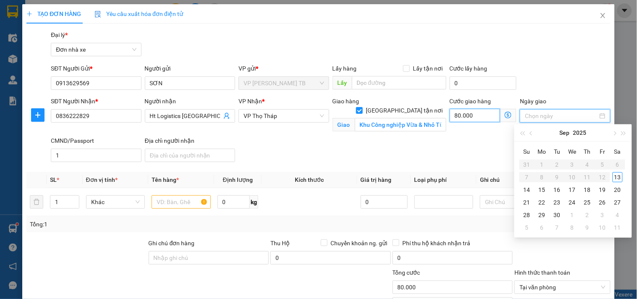
click at [488, 117] on input "80.000" at bounding box center [474, 115] width 51 height 13
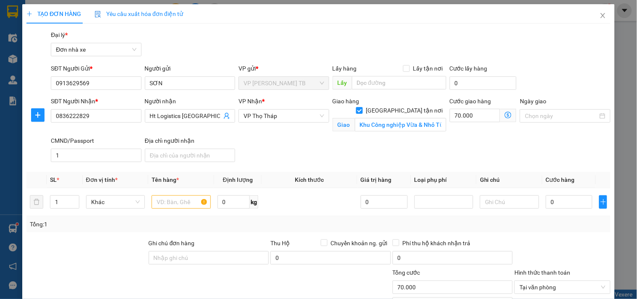
click at [442, 111] on div "Giao hàng Giao tận nơi Giao Khu Công nghiệp Vừa & Nhỏ Từ Liêm, 2PXR+MFF, Đ. CN …" at bounding box center [389, 116] width 117 height 39
click at [537, 122] on div at bounding box center [564, 115] width 90 height 13
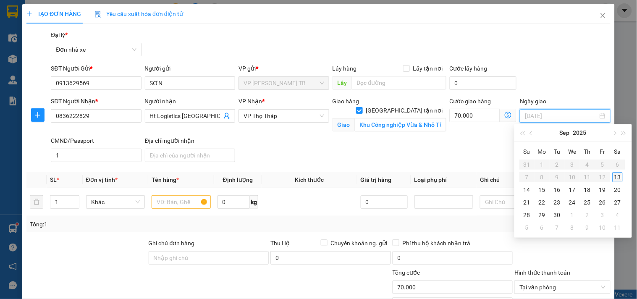
click at [621, 177] on div "13" at bounding box center [617, 177] width 10 height 10
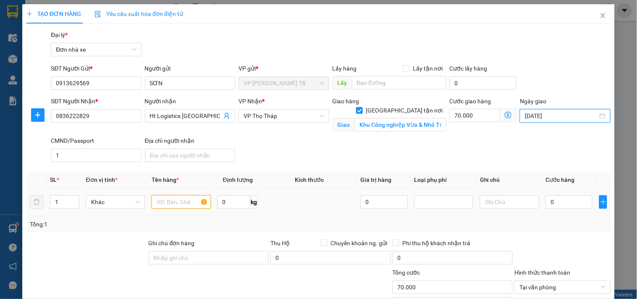
click at [185, 203] on input "text" at bounding box center [180, 201] width 59 height 13
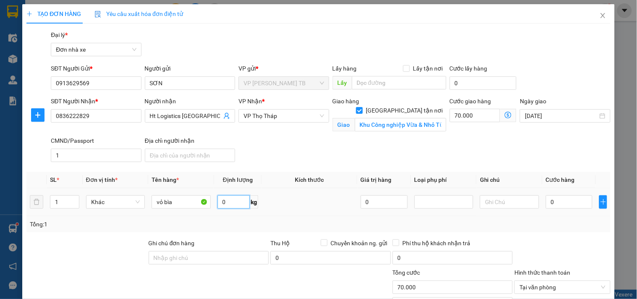
click at [231, 199] on input "0" at bounding box center [233, 201] width 33 height 13
click at [553, 201] on input "0" at bounding box center [568, 201] width 47 height 13
click at [438, 289] on input "70.045" at bounding box center [452, 286] width 120 height 13
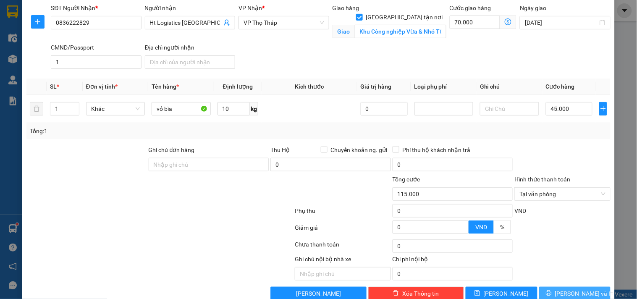
click at [592, 287] on button "Lưu và In" at bounding box center [574, 293] width 71 height 13
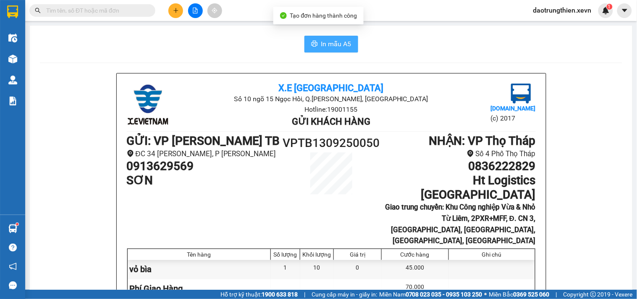
click at [330, 38] on button "In mẫu A5" at bounding box center [331, 44] width 54 height 17
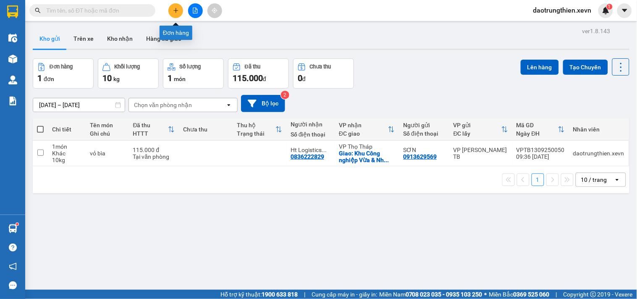
click at [179, 6] on button at bounding box center [175, 10] width 15 height 15
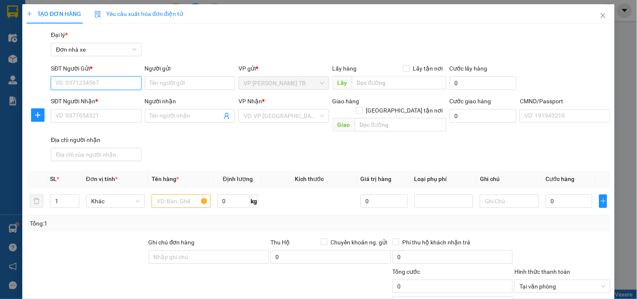
click at [101, 84] on input "SĐT Người Gửi *" at bounding box center [96, 82] width 90 height 13
click at [112, 100] on div "0972310622 - Mạnh" at bounding box center [94, 99] width 79 height 9
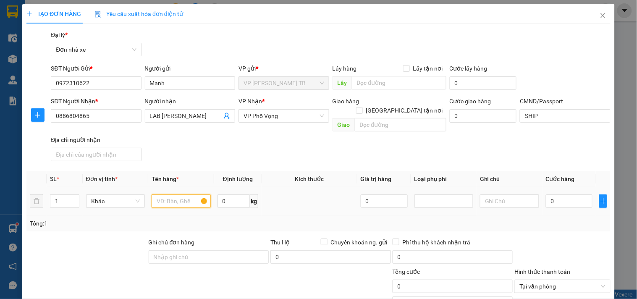
click at [172, 198] on input "text" at bounding box center [180, 200] width 59 height 13
click at [564, 200] on div "0" at bounding box center [568, 201] width 47 height 17
click at [566, 195] on input "0" at bounding box center [568, 200] width 47 height 13
click at [443, 269] on div "Tổng cước" at bounding box center [452, 273] width 120 height 13
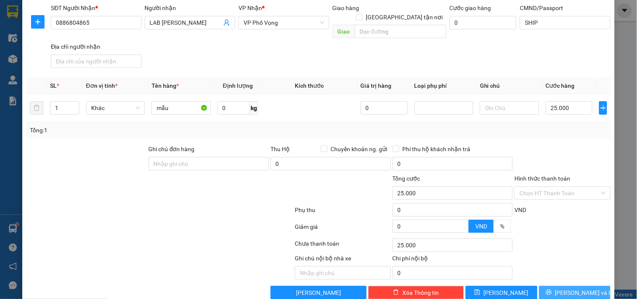
click at [592, 286] on button "Lưu và In" at bounding box center [574, 292] width 71 height 13
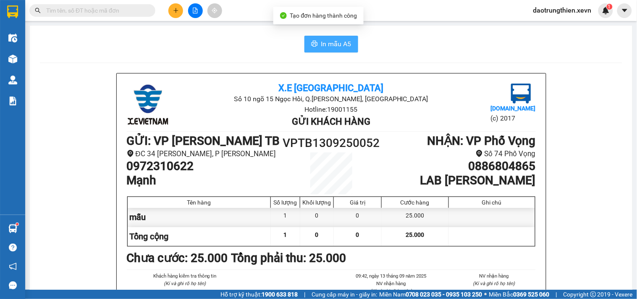
click at [328, 47] on span "In mẫu A5" at bounding box center [336, 44] width 30 height 10
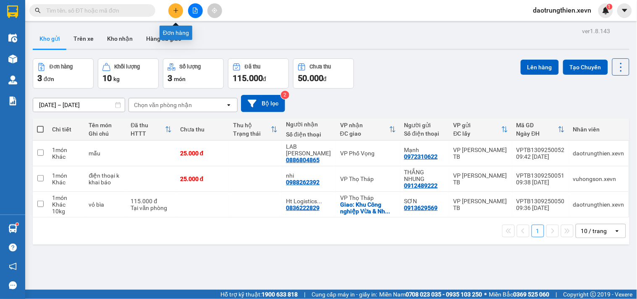
click at [173, 9] on icon "plus" at bounding box center [176, 11] width 6 height 6
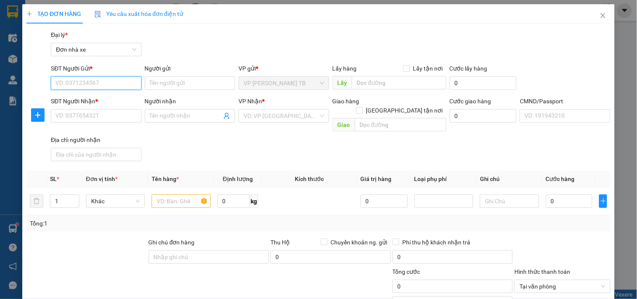
click at [108, 77] on input "SĐT Người Gửi *" at bounding box center [96, 82] width 90 height 13
click at [115, 102] on div "0344315149 - HÂN ĐÀO" at bounding box center [94, 99] width 79 height 9
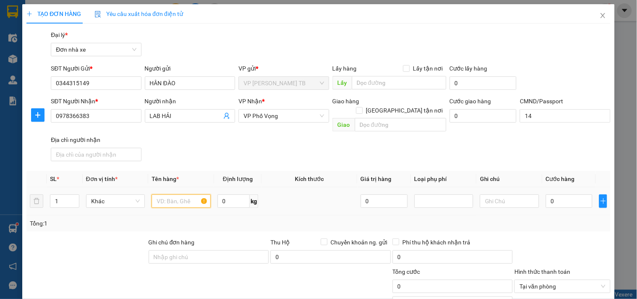
click at [170, 194] on input "text" at bounding box center [180, 200] width 59 height 13
click at [571, 194] on input "0" at bounding box center [568, 200] width 47 height 13
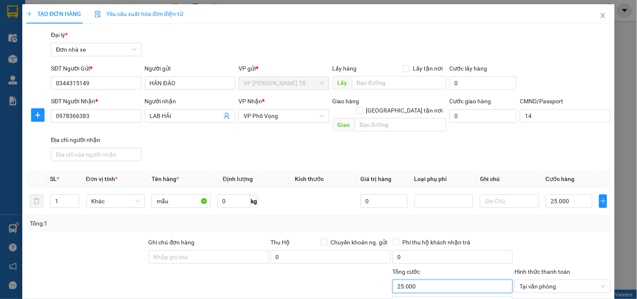
click at [435, 279] on input "25.000" at bounding box center [452, 285] width 120 height 13
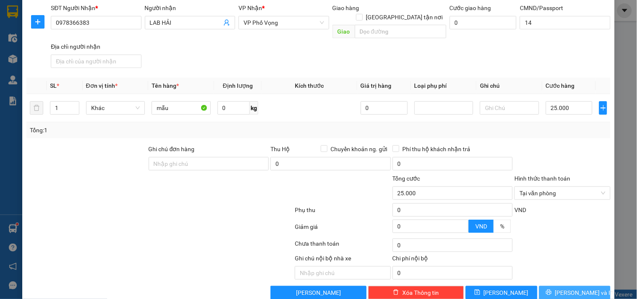
click at [595, 286] on button "Lưu và In" at bounding box center [574, 292] width 71 height 13
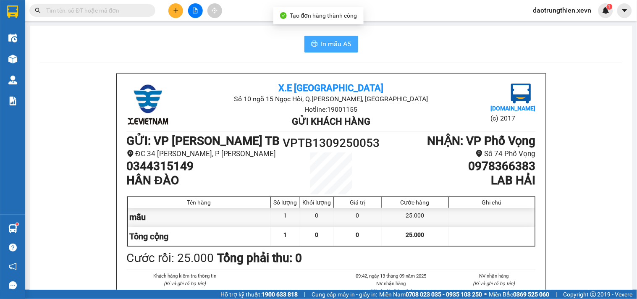
click at [329, 40] on span "In mẫu A5" at bounding box center [336, 44] width 30 height 10
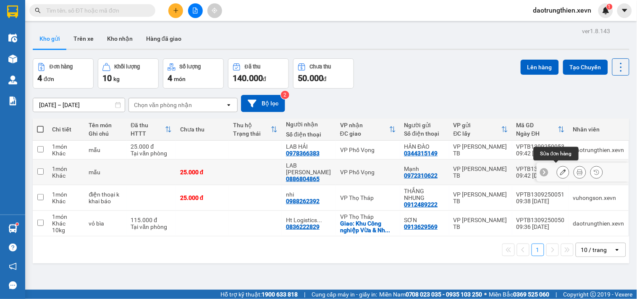
click at [560, 172] on icon at bounding box center [563, 172] width 6 height 6
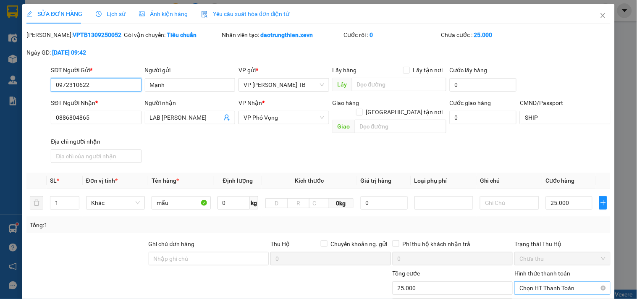
click at [558, 283] on span "Chọn HT Thanh Toán" at bounding box center [562, 288] width 86 height 13
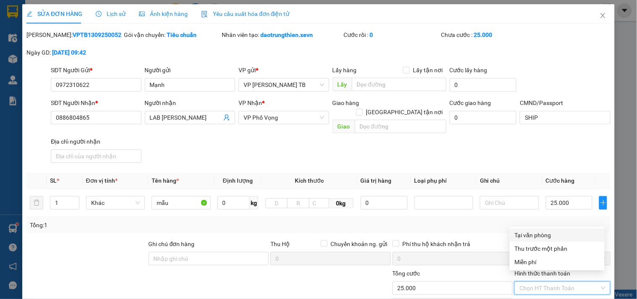
click at [546, 236] on div "Tại văn phòng" at bounding box center [556, 234] width 85 height 9
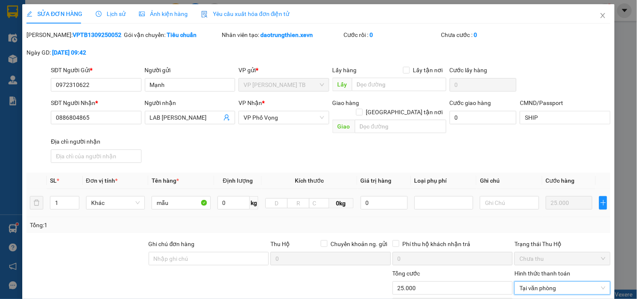
scroll to position [102, 0]
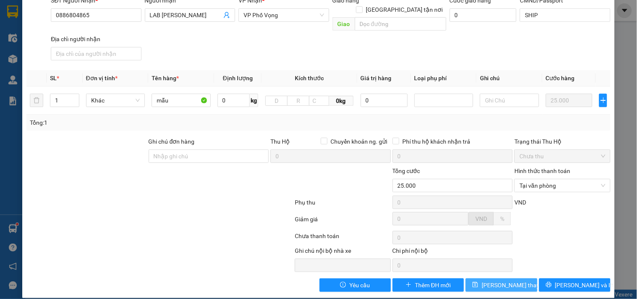
click at [514, 280] on span "Lưu thay đổi" at bounding box center [514, 284] width 67 height 9
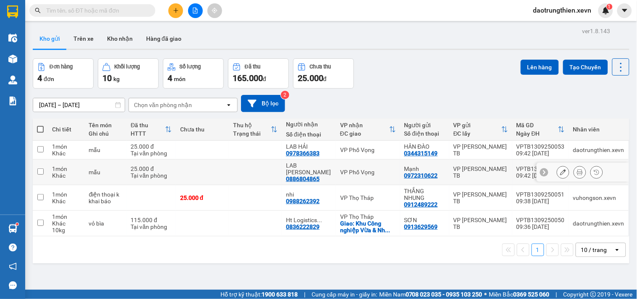
click at [561, 173] on div at bounding box center [562, 172] width 13 height 13
click at [561, 166] on div at bounding box center [562, 172] width 13 height 13
click at [560, 169] on button at bounding box center [563, 172] width 12 height 15
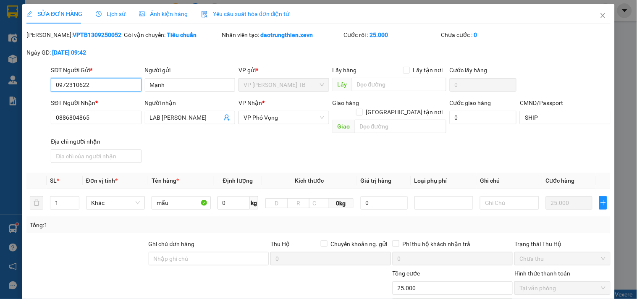
click at [548, 282] on span "Tại văn phòng" at bounding box center [562, 288] width 86 height 13
click at [599, 18] on icon "close" at bounding box center [602, 15] width 7 height 7
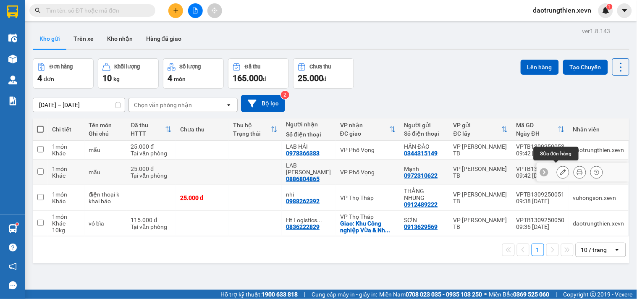
click at [560, 169] on icon at bounding box center [563, 172] width 6 height 6
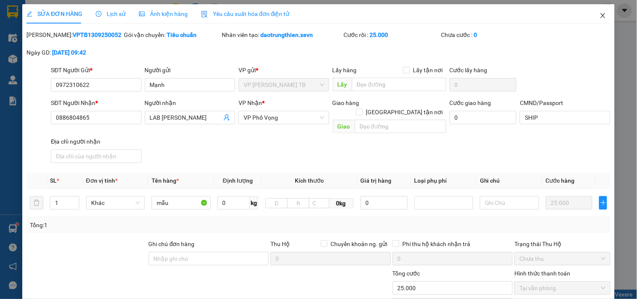
click at [599, 19] on span "Close" at bounding box center [602, 15] width 23 height 23
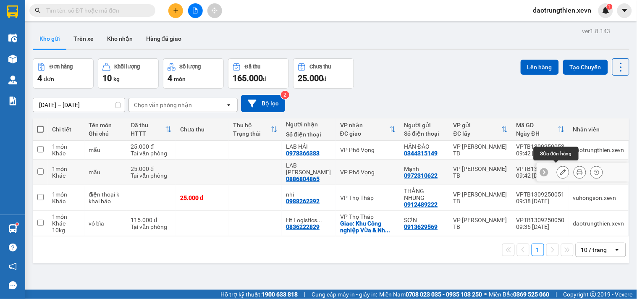
click at [560, 169] on icon at bounding box center [563, 172] width 6 height 6
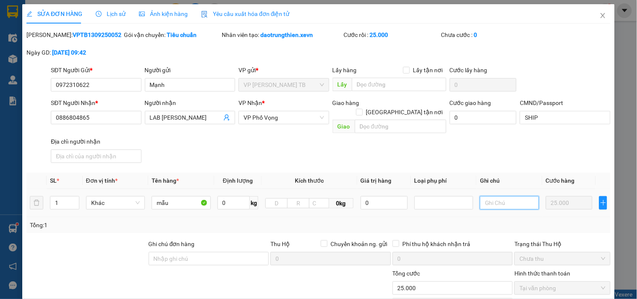
click at [496, 197] on input "text" at bounding box center [509, 202] width 59 height 13
click at [172, 256] on div "Ghi chú đơn hàng" at bounding box center [209, 253] width 120 height 29
click at [185, 252] on input "Ghi chú đơn hàng" at bounding box center [209, 258] width 120 height 13
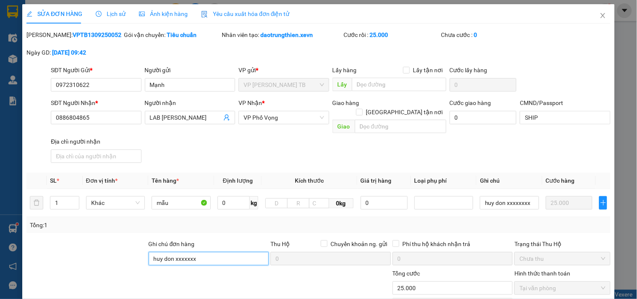
scroll to position [102, 0]
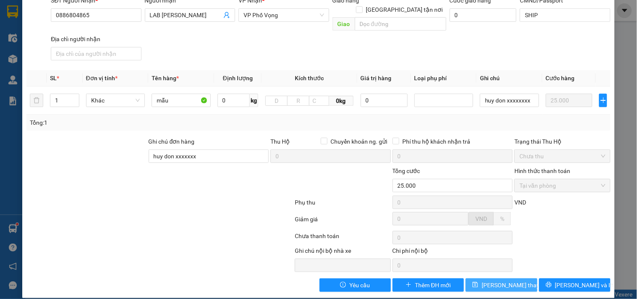
click at [509, 280] on span "Lưu thay đổi" at bounding box center [514, 284] width 67 height 9
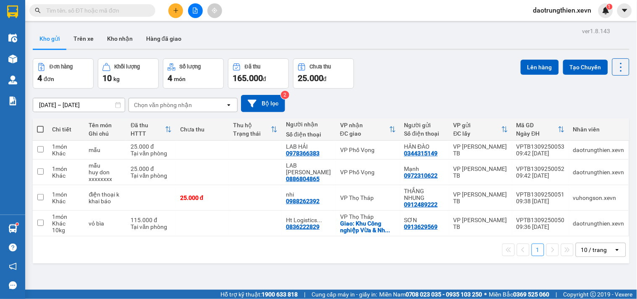
click at [173, 10] on icon "plus" at bounding box center [176, 11] width 6 height 6
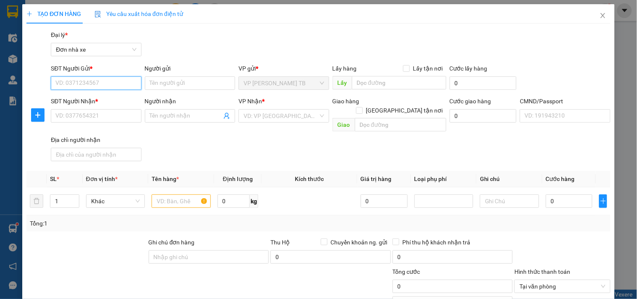
click at [104, 86] on input "SĐT Người Gửi *" at bounding box center [96, 82] width 90 height 13
click at [107, 97] on div "0972310622 - Mạnh" at bounding box center [94, 99] width 79 height 9
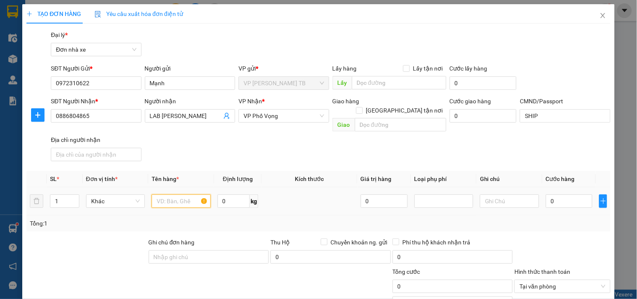
click at [186, 194] on input "text" at bounding box center [180, 200] width 59 height 13
click at [555, 194] on input "0" at bounding box center [568, 200] width 47 height 13
click at [440, 269] on div "Tổng cước" at bounding box center [452, 273] width 120 height 13
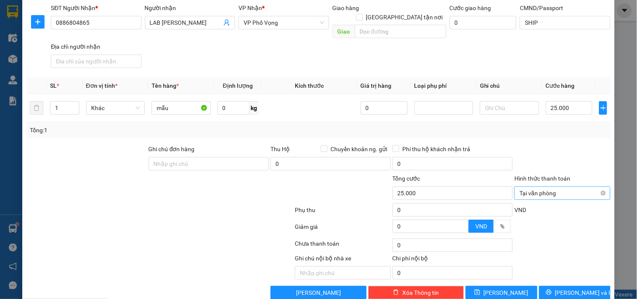
click at [599, 186] on div "Tại văn phòng" at bounding box center [562, 192] width 96 height 13
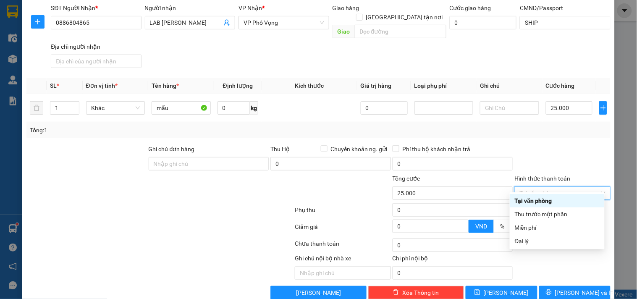
click at [572, 154] on div at bounding box center [561, 158] width 97 height 29
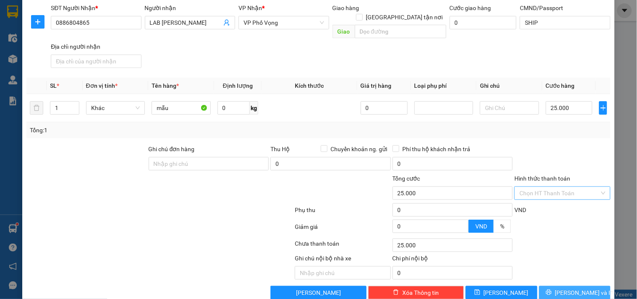
click at [591, 286] on button "Lưu và In" at bounding box center [574, 292] width 71 height 13
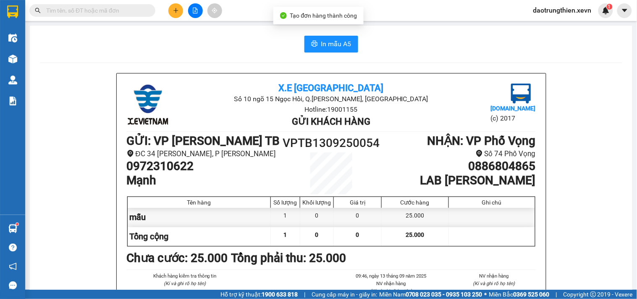
click at [145, 13] on input "text" at bounding box center [95, 10] width 99 height 9
click at [321, 50] on button "In mẫu A5" at bounding box center [331, 44] width 54 height 17
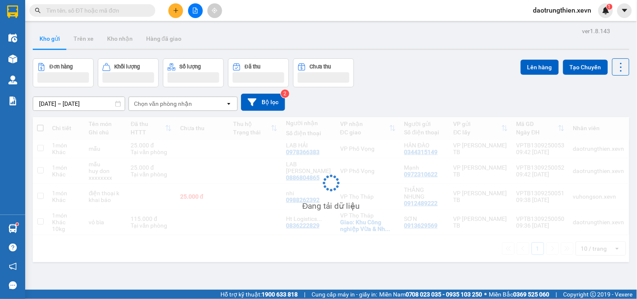
click at [174, 9] on icon "plus" at bounding box center [176, 11] width 6 height 6
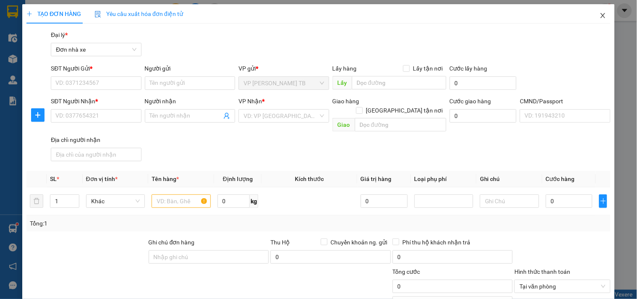
click at [599, 14] on icon "close" at bounding box center [602, 15] width 7 height 7
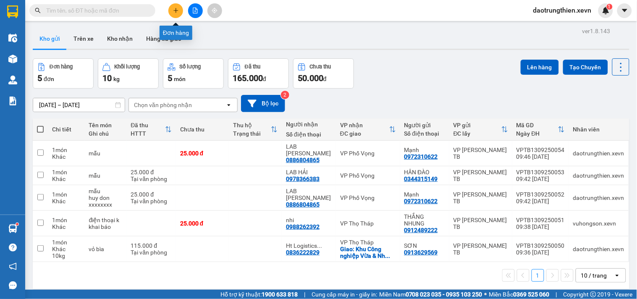
click at [175, 8] on icon "plus" at bounding box center [176, 11] width 6 height 6
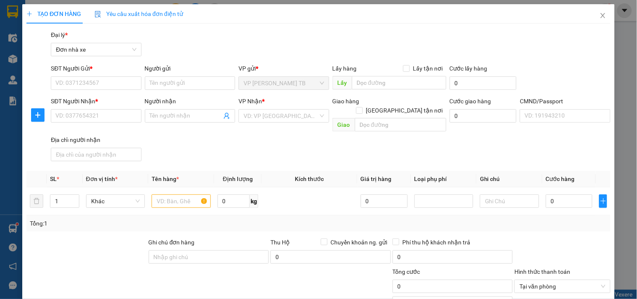
click at [118, 91] on div "SĐT Người Gửi * VD: 0371234567" at bounding box center [96, 78] width 90 height 29
click at [128, 83] on input "SĐT Người Gửi *" at bounding box center [96, 82] width 90 height 13
type input "0"
click at [113, 97] on div "0344315149 - HÂN ĐÀO" at bounding box center [94, 99] width 79 height 9
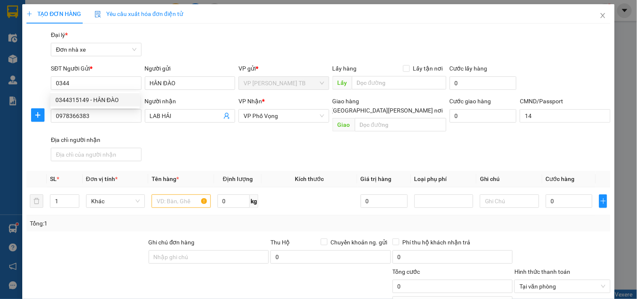
type input "0344315149"
type input "HÂN ĐÀO"
type input "0978366383"
type input "LAB HẢI"
type input "14"
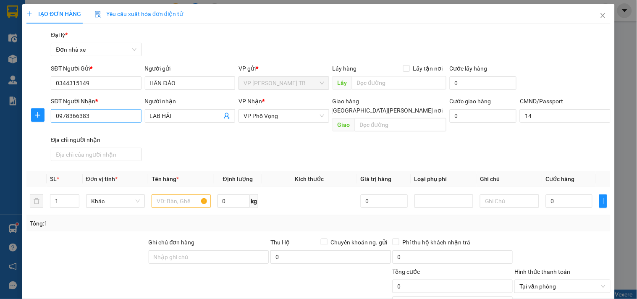
type input "0344315149"
drag, startPoint x: 116, startPoint y: 119, endPoint x: 5, endPoint y: 101, distance: 112.6
click at [5, 101] on div "TẠO ĐƠN HÀNG Yêu cầu xuất [PERSON_NAME] điện tử Transit Pickup Surcharge Ids Tr…" at bounding box center [318, 149] width 637 height 299
drag, startPoint x: 180, startPoint y: 114, endPoint x: 118, endPoint y: 110, distance: 61.8
click at [118, 110] on div "SĐT Người [PERSON_NAME] * VD: 0377654321 Người [PERSON_NAME] LAB HẢI [PERSON_NA…" at bounding box center [330, 131] width 563 height 68
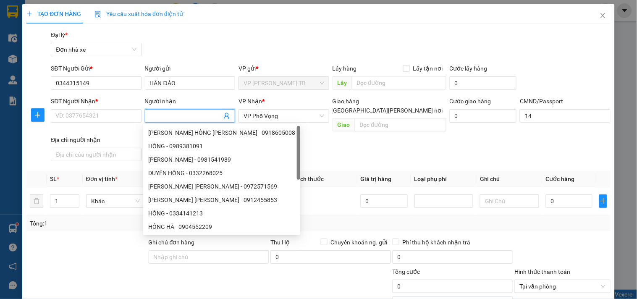
click at [225, 116] on icon "user-add" at bounding box center [226, 116] width 5 height 6
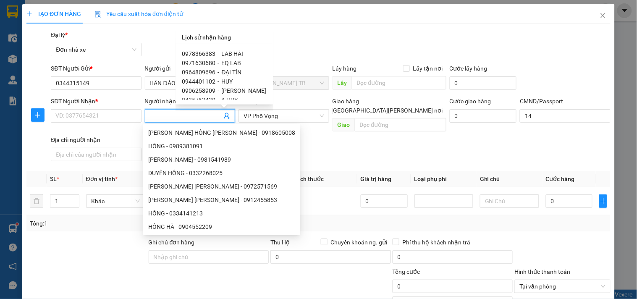
click at [237, 64] on span "EQ LAB" at bounding box center [232, 63] width 20 height 7
type input "0971630680"
type input "EQ LAB"
type input "1CC"
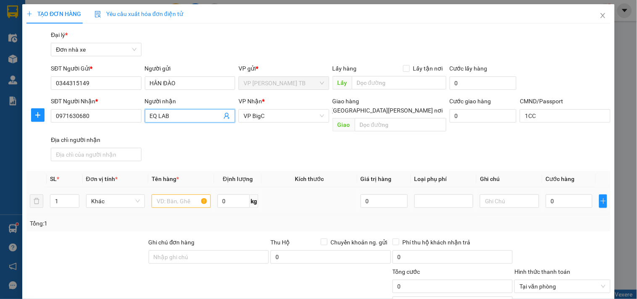
type input "EQ LAB"
drag, startPoint x: 186, startPoint y: 180, endPoint x: 185, endPoint y: 185, distance: 5.6
click at [186, 187] on td at bounding box center [180, 201] width 65 height 28
click at [185, 194] on input "text" at bounding box center [180, 200] width 59 height 13
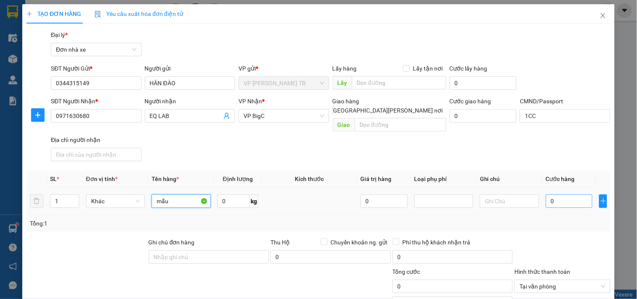
type input "mẫu"
click at [569, 196] on input "0" at bounding box center [568, 200] width 47 height 13
type input "2"
type input "25"
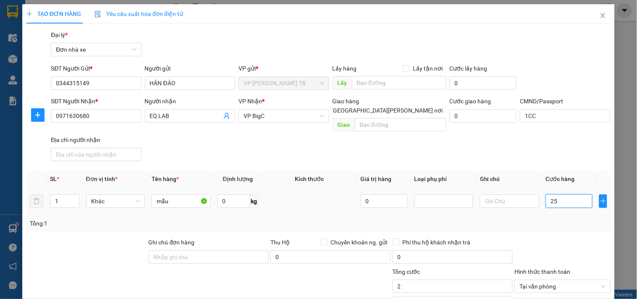
type input "25"
type input "25.000"
click at [442, 279] on input "25.000" at bounding box center [452, 285] width 120 height 13
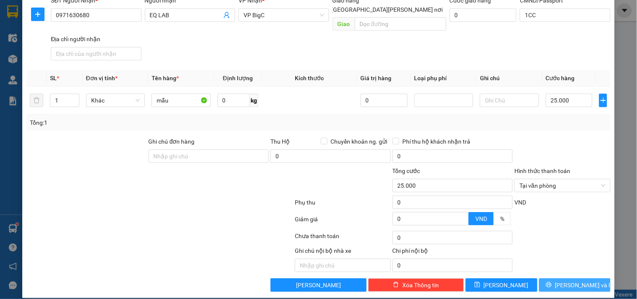
click at [555, 278] on button "[PERSON_NAME] và In" at bounding box center [574, 284] width 71 height 13
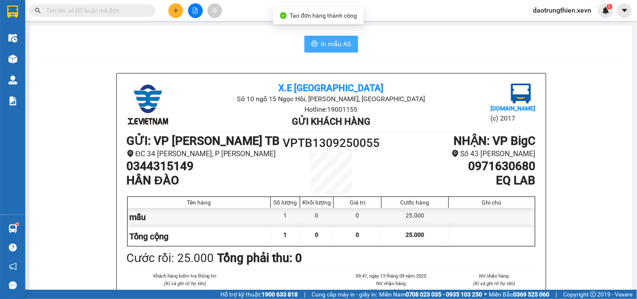
click at [331, 38] on button "In mẫu A5" at bounding box center [331, 44] width 54 height 17
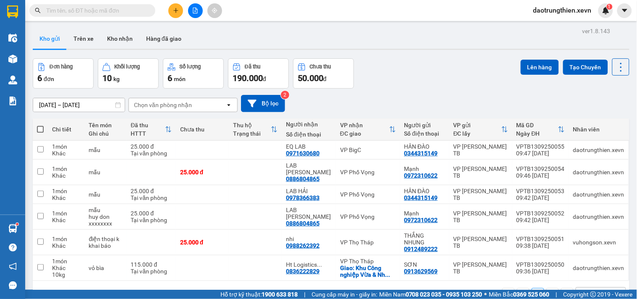
click at [174, 6] on button at bounding box center [175, 10] width 15 height 15
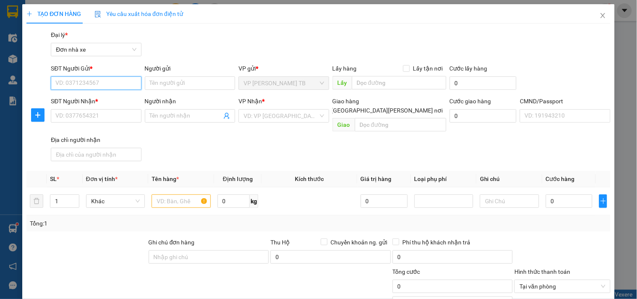
click at [99, 76] on input "SĐT Người Gửi *" at bounding box center [96, 82] width 90 height 13
click at [591, 11] on span "Close" at bounding box center [602, 15] width 23 height 23
click at [596, 17] on div "daotrungthien.xevn 1" at bounding box center [569, 10] width 86 height 15
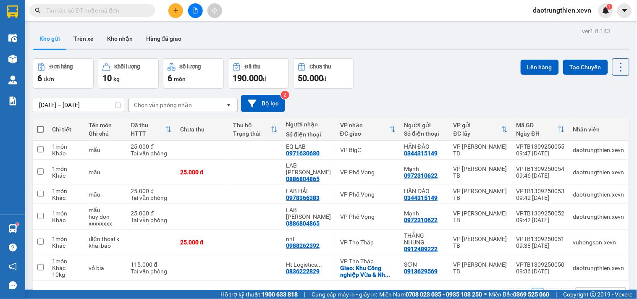
click at [139, 7] on input "text" at bounding box center [95, 10] width 99 height 9
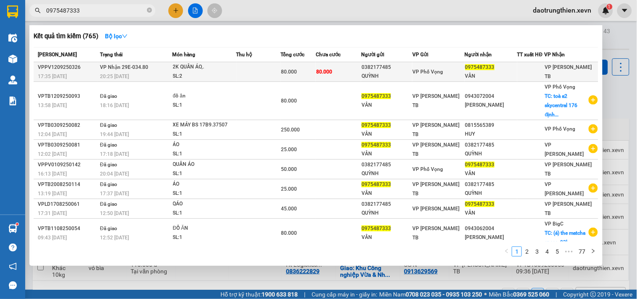
type input "0975487333"
click at [349, 62] on td "80.000" at bounding box center [338, 72] width 45 height 20
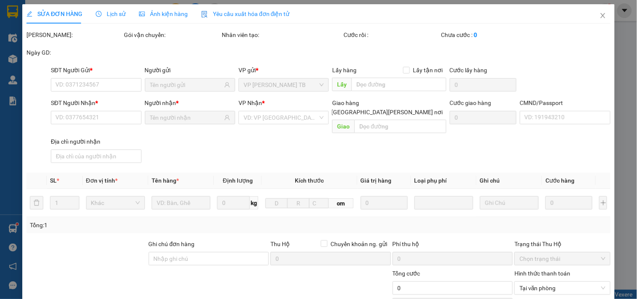
type input "0382177485"
type input "QUỲNH"
type input "0975487333"
type input "VÂN"
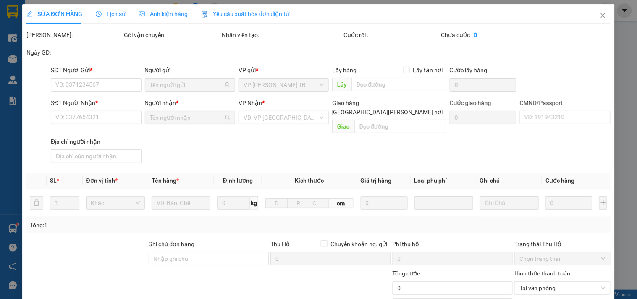
type input "80.000"
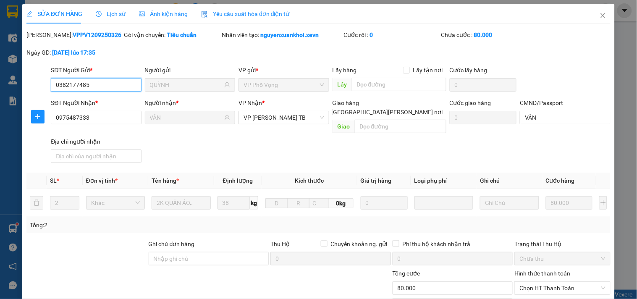
scroll to position [93, 0]
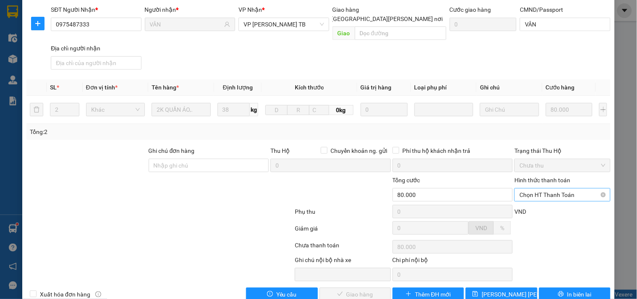
click at [563, 189] on span "Chọn HT Thanh Toán" at bounding box center [562, 194] width 86 height 13
click at [563, 204] on div "Tại văn phòng" at bounding box center [556, 202] width 85 height 9
type input "0"
click at [346, 290] on span "Giao hàng" at bounding box center [359, 294] width 27 height 9
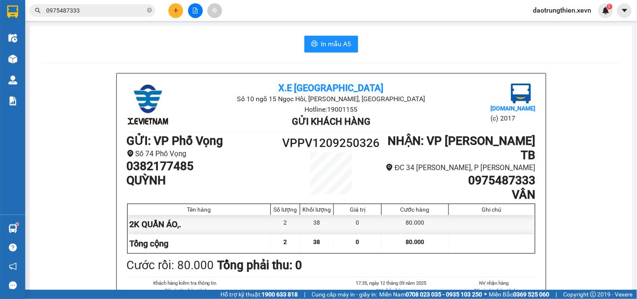
click at [170, 7] on button at bounding box center [175, 10] width 15 height 15
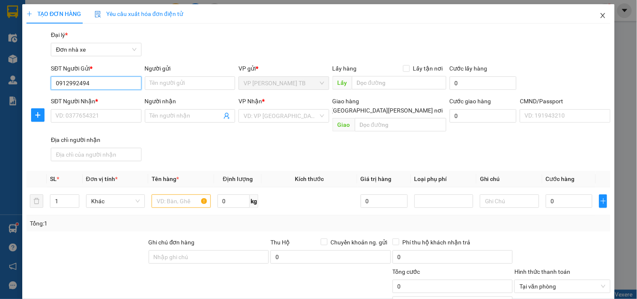
type input "0912992494"
click at [599, 17] on icon "close" at bounding box center [602, 15] width 7 height 7
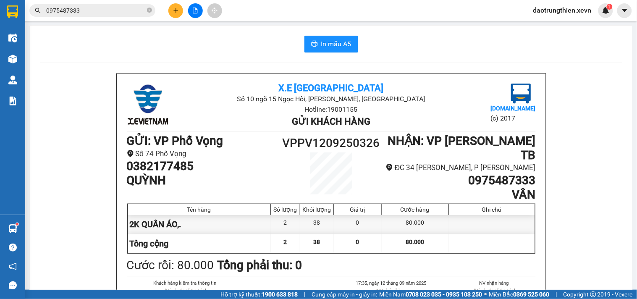
click at [286, 15] on div "Kết quả [PERSON_NAME] ( 765 ) Bộ lọc Mã ĐH Trạng thái Món hàng Thu hộ [PERSON_N…" at bounding box center [318, 10] width 637 height 21
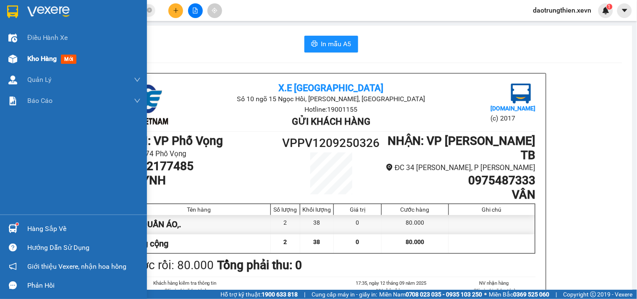
click at [47, 56] on span "Kho hàng" at bounding box center [41, 59] width 29 height 8
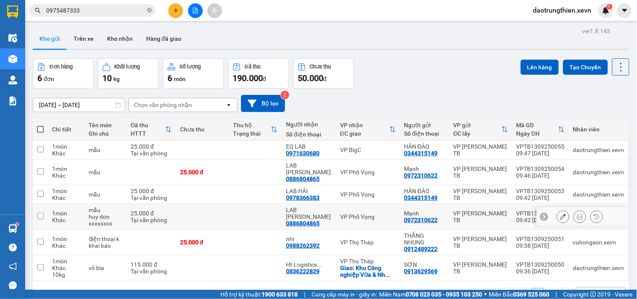
click at [561, 217] on div at bounding box center [582, 216] width 92 height 19
click at [560, 209] on button at bounding box center [563, 216] width 12 height 15
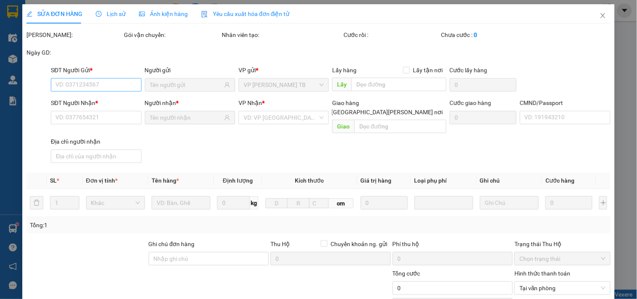
type input "0972310622"
type input "0886804865"
type input "SHIP"
type input "huy don xxxxxxx"
type input "25.000"
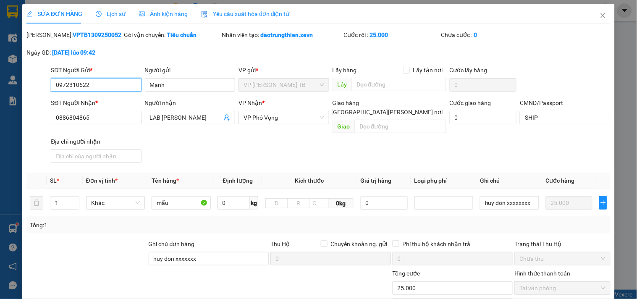
drag, startPoint x: 107, startPoint y: 80, endPoint x: 0, endPoint y: 89, distance: 107.8
click at [0, 89] on div "SỬA ĐƠN HÀNG Lịch sử [PERSON_NAME] hàng Yêu cầu xuất [PERSON_NAME] điện tử Tota…" at bounding box center [318, 149] width 637 height 299
type input "0912992494"
drag, startPoint x: 149, startPoint y: 76, endPoint x: 137, endPoint y: 78, distance: 11.4
click at [137, 78] on div "SĐT Người Gửi * 0912992494 Người gửi [PERSON_NAME] VP gửi * VP [PERSON_NAME] [P…" at bounding box center [330, 79] width 563 height 29
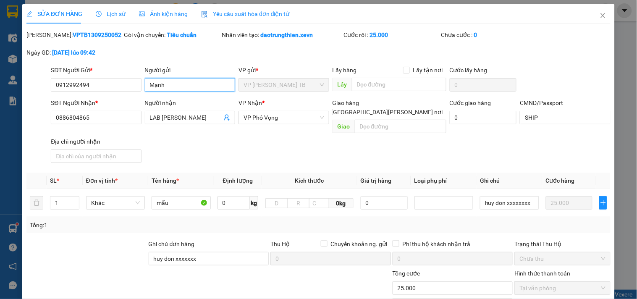
drag, startPoint x: 181, startPoint y: 86, endPoint x: 141, endPoint y: 81, distance: 40.2
click at [143, 81] on div "Người gửi [PERSON_NAME]" at bounding box center [190, 79] width 94 height 29
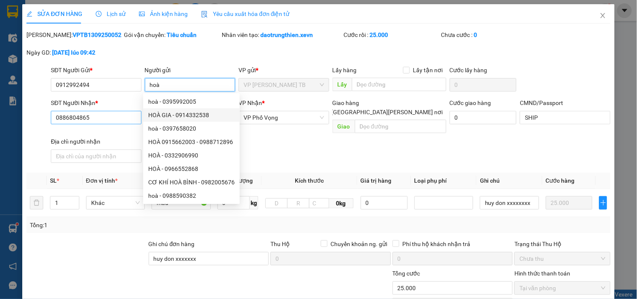
type input "hoà"
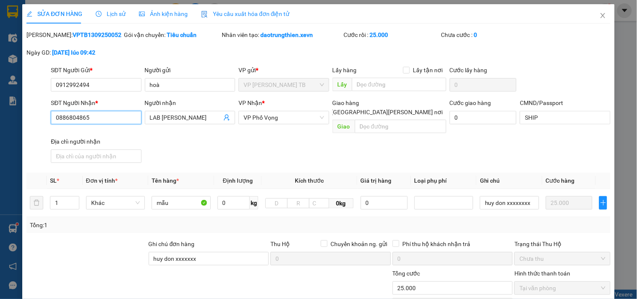
drag, startPoint x: 116, startPoint y: 114, endPoint x: 14, endPoint y: 112, distance: 102.0
click at [14, 112] on div "SỬA ĐƠN HÀNG Lịch sử [PERSON_NAME] hàng Yêu cầu xuất [PERSON_NAME] điện tử Tota…" at bounding box center [318, 149] width 637 height 299
type input "0981799188"
drag, startPoint x: 210, startPoint y: 114, endPoint x: 130, endPoint y: 119, distance: 79.9
click at [130, 119] on div "SĐT Người [PERSON_NAME] * 0981799188 Người [PERSON_NAME] LAB [PERSON_NAME] LAB …" at bounding box center [330, 132] width 563 height 68
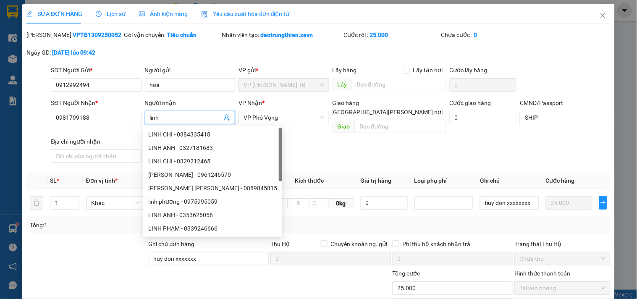
type input "linh"
click at [357, 140] on div "SĐT Người [PERSON_NAME] * 0981799188 Người [PERSON_NAME] [PERSON_NAME] * VP Phố…" at bounding box center [330, 132] width 563 height 68
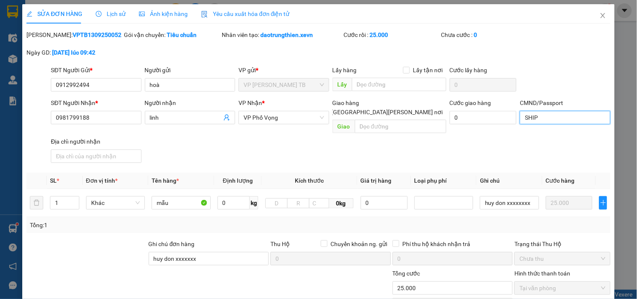
click at [549, 120] on input "SHIP" at bounding box center [564, 117] width 90 height 13
drag, startPoint x: 549, startPoint y: 120, endPoint x: 544, endPoint y: 120, distance: 4.6
click at [546, 120] on input "SHIP" at bounding box center [564, 117] width 90 height 13
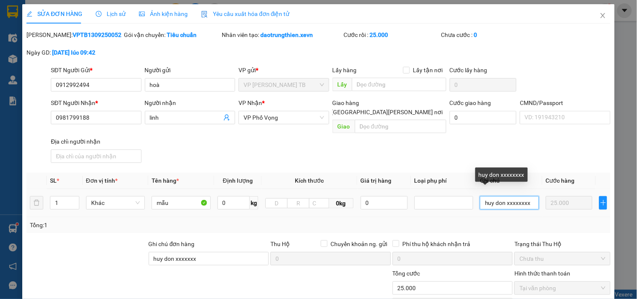
click at [488, 196] on input "huy don xxxxxxxx" at bounding box center [509, 202] width 59 height 13
click at [535, 189] on td "huy don xxxxxxxx" at bounding box center [508, 203] width 65 height 28
type input "huy don xxxxxxxx"
drag, startPoint x: 530, startPoint y: 196, endPoint x: 480, endPoint y: 198, distance: 50.8
click at [480, 198] on input "huy don xxxxxxxx" at bounding box center [509, 202] width 59 height 13
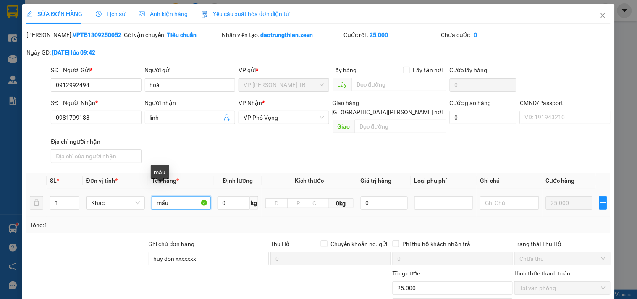
click at [185, 196] on input "mẫu" at bounding box center [180, 202] width 59 height 13
type input "m"
type input "giấy tờ"
drag, startPoint x: 212, startPoint y: 242, endPoint x: 85, endPoint y: 247, distance: 126.8
click at [85, 247] on div "Ghi [PERSON_NAME] hàng [PERSON_NAME] xxxxxxx Thu Hộ Chuyển [PERSON_NAME]. gửi 0…" at bounding box center [318, 253] width 585 height 29
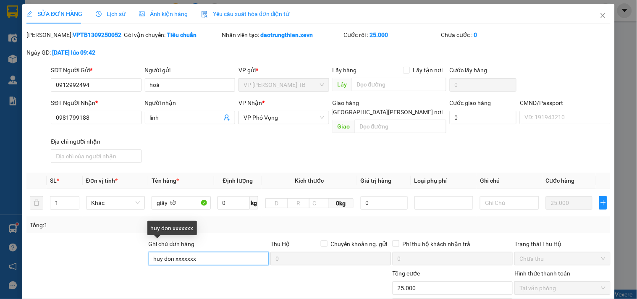
drag, startPoint x: 196, startPoint y: 253, endPoint x: 115, endPoint y: 256, distance: 81.0
click at [116, 256] on div "Ghi [PERSON_NAME] hàng [PERSON_NAME] xxxxxxx Thu Hộ Chuyển [PERSON_NAME]. gửi 0…" at bounding box center [318, 253] width 585 height 29
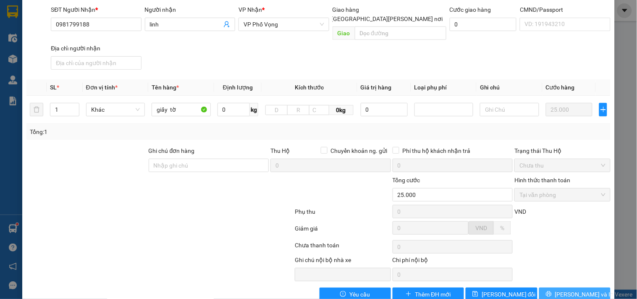
click at [551, 291] on icon "printer" at bounding box center [548, 294] width 6 height 6
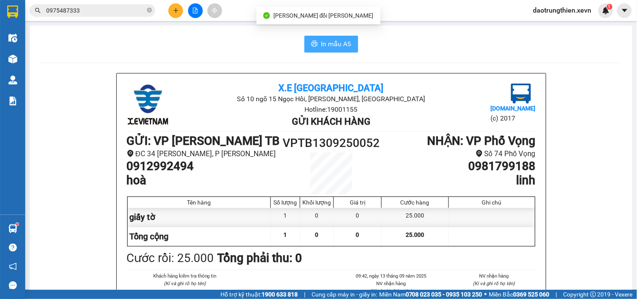
click at [343, 49] on span "In mẫu A5" at bounding box center [336, 44] width 30 height 10
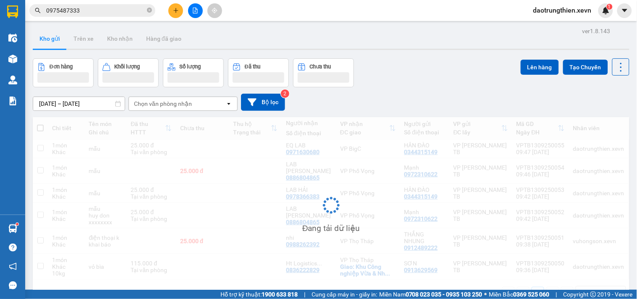
click at [98, 10] on input "0975487333" at bounding box center [95, 10] width 99 height 9
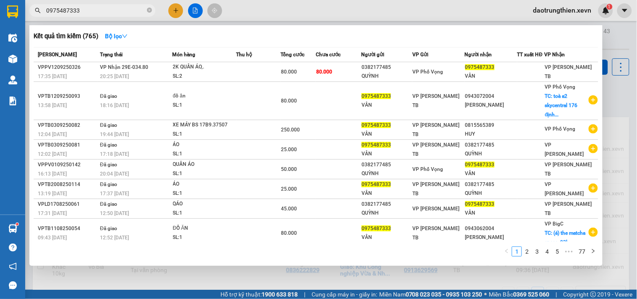
click at [155, 276] on div at bounding box center [318, 149] width 637 height 299
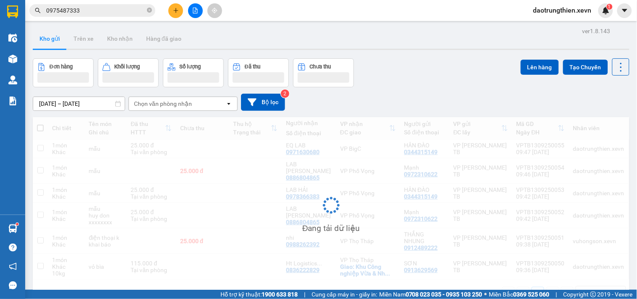
click at [55, 42] on button "Kho gửi" at bounding box center [50, 39] width 34 height 20
click at [418, 76] on div "Đơn hàng Khối lượng Số lượng Đã thu Chưa thu Lên hàng Tạo Chuyến" at bounding box center [331, 72] width 596 height 29
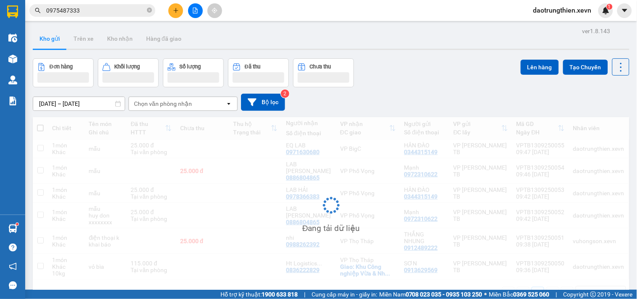
click at [418, 76] on div "Đơn hàng Khối lượng Số lượng Đã thu Chưa thu Lên hàng Tạo Chuyến" at bounding box center [331, 72] width 596 height 29
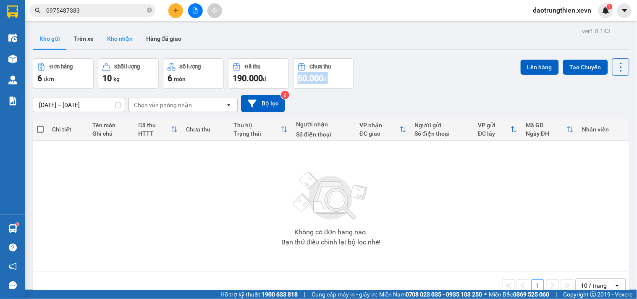
click at [115, 38] on button "Kho nhận" at bounding box center [119, 39] width 39 height 20
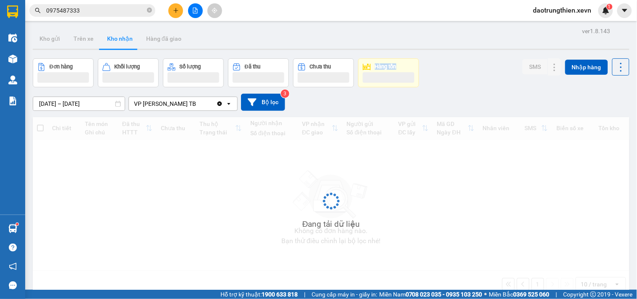
click at [152, 13] on span "0975487333" at bounding box center [92, 10] width 126 height 13
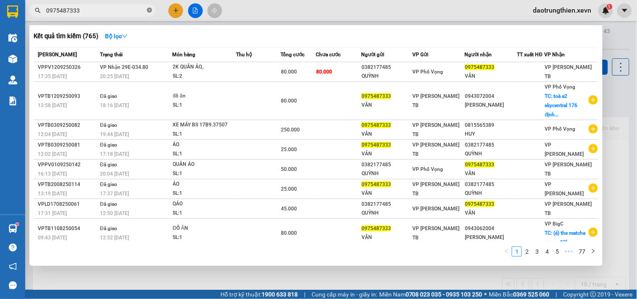
click at [149, 8] on icon "close-circle" at bounding box center [149, 10] width 5 height 5
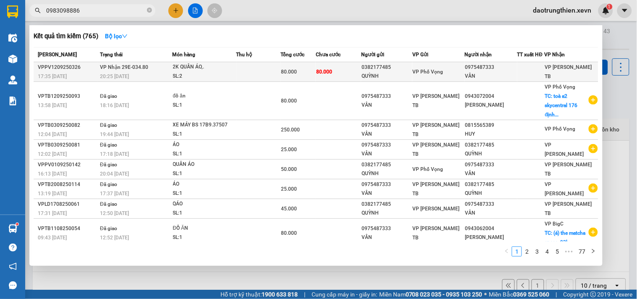
type input "0983098886"
click at [331, 81] on td "80.000" at bounding box center [338, 72] width 45 height 20
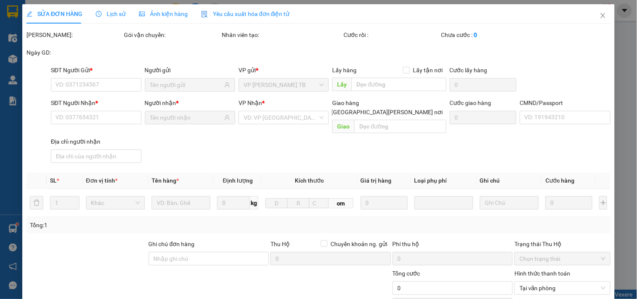
type input "0382177485"
type input "QUỲNH"
type input "0975487333"
type input "VÂN"
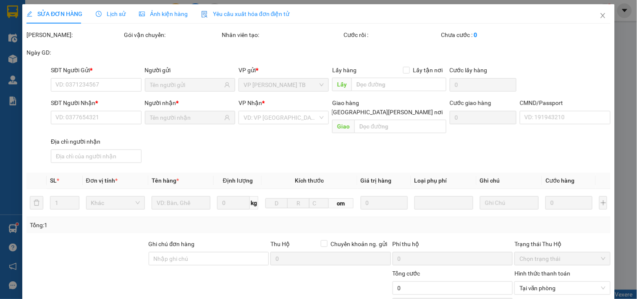
type input "80.000"
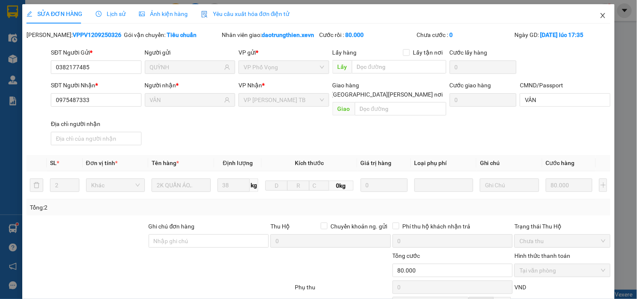
click at [592, 15] on span "Close" at bounding box center [602, 15] width 23 height 23
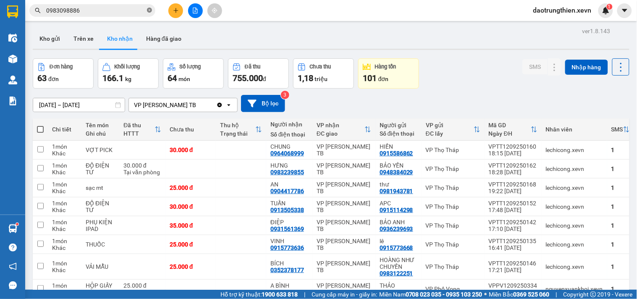
click at [149, 10] on icon "close-circle" at bounding box center [149, 10] width 5 height 5
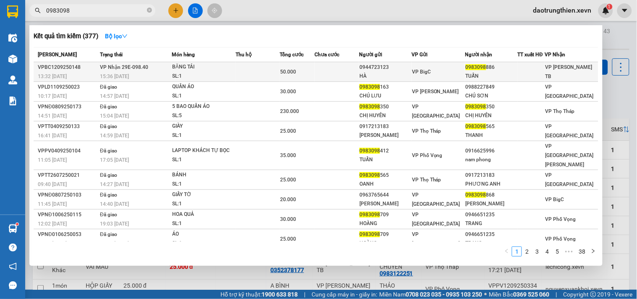
type input "0983098"
click at [240, 77] on td at bounding box center [257, 72] width 44 height 20
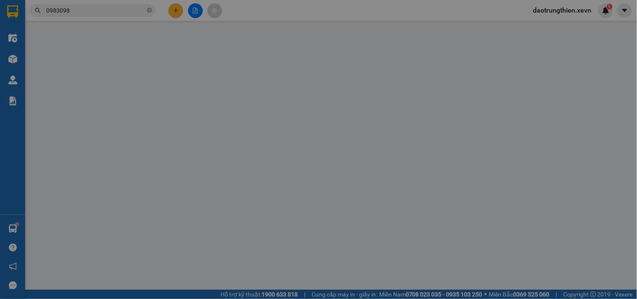
type input "0944723123"
type input "HÀ"
type input "0983098886"
type input "TUẤN"
type input "50.000"
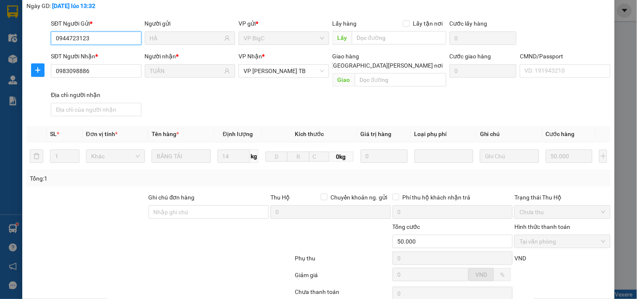
scroll to position [102, 0]
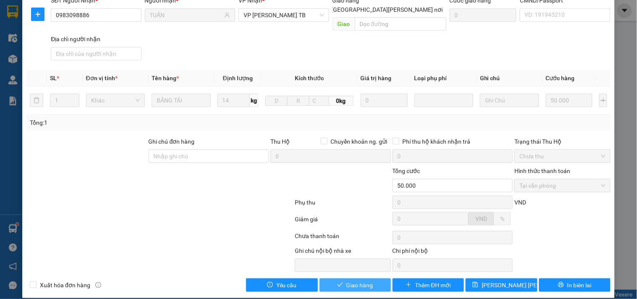
click at [346, 280] on span "Giao hàng" at bounding box center [359, 284] width 27 height 9
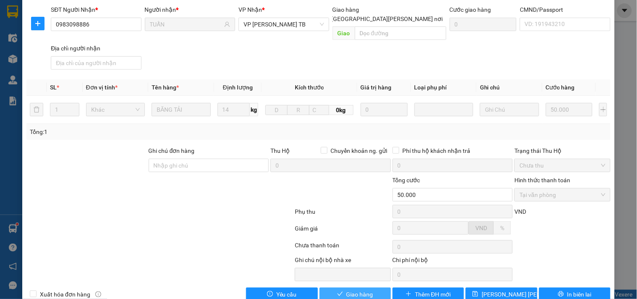
scroll to position [0, 0]
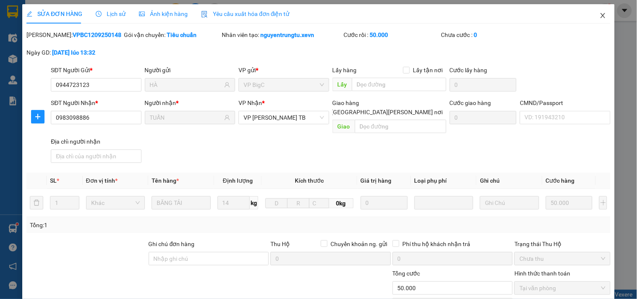
click at [599, 18] on icon "close" at bounding box center [602, 15] width 7 height 7
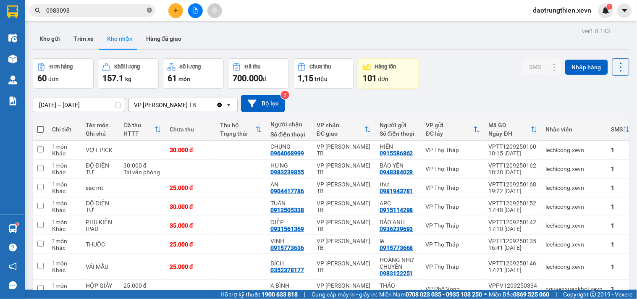
click at [149, 10] on icon "close-circle" at bounding box center [149, 10] width 5 height 5
click at [132, 11] on input "text" at bounding box center [95, 10] width 99 height 9
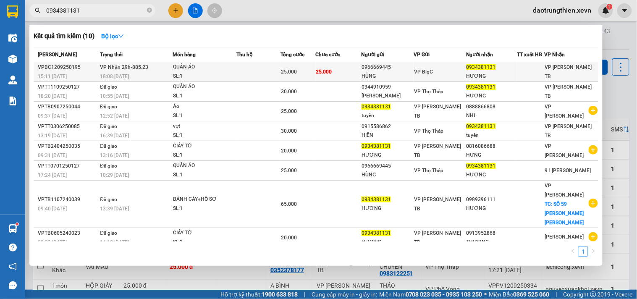
type input "0934381131"
click at [395, 75] on div "HÙNG" at bounding box center [387, 76] width 52 height 9
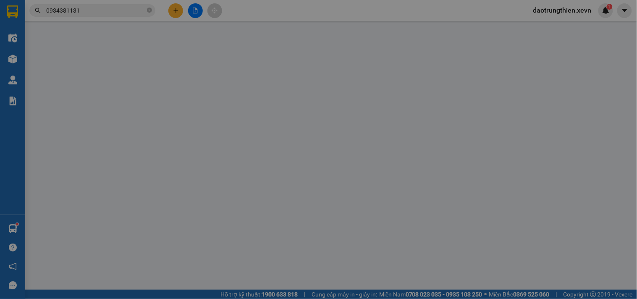
type input "0966669445"
type input "HÙNG"
type input "0934381131"
type input "HƯƠNG"
type input "1"
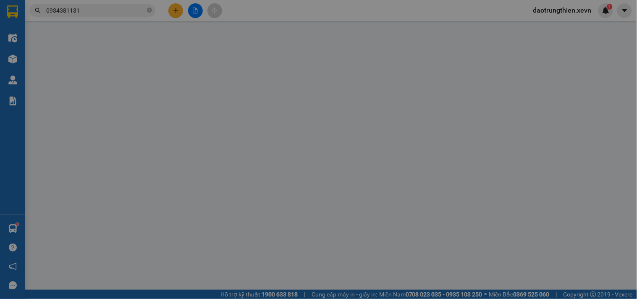
type input "25.000"
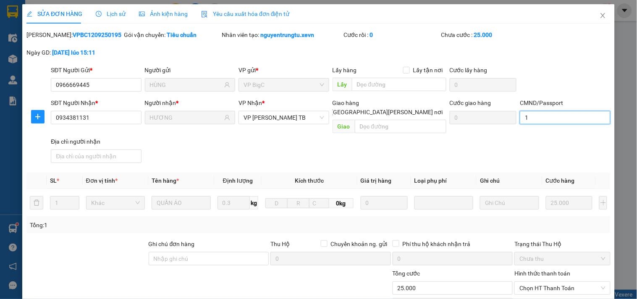
click at [552, 124] on input "1" at bounding box center [564, 117] width 90 height 13
click at [558, 115] on input "1" at bounding box center [564, 117] width 90 height 13
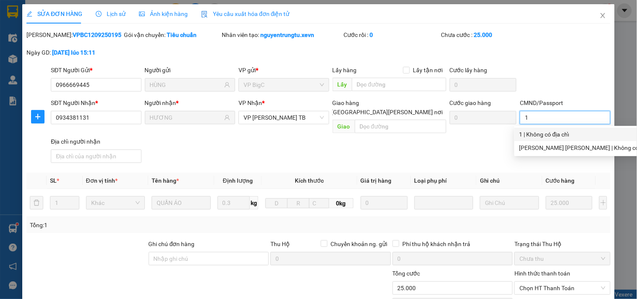
click at [558, 115] on input "1" at bounding box center [564, 117] width 90 height 13
click at [497, 116] on div "SĐT Người Nhận * 0934381131 Người nhận * HƯƠNG VP Nhận * VP Trần Phú TB Giao hà…" at bounding box center [330, 132] width 563 height 68
click at [572, 282] on span "Chọn HT Thanh Toán" at bounding box center [562, 288] width 86 height 13
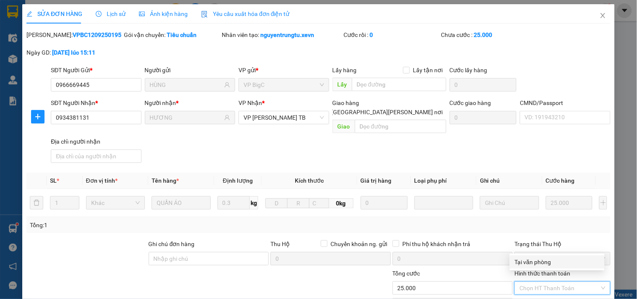
click at [545, 257] on div "Tại văn phòng" at bounding box center [556, 261] width 85 height 9
type input "0"
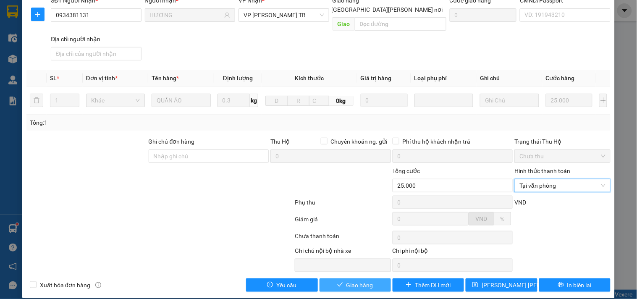
click at [367, 280] on span "Giao hàng" at bounding box center [359, 284] width 27 height 9
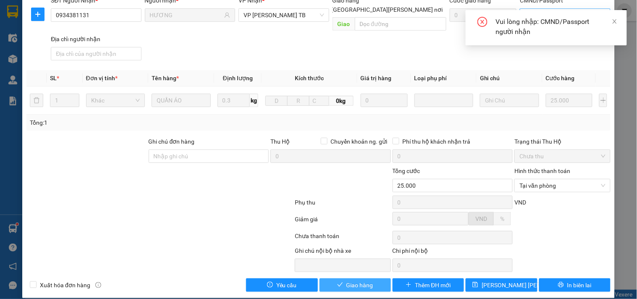
scroll to position [0, 0]
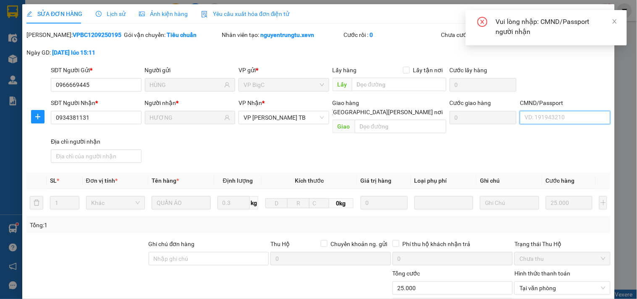
click at [552, 120] on input "CMND/Passport" at bounding box center [564, 117] width 90 height 13
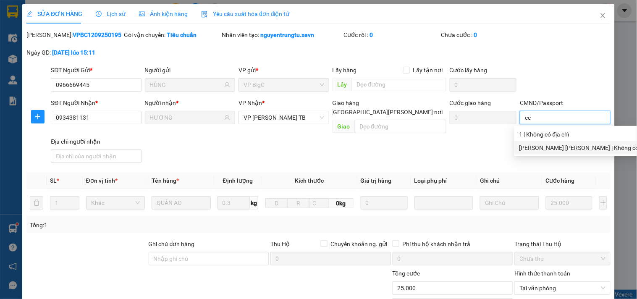
scroll to position [102, 0]
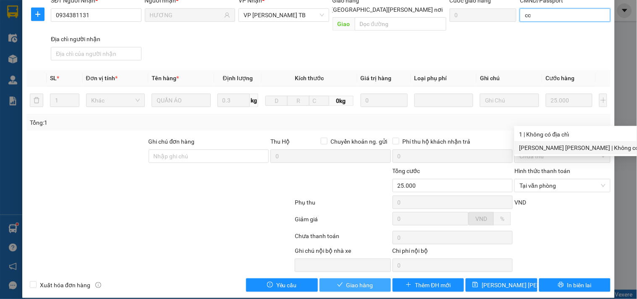
type input "cc"
click at [364, 278] on button "Giao hàng" at bounding box center [354, 284] width 71 height 13
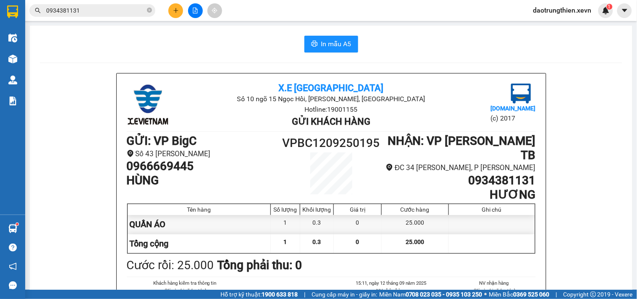
click at [173, 9] on icon "plus" at bounding box center [176, 11] width 6 height 6
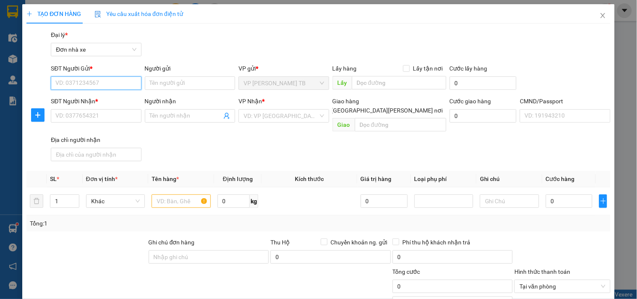
click at [106, 77] on input "SĐT Người Gửi *" at bounding box center [96, 82] width 90 height 13
type input "0936575892"
click at [100, 97] on div "0936575892 - LỆ" at bounding box center [94, 99] width 79 height 9
type input "LỆ"
type input "0937954986"
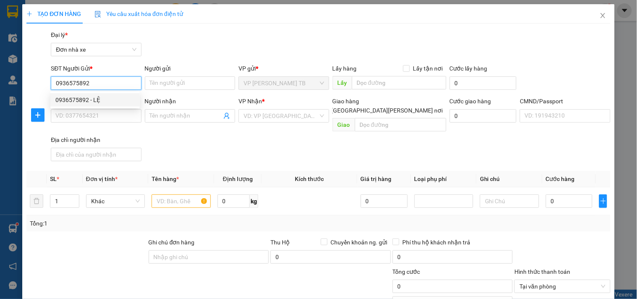
type input "Sinh"
type input "0333118806 KH TỰ ĐẶT SHIP"
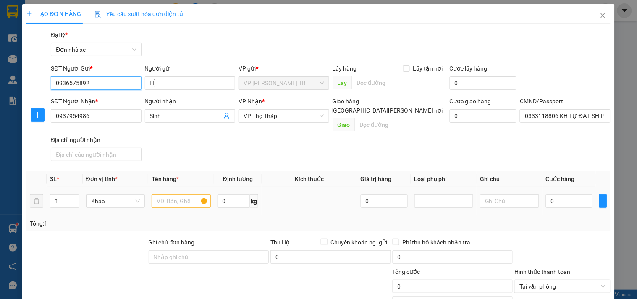
type input "0936575892"
click at [157, 194] on input "text" at bounding box center [180, 200] width 59 height 13
click at [73, 198] on icon "up" at bounding box center [74, 199] width 3 height 2
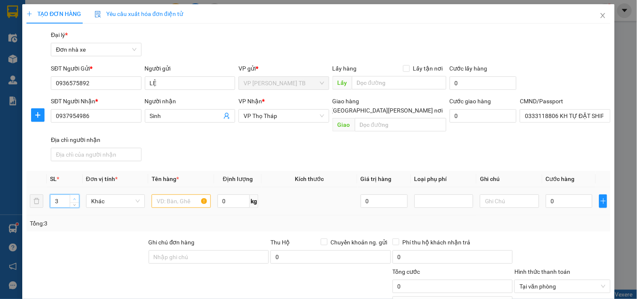
type input "4"
click at [181, 194] on input "text" at bounding box center [180, 200] width 59 height 13
type input "sữa"
click at [219, 194] on input "0" at bounding box center [233, 200] width 33 height 13
type input "12"
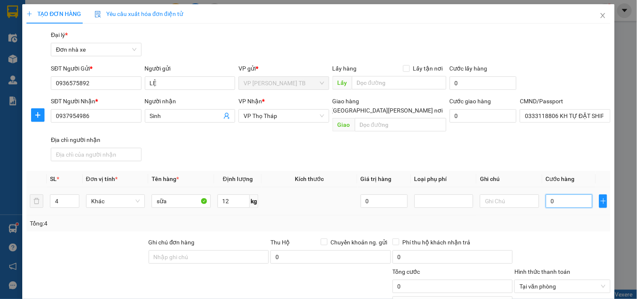
click at [560, 194] on input "0" at bounding box center [568, 200] width 47 height 13
type input "1"
type input "12"
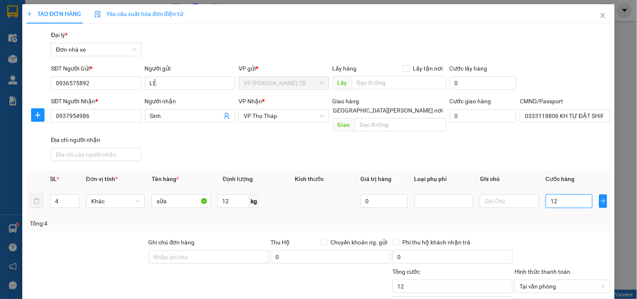
type input "120"
type input "120.000"
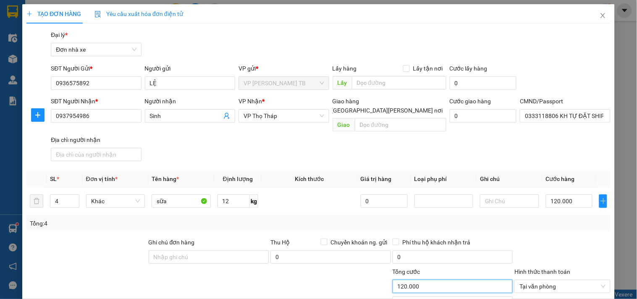
click at [471, 279] on input "120.000" at bounding box center [452, 285] width 120 height 13
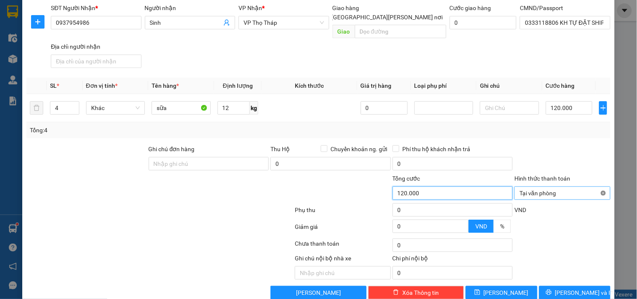
type input "120.000"
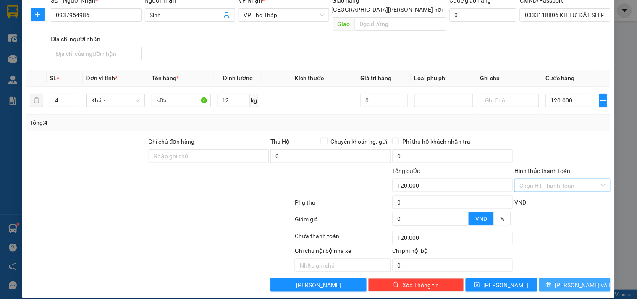
click at [563, 280] on span "[PERSON_NAME] và In" at bounding box center [584, 284] width 59 height 9
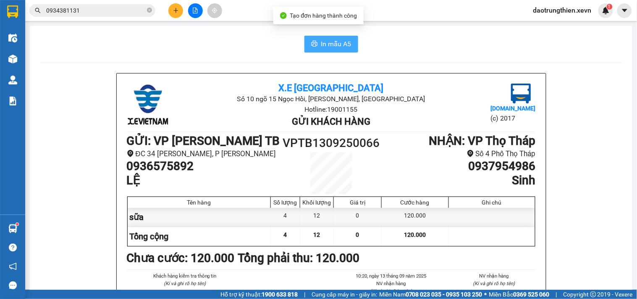
click at [334, 47] on span "In mẫu A5" at bounding box center [336, 44] width 30 height 10
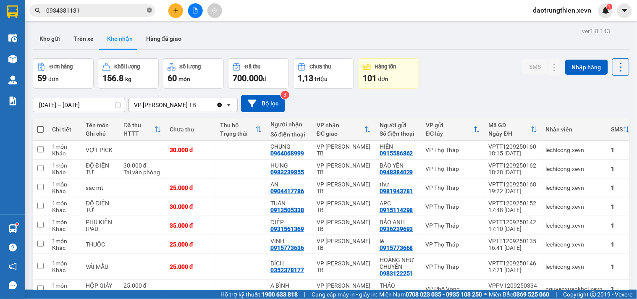
click at [147, 12] on icon "close-circle" at bounding box center [149, 10] width 5 height 5
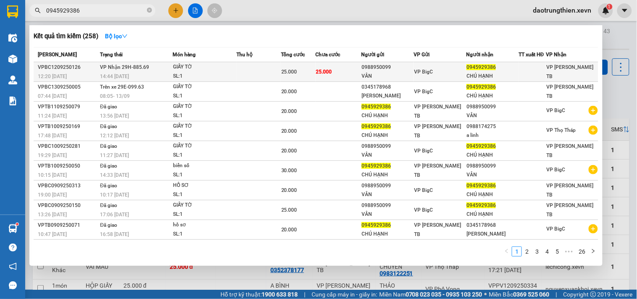
type input "0945929386"
click at [364, 75] on div "VÂN" at bounding box center [387, 76] width 52 height 9
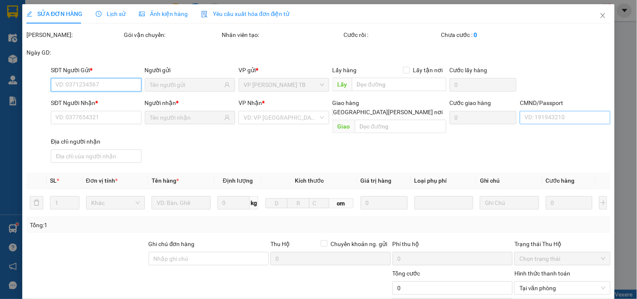
type input "0988950099"
type input "VÂN"
type input "0945929386"
type input "CHÚ HẠNH"
type input "LÊ VĂN HẠNH 034057003188"
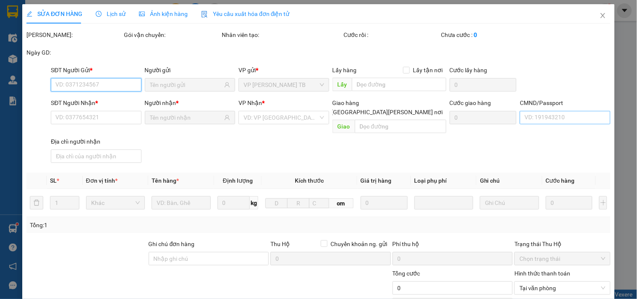
type input "25.000"
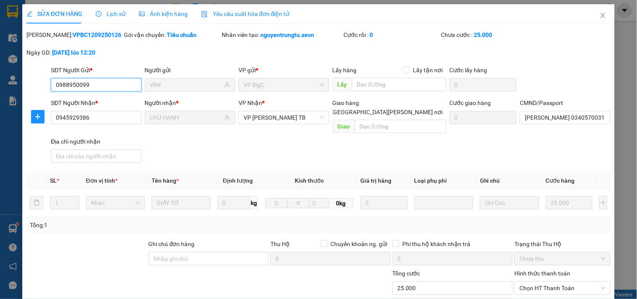
scroll to position [102, 0]
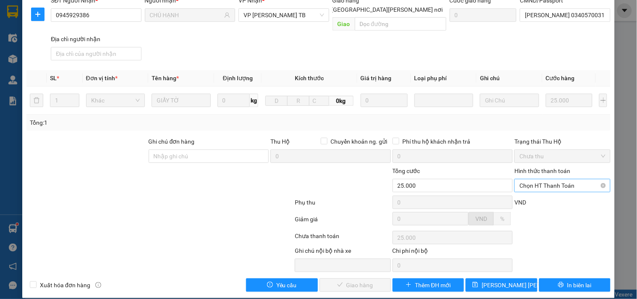
click at [545, 179] on span "Chọn HT Thanh Toán" at bounding box center [562, 185] width 86 height 13
click at [542, 191] on div "Tại văn phòng" at bounding box center [556, 192] width 85 height 9
type input "0"
click at [372, 278] on button "Giao hàng" at bounding box center [354, 284] width 71 height 13
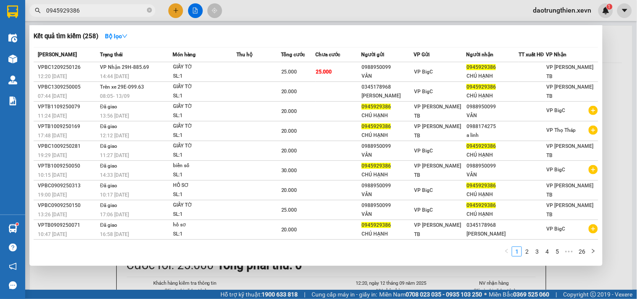
click at [136, 10] on input "0945929386" at bounding box center [95, 10] width 99 height 9
click at [152, 10] on span "0945929386" at bounding box center [92, 10] width 126 height 13
click at [149, 9] on icon "close-circle" at bounding box center [149, 10] width 5 height 5
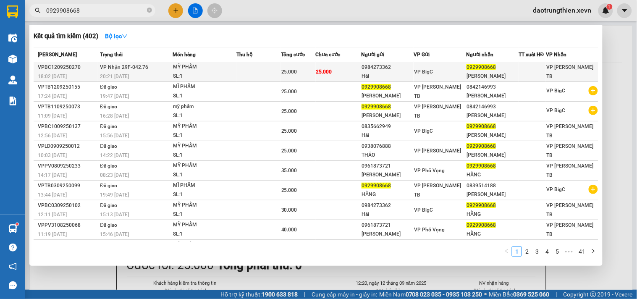
type input "0929908668"
click at [250, 72] on td at bounding box center [258, 72] width 44 height 20
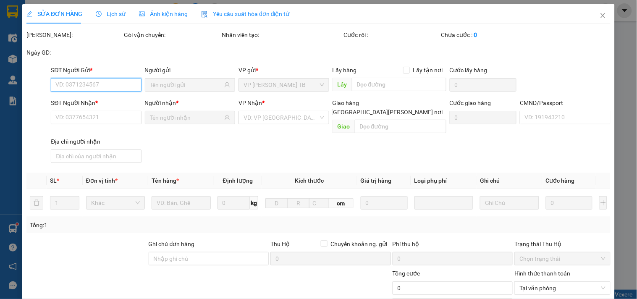
type input "0984273362"
type input "Hải"
type input "0929908668"
type input "HẰNG HÀN"
type input "034095003921 nguyễn văn thọ 0988785081"
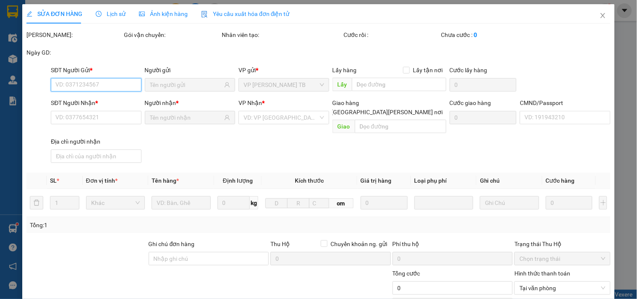
type input "25.000"
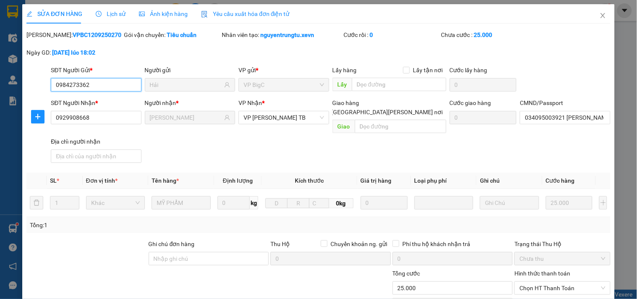
scroll to position [102, 0]
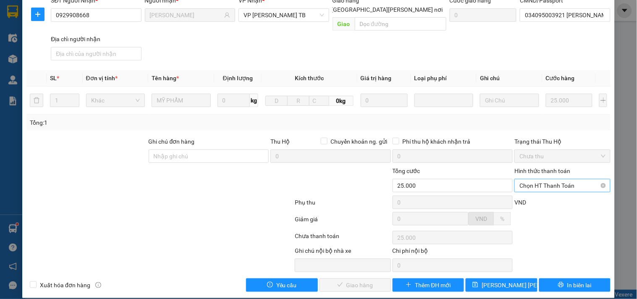
click at [556, 179] on span "Chọn HT Thanh Toán" at bounding box center [562, 185] width 86 height 13
click at [547, 195] on div "Tại văn phòng" at bounding box center [556, 192] width 85 height 9
type input "0"
click at [346, 280] on span "Giao hàng" at bounding box center [359, 284] width 27 height 9
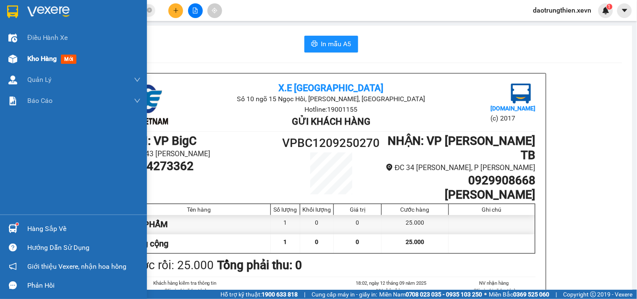
click at [22, 63] on div "Kho hàng mới" at bounding box center [73, 58] width 147 height 21
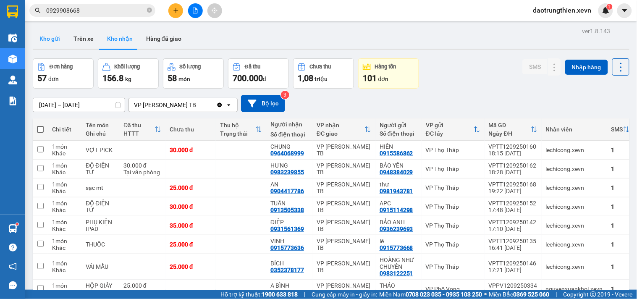
click at [55, 46] on button "Kho gửi" at bounding box center [50, 39] width 34 height 20
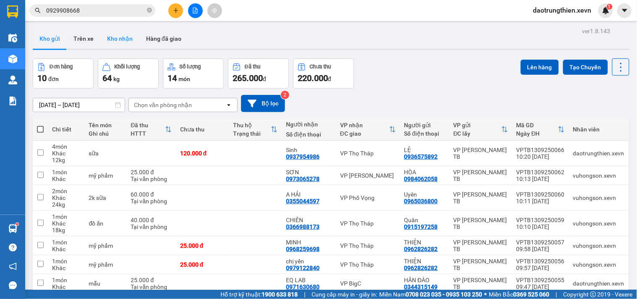
click at [116, 36] on button "Kho nhận" at bounding box center [119, 39] width 39 height 20
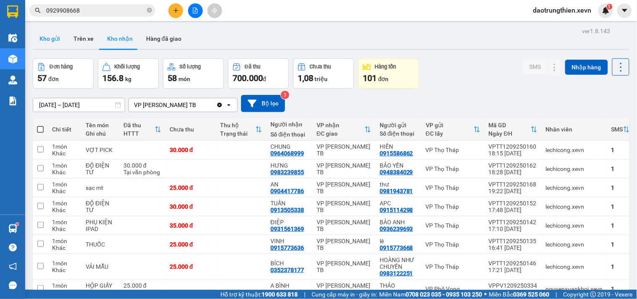
click at [57, 47] on button "Kho gửi" at bounding box center [50, 39] width 34 height 20
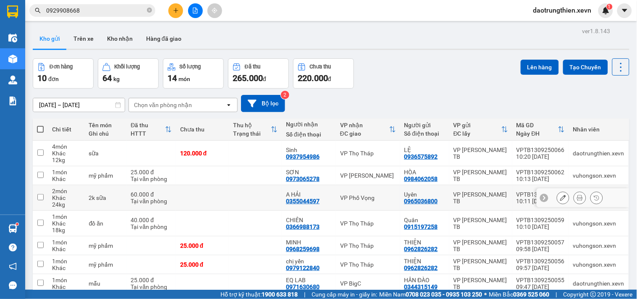
scroll to position [108, 0]
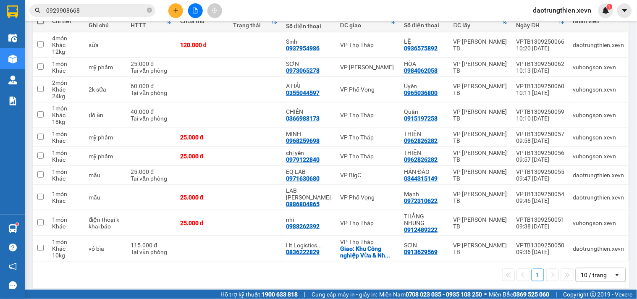
click at [175, 15] on button at bounding box center [175, 10] width 15 height 15
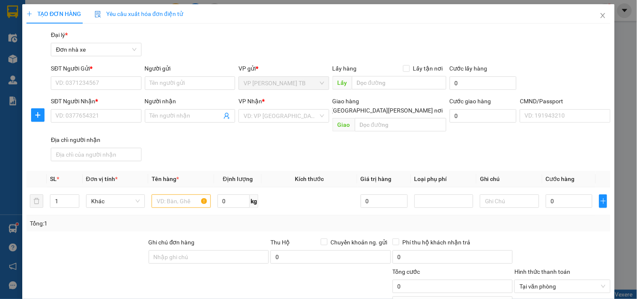
click at [89, 91] on div "SĐT Người Gửi * VD: 0371234567" at bounding box center [96, 78] width 90 height 29
click at [102, 82] on input "SĐT Người Gửi *" at bounding box center [96, 82] width 90 height 13
click at [127, 86] on input "SĐT Người Gửi *" at bounding box center [96, 82] width 90 height 13
type input "0903076907"
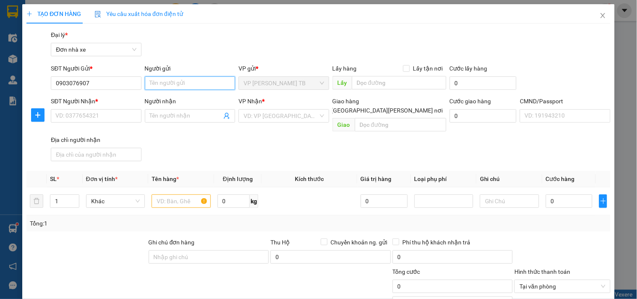
click at [164, 79] on input "Người gửi" at bounding box center [190, 82] width 90 height 13
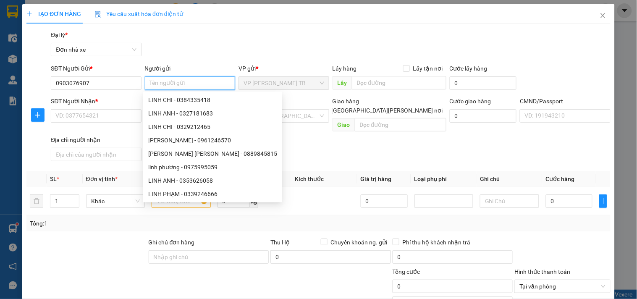
click at [175, 81] on input "Người gửi" at bounding box center [190, 82] width 90 height 13
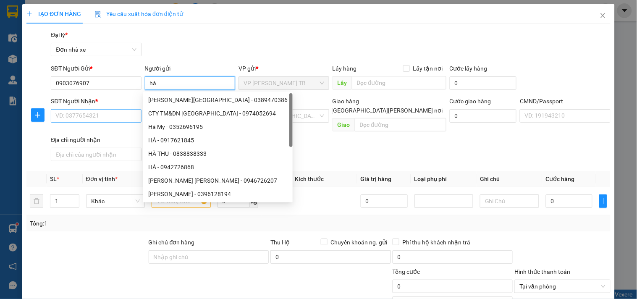
type input "hà"
click at [76, 112] on input "SĐT Người Nhận *" at bounding box center [96, 115] width 90 height 13
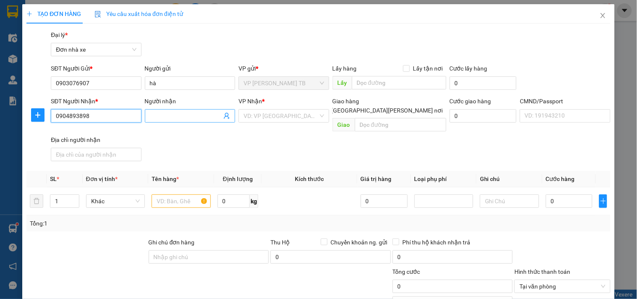
type input "0904893898"
click at [194, 119] on input "Người nhận" at bounding box center [186, 115] width 72 height 9
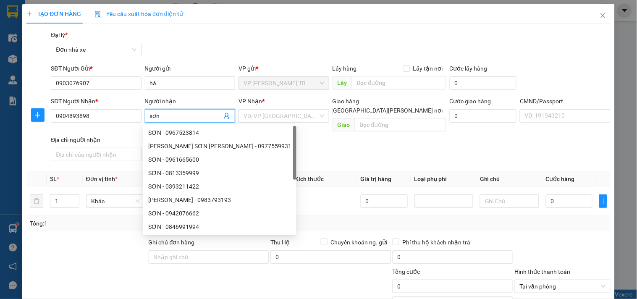
type input "sơn"
click at [245, 108] on div "VP Nhận *" at bounding box center [283, 103] width 90 height 13
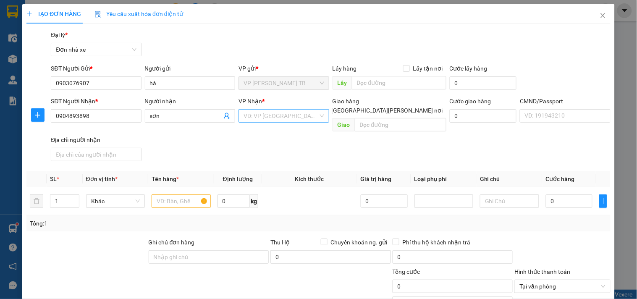
click at [250, 114] on input "search" at bounding box center [280, 116] width 74 height 13
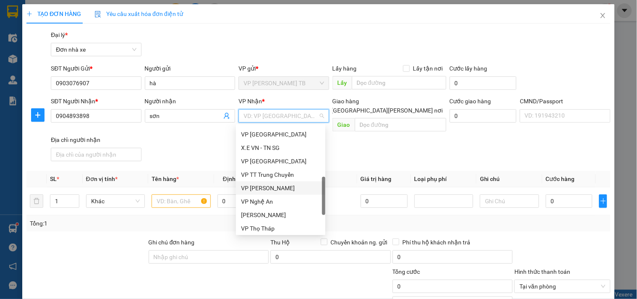
scroll to position [269, 0]
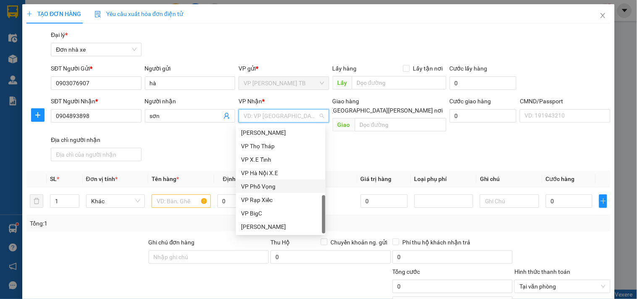
click at [284, 188] on div "VP Phố Vọng" at bounding box center [280, 186] width 79 height 9
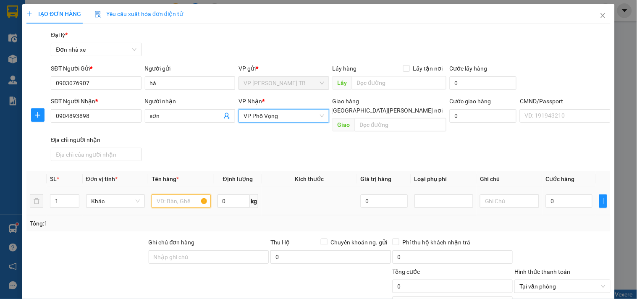
click at [172, 196] on input "text" at bounding box center [180, 200] width 59 height 13
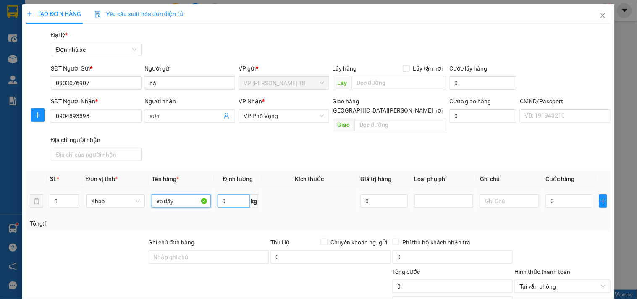
type input "xe đẩy"
click at [217, 194] on input "0" at bounding box center [233, 200] width 33 height 13
click at [545, 194] on input "0" at bounding box center [568, 200] width 47 height 13
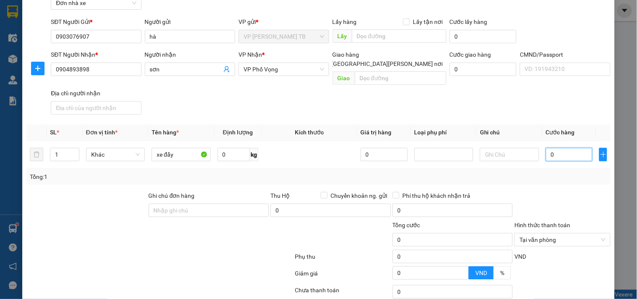
scroll to position [0, 0]
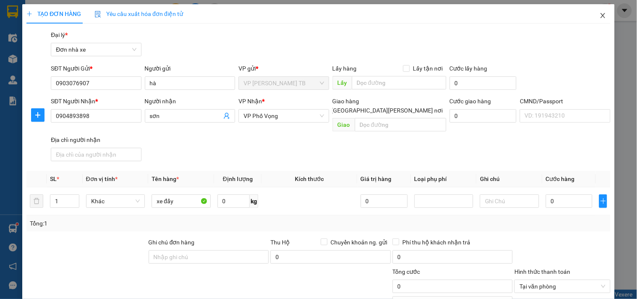
click at [600, 15] on icon "close" at bounding box center [602, 15] width 5 height 5
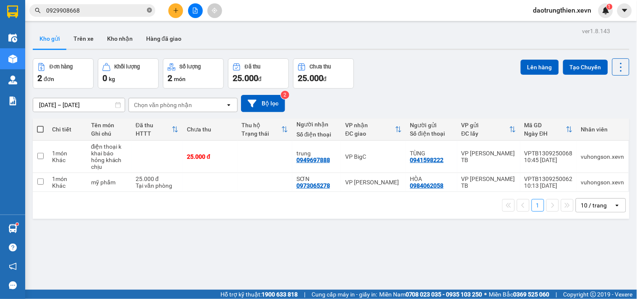
click at [150, 13] on icon "close-circle" at bounding box center [149, 10] width 5 height 5
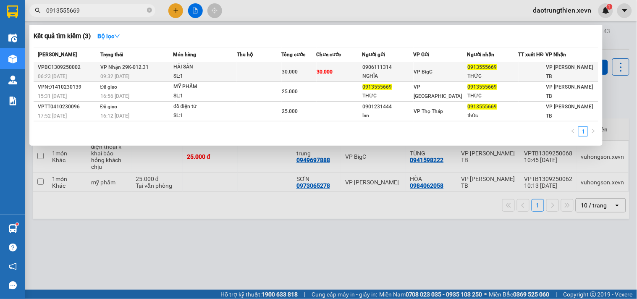
type input "0913555669"
click at [285, 65] on td "30.000" at bounding box center [299, 72] width 35 height 20
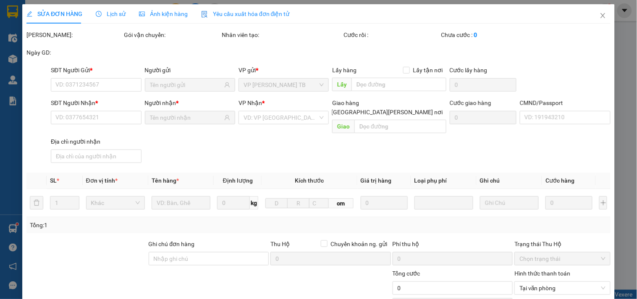
type input "0906111314"
type input "NGHĨA"
type input "0913555669"
type input "THỨC"
type input "30.000"
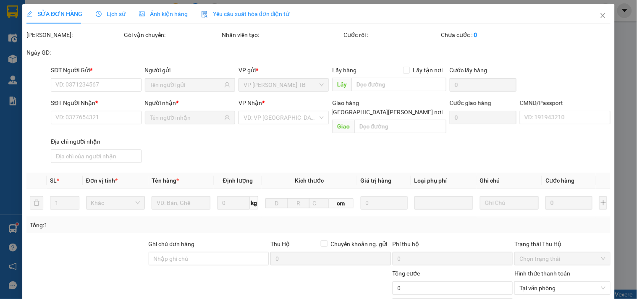
type input "30.000"
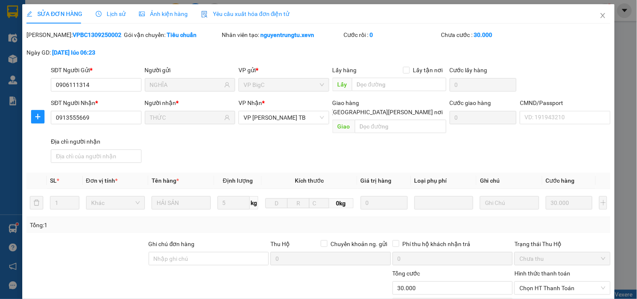
click at [575, 110] on div "CMND/Passport" at bounding box center [564, 104] width 90 height 13
click at [556, 113] on input "CMND/Passport" at bounding box center [564, 117] width 90 height 13
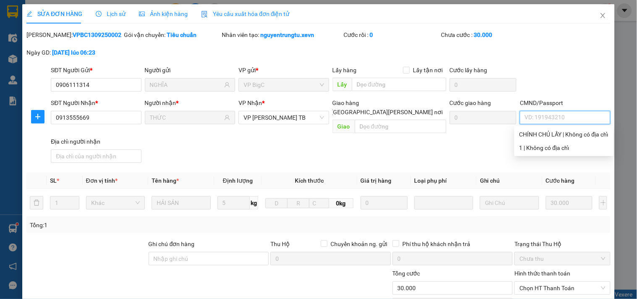
click at [563, 115] on input "CMND/Passport" at bounding box center [564, 117] width 90 height 13
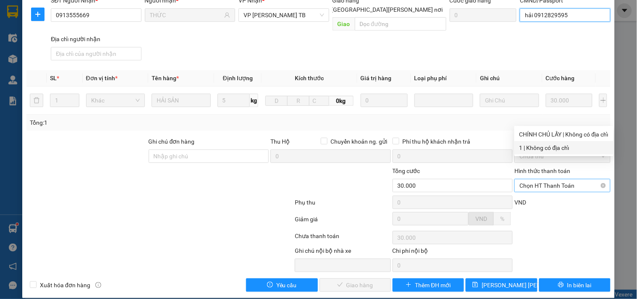
click at [568, 179] on span "Chọn HT Thanh Toán" at bounding box center [562, 185] width 86 height 13
type input "hải 0912829595"
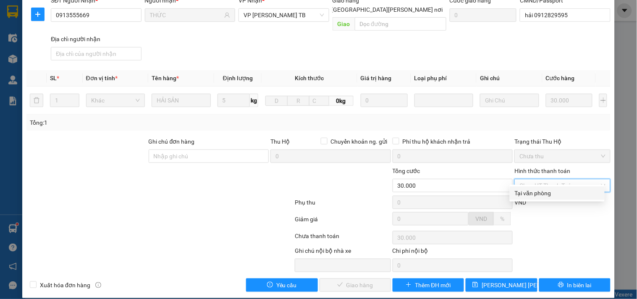
click at [554, 199] on div "Tại văn phòng" at bounding box center [556, 192] width 95 height 13
type input "0"
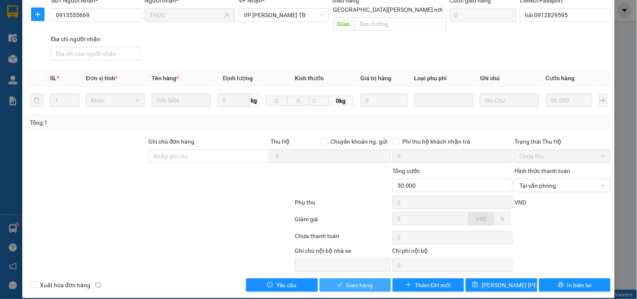
click at [364, 280] on span "Giao hàng" at bounding box center [359, 284] width 27 height 9
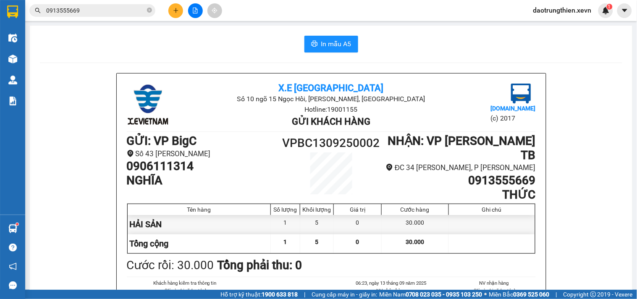
click at [175, 8] on icon "plus" at bounding box center [176, 11] width 6 height 6
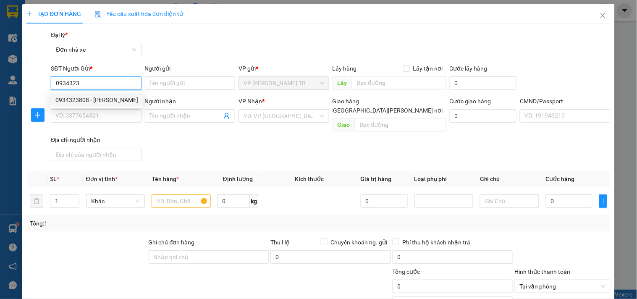
click at [95, 97] on div "0934323808 - LAM" at bounding box center [96, 99] width 83 height 9
type input "0934323808"
type input "LAM"
type input "0961242868"
type input "MR [PERSON_NAME]"
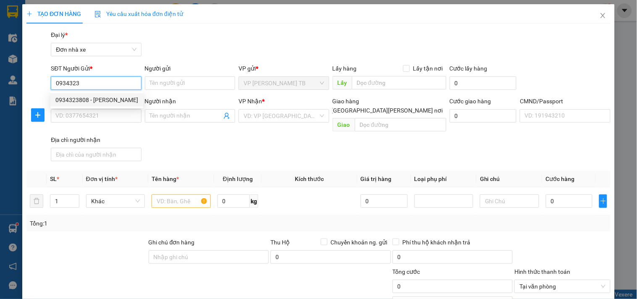
type input "017092000034 MẠNH TRƯỜNG ( TRANG LẤY )"
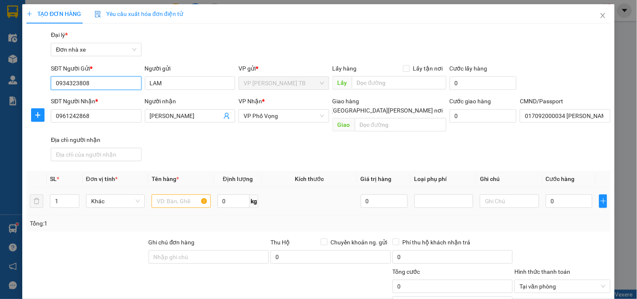
type input "0934323808"
click at [164, 194] on input "text" at bounding box center [180, 200] width 59 height 13
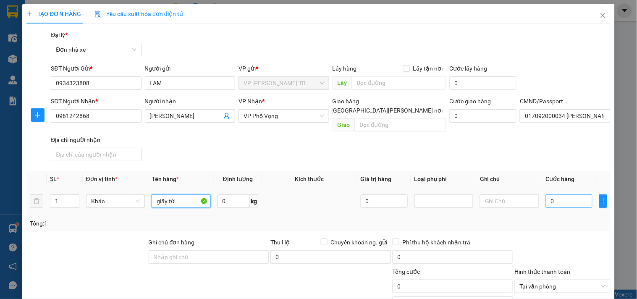
type input "giấy tờ"
click at [573, 196] on input "0" at bounding box center [568, 200] width 47 height 13
type input "2"
type input "20"
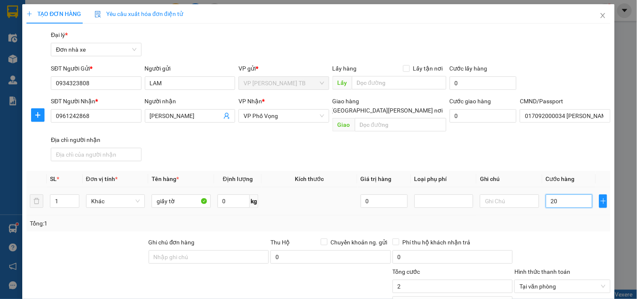
type input "20"
type input "20.000"
click at [472, 279] on input "20.000" at bounding box center [452, 285] width 120 height 13
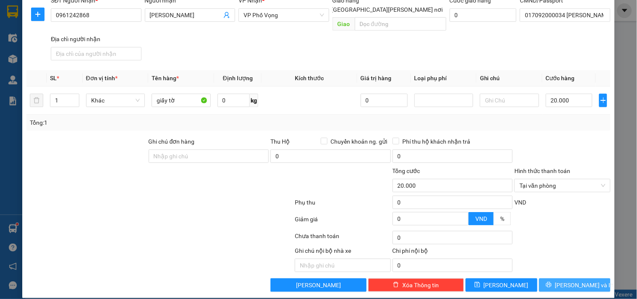
click at [566, 280] on span "Lưu và In" at bounding box center [584, 284] width 59 height 9
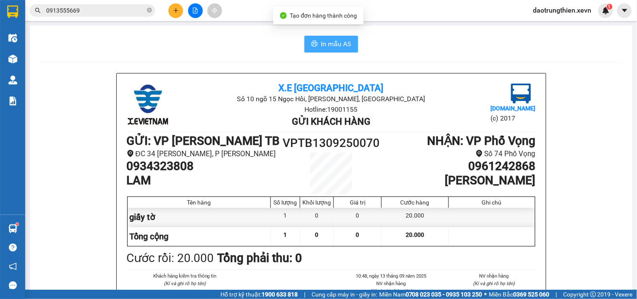
click at [334, 40] on span "In mẫu A5" at bounding box center [336, 44] width 30 height 10
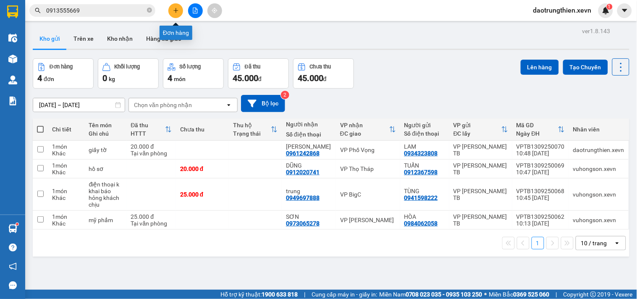
click at [178, 5] on button at bounding box center [175, 10] width 15 height 15
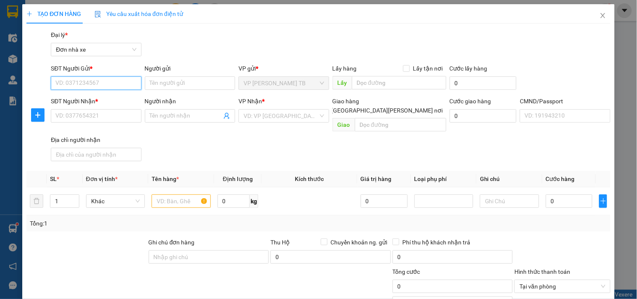
click at [130, 82] on input "SĐT Người Gửi *" at bounding box center [96, 82] width 90 height 13
click at [102, 88] on input "SĐT Người Gửi *" at bounding box center [96, 82] width 90 height 13
type input "6666"
click at [78, 78] on input "6666" at bounding box center [96, 82] width 90 height 13
click at [86, 84] on input "6666" at bounding box center [96, 82] width 90 height 13
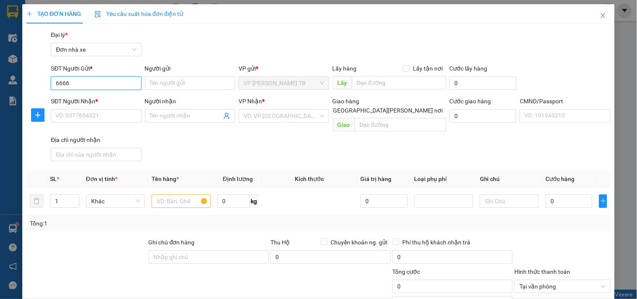
click at [86, 84] on input "6666" at bounding box center [96, 82] width 90 height 13
type input "0986176666"
click at [107, 101] on div "0986176666 - TRUNG" at bounding box center [96, 99] width 83 height 9
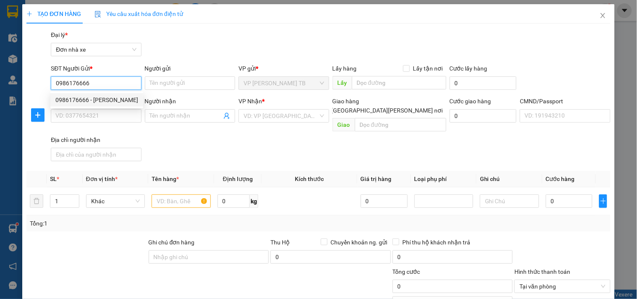
type input "TRUNG"
type input "0971525888"
type input "HUY"
type input "030064015959 NGUYỄN ĐÌNH ĐẢM 1964"
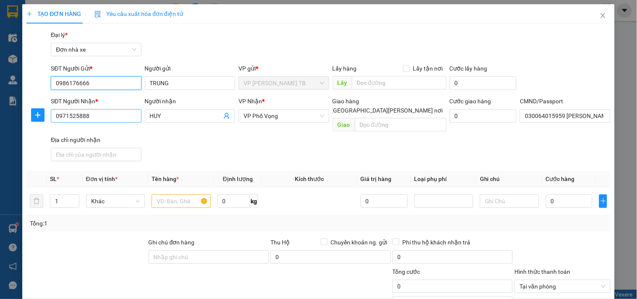
type input "0986176666"
drag, startPoint x: 107, startPoint y: 112, endPoint x: 4, endPoint y: 112, distance: 103.2
click at [4, 112] on div "TẠO ĐƠN HÀNG Yêu cầu xuất hóa đơn điện tử Transit Pickup Surcharge Ids Transit …" at bounding box center [318, 149] width 637 height 299
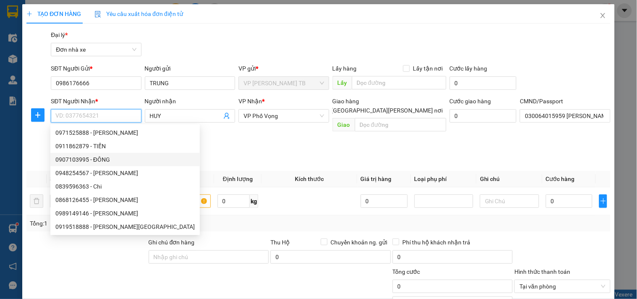
click at [114, 156] on div "0907103995 - ĐÔNG" at bounding box center [124, 159] width 139 height 9
type input "0907103995"
type input "ĐÔNG"
type input "034079004363 PHẠM DUY LONG"
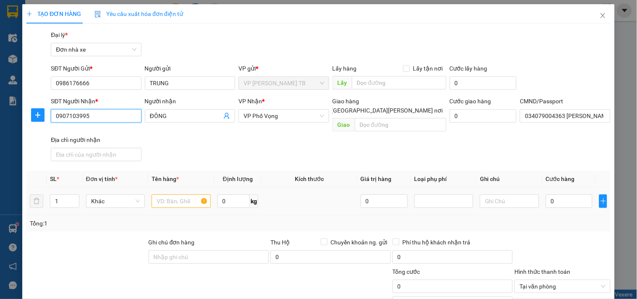
type input "0907103995"
click at [170, 194] on input "text" at bounding box center [180, 200] width 59 height 13
type input ","
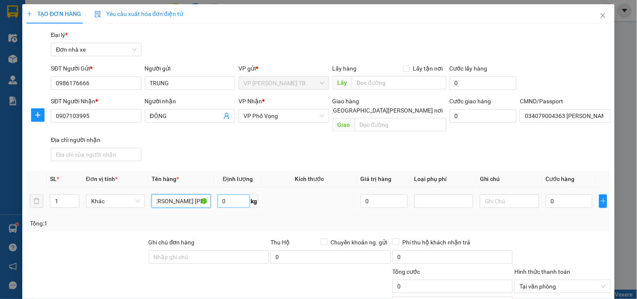
type input "màn hingf máy tĩnh hỏng khách chịu"
click at [233, 194] on input "0" at bounding box center [233, 200] width 33 height 13
type input "12"
click at [574, 196] on input "0" at bounding box center [568, 200] width 47 height 13
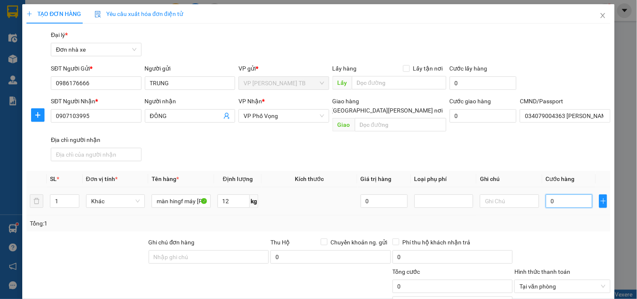
click at [563, 194] on input "0" at bounding box center [568, 200] width 47 height 13
click at [567, 194] on input "0" at bounding box center [568, 200] width 47 height 13
type input "04"
type input "4"
type input "045"
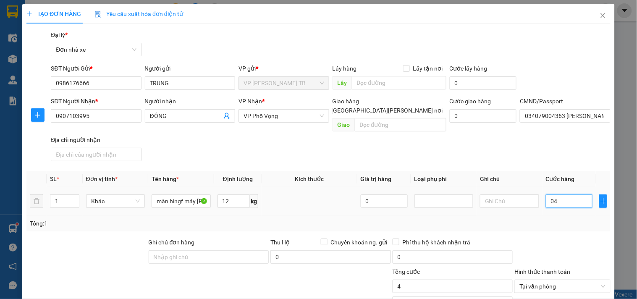
type input "45"
type input "45.000"
click at [441, 296] on input "0" at bounding box center [452, 302] width 120 height 13
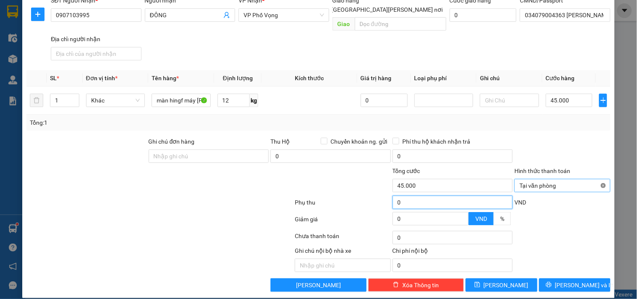
type input "45.000"
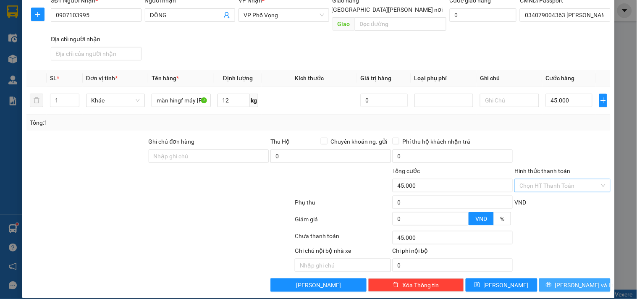
click at [574, 280] on span "Lưu và In" at bounding box center [584, 284] width 59 height 9
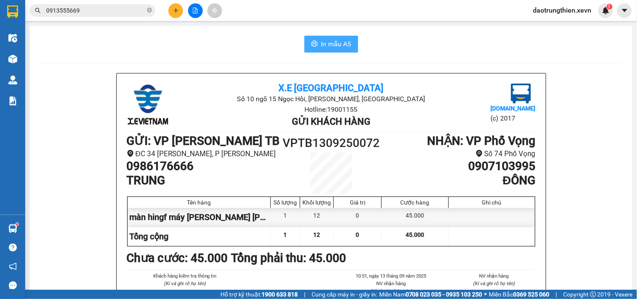
click at [324, 48] on span "In mẫu A5" at bounding box center [336, 44] width 30 height 10
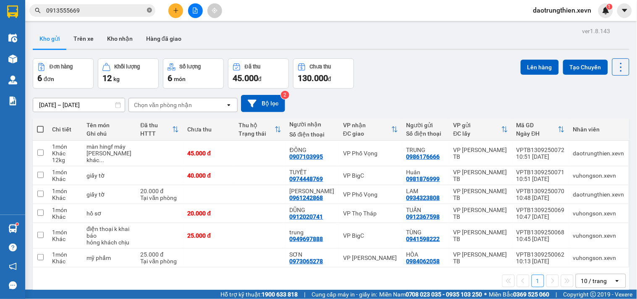
click at [151, 11] on icon "close-circle" at bounding box center [149, 10] width 5 height 5
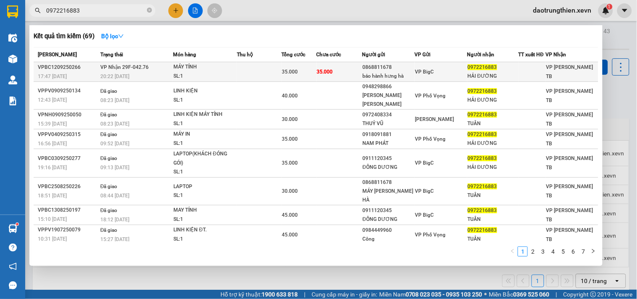
type input "0972216883"
click at [319, 69] on span "35.000" at bounding box center [325, 72] width 16 height 6
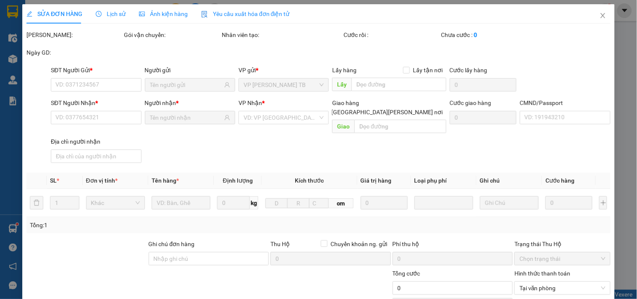
type input "0868811678"
type input "bảo hành hưng hà"
type input "0972216883"
type input "HẢI ĐƯỜNG"
type input "TRẦN QUANG HUY 0888050444.ĐÃ GỌI CC"
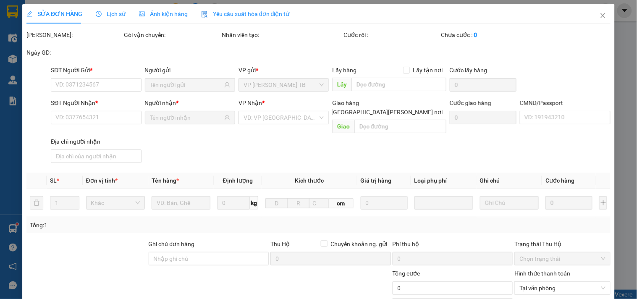
type input "123"
type input "35.000"
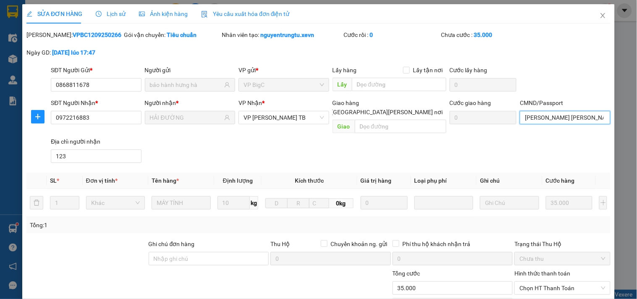
click at [578, 115] on input "TRẦN QUANG HUY 0888050444.ĐÃ GỌI CC" at bounding box center [564, 117] width 90 height 13
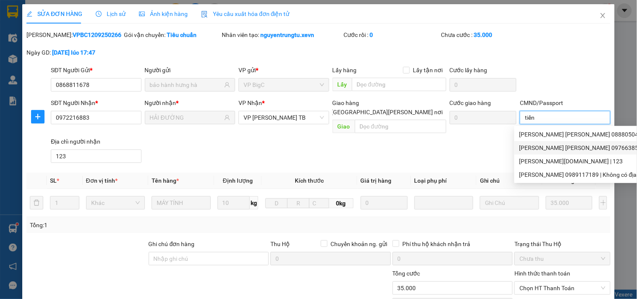
click at [571, 144] on div "PHẠM CÔNG TIẾN 0976638537 | Không có địa chỉ" at bounding box center [605, 147] width 172 height 9
type input "PHẠM CÔNG TIẾN 0976638537"
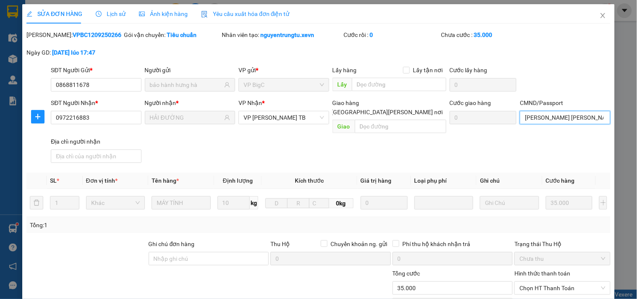
scroll to position [93, 0]
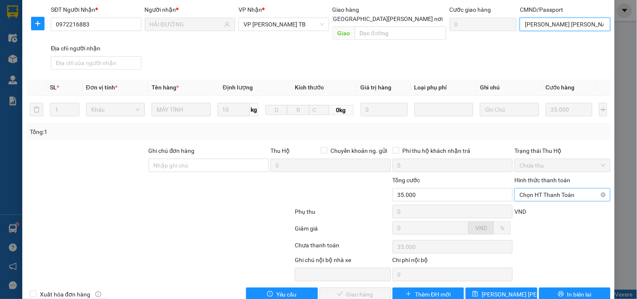
click at [562, 189] on span "Chọn HT Thanh Toán" at bounding box center [562, 194] width 86 height 13
type input "PHẠM CÔNG TIẾN 0976638537"
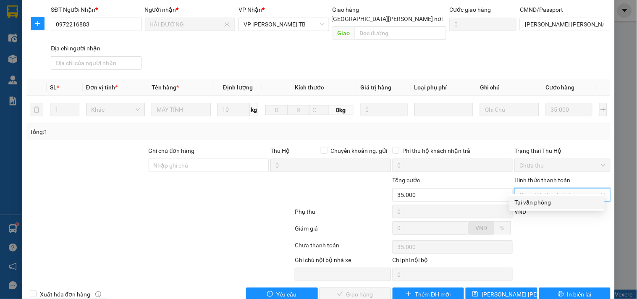
click at [543, 204] on div "Tại văn phòng" at bounding box center [556, 202] width 85 height 9
type input "0"
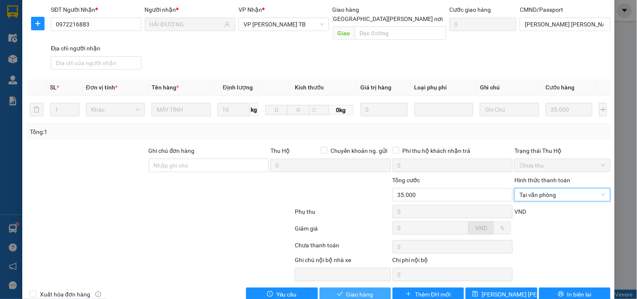
click at [366, 290] on span "Giao hàng" at bounding box center [359, 294] width 27 height 9
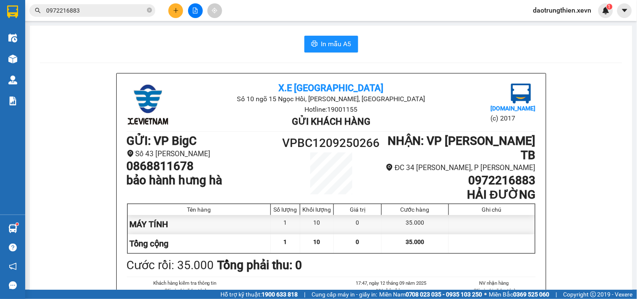
click at [175, 10] on icon "plus" at bounding box center [175, 10] width 5 height 0
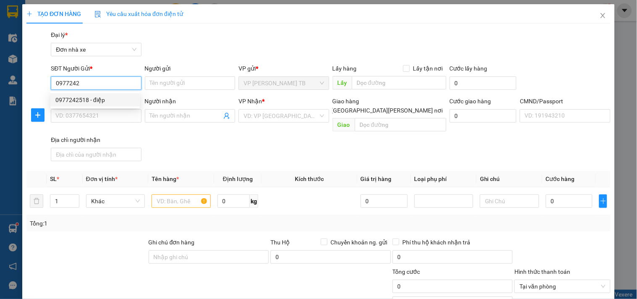
click at [101, 99] on div "0977242518 - điệp" at bounding box center [94, 99] width 79 height 9
type input "0977242518"
type input "điệp"
type input "0961347634"
type input "Genesolution Ha Nội"
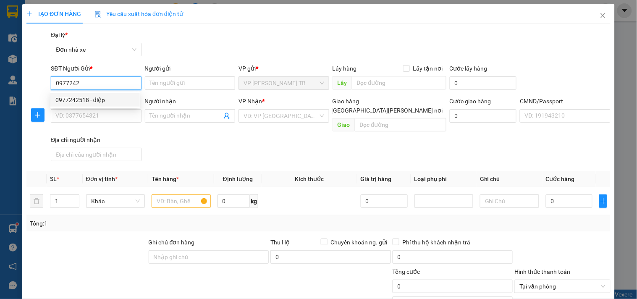
type input "1CC"
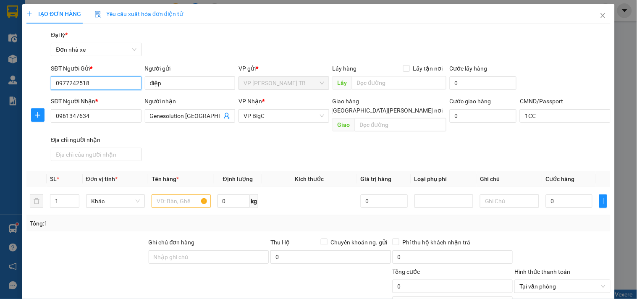
drag, startPoint x: 115, startPoint y: 82, endPoint x: 12, endPoint y: 77, distance: 103.3
click at [12, 77] on div "TẠO ĐƠN HÀNG Yêu cầu xuất hóa đơn điện tử Transit Pickup Surcharge Ids Transit …" at bounding box center [318, 149] width 637 height 299
type input "0917442991"
drag, startPoint x: 172, startPoint y: 82, endPoint x: 141, endPoint y: 82, distance: 31.0
click at [143, 82] on div "Người gửi điệp điệp" at bounding box center [190, 78] width 94 height 29
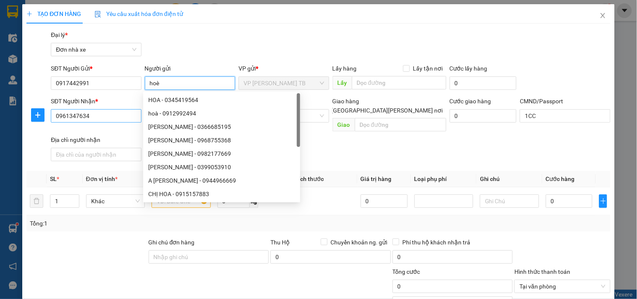
type input "hoè"
drag, startPoint x: 110, startPoint y: 112, endPoint x: 35, endPoint y: 120, distance: 75.2
click at [35, 120] on div "SĐT Người Nhận * 0961347634 0961347634 Người nhận Genesolution Ha Nội VP Nhận *…" at bounding box center [318, 131] width 585 height 68
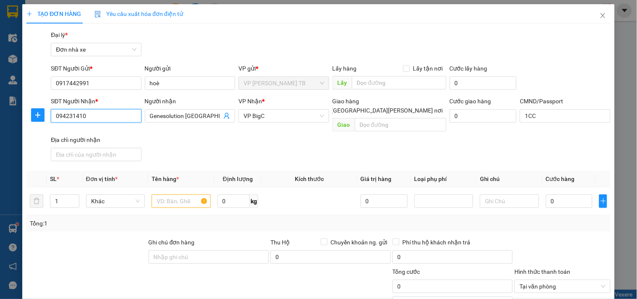
type input "0942314100"
click at [120, 126] on div "0942314100 - ngân" at bounding box center [94, 132] width 89 height 13
type input "ngân"
type input "036196002614"
type input "0942314100"
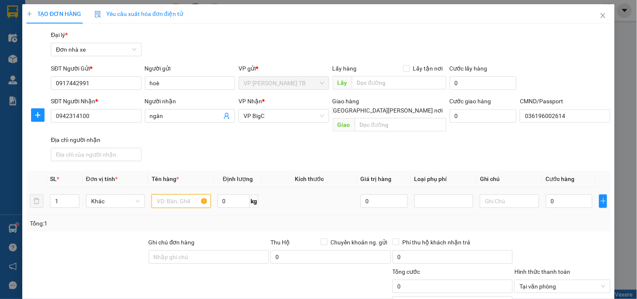
click at [178, 194] on input "text" at bounding box center [180, 200] width 59 height 13
click at [173, 194] on input "text" at bounding box center [180, 200] width 59 height 13
type input "d"
type input "đồ ăn"
click at [217, 194] on input "0" at bounding box center [233, 200] width 33 height 13
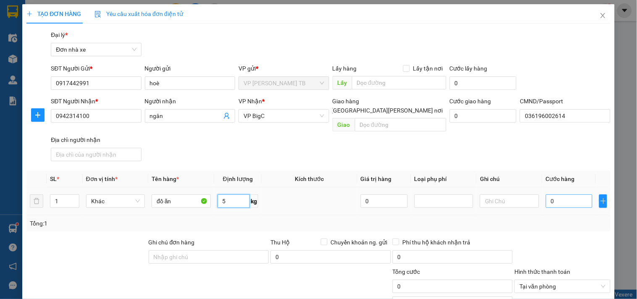
type input "5"
click at [562, 196] on input "0" at bounding box center [568, 200] width 47 height 13
type input "3"
type input "30"
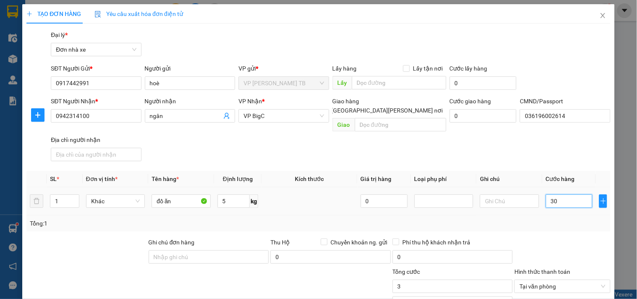
type input "30"
type input "30.000"
click at [452, 279] on input "30.000" at bounding box center [452, 285] width 120 height 13
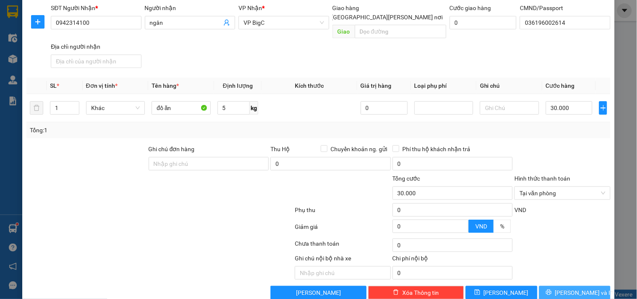
click at [573, 288] on span "Lưu và In" at bounding box center [584, 292] width 59 height 9
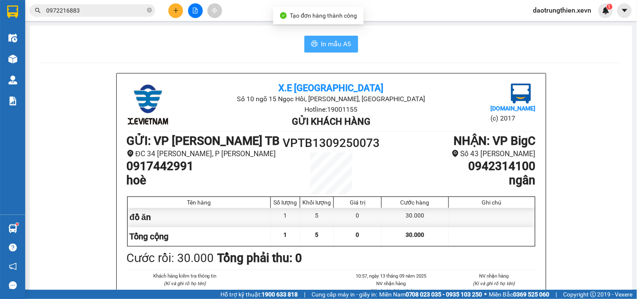
click at [313, 44] on icon "printer" at bounding box center [314, 43] width 7 height 7
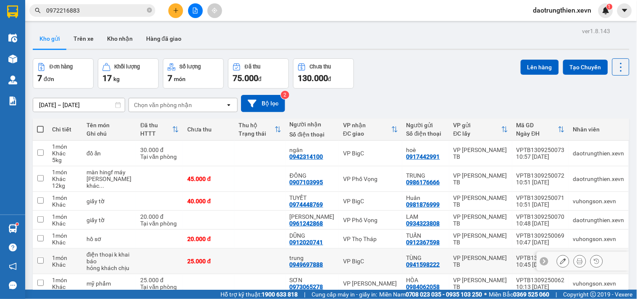
scroll to position [45, 0]
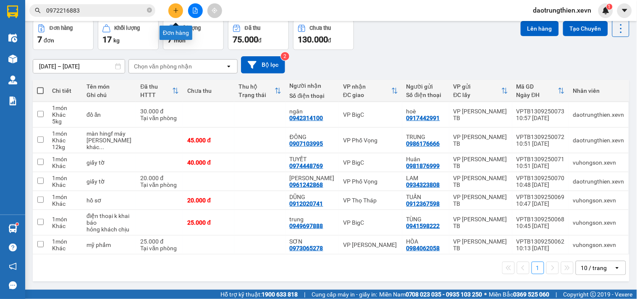
click at [159, 7] on div "0972216883" at bounding box center [82, 10] width 164 height 13
click at [170, 8] on button at bounding box center [175, 10] width 15 height 15
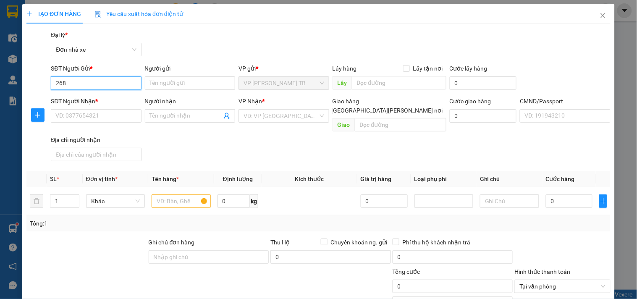
type input "2686"
drag, startPoint x: 82, startPoint y: 83, endPoint x: 29, endPoint y: 89, distance: 52.7
click at [29, 89] on div "SĐT Người Gửi * 2686 Người gửi Tên người gửi VP gửi * VP Trần Phú TB Lấy hàng L…" at bounding box center [318, 78] width 585 height 29
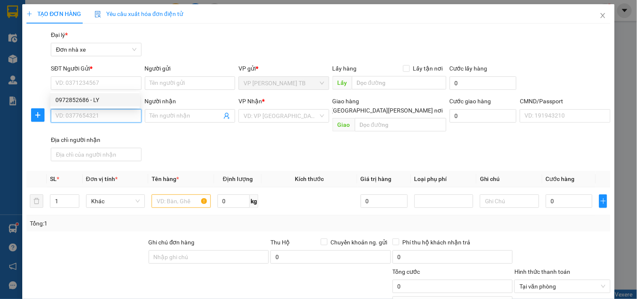
click at [116, 121] on input "SĐT Người Nhận *" at bounding box center [96, 115] width 90 height 13
type input "2628"
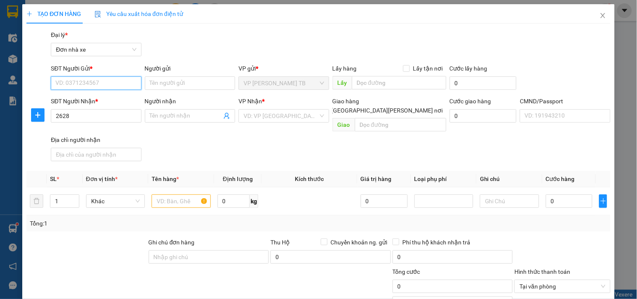
click at [96, 79] on input "SĐT Người Gửi *" at bounding box center [96, 82] width 90 height 13
type input "0912062628"
drag, startPoint x: 94, startPoint y: 84, endPoint x: 28, endPoint y: 82, distance: 66.3
click at [28, 82] on div "SĐT Người Gửi * 0912062628 0912062628 Người gửi Tên người gửi VP gửi * VP Trần …" at bounding box center [318, 78] width 585 height 29
type input "0"
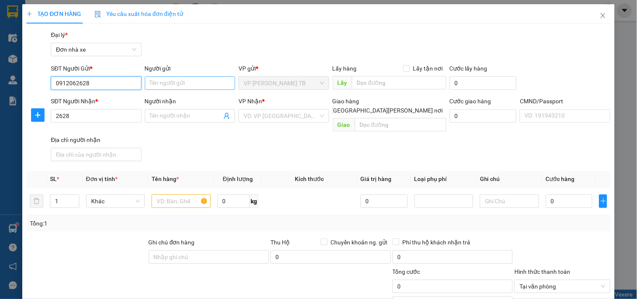
type input "0912062628"
click at [177, 89] on input "Người gửi" at bounding box center [190, 82] width 90 height 13
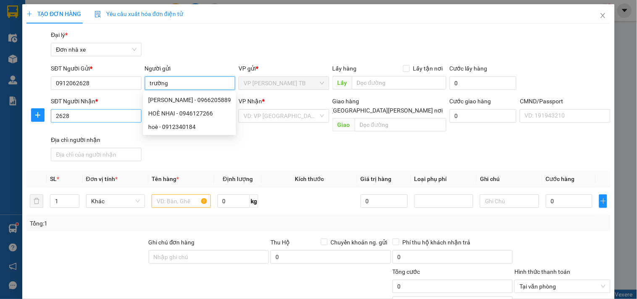
type input "trường"
click at [94, 115] on input "2628" at bounding box center [96, 115] width 90 height 13
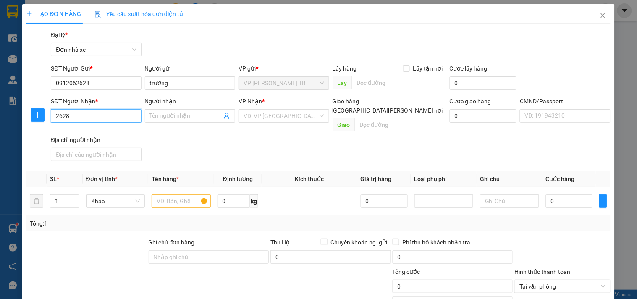
drag, startPoint x: 61, startPoint y: 117, endPoint x: 46, endPoint y: 119, distance: 15.2
click at [46, 119] on div "SĐT Người Nhận * 2628 2628 Người nhận Tên người nhận VP Nhận * VD: VP Sài Gòn G…" at bounding box center [318, 131] width 585 height 68
type input "0965224075"
click at [123, 127] on div "0965224075 - TIẾN" at bounding box center [94, 132] width 89 height 13
type input "TIẾN"
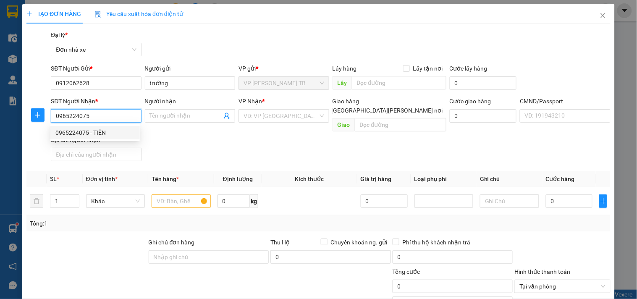
type input "A DUY"
type input "0965224075"
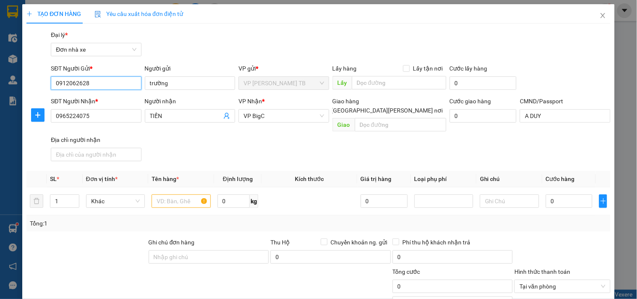
click at [126, 86] on input "0912062628" at bounding box center [96, 82] width 90 height 13
click at [188, 194] on input "text" at bounding box center [180, 200] width 59 height 13
type input "mẫu"
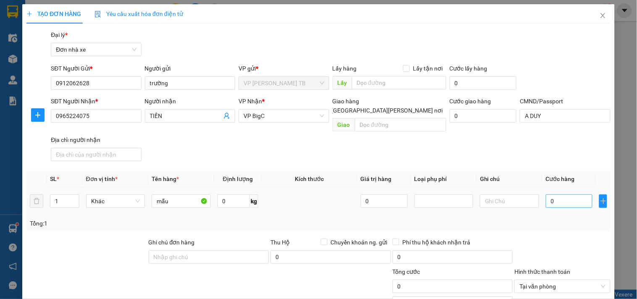
drag, startPoint x: 563, startPoint y: 183, endPoint x: 561, endPoint y: 187, distance: 5.1
click at [561, 187] on td "0" at bounding box center [569, 201] width 54 height 28
click at [558, 194] on input "0" at bounding box center [568, 200] width 47 height 13
type input "2"
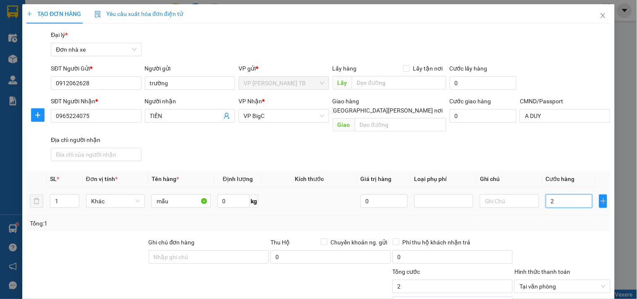
type input "25"
click at [438, 279] on input "25" at bounding box center [452, 285] width 120 height 13
type input "25.000"
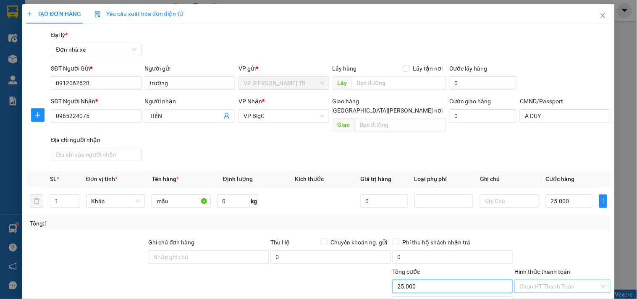
scroll to position [101, 0]
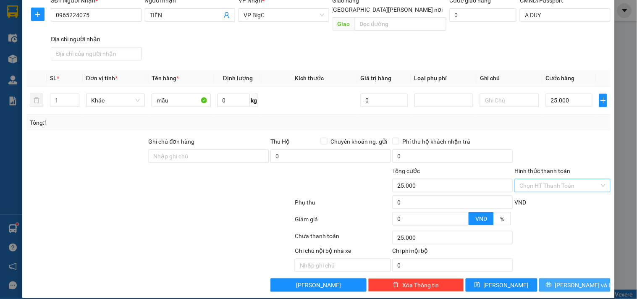
click at [598, 278] on button "Lưu và In" at bounding box center [574, 284] width 71 height 13
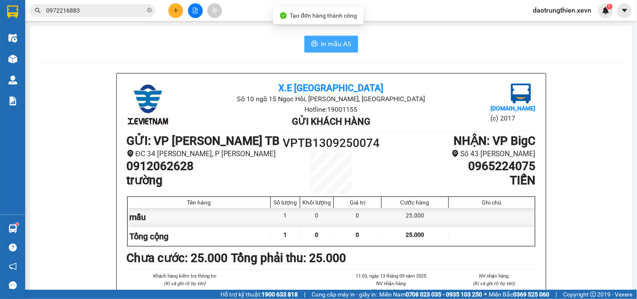
click at [332, 40] on span "In mẫu A5" at bounding box center [336, 44] width 30 height 10
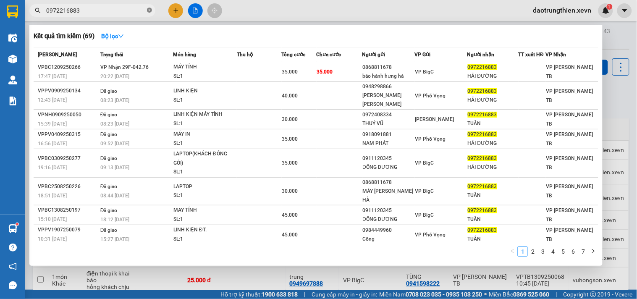
click at [150, 11] on icon "close-circle" at bounding box center [149, 10] width 5 height 5
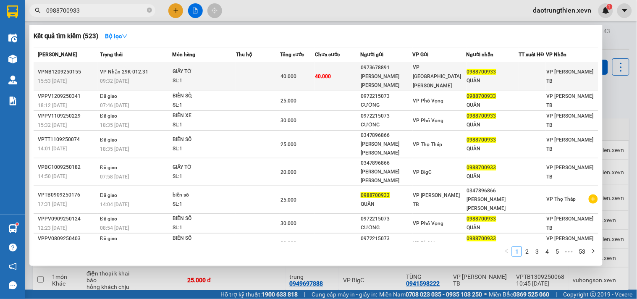
click at [391, 70] on div "0973678891" at bounding box center [386, 67] width 52 height 9
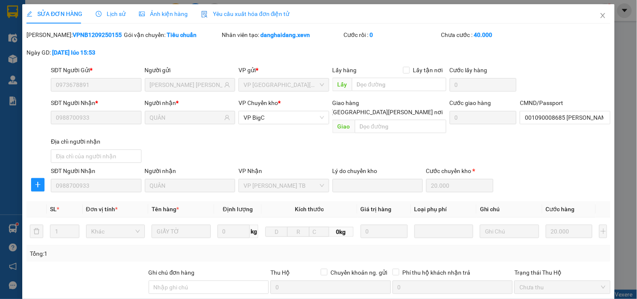
scroll to position [131, 0]
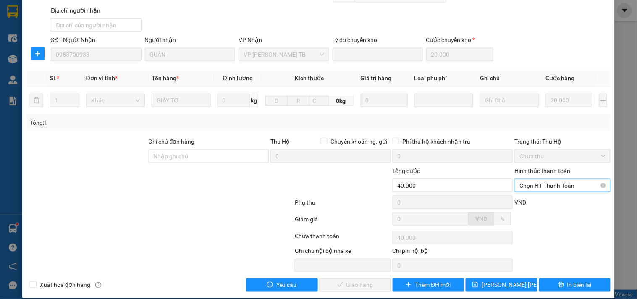
click at [563, 179] on span "Chọn HT Thanh Toán" at bounding box center [562, 185] width 86 height 13
click at [548, 196] on div "Tại văn phòng" at bounding box center [556, 192] width 85 height 9
click at [346, 280] on span "Giao hàng" at bounding box center [359, 284] width 27 height 9
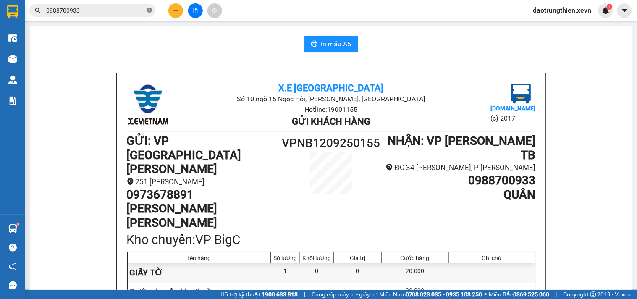
click at [150, 11] on icon "close-circle" at bounding box center [149, 10] width 5 height 5
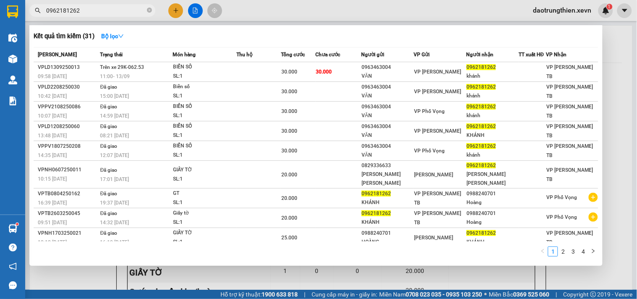
click at [171, 10] on div at bounding box center [318, 149] width 637 height 299
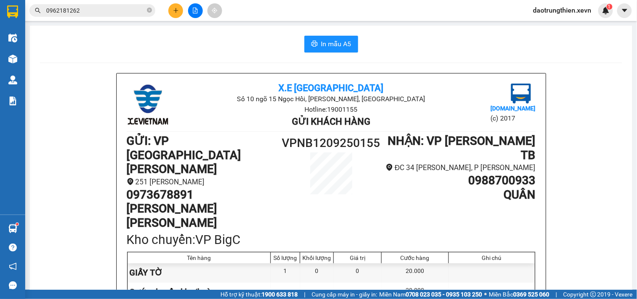
click at [174, 14] on button at bounding box center [175, 10] width 15 height 15
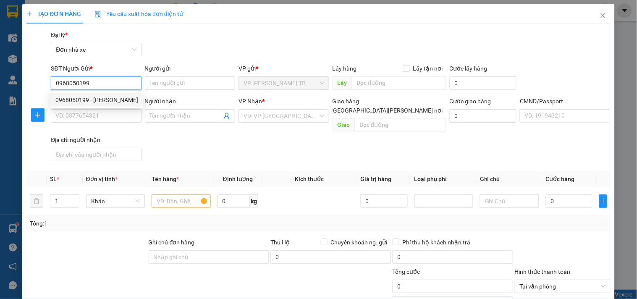
click at [114, 101] on div "0968050199 - Tuấn Anh" at bounding box center [96, 99] width 83 height 9
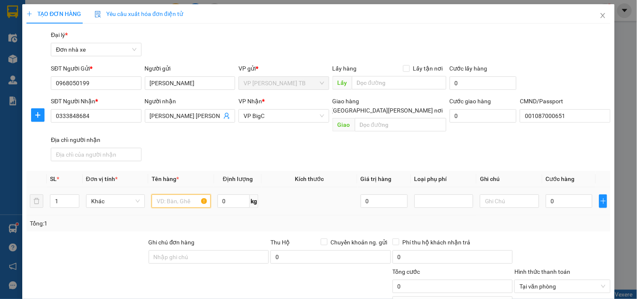
click at [175, 194] on input "text" at bounding box center [180, 200] width 59 height 13
click at [582, 194] on input "0" at bounding box center [568, 200] width 47 height 13
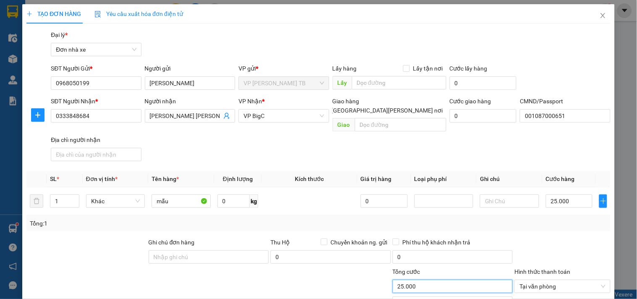
click at [451, 283] on input "25.000" at bounding box center [452, 285] width 120 height 13
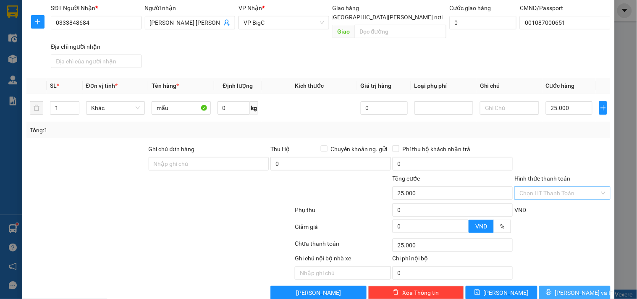
click at [582, 288] on span "Lưu và In" at bounding box center [584, 292] width 59 height 9
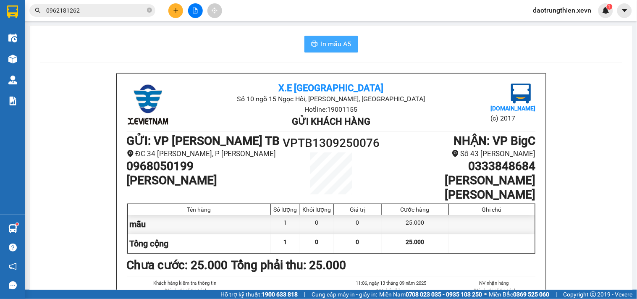
click at [313, 41] on icon "printer" at bounding box center [314, 43] width 7 height 7
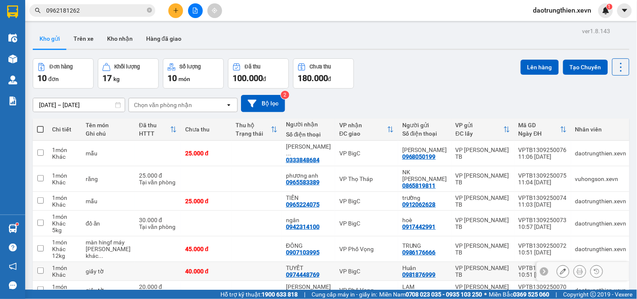
scroll to position [93, 0]
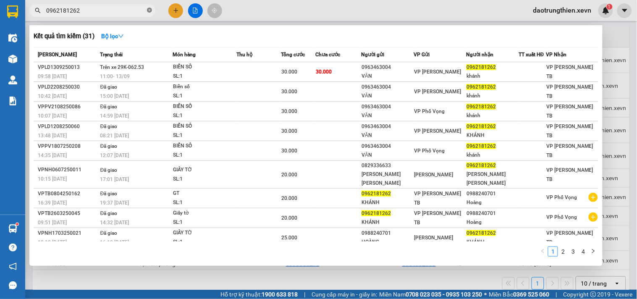
click at [149, 10] on icon "close-circle" at bounding box center [149, 10] width 5 height 5
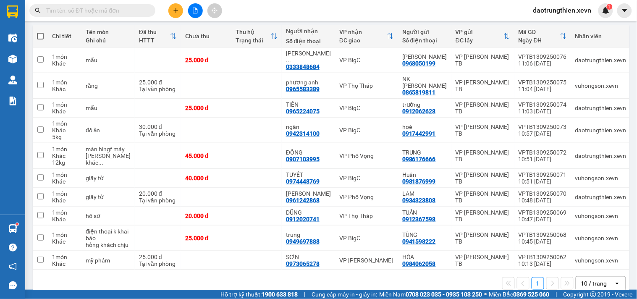
click at [133, 13] on input "text" at bounding box center [95, 10] width 99 height 9
click at [149, 13] on span at bounding box center [149, 10] width 5 height 9
click at [146, 13] on span at bounding box center [92, 10] width 126 height 13
click at [129, 14] on input "text" at bounding box center [95, 10] width 99 height 9
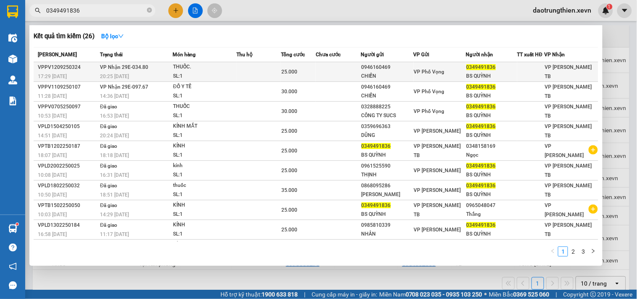
click at [450, 77] on td "VP Phố Vọng" at bounding box center [439, 72] width 52 height 20
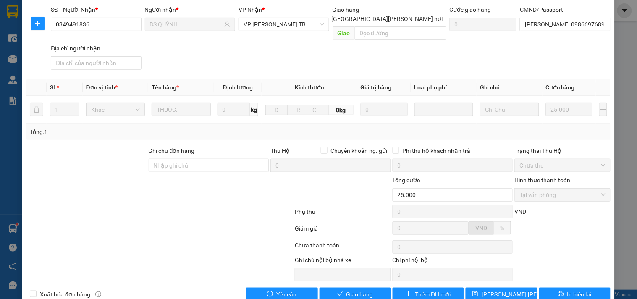
scroll to position [102, 0]
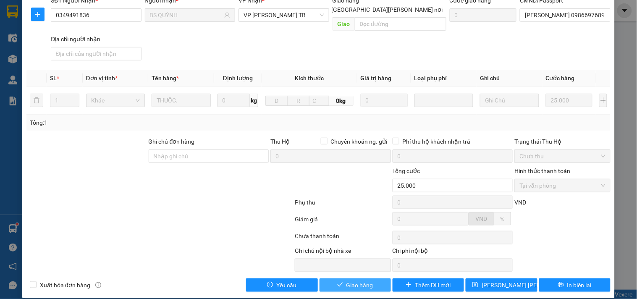
click at [373, 278] on button "Giao hàng" at bounding box center [354, 284] width 71 height 13
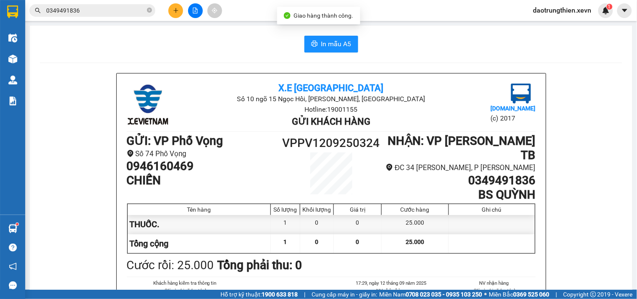
click at [98, 13] on input "0349491836" at bounding box center [95, 10] width 99 height 9
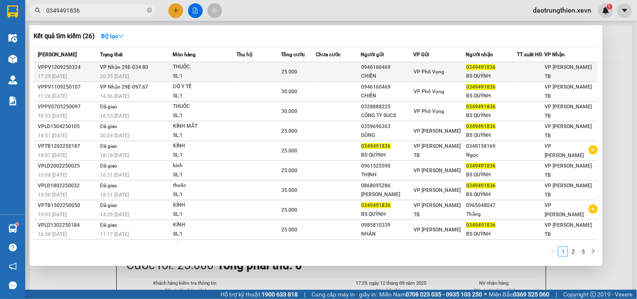
click at [296, 69] on span "25.000" at bounding box center [289, 72] width 16 height 6
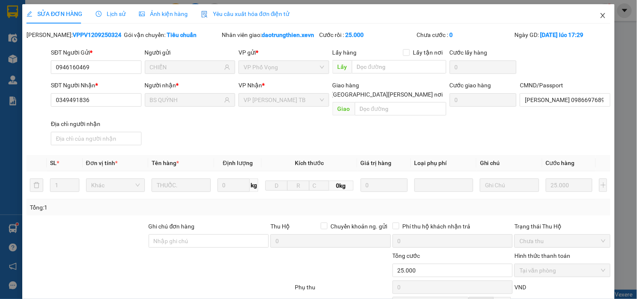
click at [599, 16] on icon "close" at bounding box center [602, 15] width 7 height 7
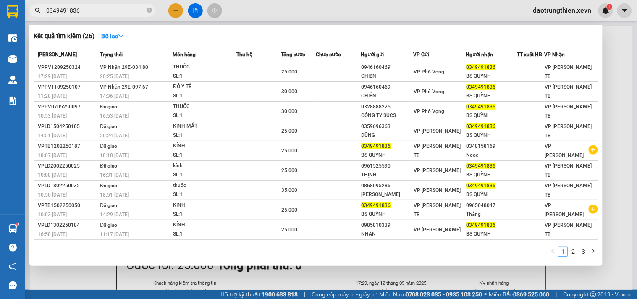
click at [119, 6] on input "0349491836" at bounding box center [95, 10] width 99 height 9
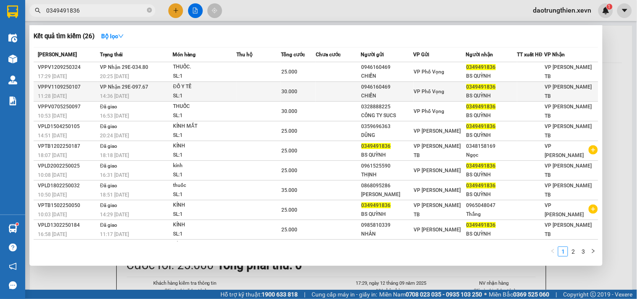
click at [138, 91] on td "VP Nhận 29E-097.67 14:36 - 11/09" at bounding box center [135, 92] width 75 height 20
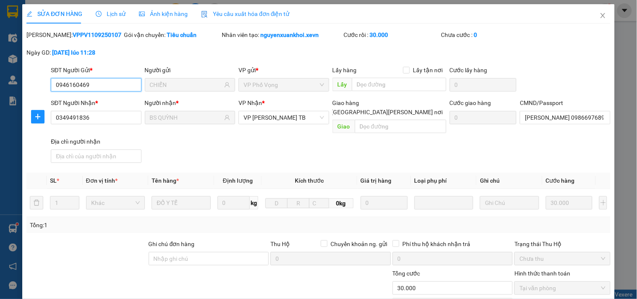
scroll to position [102, 0]
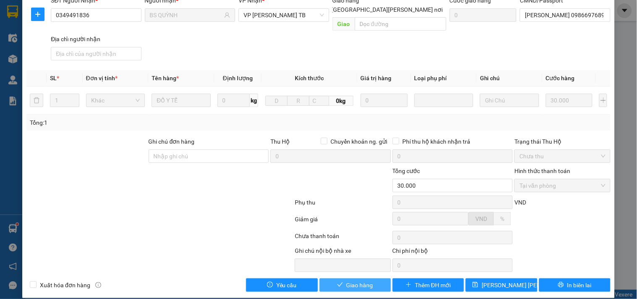
click at [354, 280] on button "Giao hàng" at bounding box center [354, 284] width 71 height 13
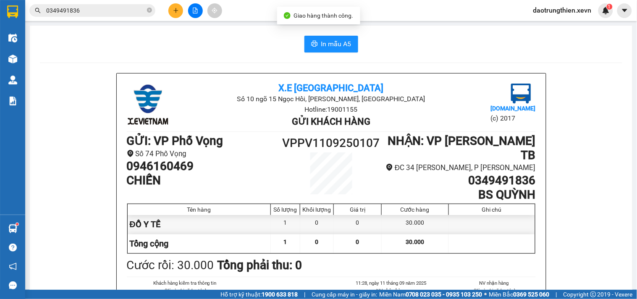
click at [97, 10] on input "0349491836" at bounding box center [95, 10] width 99 height 9
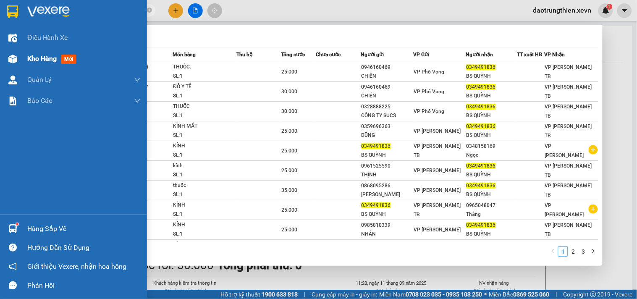
click at [26, 65] on div "Kho hàng mới" at bounding box center [73, 58] width 147 height 21
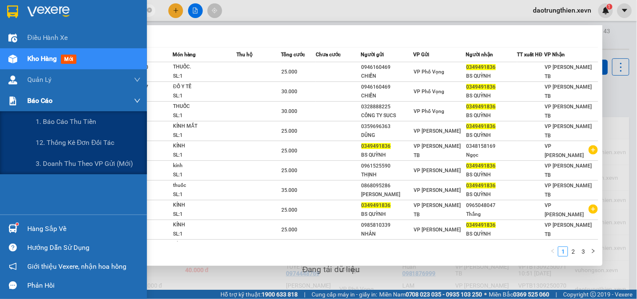
click at [60, 99] on div "Báo cáo" at bounding box center [83, 100] width 113 height 21
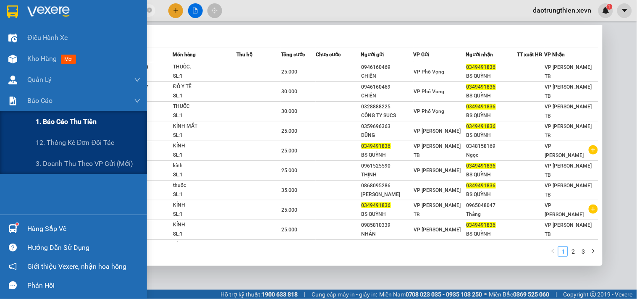
click at [56, 129] on div "1. Báo cáo thu tiền" at bounding box center [88, 121] width 105 height 21
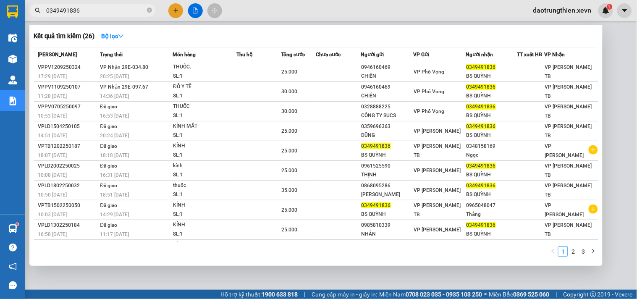
click at [616, 60] on div at bounding box center [318, 149] width 637 height 299
click at [149, 10] on icon "close-circle" at bounding box center [149, 10] width 5 height 5
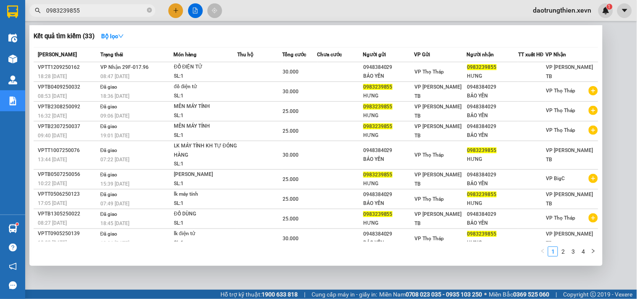
click at [412, 61] on th "Người gửi" at bounding box center [388, 54] width 51 height 15
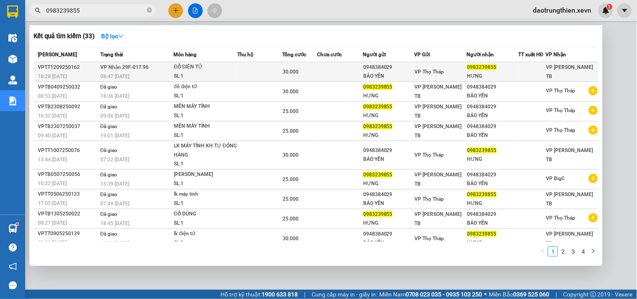
click at [401, 64] on div "0948384029" at bounding box center [388, 67] width 50 height 9
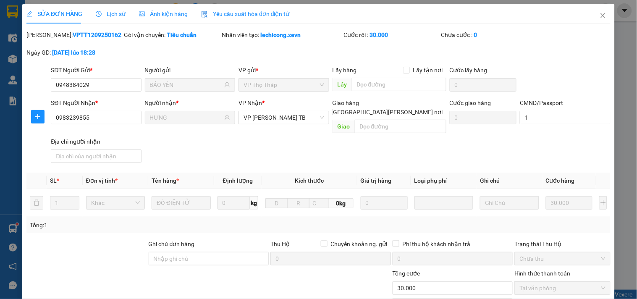
click at [537, 107] on div "CMND/Passport" at bounding box center [564, 102] width 90 height 9
click at [541, 118] on input "1" at bounding box center [564, 117] width 90 height 13
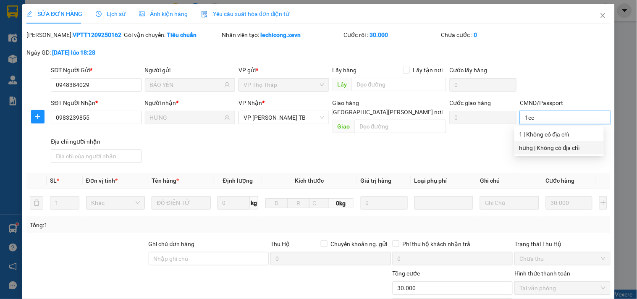
scroll to position [102, 0]
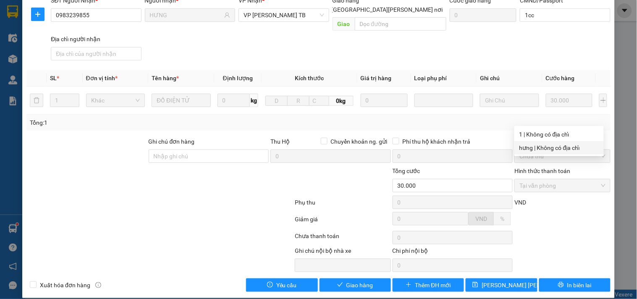
click at [347, 269] on div "Total Paid Fee 30.000 Total UnPaid Fee 0 Cash Collection Total Fee Mã ĐH: VPTT1…" at bounding box center [318, 110] width 584 height 364
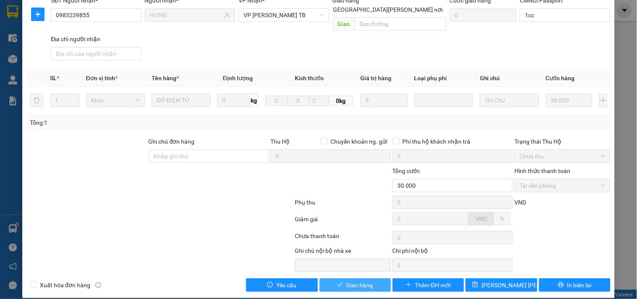
click at [347, 280] on span "Giao hàng" at bounding box center [359, 284] width 27 height 9
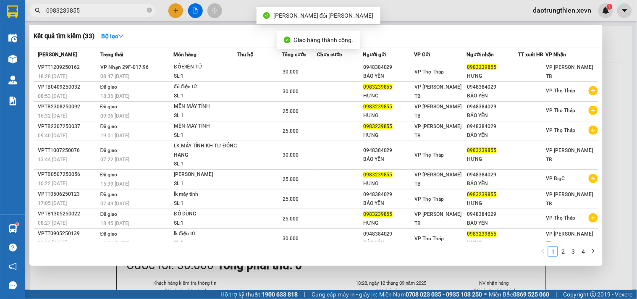
click at [125, 13] on input "0983239855" at bounding box center [95, 10] width 99 height 9
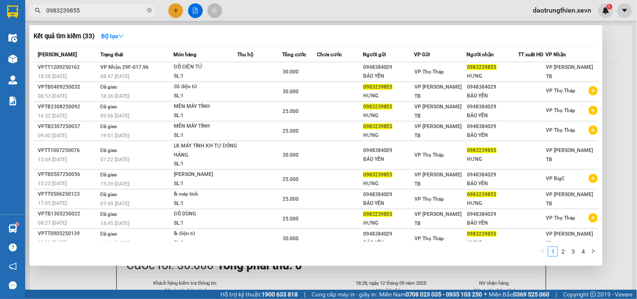
click at [174, 12] on div at bounding box center [318, 149] width 637 height 299
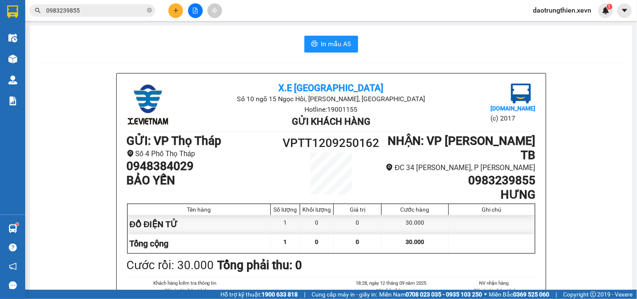
click at [177, 10] on icon "plus" at bounding box center [175, 10] width 5 height 0
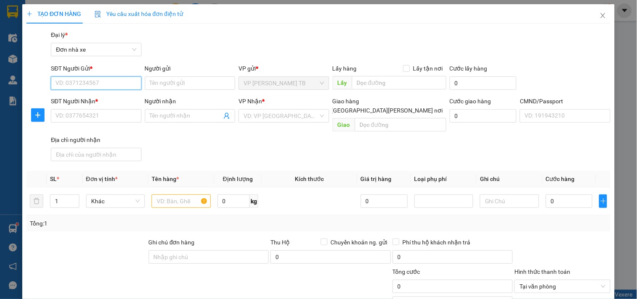
click at [108, 77] on input "SĐT Người Gửi *" at bounding box center [96, 82] width 90 height 13
click at [112, 105] on div "0981374486 - Hải Anh" at bounding box center [96, 99] width 93 height 13
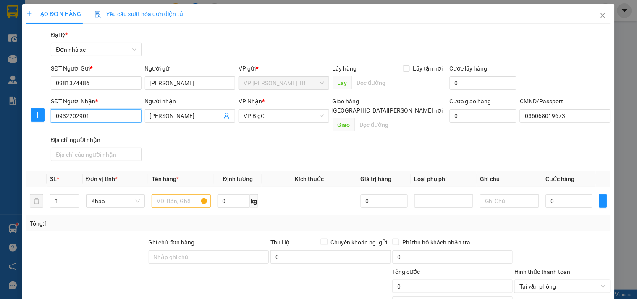
drag, startPoint x: 117, startPoint y: 117, endPoint x: 0, endPoint y: 88, distance: 120.9
click at [0, 88] on div "TẠO ĐƠN HÀNG Yêu cầu xuất hóa đơn điện tử Transit Pickup Surcharge Ids Transit …" at bounding box center [318, 149] width 637 height 299
click at [117, 130] on div "0984888284 - Gia Anh" at bounding box center [96, 132] width 83 height 9
click at [186, 198] on input "text" at bounding box center [180, 200] width 59 height 13
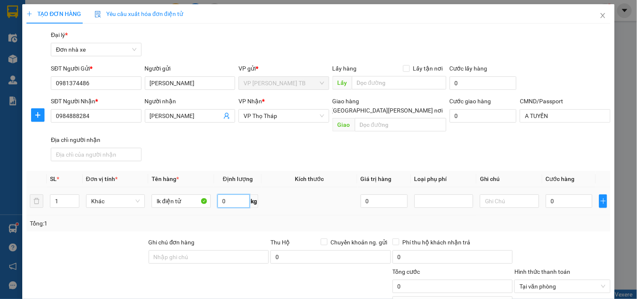
click at [231, 194] on input "0" at bounding box center [233, 200] width 33 height 13
click at [328, 197] on td at bounding box center [309, 201] width 96 height 28
click at [565, 194] on input "0" at bounding box center [568, 200] width 47 height 13
click at [462, 279] on input "35.000" at bounding box center [452, 285] width 120 height 13
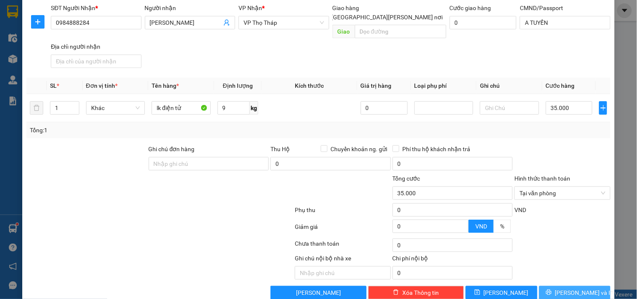
click at [560, 286] on button "Lưu và In" at bounding box center [574, 292] width 71 height 13
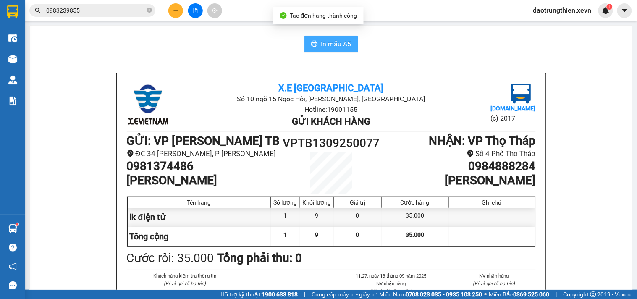
click at [337, 45] on span "In mẫu A5" at bounding box center [336, 44] width 30 height 10
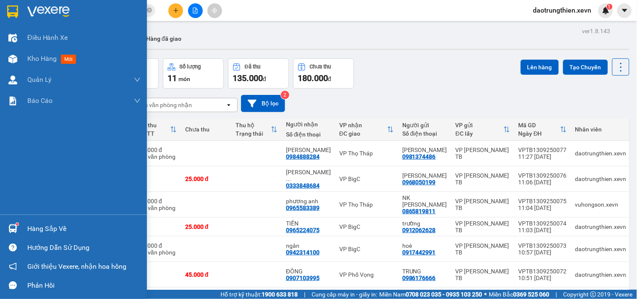
click at [31, 232] on div "Hàng sắp về" at bounding box center [83, 228] width 113 height 13
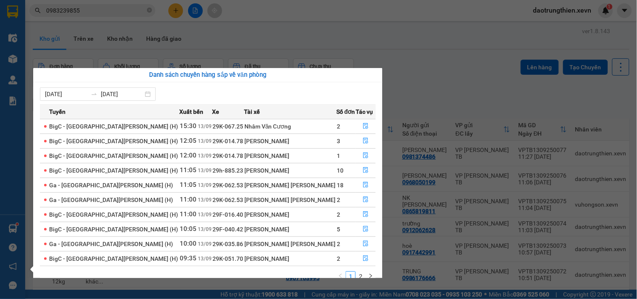
scroll to position [14, 0]
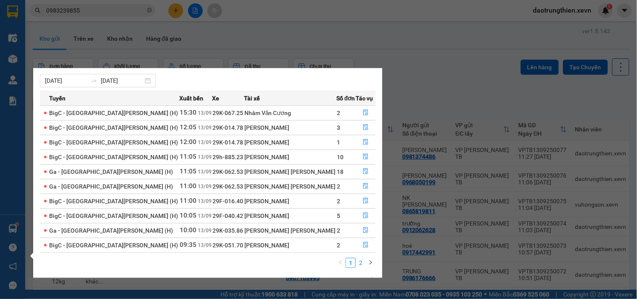
click at [364, 265] on link "2" at bounding box center [360, 262] width 9 height 9
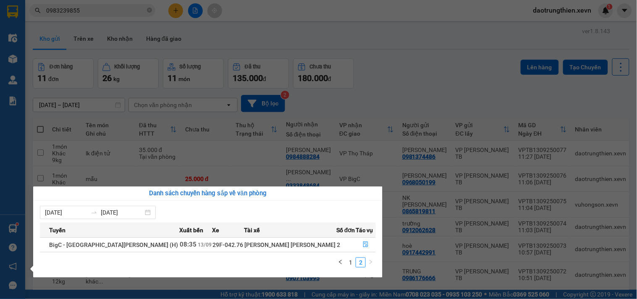
scroll to position [0, 0]
click at [363, 244] on button "button" at bounding box center [365, 244] width 19 height 13
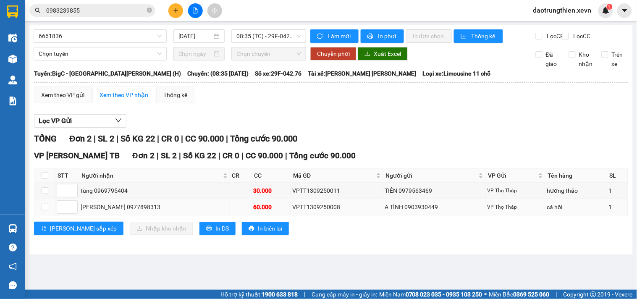
click at [39, 211] on td at bounding box center [44, 207] width 21 height 16
click at [42, 199] on td at bounding box center [44, 191] width 21 height 16
click at [47, 210] on input "checkbox" at bounding box center [45, 207] width 7 height 7
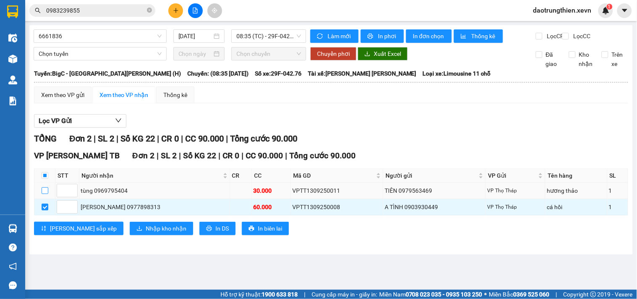
click at [46, 194] on input "checkbox" at bounding box center [45, 190] width 7 height 7
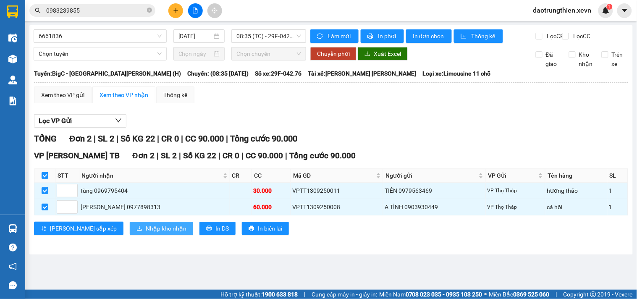
click at [133, 230] on button "Nhập kho nhận" at bounding box center [161, 228] width 63 height 13
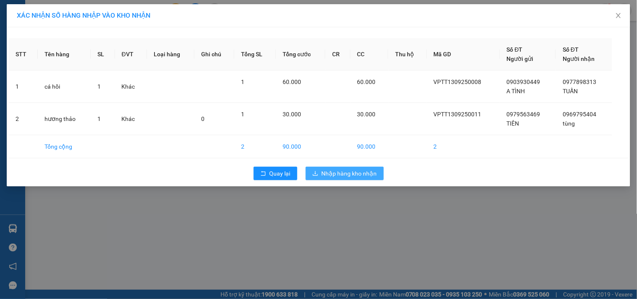
click at [350, 174] on span "Nhập hàng kho nhận" at bounding box center [348, 173] width 55 height 9
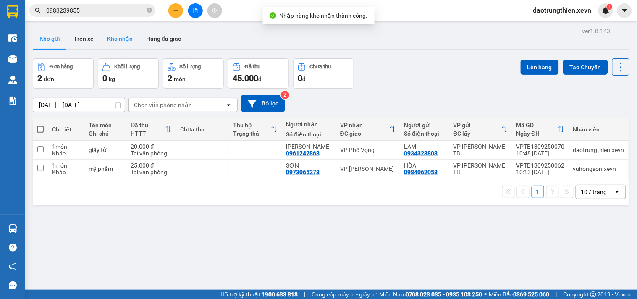
click at [107, 39] on button "Kho nhận" at bounding box center [119, 39] width 39 height 20
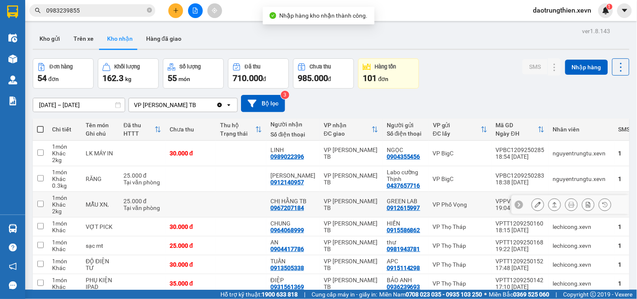
scroll to position [105, 0]
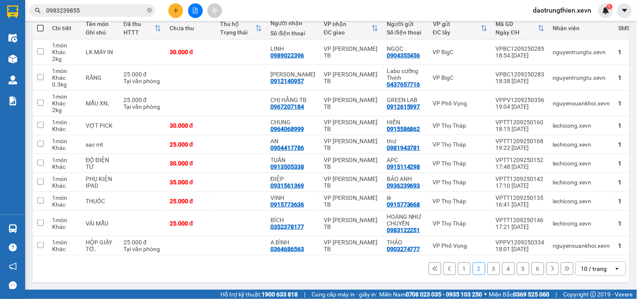
click at [152, 13] on span "0983239855" at bounding box center [92, 10] width 126 height 13
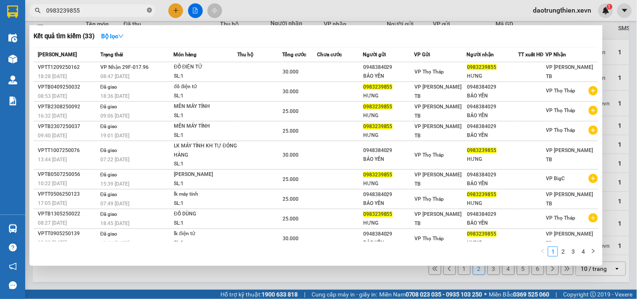
click at [151, 13] on icon "close-circle" at bounding box center [149, 10] width 5 height 5
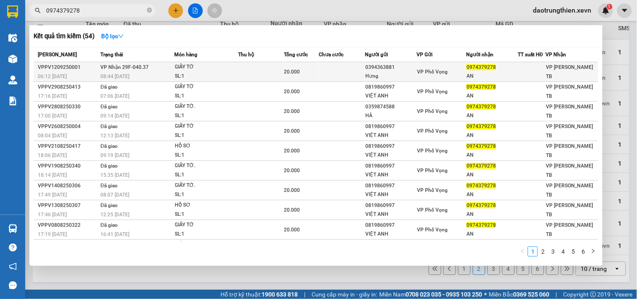
click at [309, 64] on td "20.000" at bounding box center [301, 72] width 35 height 20
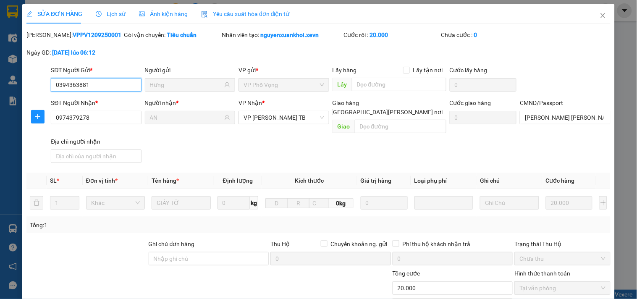
scroll to position [93, 0]
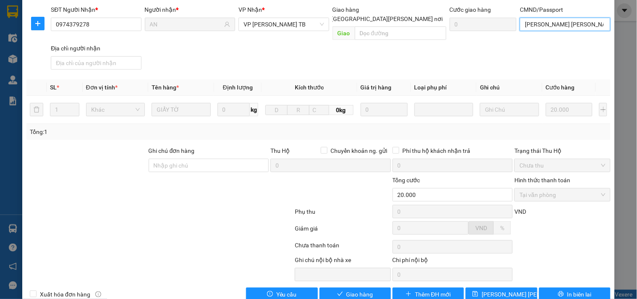
click at [577, 22] on input "bùi xuân hoá" at bounding box center [564, 24] width 90 height 13
click at [346, 290] on span "Giao hàng" at bounding box center [359, 294] width 27 height 9
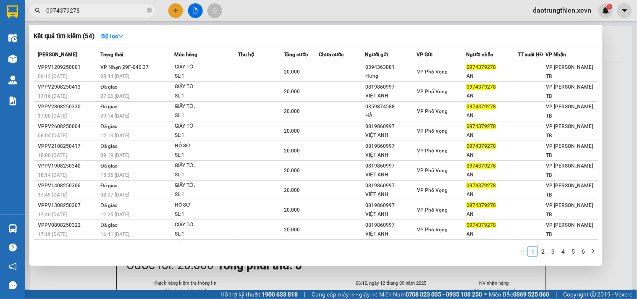
click at [153, 10] on span "0974379278" at bounding box center [92, 10] width 126 height 13
click at [150, 10] on icon "close-circle" at bounding box center [149, 10] width 5 height 5
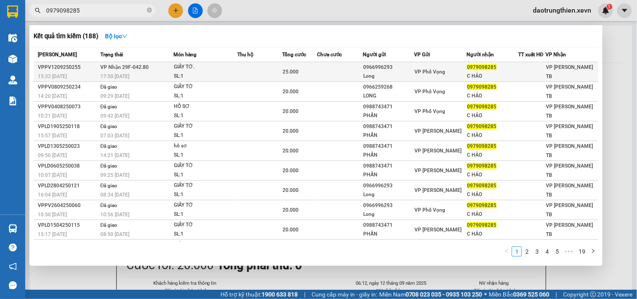
click at [210, 70] on div "GIẤY TỜ." at bounding box center [205, 67] width 63 height 9
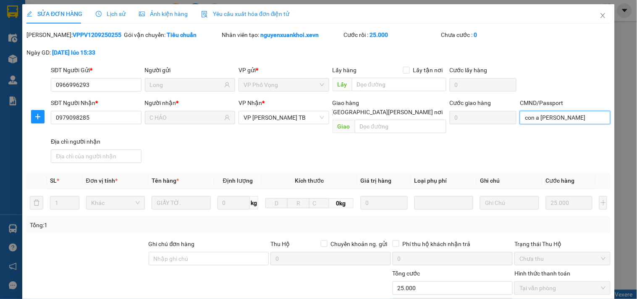
click at [568, 116] on input "con a dương lấy" at bounding box center [564, 117] width 90 height 13
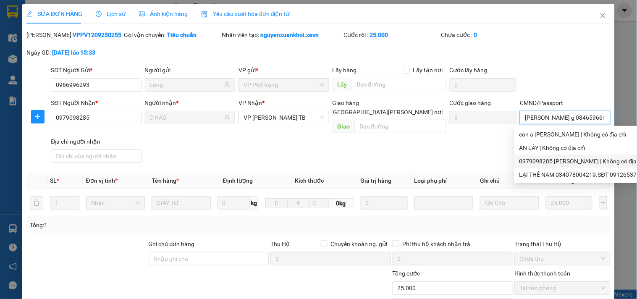
scroll to position [102, 0]
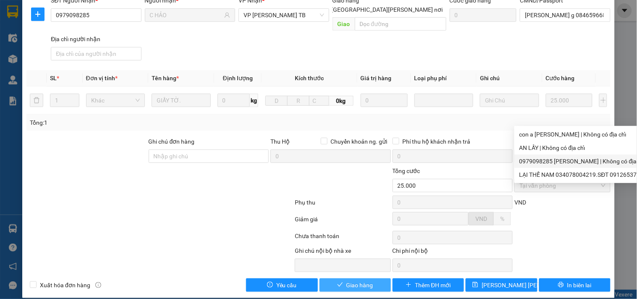
click at [368, 280] on span "Giao hàng" at bounding box center [359, 284] width 27 height 9
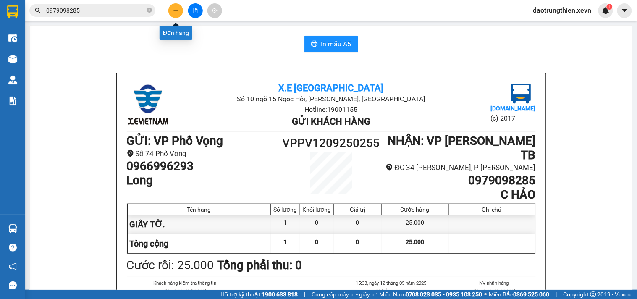
click at [171, 11] on button at bounding box center [175, 10] width 15 height 15
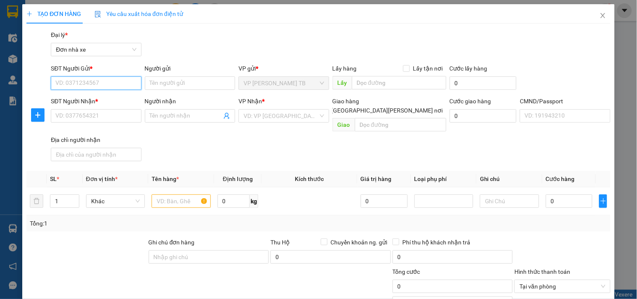
click at [114, 81] on input "SĐT Người Gửi *" at bounding box center [96, 82] width 90 height 13
click at [126, 98] on div "0982291666 - THUỶ" at bounding box center [96, 99] width 83 height 9
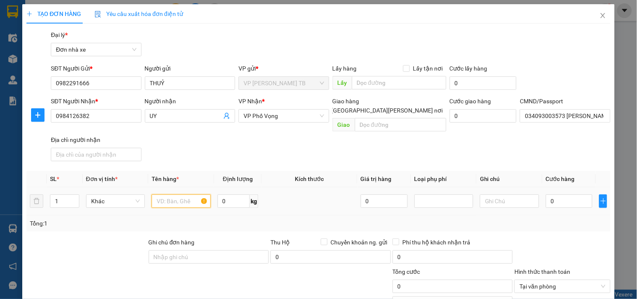
click at [179, 194] on input "text" at bounding box center [180, 200] width 59 height 13
click at [185, 194] on input "text" at bounding box center [180, 200] width 59 height 13
click at [232, 194] on input "0" at bounding box center [233, 200] width 33 height 13
click at [545, 194] on input "0" at bounding box center [568, 200] width 47 height 13
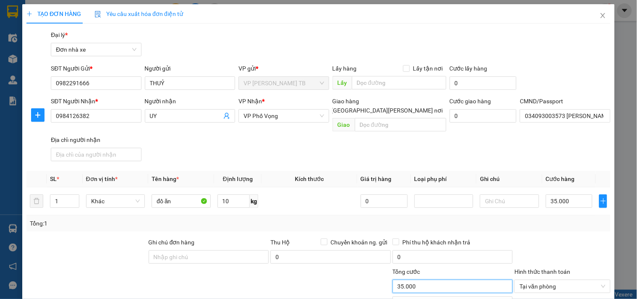
click at [470, 279] on input "35.000" at bounding box center [452, 285] width 120 height 13
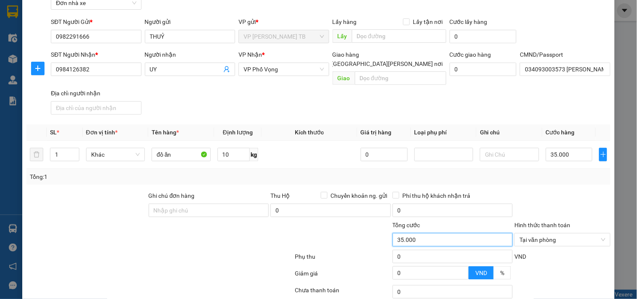
scroll to position [101, 0]
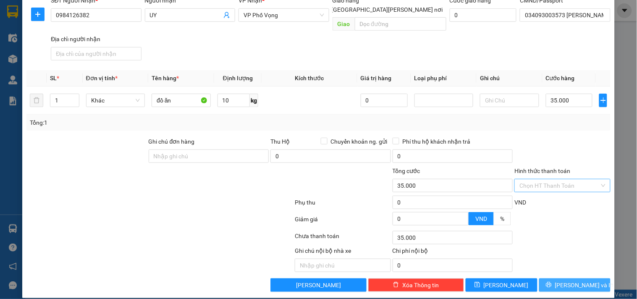
click at [551, 282] on icon "printer" at bounding box center [548, 285] width 6 height 6
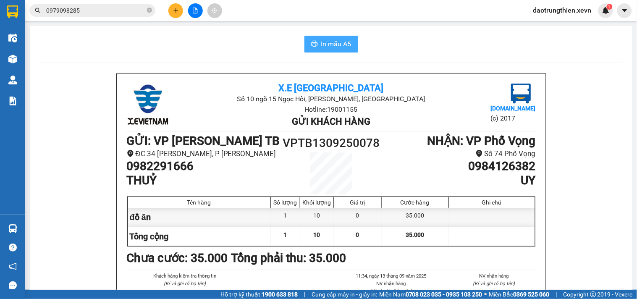
click at [337, 48] on span "In mẫu A5" at bounding box center [336, 44] width 30 height 10
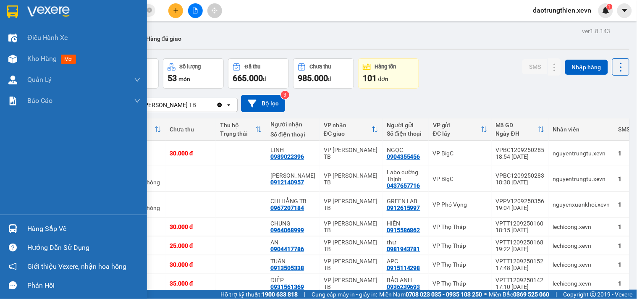
click at [18, 220] on div "Hàng sắp về" at bounding box center [73, 228] width 147 height 19
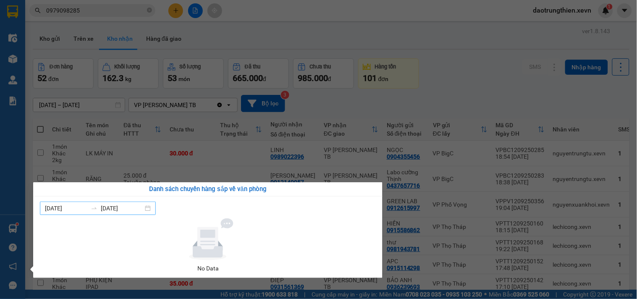
click at [83, 207] on input "[DATE]" at bounding box center [66, 208] width 42 height 9
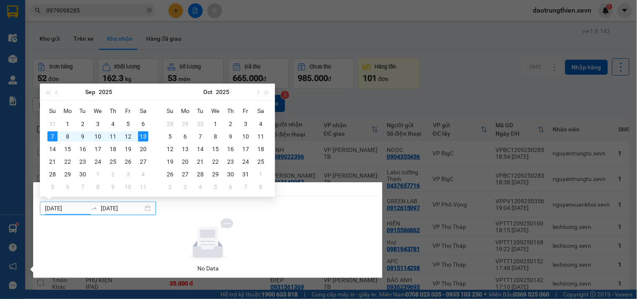
type input "[DATE]"
click at [145, 137] on div "13" at bounding box center [143, 136] width 10 height 10
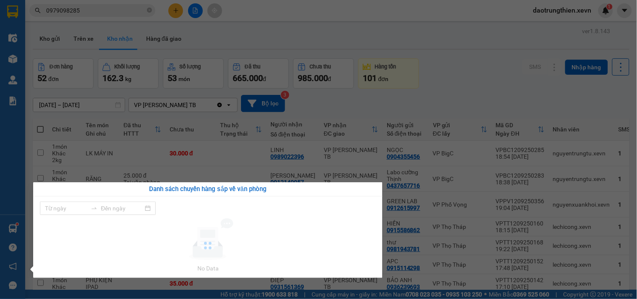
type input "[DATE]"
click at [141, 213] on div "[DATE] [DATE]" at bounding box center [98, 207] width 116 height 13
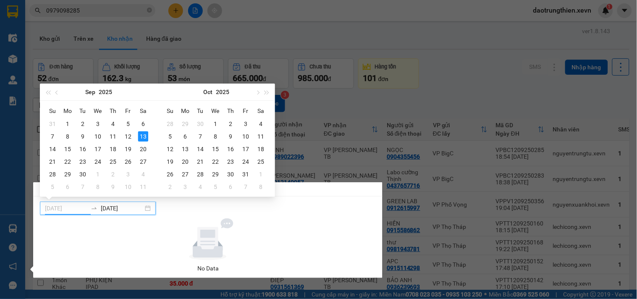
type input "[DATE]"
click at [143, 138] on div "13" at bounding box center [143, 136] width 10 height 10
type input "[DATE]"
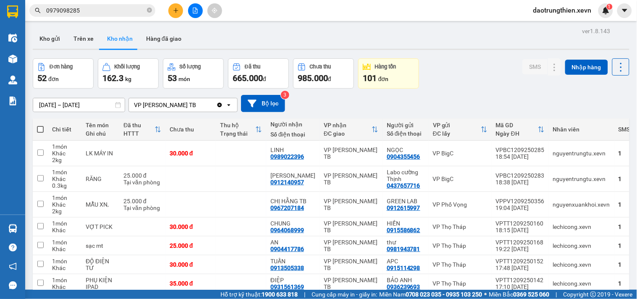
click at [431, 97] on section "Kết quả tìm kiếm ( 188 ) Bộ lọc Mã ĐH Trạng thái Món hàng Thu hộ Tổng cước Chưa…" at bounding box center [318, 149] width 637 height 299
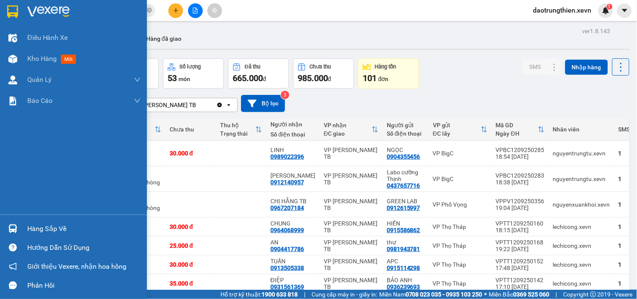
click at [19, 227] on div at bounding box center [12, 228] width 15 height 15
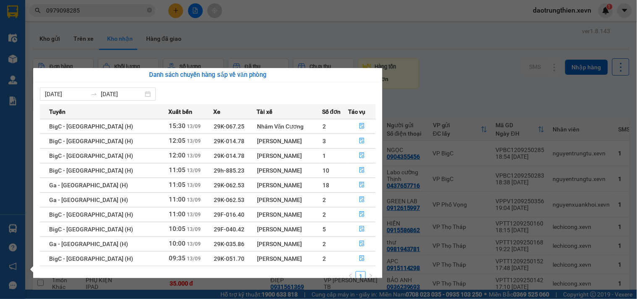
scroll to position [14, 0]
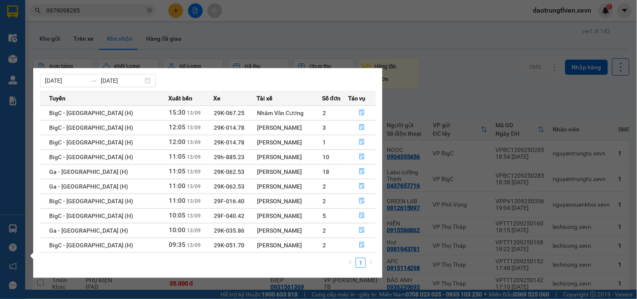
click at [200, 24] on section "Kết quả tìm kiếm ( 188 ) Bộ lọc Mã ĐH Trạng thái Món hàng Thu hộ Tổng cước Chưa…" at bounding box center [318, 149] width 637 height 299
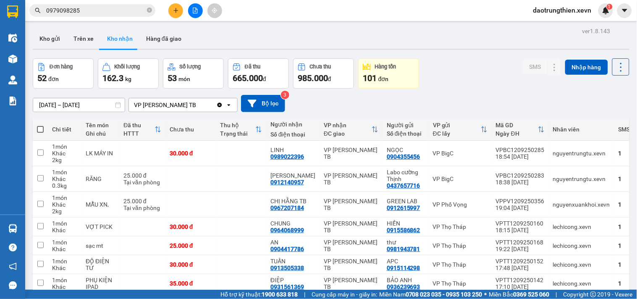
click at [169, 7] on button at bounding box center [175, 10] width 15 height 15
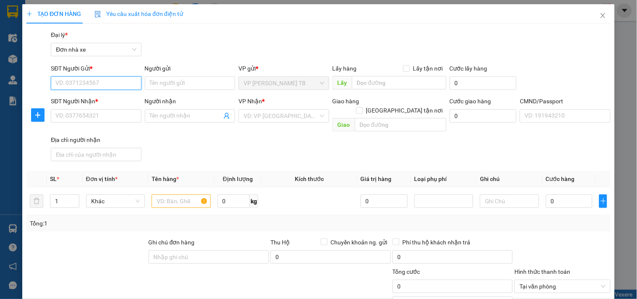
click at [99, 84] on input "SĐT Người Gửi *" at bounding box center [96, 82] width 90 height 13
type input "0977689268"
click at [98, 98] on div "0977689268 - Bình" at bounding box center [94, 99] width 79 height 9
type input "Bình"
type input "0904959593"
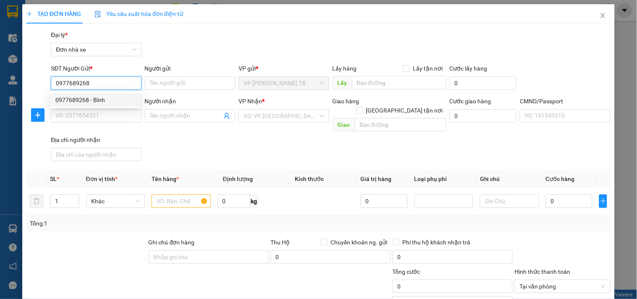
type input "THANH"
type input "ĐỖ VĂN ĐÔNG-0384617500"
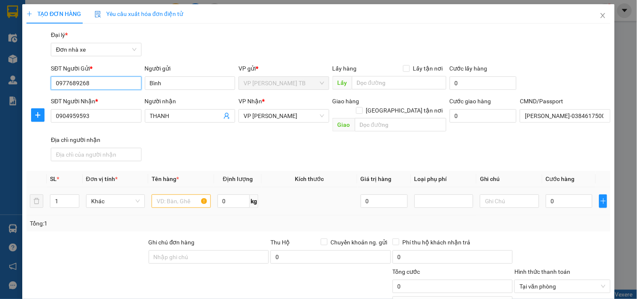
type input "0977689268"
click at [163, 195] on input "text" at bounding box center [180, 200] width 59 height 13
click at [173, 196] on input "text" at bounding box center [180, 200] width 59 height 13
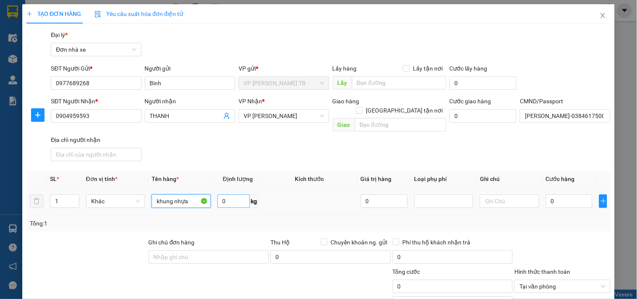
type input "khung nhựa"
click at [228, 194] on input "0" at bounding box center [233, 200] width 33 height 13
type input "8"
click at [566, 194] on input "0" at bounding box center [568, 200] width 47 height 13
type input "3"
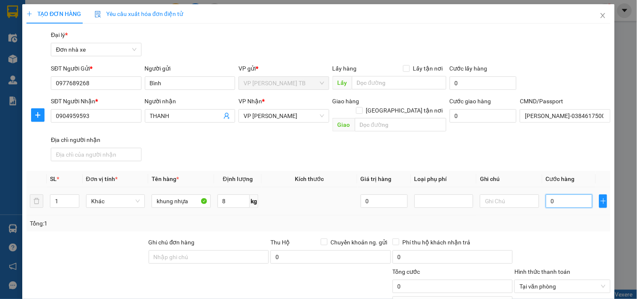
type input "3"
type input "30"
type input "30.000"
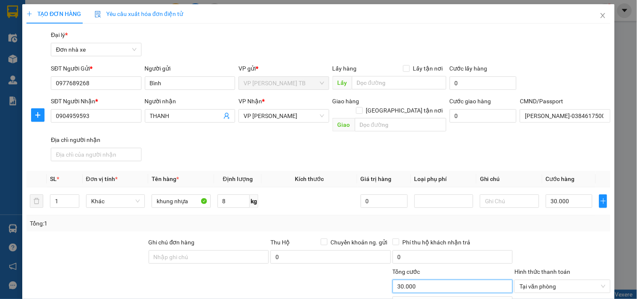
click at [435, 279] on input "30.000" at bounding box center [452, 285] width 120 height 13
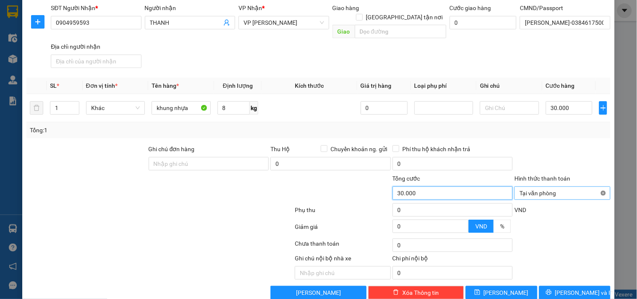
type input "30.000"
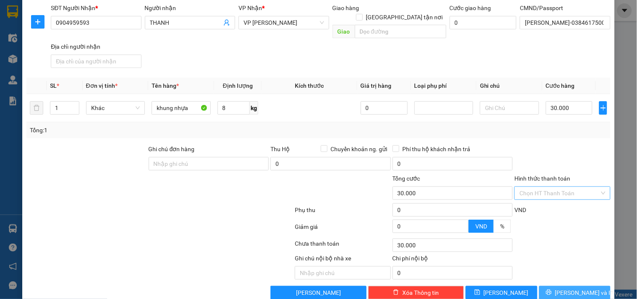
click at [579, 288] on span "Lưu và In" at bounding box center [584, 292] width 59 height 9
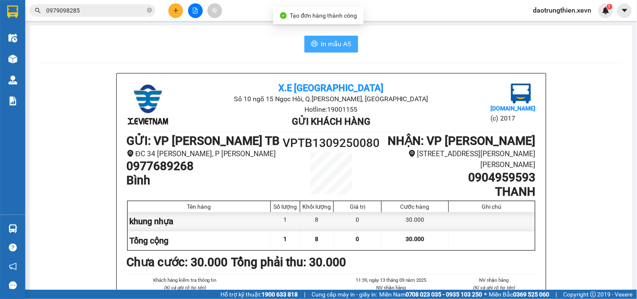
click at [334, 44] on span "In mẫu A5" at bounding box center [336, 44] width 30 height 10
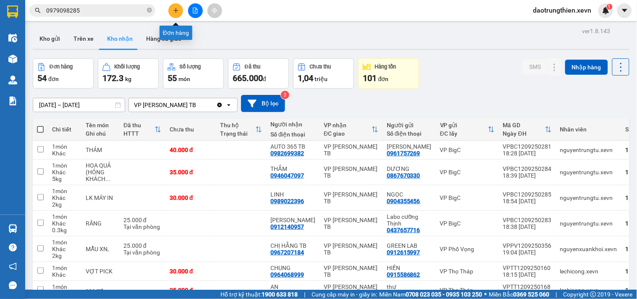
click at [179, 10] on button at bounding box center [175, 10] width 15 height 15
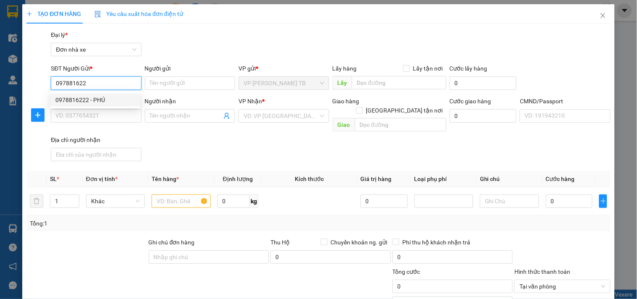
click at [93, 104] on div "0978816222 - PHÚ" at bounding box center [94, 99] width 79 height 9
type input "0978816222"
type input "PHÚ"
type input "0982469871"
type input "THANH"
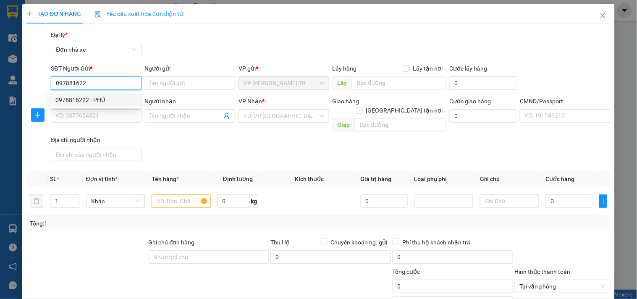
type input "034201000561 phạm việt anh"
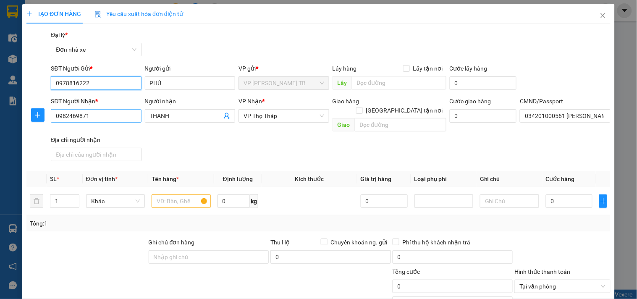
type input "0978816222"
drag, startPoint x: 112, startPoint y: 119, endPoint x: 26, endPoint y: 122, distance: 85.2
click at [26, 122] on div "SĐT Người Nhận * 0982469871 Người nhận THANH VP Nhận * VP Thọ Tháp Giao hàng Gi…" at bounding box center [318, 131] width 585 height 68
type input "0395961184"
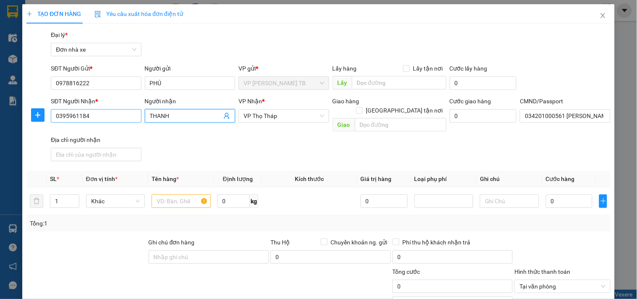
drag, startPoint x: 176, startPoint y: 112, endPoint x: 128, endPoint y: 112, distance: 48.3
click at [128, 112] on div "SĐT Người Nhận * 0395961184 Người nhận THANH THANH VP Nhận * VP Thọ Tháp Giao h…" at bounding box center [330, 131] width 563 height 68
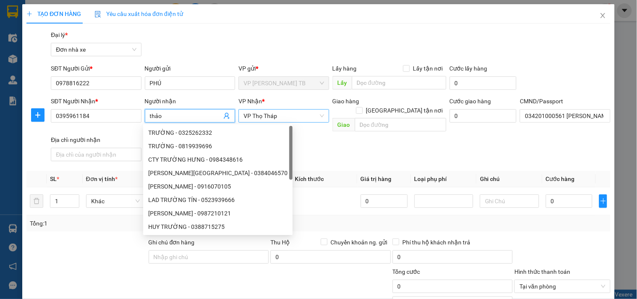
click at [275, 117] on span "VP Thọ Tháp" at bounding box center [283, 116] width 80 height 13
type input "thảo"
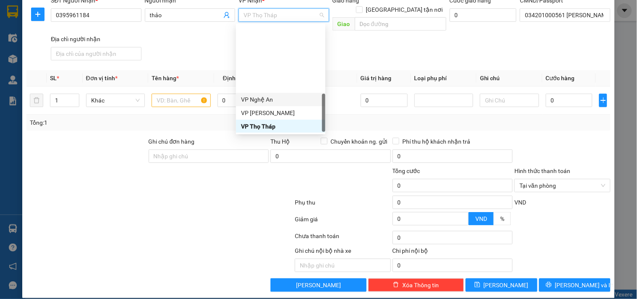
scroll to position [269, 0]
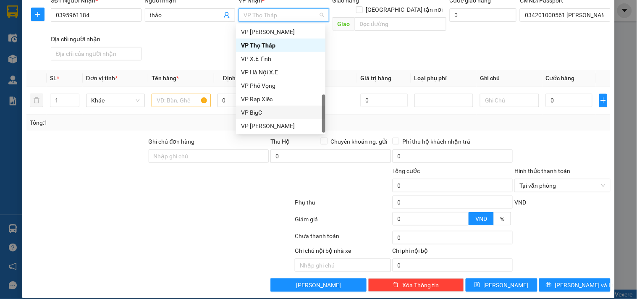
click at [281, 114] on div "VP BigC" at bounding box center [280, 112] width 79 height 9
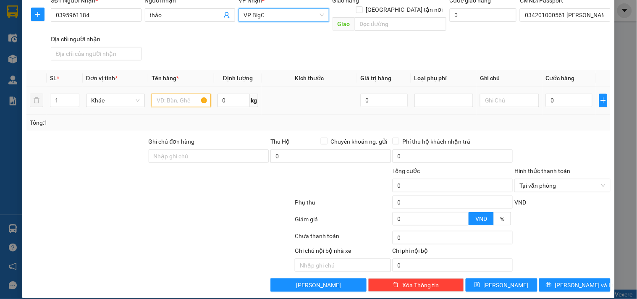
click at [174, 95] on input "text" at bounding box center [180, 100] width 59 height 13
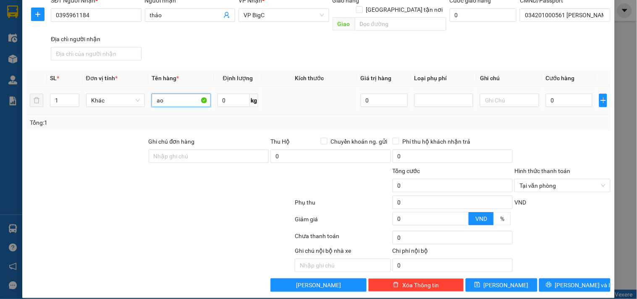
type input "a"
type input "áo"
click at [545, 94] on input "0" at bounding box center [568, 100] width 47 height 13
type input "2"
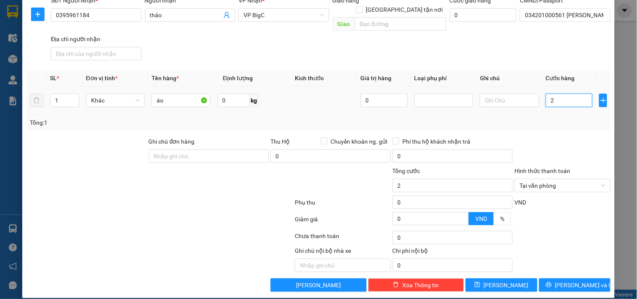
type input "25"
type input "25.000"
click at [455, 180] on input "25.000" at bounding box center [452, 185] width 120 height 13
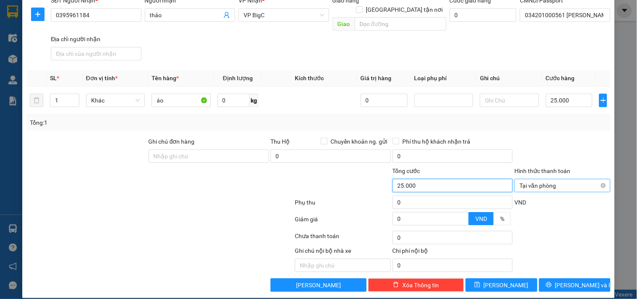
click at [597, 179] on span "Tại văn phòng" at bounding box center [562, 185] width 86 height 13
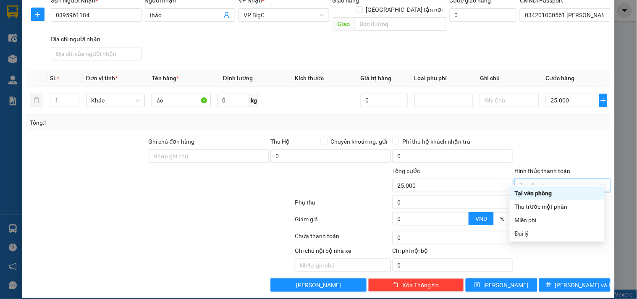
click at [588, 149] on div at bounding box center [561, 151] width 97 height 29
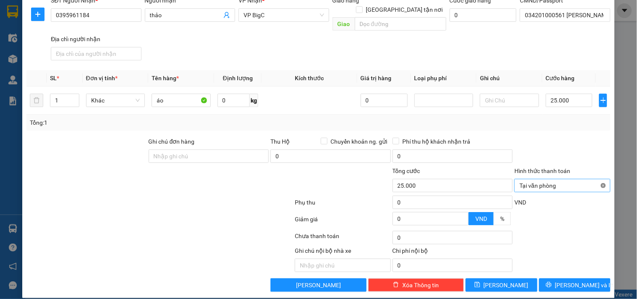
type input "25.000"
click at [584, 280] on span "Lưu và In" at bounding box center [584, 284] width 59 height 9
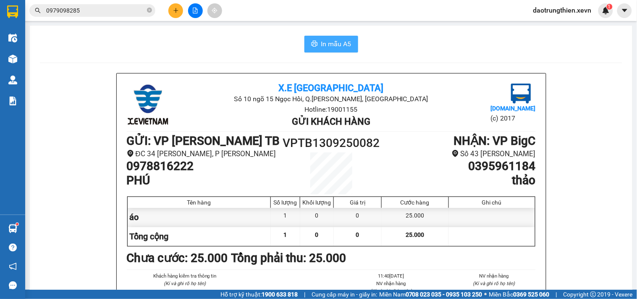
click at [329, 45] on span "In mẫu A5" at bounding box center [336, 44] width 30 height 10
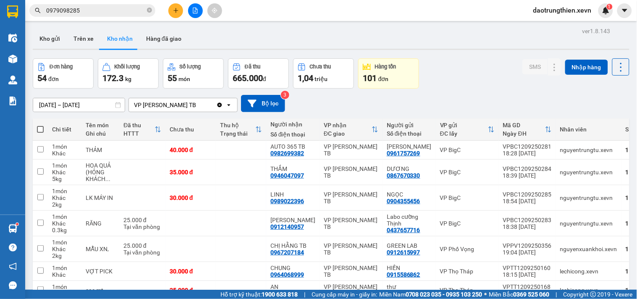
click at [177, 11] on icon "plus" at bounding box center [176, 11] width 6 height 6
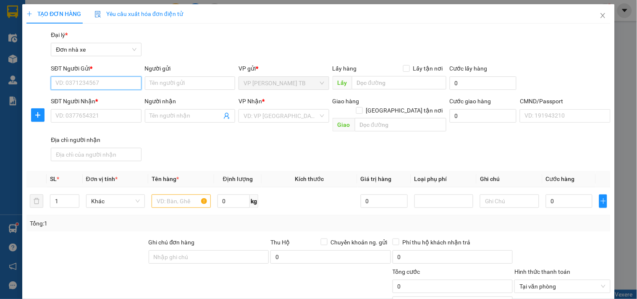
click at [101, 84] on input "SĐT Người Gửi *" at bounding box center [96, 82] width 90 height 13
click at [104, 81] on input "0915989787" at bounding box center [96, 82] width 90 height 13
click at [75, 82] on input "0915989787" at bounding box center [96, 82] width 90 height 13
type input "0915979787"
click at [127, 86] on input "0915979787" at bounding box center [96, 82] width 90 height 13
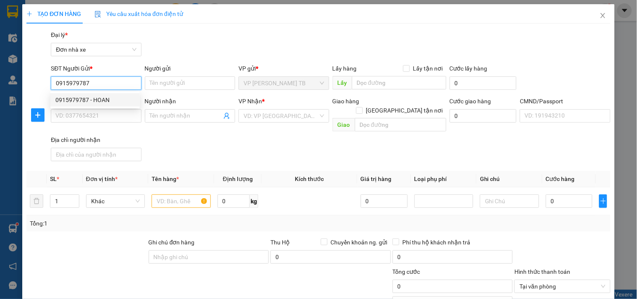
click at [124, 99] on div "0915979787 - HOAN" at bounding box center [94, 99] width 79 height 9
type input "HOAN"
type input "0912390390"
type input "TUẤN"
type input "NGUYỄN ĐÌNH ĐẢM"
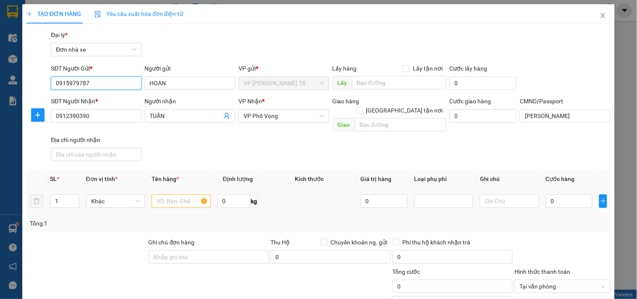
type input "0915979787"
click at [165, 194] on input "text" at bounding box center [180, 200] width 59 height 13
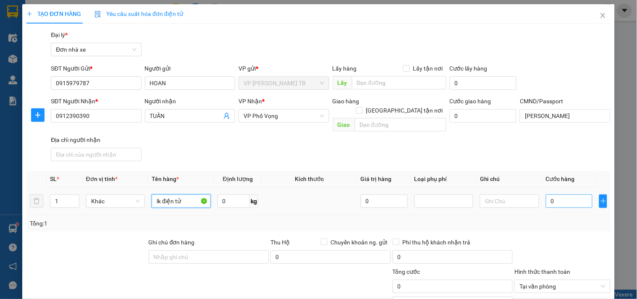
type input "lk điện tử"
click at [545, 194] on input "0" at bounding box center [568, 200] width 47 height 13
type input "2"
type input "25"
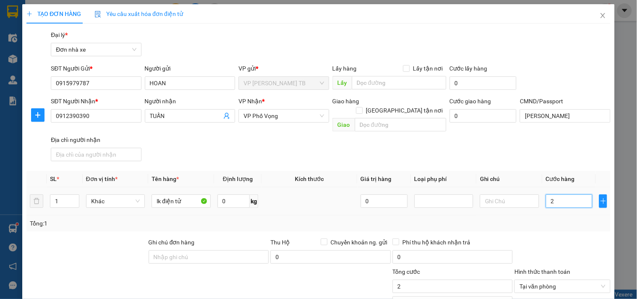
type input "25"
click at [424, 279] on input "25" at bounding box center [452, 285] width 120 height 13
type input "25.000"
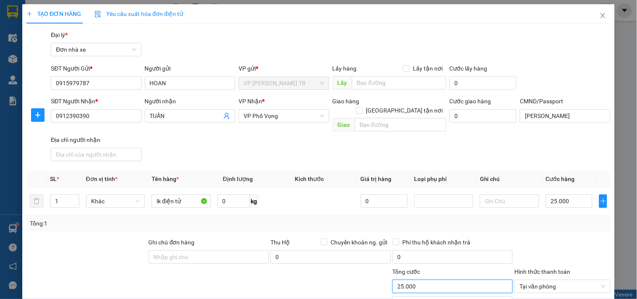
scroll to position [101, 0]
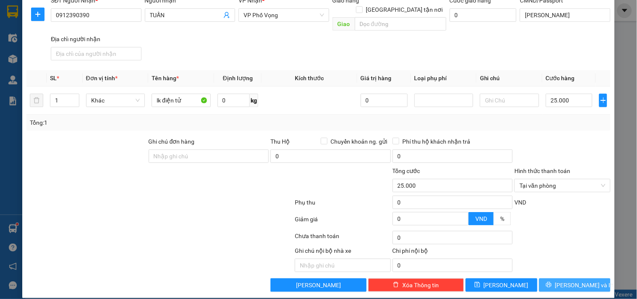
click at [564, 280] on span "Lưu và In" at bounding box center [584, 284] width 59 height 9
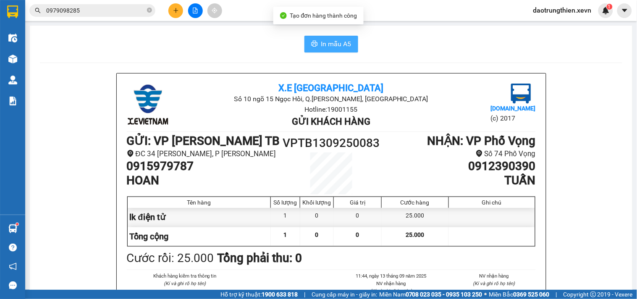
click at [340, 45] on span "In mẫu A5" at bounding box center [336, 44] width 30 height 10
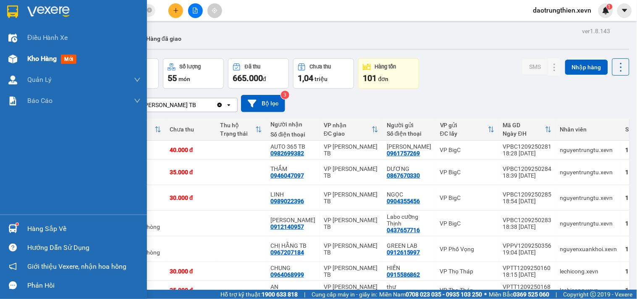
click at [37, 62] on span "Kho hàng" at bounding box center [41, 59] width 29 height 8
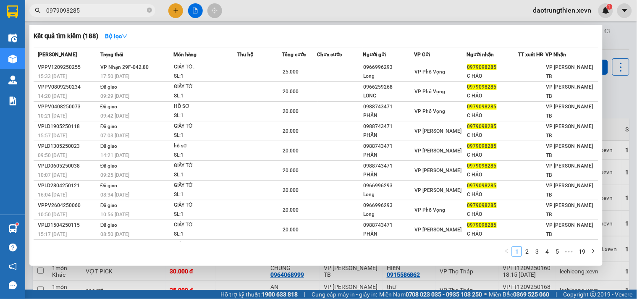
click at [80, 12] on input "0979098285" at bounding box center [95, 10] width 99 height 9
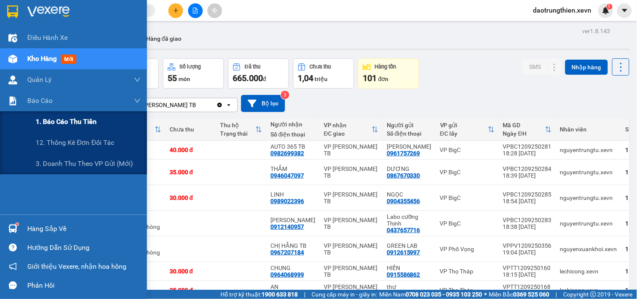
click at [72, 123] on span "1. Báo cáo thu tiền" at bounding box center [66, 121] width 61 height 10
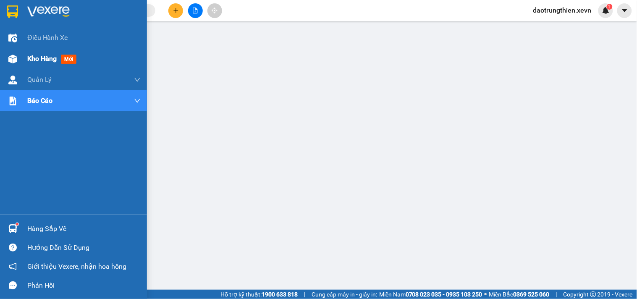
click at [40, 66] on div "Kho hàng mới" at bounding box center [83, 58] width 113 height 21
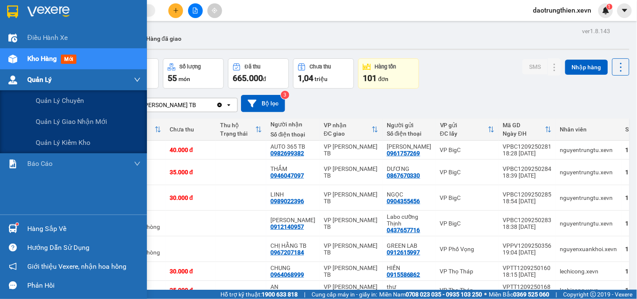
click at [50, 81] on span "Quản Lý" at bounding box center [39, 79] width 24 height 10
click at [76, 146] on span "Quản lý kiểm kho" at bounding box center [63, 142] width 55 height 10
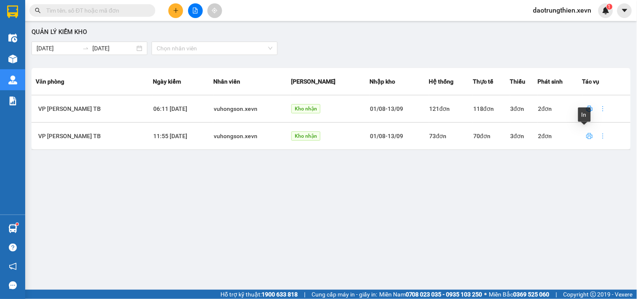
click at [586, 135] on icon "printer" at bounding box center [589, 136] width 6 height 6
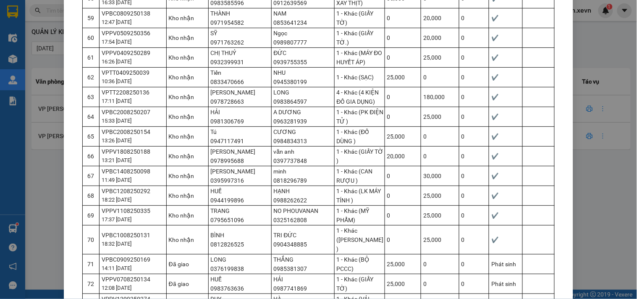
scroll to position [1374, 0]
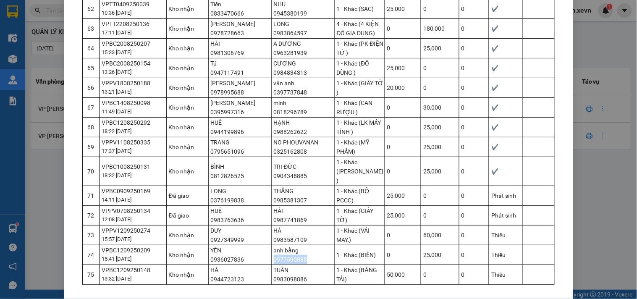
drag, startPoint x: 269, startPoint y: 223, endPoint x: 307, endPoint y: 224, distance: 38.2
click at [307, 245] on td "anh bằng 0977590888" at bounding box center [302, 255] width 63 height 20
copy td "0977590888"
click at [53, 180] on div "Phiếu kiểm kho Kho: VP Trần Phú TB Nhân viên: vuhongson.xevn Hệ thống: 73 Thiếu…" at bounding box center [318, 149] width 637 height 299
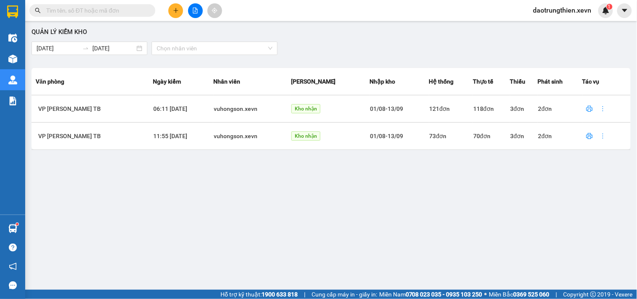
click at [78, 7] on input "text" at bounding box center [95, 10] width 99 height 9
paste input "0977590888"
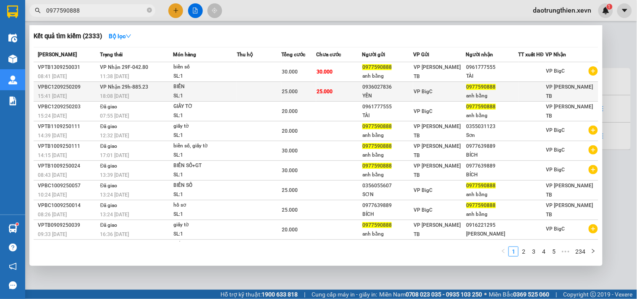
type input "0977590888"
click at [150, 89] on td "VP Nhận 29h-885.23 18:08 - 12/09" at bounding box center [135, 92] width 75 height 20
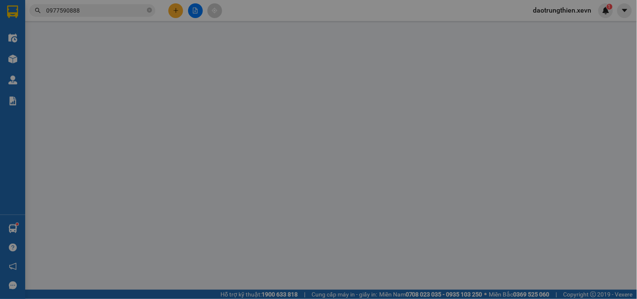
type input "0936027836"
type input "YẾN"
type input "0977590888"
type input "anh bằng"
type input "TRẦN XUÂN BẰNG 034077011778"
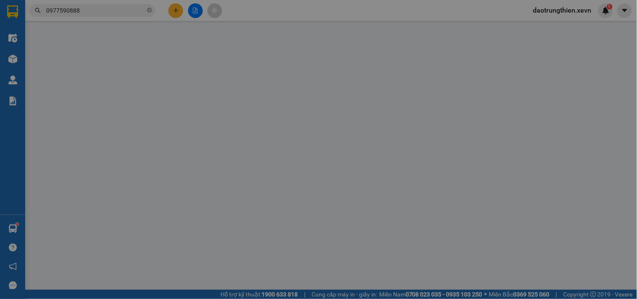
type input "123"
type input "25.000"
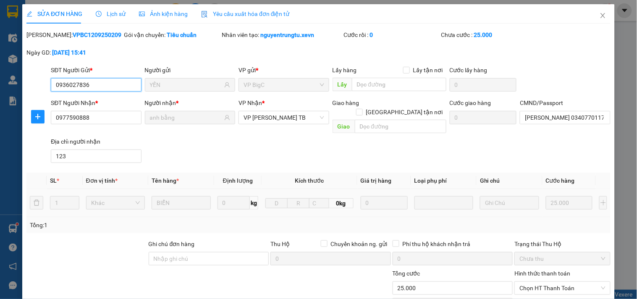
scroll to position [102, 0]
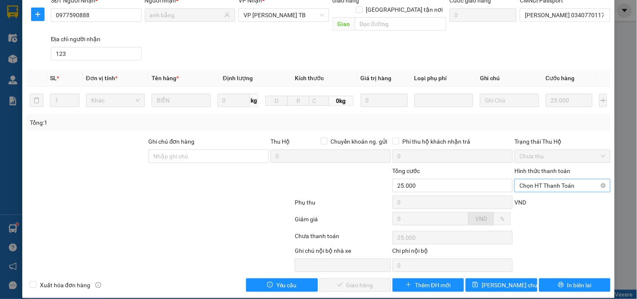
click at [553, 181] on span "Chọn HT Thanh Toán" at bounding box center [562, 185] width 86 height 13
click at [526, 197] on div "Tại văn phòng" at bounding box center [556, 192] width 85 height 9
type input "0"
click at [319, 278] on button "Giao hàng" at bounding box center [354, 284] width 71 height 13
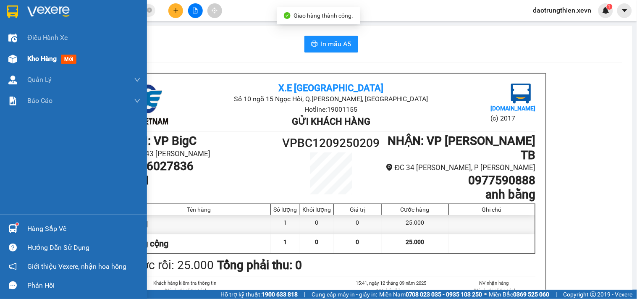
click at [31, 59] on span "Kho hàng" at bounding box center [41, 59] width 29 height 8
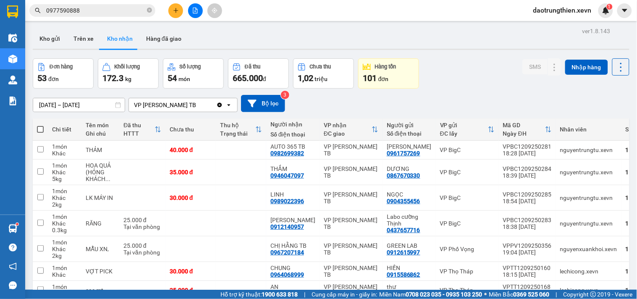
click at [465, 48] on div "Kho gửi Trên xe Kho nhận Hàng đã giao" at bounding box center [331, 40] width 596 height 22
click at [148, 13] on span at bounding box center [149, 11] width 5 height 8
click at [177, 9] on icon "plus" at bounding box center [176, 11] width 6 height 6
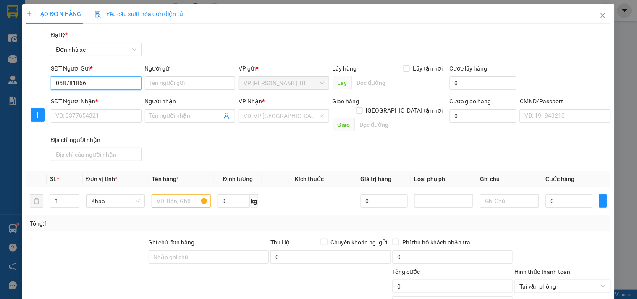
type input "0587818666"
click at [102, 103] on div "0587818666 - PHÁT" at bounding box center [94, 99] width 79 height 9
type input "PHÁT"
type input "0349262749"
type input "CHỊ ĐÀO"
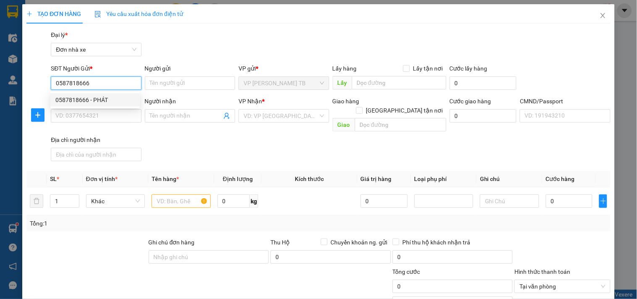
type input "034185006279 BÙI THỊ ĐÀO"
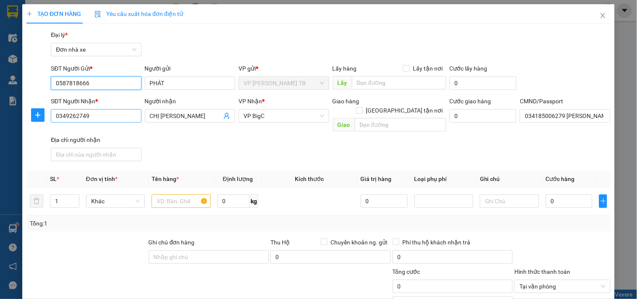
type input "0587818666"
click at [110, 117] on input "0349262749" at bounding box center [96, 115] width 90 height 13
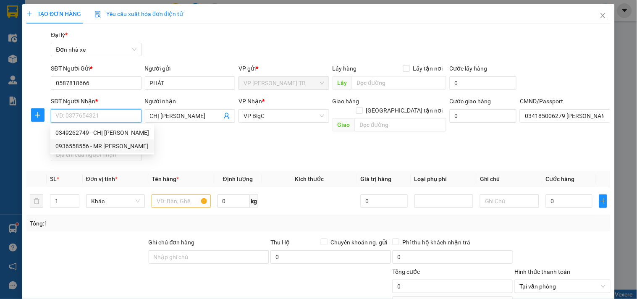
click at [99, 145] on div "0936558556 - MR THÀNH" at bounding box center [102, 145] width 94 height 9
type input "0936558556"
type input "[PERSON_NAME]"
type input "022088005212 THÀNH"
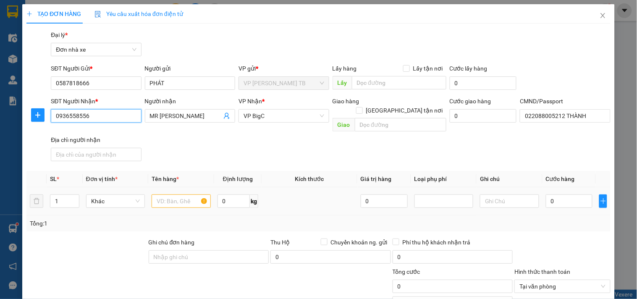
type input "0936558556"
click at [174, 194] on input "text" at bounding box center [180, 200] width 59 height 13
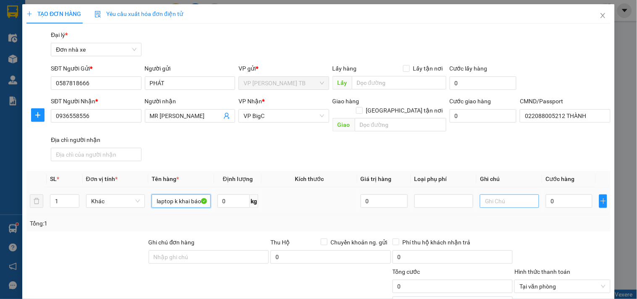
type input "laptop k khai báo"
click at [502, 194] on input "text" at bounding box center [509, 200] width 59 height 13
type input "hỏng khách chịu"
click at [549, 194] on input "0" at bounding box center [568, 200] width 47 height 13
type input "3"
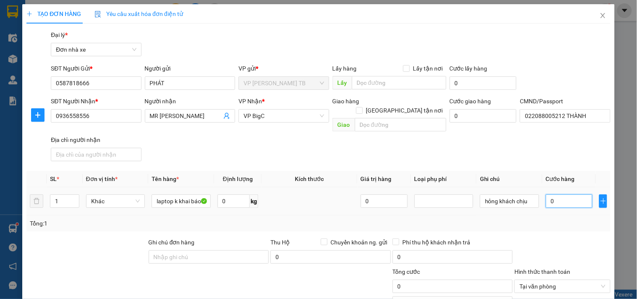
type input "3"
type input "30"
type input "30.000"
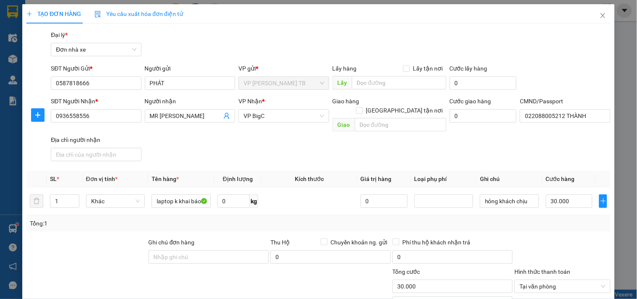
click at [570, 254] on div at bounding box center [561, 251] width 97 height 29
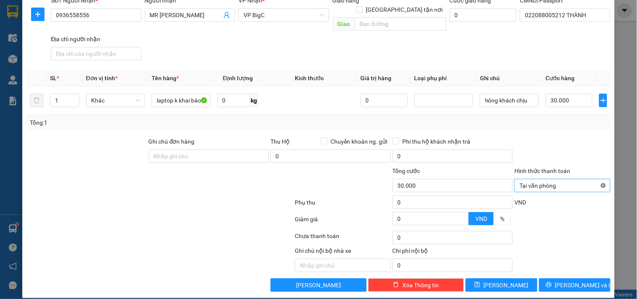
type input "30.000"
click at [571, 269] on div "Transit Pickup Surcharge Ids Transit Deliver Surcharge Ids Transit Deliver Surc…" at bounding box center [318, 111] width 584 height 362
click at [571, 278] on button "Lưu và In" at bounding box center [574, 284] width 71 height 13
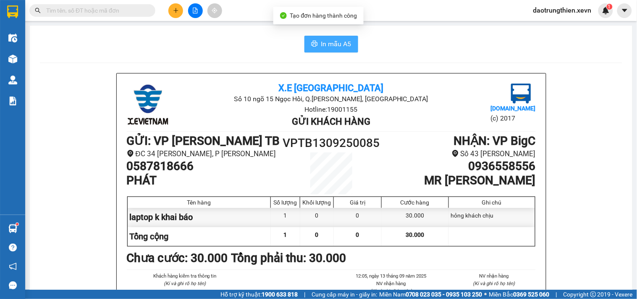
click at [313, 47] on icon "printer" at bounding box center [314, 43] width 7 height 7
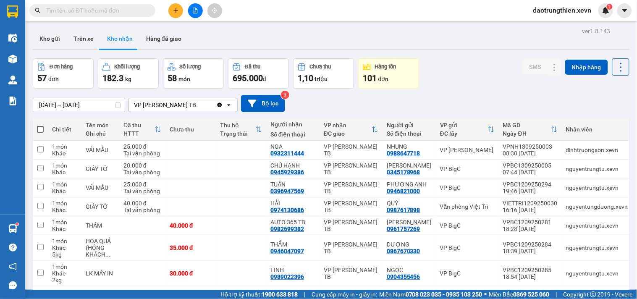
click at [87, 16] on span at bounding box center [92, 10] width 126 height 13
click at [495, 43] on div "Kho gửi Trên xe Kho nhận Hàng đã giao" at bounding box center [331, 40] width 596 height 22
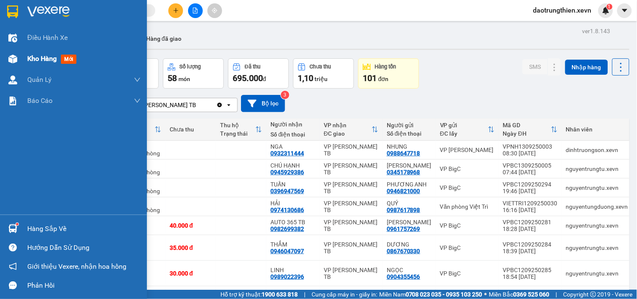
click at [39, 64] on div "Kho hàng mới" at bounding box center [53, 58] width 52 height 10
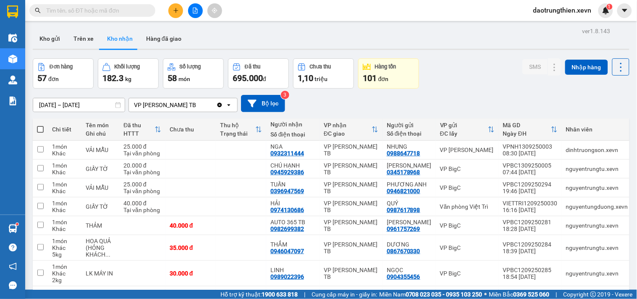
click at [584, 12] on span "daotrungthien.xevn" at bounding box center [562, 10] width 72 height 10
click at [559, 26] on span "Đăng xuất" at bounding box center [565, 25] width 55 height 9
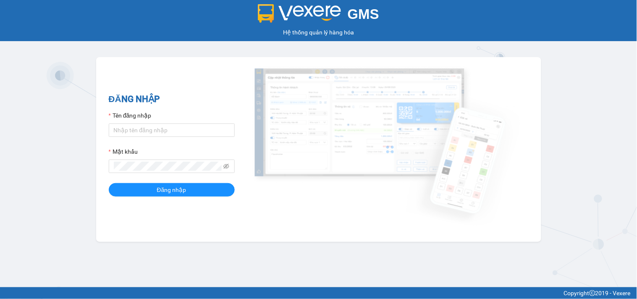
click at [189, 122] on div "Tên đăng nhập" at bounding box center [172, 117] width 126 height 13
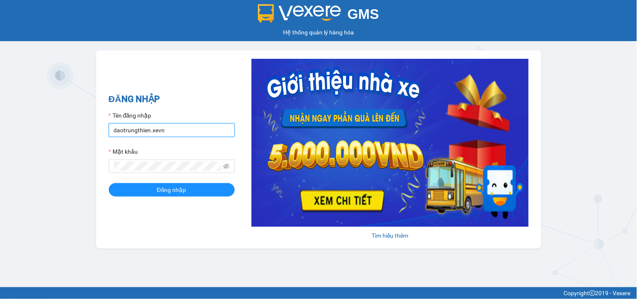
click at [186, 129] on input "daotrungthien.xevn" at bounding box center [172, 129] width 126 height 13
type input "vuhongson.xevn"
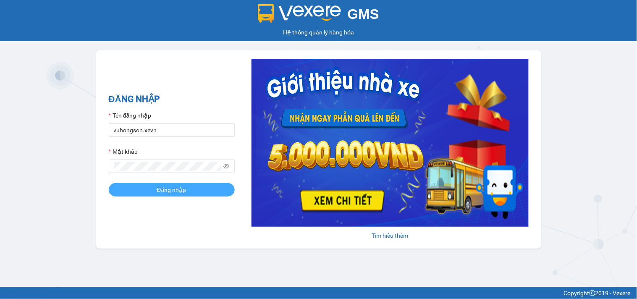
click at [170, 193] on span "Đăng nhập" at bounding box center [171, 189] width 29 height 9
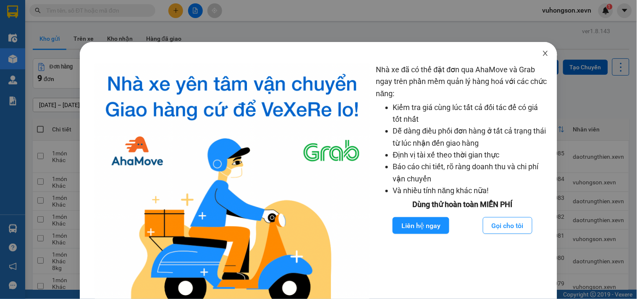
click at [543, 53] on icon "close" at bounding box center [545, 53] width 5 height 5
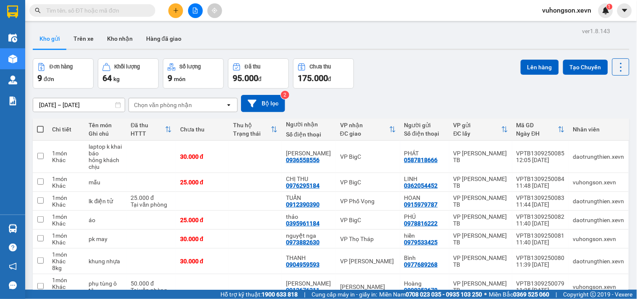
click at [577, 114] on div "[DATE] – [DATE] Press the down arrow key to interact with the calendar and sele…" at bounding box center [331, 104] width 596 height 30
click at [574, 11] on span "vuhongson.xevn" at bounding box center [566, 10] width 63 height 10
click at [564, 28] on span "Đăng xuất" at bounding box center [570, 25] width 45 height 9
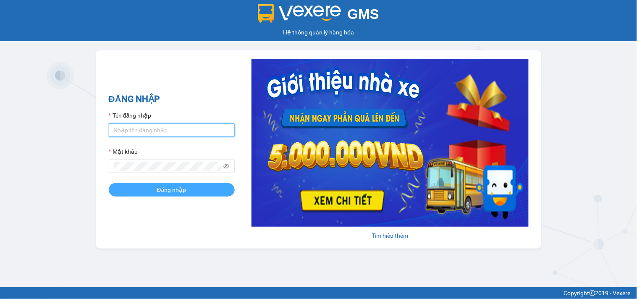
type input "daotrungthien.xevn"
click at [156, 193] on button "Đăng nhập" at bounding box center [172, 189] width 126 height 13
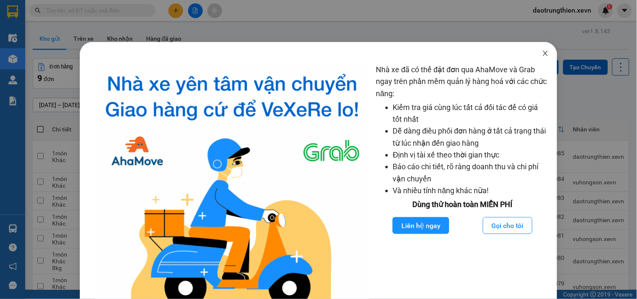
click at [536, 57] on span "Close" at bounding box center [544, 53] width 23 height 23
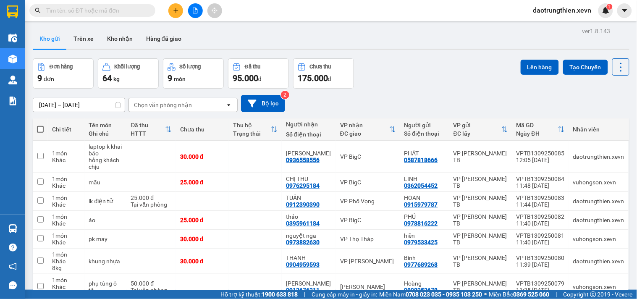
click at [555, 95] on div "[DATE] – [DATE] Press the down arrow key to interact with the calendar and sele…" at bounding box center [331, 103] width 596 height 17
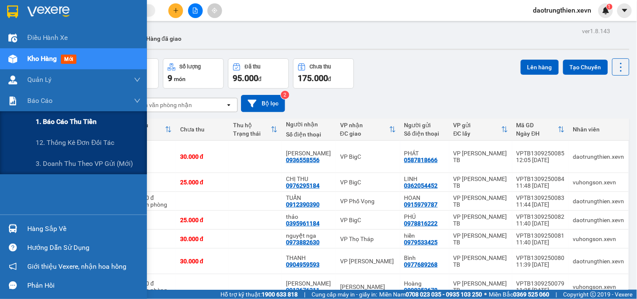
click at [70, 116] on span "1. Báo cáo thu tiền" at bounding box center [66, 121] width 61 height 10
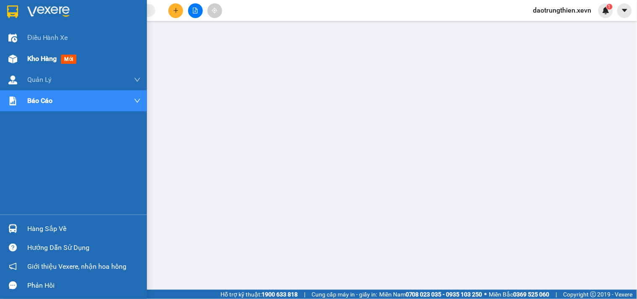
click at [12, 51] on div "Kho hàng mới" at bounding box center [73, 58] width 147 height 21
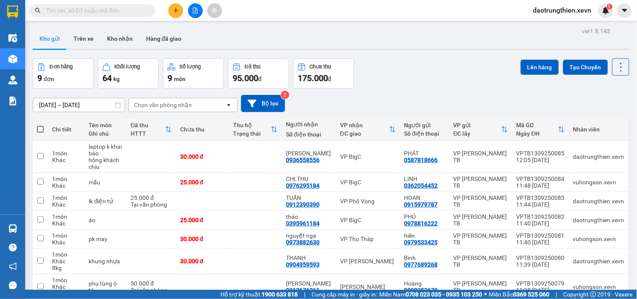
click at [568, 13] on span "daotrungthien.xevn" at bounding box center [562, 10] width 72 height 10
click at [557, 31] on li "Đăng xuất" at bounding box center [561, 25] width 73 height 13
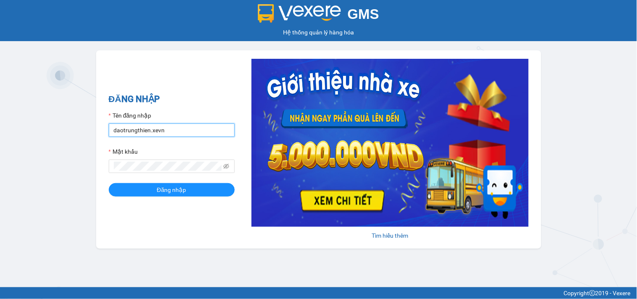
click at [198, 127] on input "daotrungthien.xevn" at bounding box center [172, 129] width 126 height 13
type input "vuhongson.xevn"
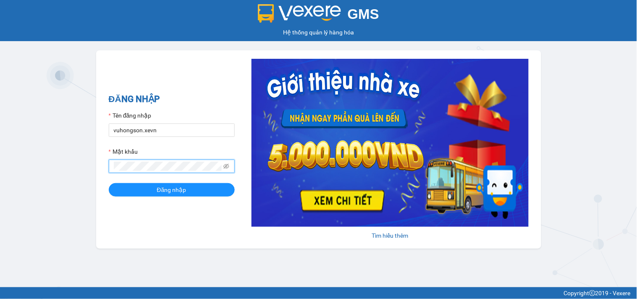
click at [109, 183] on button "Đăng nhập" at bounding box center [172, 189] width 126 height 13
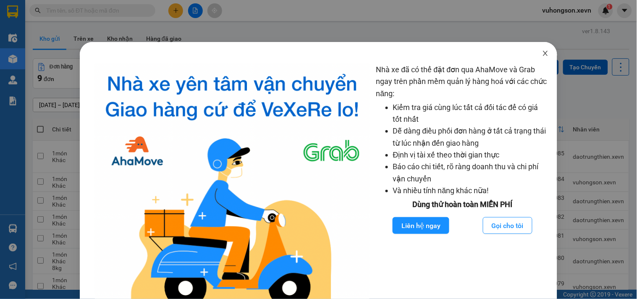
click at [543, 52] on icon "close" at bounding box center [545, 53] width 5 height 5
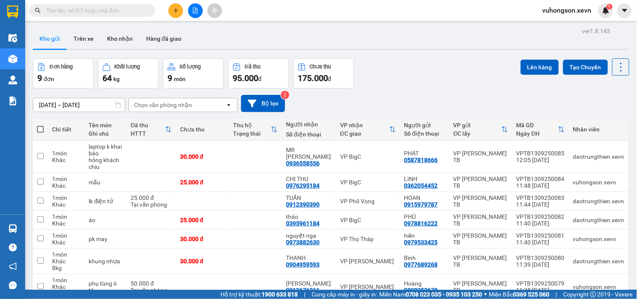
click at [435, 47] on div "Kho gửi Trên xe Kho nhận Hàng đã giao" at bounding box center [331, 40] width 596 height 22
click at [117, 14] on input "text" at bounding box center [95, 10] width 99 height 9
click at [389, 45] on div "Kho gửi Trên xe Kho nhận Hàng đã giao" at bounding box center [331, 40] width 596 height 22
click at [65, 9] on input "text" at bounding box center [95, 10] width 99 height 9
click at [248, 15] on div "Kết quả tìm kiếm ( 0 ) Bộ lọc No Data vuhongson.xevn 1" at bounding box center [318, 10] width 637 height 21
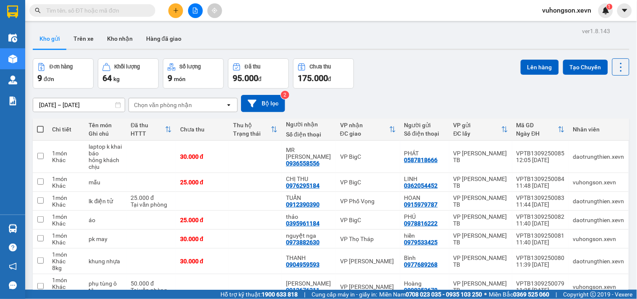
click at [244, 27] on div "ver 1.8.143 Kho gửi Trên xe Kho nhận Hàng đã giao Đơn hàng 9 đơn Khối lượng 64 …" at bounding box center [330, 203] width 603 height 356
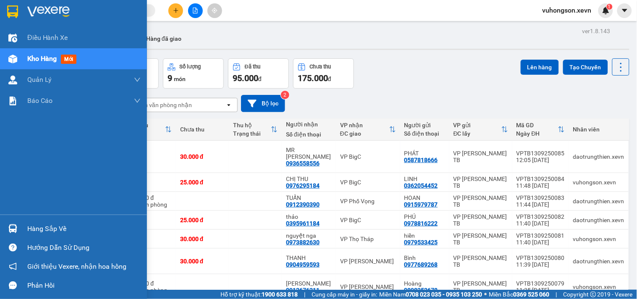
click at [19, 223] on div at bounding box center [12, 228] width 15 height 15
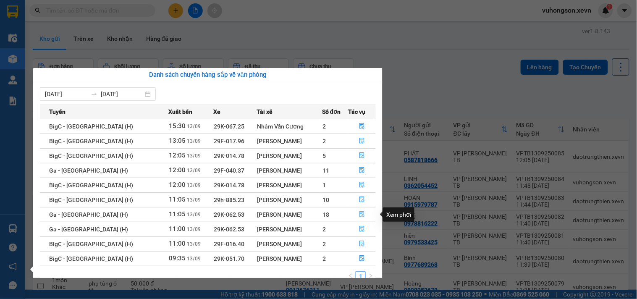
click at [361, 215] on icon "file-done" at bounding box center [362, 214] width 6 height 6
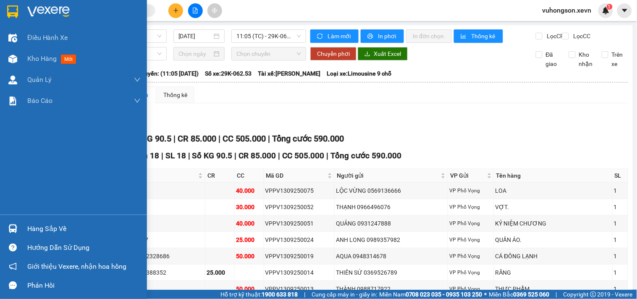
click at [65, 217] on div "Hàng sắp về Hướng dẫn sử dụng Giới thiệu Vexere, nhận hoa hồng Phản hồi" at bounding box center [73, 254] width 147 height 80
click at [64, 221] on div "Hàng sắp về" at bounding box center [73, 228] width 147 height 19
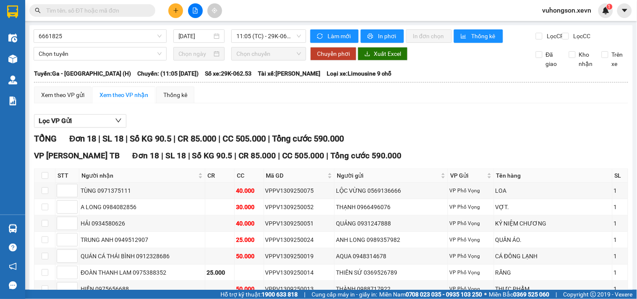
click at [481, 81] on section "Kết quả tìm kiếm ( 0 ) Bộ lọc No Data vuhongson.xevn 1 Điều hành xe Kho hàng mớ…" at bounding box center [318, 149] width 637 height 299
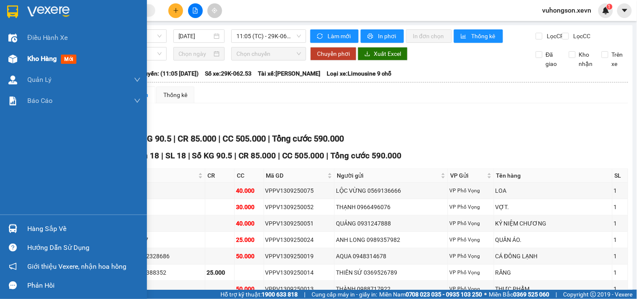
click at [28, 57] on span "Kho hàng" at bounding box center [41, 59] width 29 height 8
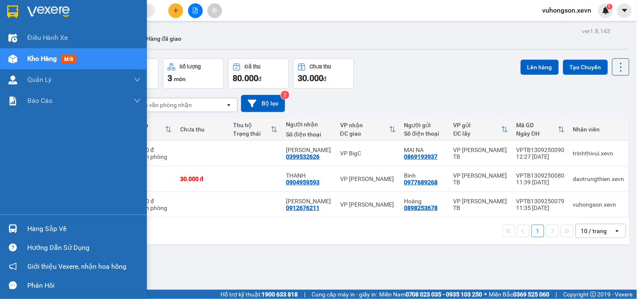
click at [24, 224] on div "Hàng sắp về" at bounding box center [73, 228] width 147 height 19
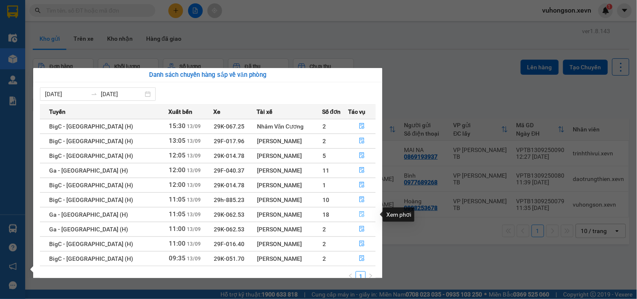
click at [359, 215] on icon "file-done" at bounding box center [361, 214] width 5 height 6
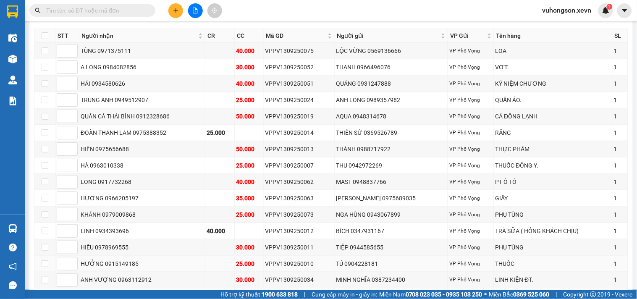
scroll to position [240, 0]
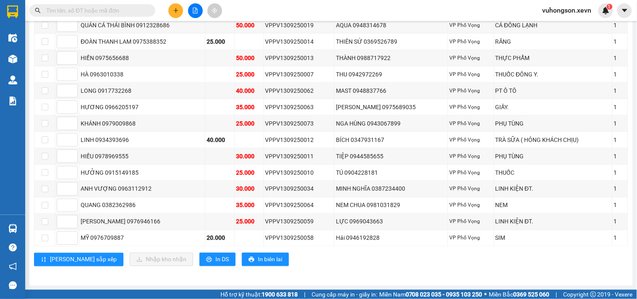
click at [556, 6] on span "vuhongson.xevn" at bounding box center [566, 10] width 63 height 10
click at [577, 28] on span "Đăng xuất" at bounding box center [570, 25] width 45 height 9
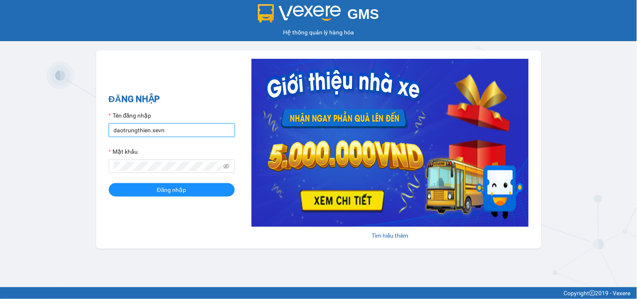
click at [182, 126] on input "daotrungthien.xevn" at bounding box center [172, 129] width 126 height 13
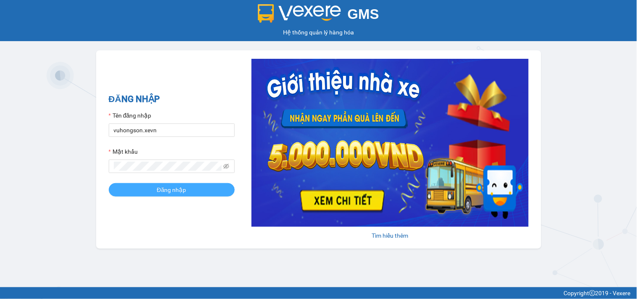
click at [147, 186] on button "Đăng nhập" at bounding box center [172, 189] width 126 height 13
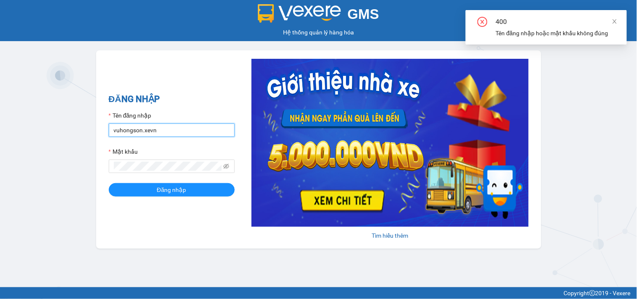
click at [167, 130] on input "vuhongson.xevn" at bounding box center [172, 129] width 126 height 13
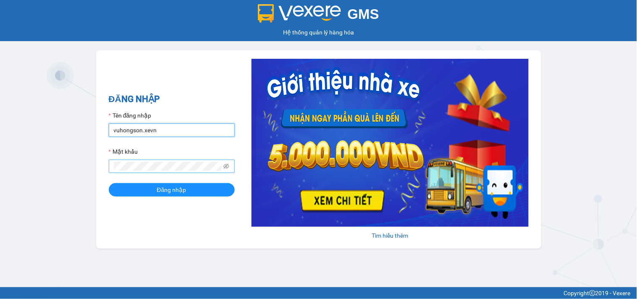
type input "daotrungthien.xevn"
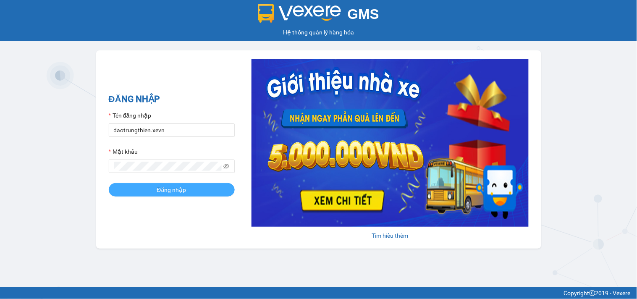
click at [151, 187] on button "Đăng nhập" at bounding box center [172, 189] width 126 height 13
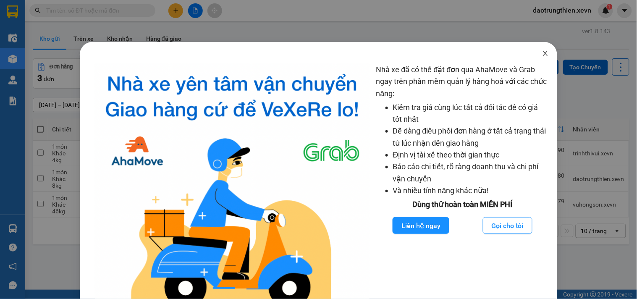
click at [533, 52] on span "Close" at bounding box center [544, 53] width 23 height 23
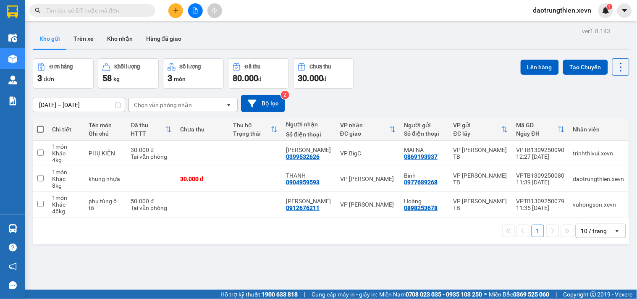
click at [462, 34] on div "Kho gửi Trên xe Kho nhận Hàng đã giao" at bounding box center [331, 40] width 596 height 22
click at [86, 39] on button "Trên xe" at bounding box center [84, 39] width 34 height 20
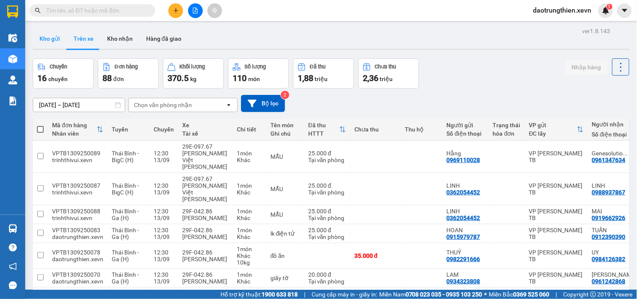
click at [56, 35] on button "Kho gửi" at bounding box center [50, 39] width 34 height 20
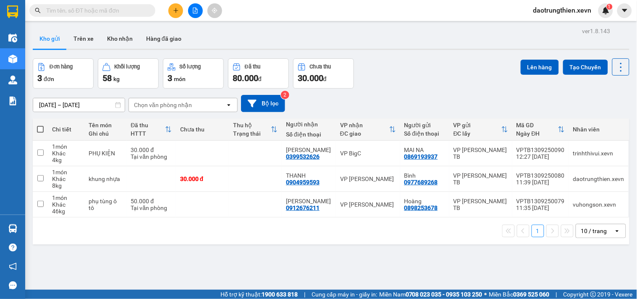
click at [270, 38] on div "Kho gửi Trên xe Kho nhận Hàng đã giao" at bounding box center [331, 40] width 596 height 22
